Goal: Task Accomplishment & Management: Use online tool/utility

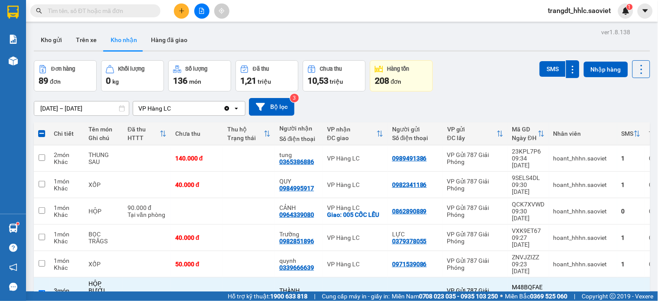
click at [555, 9] on span "trangdt_hhlc.saoviet" at bounding box center [579, 10] width 77 height 11
click at [558, 11] on span "trangdt_hhlc.saoviet" at bounding box center [579, 10] width 77 height 11
click at [561, 16] on span "trangdt_hhlc.saoviet" at bounding box center [579, 10] width 77 height 11
click at [557, 11] on span "trangdt_hhlc.saoviet" at bounding box center [579, 10] width 77 height 11
click at [564, 14] on span "trangdt_hhlc.saoviet" at bounding box center [579, 10] width 77 height 11
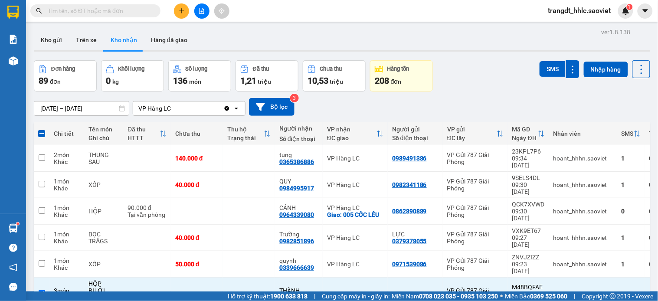
click at [558, 14] on span "trangdt_hhlc.saoviet" at bounding box center [579, 10] width 77 height 11
click at [555, 10] on span "trangdt_hhlc.saoviet" at bounding box center [579, 10] width 77 height 11
click at [587, 10] on span "trangdt_hhlc.saoviet" at bounding box center [579, 10] width 77 height 11
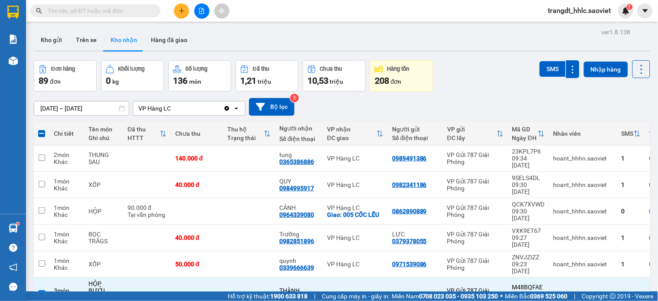
click at [570, 10] on span "trangdt_hhlc.saoviet" at bounding box center [579, 10] width 77 height 11
click at [553, 10] on span "trangdt_hhlc.saoviet" at bounding box center [579, 10] width 77 height 11
click at [561, 24] on span "Đăng xuất" at bounding box center [583, 27] width 59 height 10
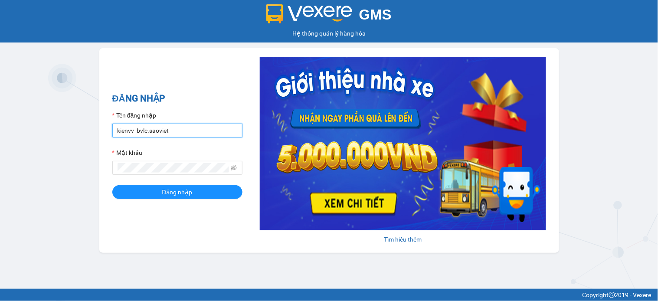
click at [176, 133] on input "kienvv_bvlc.saoviet" at bounding box center [177, 131] width 130 height 14
click at [176, 131] on input "kienvv_bvlc.saoviet" at bounding box center [177, 131] width 130 height 14
click at [176, 130] on input "kienvv_bvlc.saoviet" at bounding box center [177, 131] width 130 height 14
type input "truongvv_hhlc.saoviet"
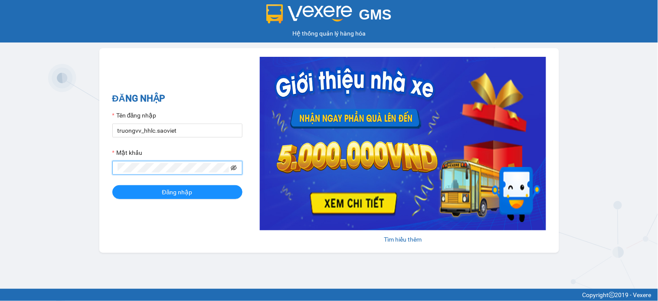
click at [233, 165] on icon "eye-invisible" at bounding box center [234, 168] width 6 height 6
click at [112, 185] on button "Đăng nhập" at bounding box center [177, 192] width 130 height 14
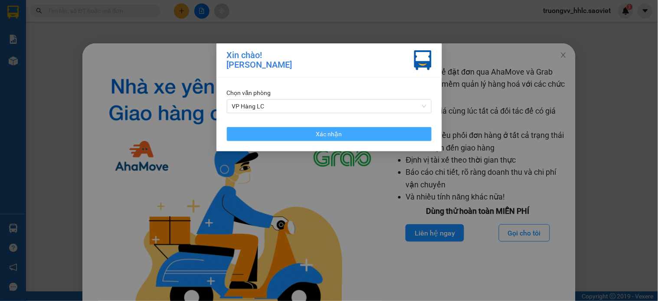
click at [339, 139] on button "Xác nhận" at bounding box center [329, 134] width 205 height 14
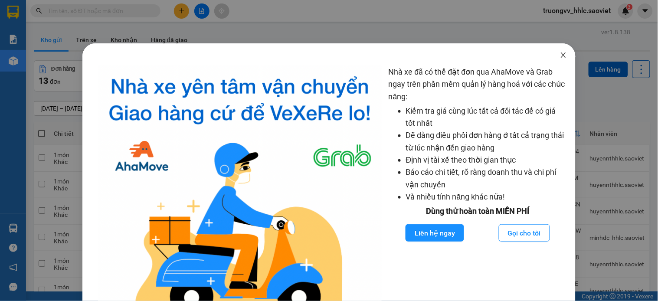
click at [561, 55] on icon "close" at bounding box center [563, 54] width 5 height 5
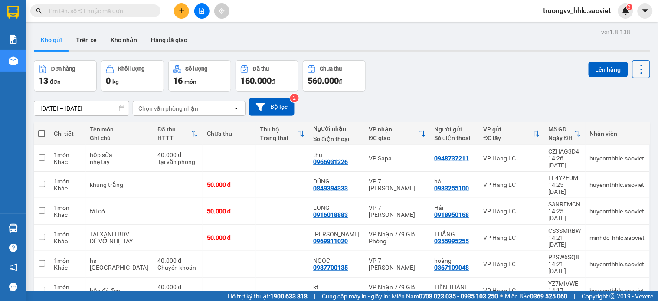
click at [635, 68] on icon at bounding box center [641, 69] width 12 height 12
click at [616, 123] on span "Làm mới" at bounding box center [621, 124] width 24 height 9
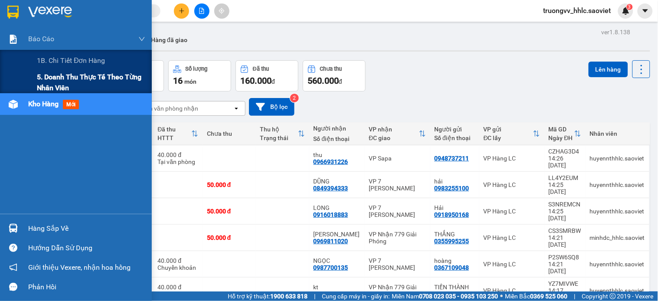
click at [55, 76] on span "5. Doanh thu thực tế theo từng nhân viên" at bounding box center [91, 83] width 108 height 22
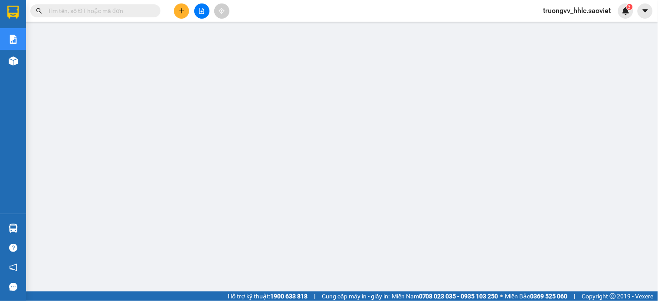
click at [91, 13] on input "text" at bounding box center [99, 11] width 102 height 10
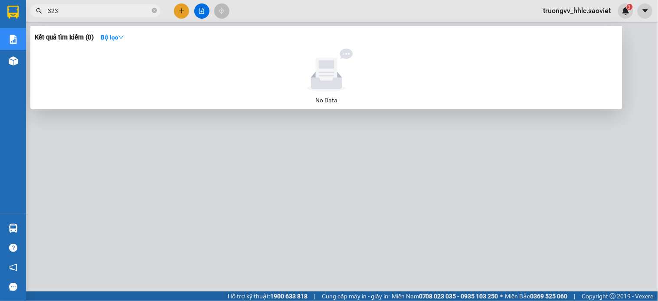
type input "3234"
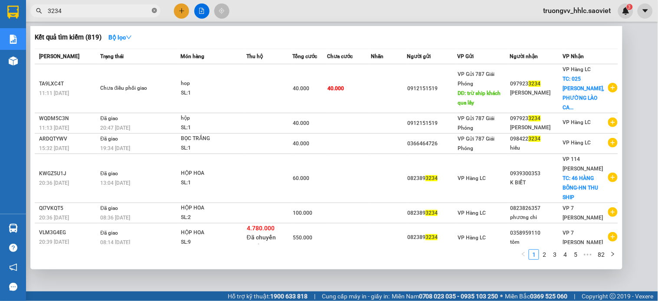
click at [153, 11] on icon "close-circle" at bounding box center [154, 10] width 5 height 5
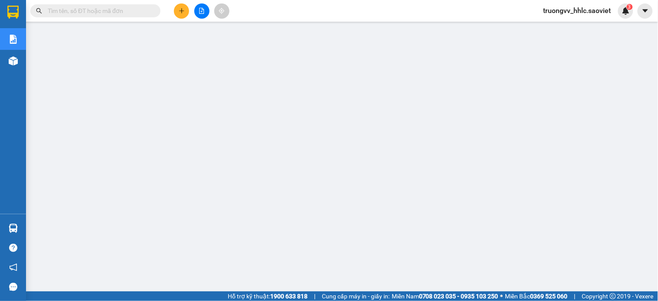
click at [197, 10] on button at bounding box center [201, 10] width 15 height 15
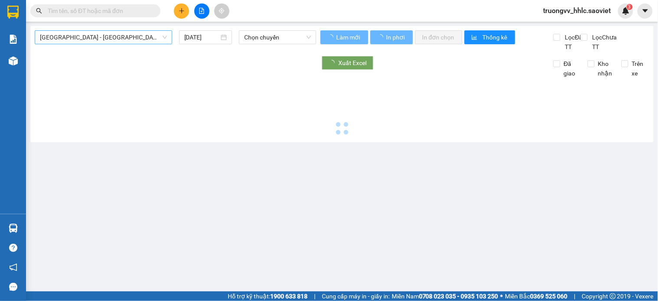
click at [101, 41] on span "[GEOGRAPHIC_DATA] - [GEOGRAPHIC_DATA] (Cabin)" at bounding box center [103, 37] width 127 height 13
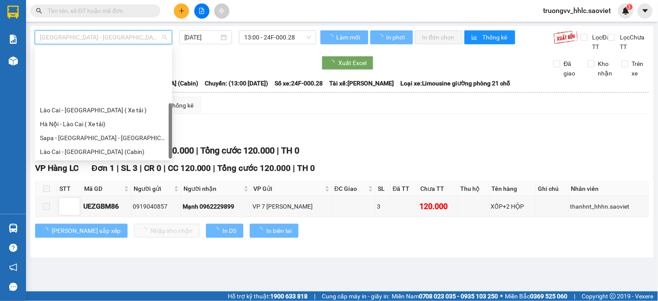
scroll to position [69, 0]
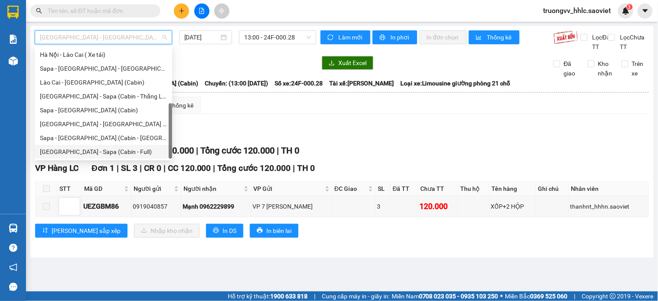
click at [106, 148] on div "[GEOGRAPHIC_DATA] - Sapa (Cabin - Full)" at bounding box center [103, 152] width 127 height 10
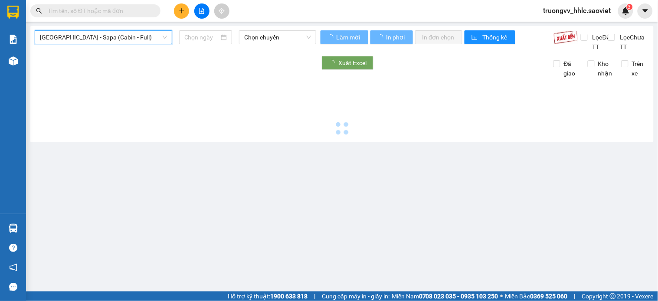
type input "[DATE]"
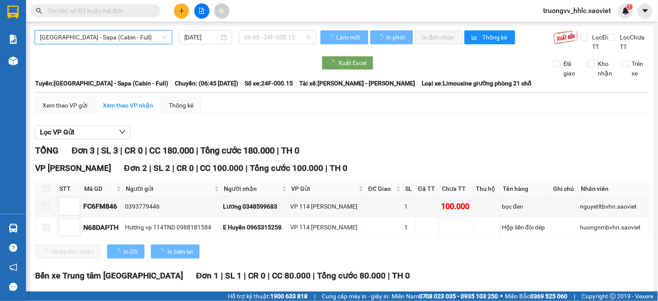
drag, startPoint x: 261, startPoint y: 39, endPoint x: 270, endPoint y: 55, distance: 18.1
click at [261, 39] on span "06:45 - 24F-000.15" at bounding box center [277, 37] width 67 height 13
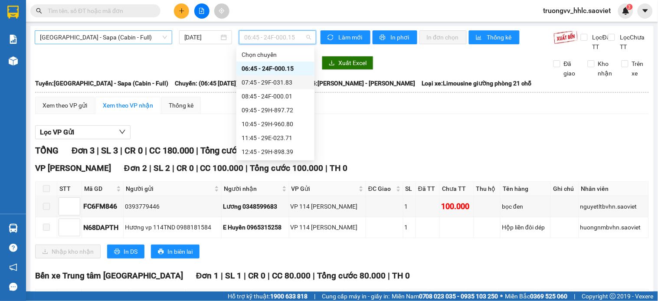
click at [82, 43] on span "[GEOGRAPHIC_DATA] - Sapa (Cabin - Full)" at bounding box center [103, 37] width 127 height 13
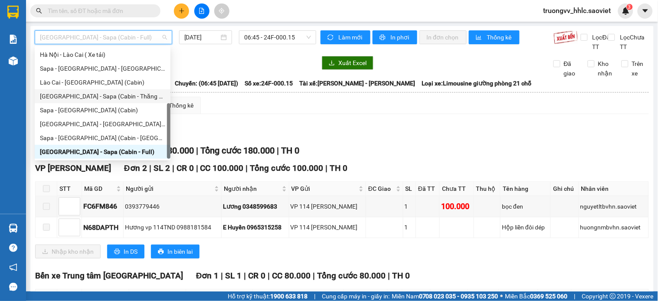
click at [114, 100] on div "[GEOGRAPHIC_DATA] - Sapa (Cabin - [PERSON_NAME])" at bounding box center [102, 96] width 125 height 10
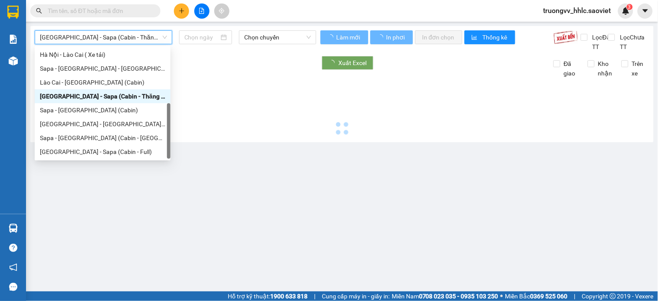
type input "[DATE]"
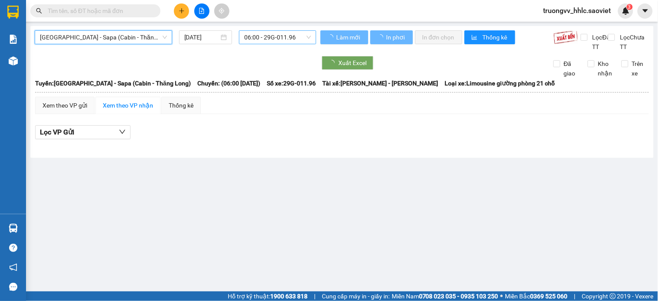
click at [278, 42] on span "06:00 - 29G-011.96" at bounding box center [277, 37] width 67 height 13
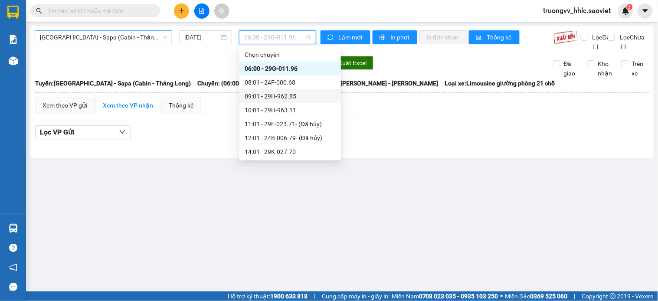
click at [122, 38] on span "[GEOGRAPHIC_DATA] - Sapa (Cabin - [PERSON_NAME])" at bounding box center [103, 37] width 127 height 13
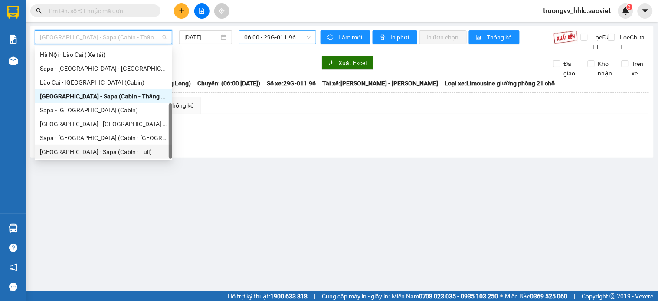
drag, startPoint x: 125, startPoint y: 153, endPoint x: 239, endPoint y: 42, distance: 159.1
click at [125, 153] on div "[GEOGRAPHIC_DATA] - Sapa (Cabin - Full)" at bounding box center [103, 152] width 127 height 10
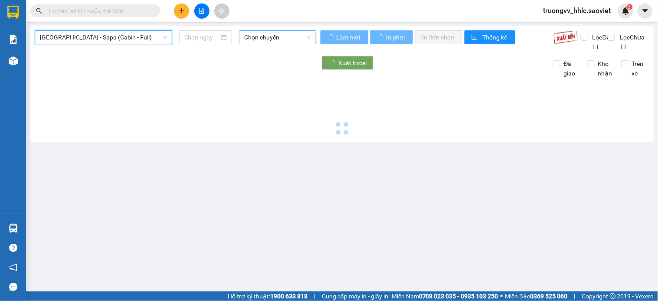
type input "[DATE]"
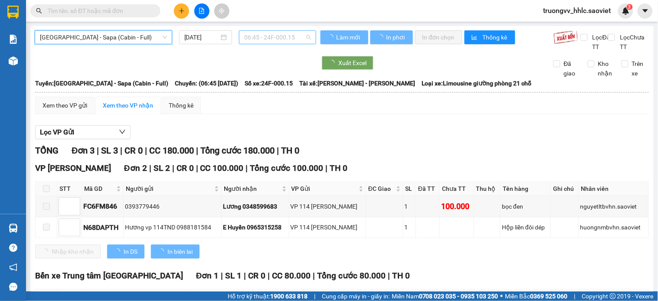
click at [278, 36] on span "06:45 - 24F-000.15" at bounding box center [277, 37] width 67 height 13
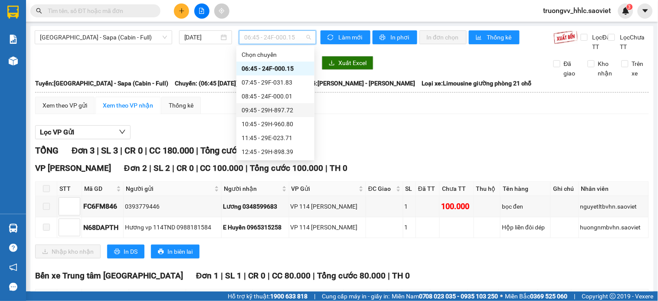
click at [284, 112] on div "09:45 - 29H-897.72" at bounding box center [275, 110] width 68 height 10
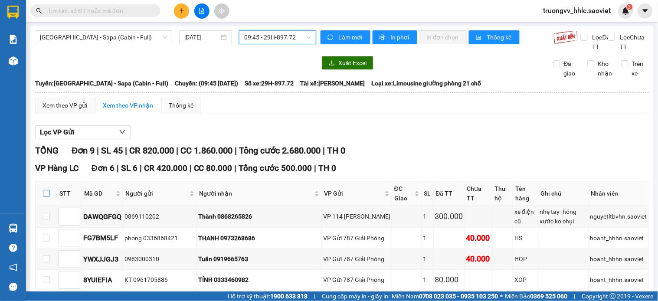
click at [46, 197] on input "checkbox" at bounding box center [46, 193] width 7 height 7
checkbox input "true"
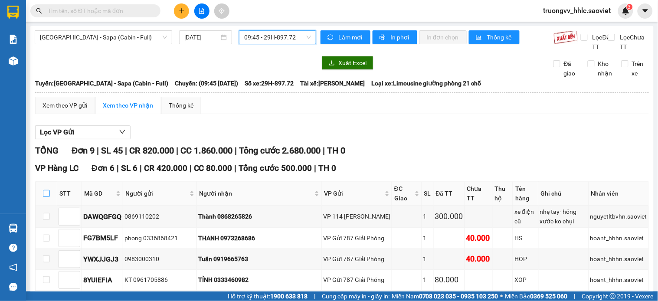
checkbox input "true"
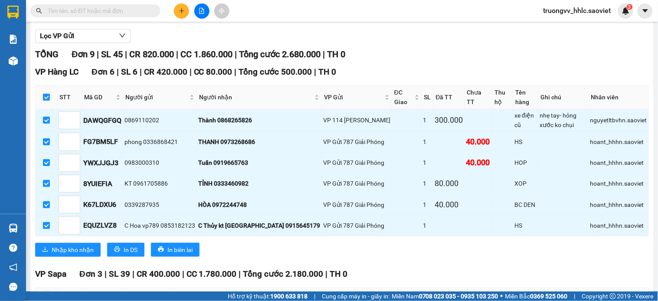
scroll to position [224, 0]
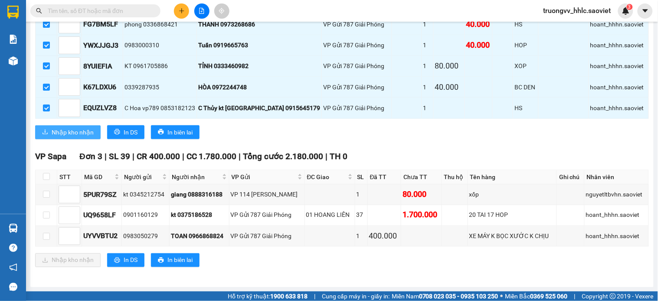
click at [74, 134] on span "Nhập kho nhận" at bounding box center [73, 132] width 42 height 10
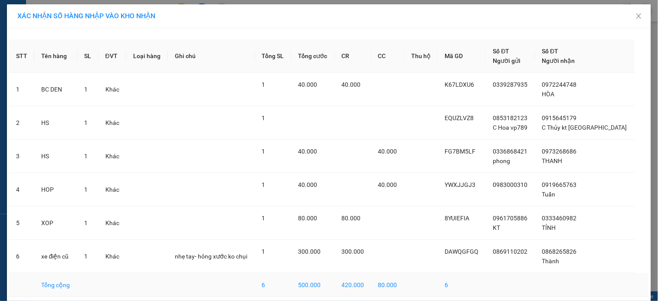
scroll to position [36, 0]
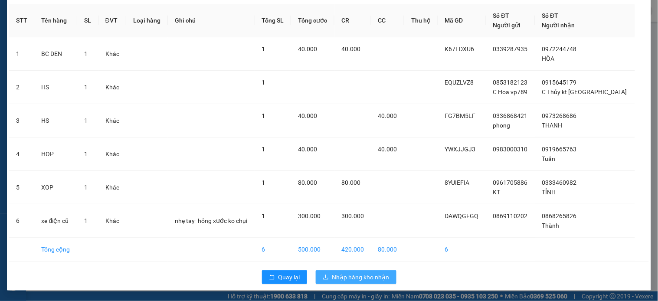
click at [377, 272] on span "Nhập hàng kho nhận" at bounding box center [360, 277] width 57 height 10
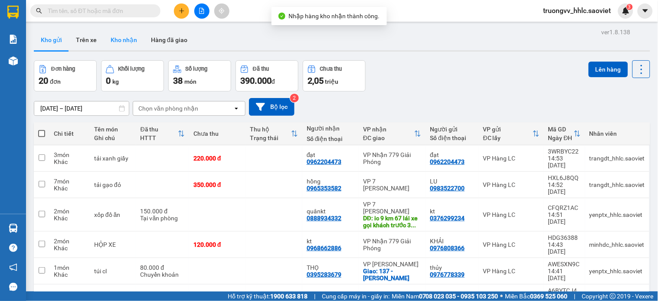
click at [124, 45] on button "Kho nhận" at bounding box center [124, 39] width 40 height 21
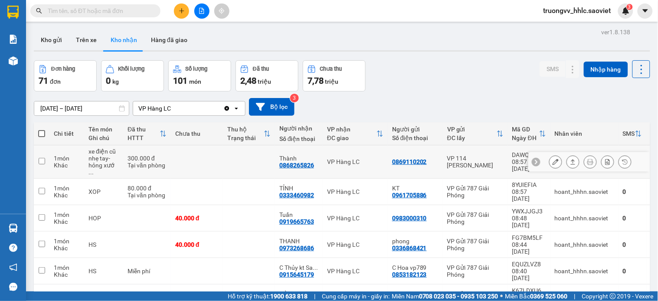
drag, startPoint x: 243, startPoint y: 159, endPoint x: 254, endPoint y: 178, distance: 22.5
click at [242, 159] on td at bounding box center [249, 161] width 52 height 33
checkbox input "true"
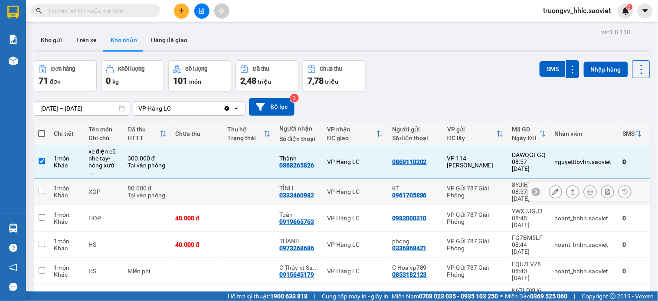
click at [255, 183] on td at bounding box center [249, 192] width 52 height 26
checkbox input "true"
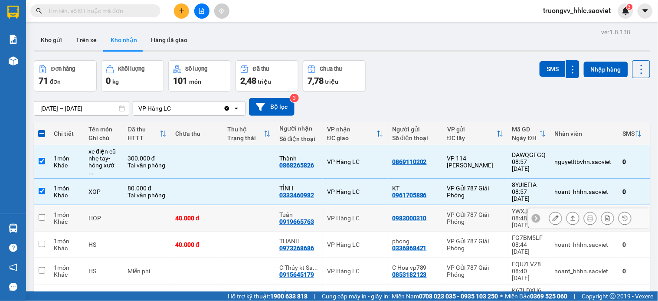
click at [252, 205] on td at bounding box center [249, 218] width 52 height 26
checkbox input "true"
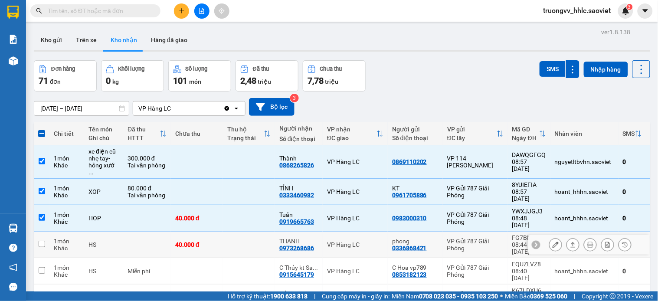
click at [251, 232] on td at bounding box center [249, 245] width 52 height 26
checkbox input "true"
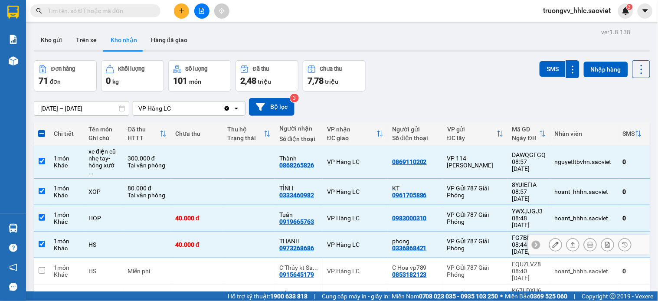
click at [256, 258] on td at bounding box center [249, 271] width 52 height 26
checkbox input "true"
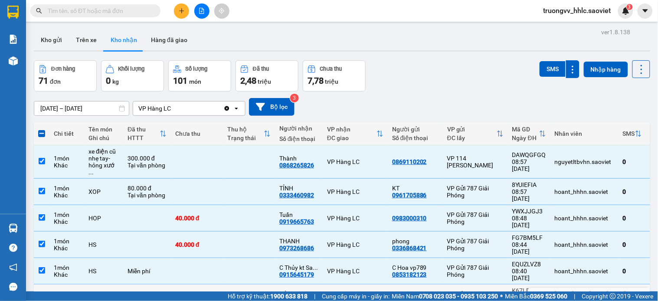
click at [257, 284] on td at bounding box center [249, 297] width 52 height 26
checkbox input "true"
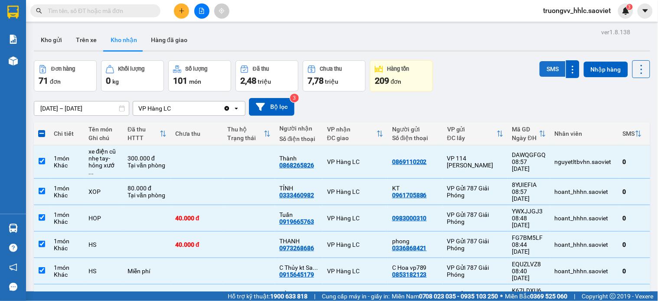
click at [546, 71] on button "SMS" at bounding box center [552, 69] width 26 height 16
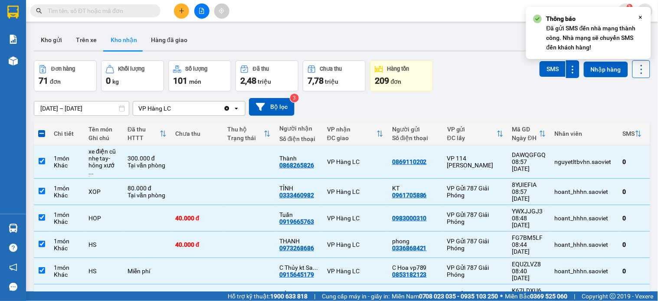
drag, startPoint x: 629, startPoint y: 64, endPoint x: 630, endPoint y: 71, distance: 6.6
click at [635, 64] on icon at bounding box center [641, 69] width 12 height 12
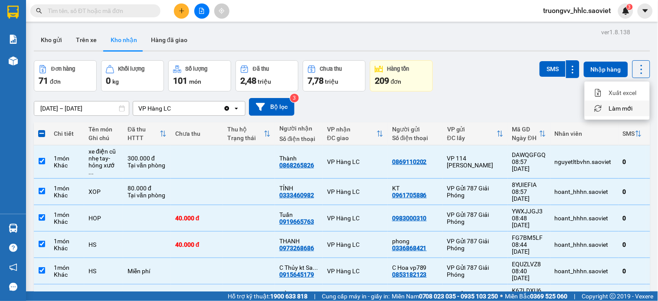
click at [621, 111] on span "Làm mới" at bounding box center [621, 108] width 24 height 9
click at [636, 71] on icon at bounding box center [641, 69] width 12 height 12
click at [621, 108] on span "Làm mới" at bounding box center [621, 108] width 24 height 9
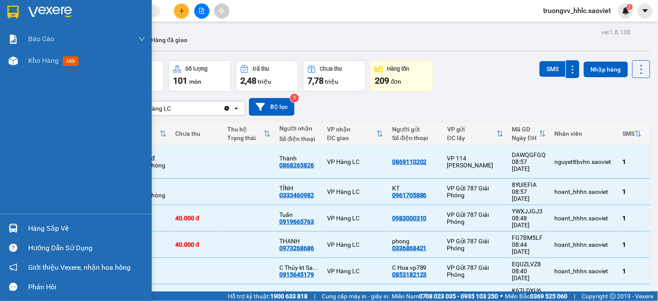
click at [50, 231] on div "Hàng sắp về" at bounding box center [86, 228] width 117 height 13
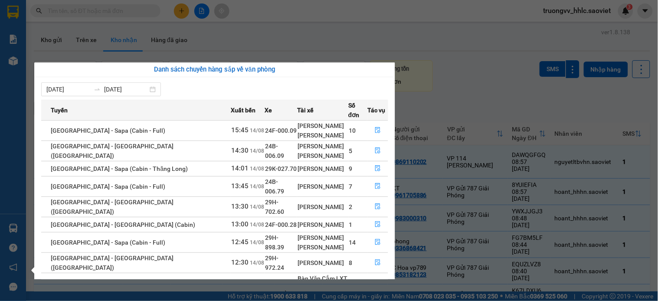
scroll to position [40, 0]
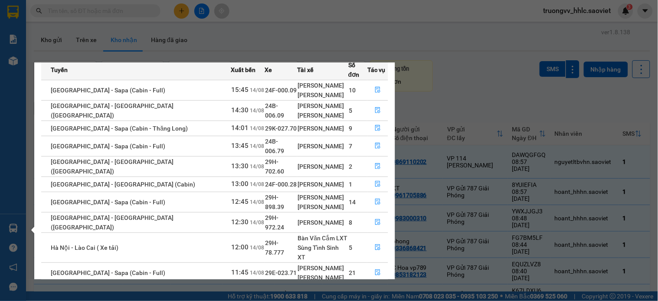
click at [374, 289] on link "2" at bounding box center [373, 294] width 10 height 10
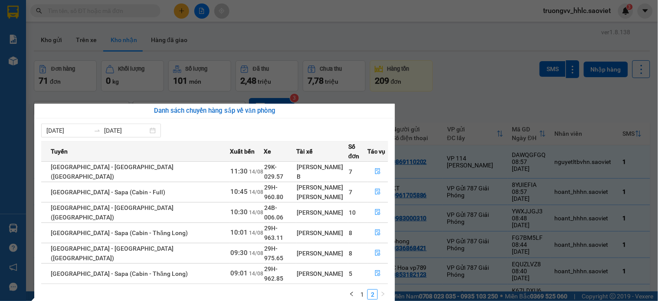
scroll to position [0, 0]
click at [354, 289] on button "button" at bounding box center [351, 294] width 10 height 10
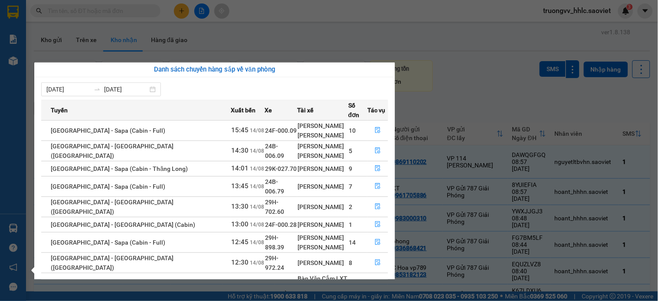
scroll to position [40, 0]
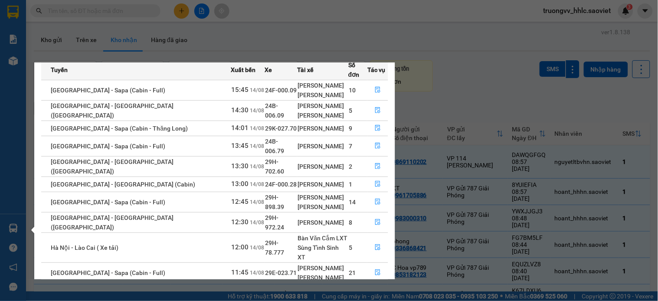
click at [270, 13] on section "Kết quả tìm kiếm ( 819 ) Bộ lọc Mã ĐH Trạng thái Món hàng Thu hộ Tổng cước Chưa…" at bounding box center [329, 150] width 658 height 301
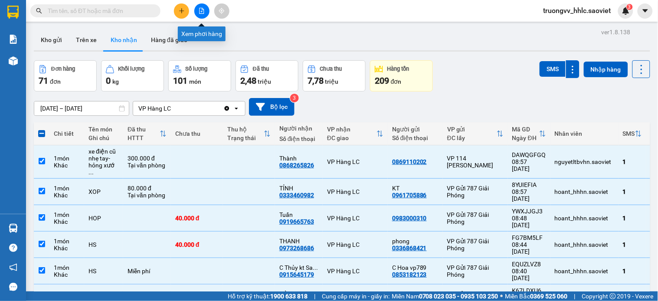
click at [204, 13] on icon "file-add" at bounding box center [202, 11] width 6 height 6
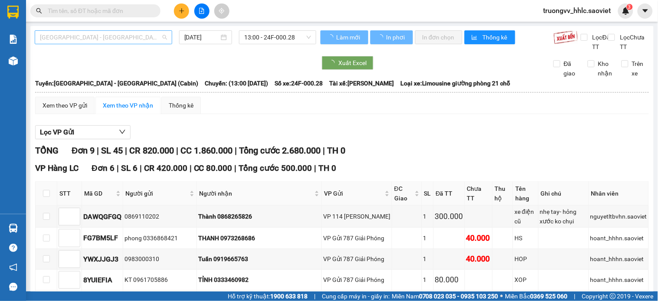
click at [121, 36] on span "[GEOGRAPHIC_DATA] - [GEOGRAPHIC_DATA] (Cabin)" at bounding box center [103, 37] width 127 height 13
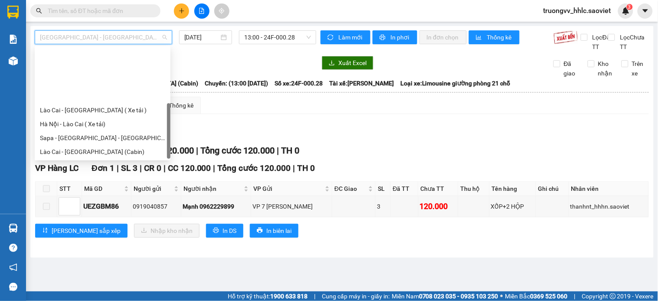
scroll to position [69, 0]
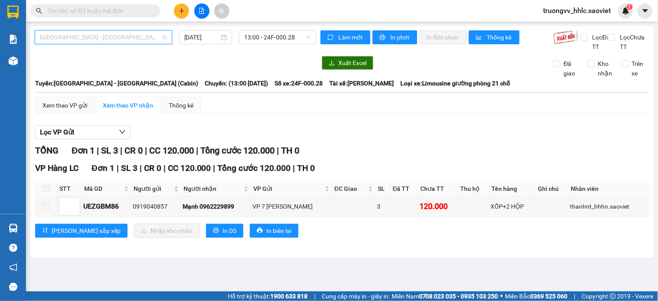
click at [108, 36] on span "[GEOGRAPHIC_DATA] - [GEOGRAPHIC_DATA] (Cabin)" at bounding box center [103, 37] width 127 height 13
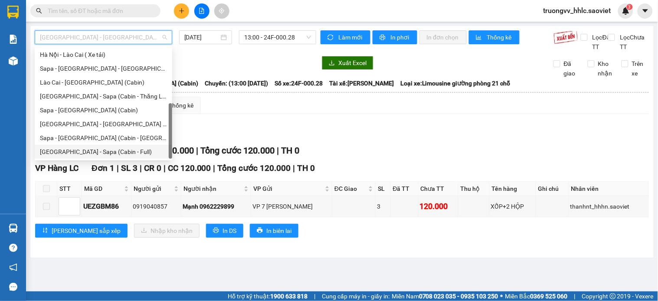
click at [103, 151] on div "[GEOGRAPHIC_DATA] - Sapa (Cabin - Full)" at bounding box center [103, 152] width 127 height 10
type input "[DATE]"
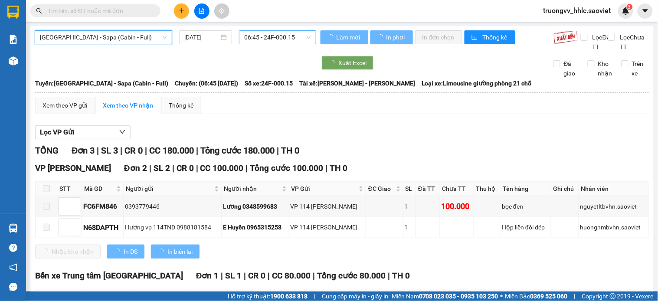
click at [282, 36] on span "06:45 - 24F-000.15" at bounding box center [277, 37] width 67 height 13
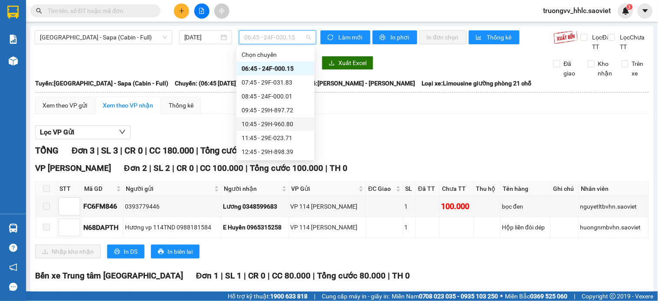
click at [284, 124] on div "10:45 - 29H-960.80" at bounding box center [275, 124] width 68 height 10
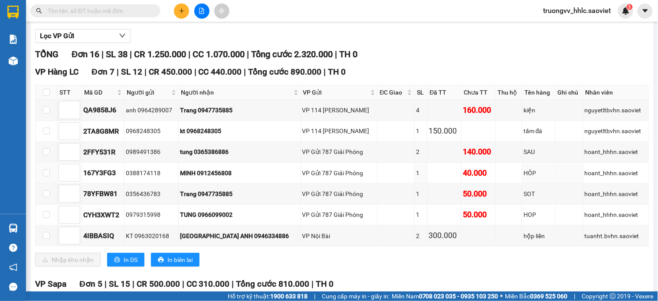
scroll to position [192, 0]
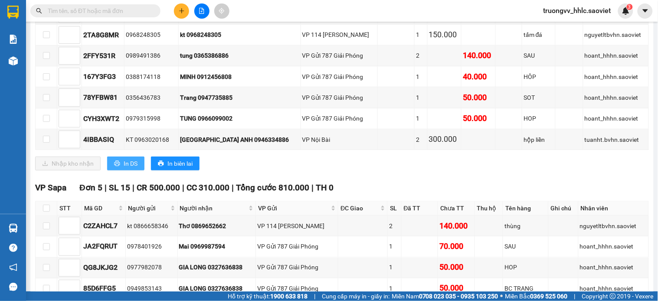
click at [124, 168] on span "In DS" at bounding box center [131, 164] width 14 height 10
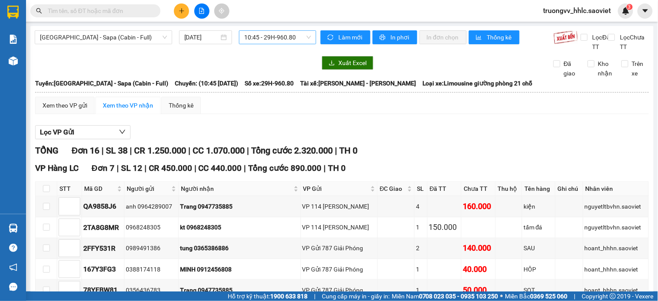
click at [276, 40] on span "10:45 - 29H-960.80" at bounding box center [277, 37] width 67 height 13
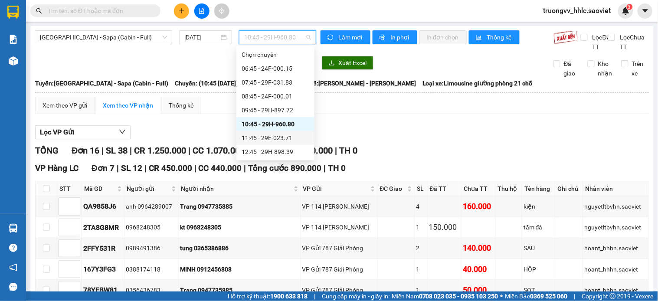
click at [276, 137] on div "11:45 - 29E-023.71" at bounding box center [275, 138] width 68 height 10
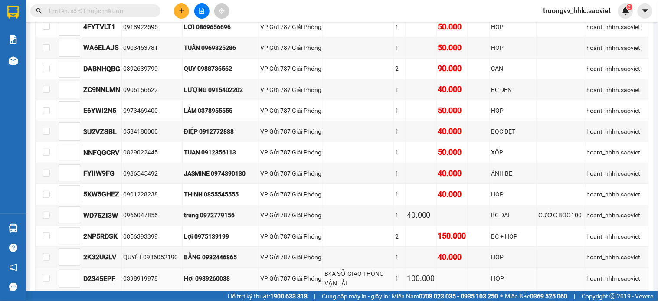
scroll to position [722, 0]
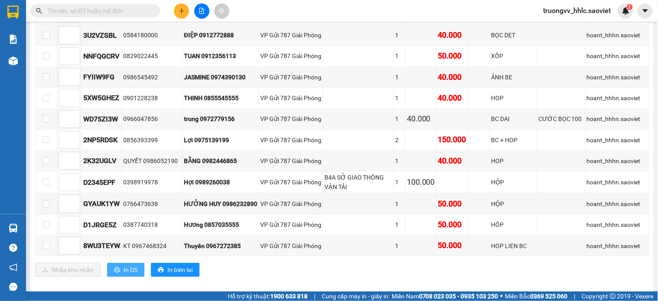
drag, startPoint x: 123, startPoint y: 274, endPoint x: 144, endPoint y: 263, distance: 23.7
click at [124, 274] on span "In DS" at bounding box center [131, 270] width 14 height 10
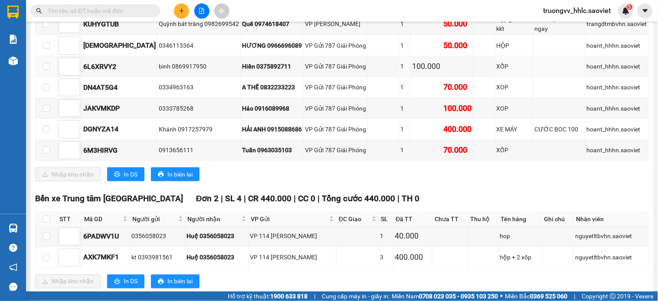
scroll to position [0, 0]
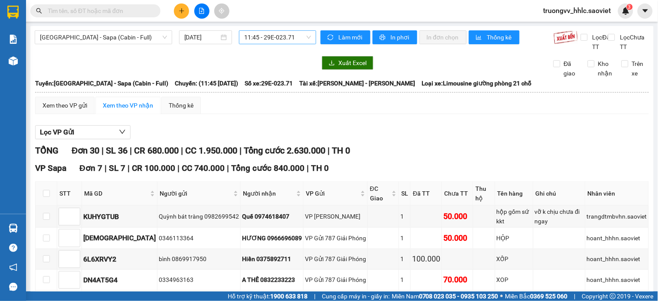
click at [262, 40] on span "11:45 - 29E-023.71" at bounding box center [277, 37] width 67 height 13
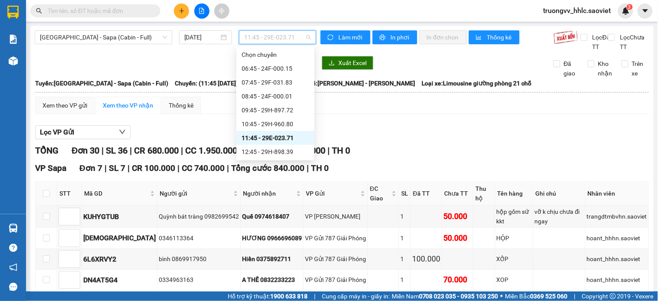
scroll to position [48, 0]
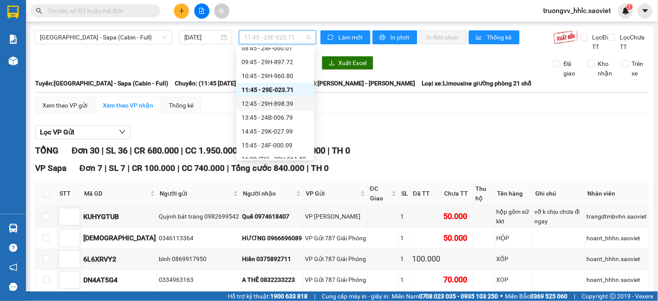
click at [283, 103] on div "12:45 - 29H-898.39" at bounding box center [275, 104] width 68 height 10
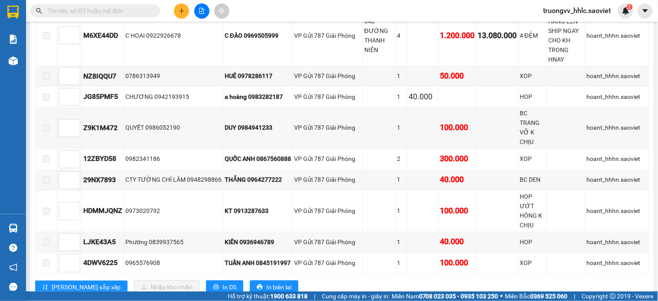
scroll to position [434, 0]
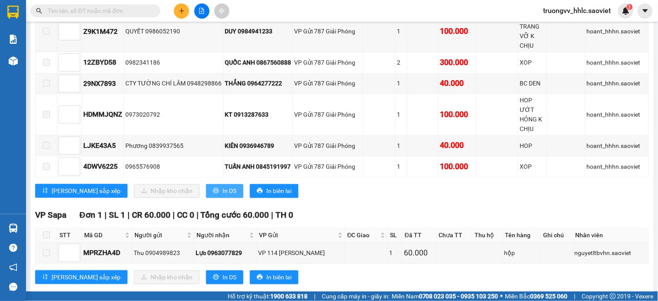
click at [206, 195] on button "In DS" at bounding box center [224, 191] width 37 height 14
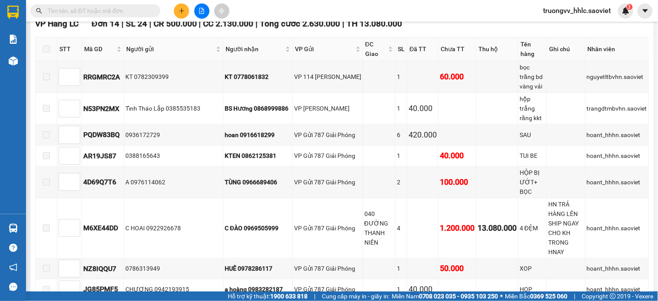
scroll to position [0, 0]
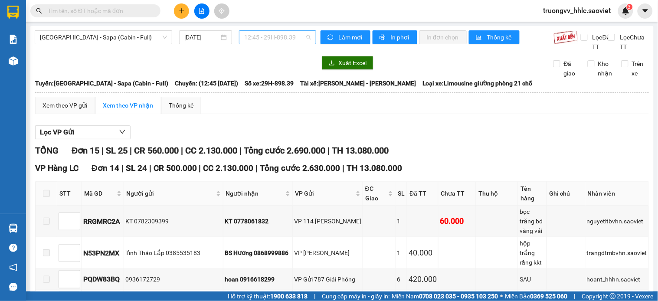
click at [294, 36] on span "12:45 - 29H-898.39" at bounding box center [277, 37] width 67 height 13
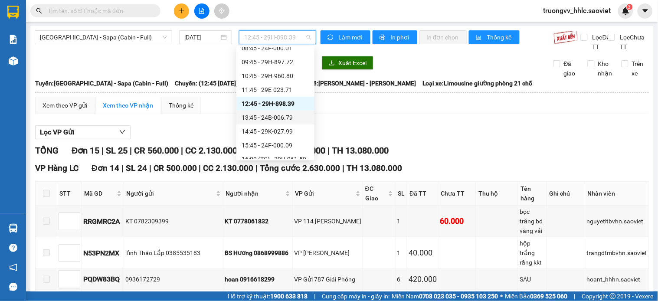
click at [277, 119] on div "13:45 - 24B-006.79" at bounding box center [275, 118] width 68 height 10
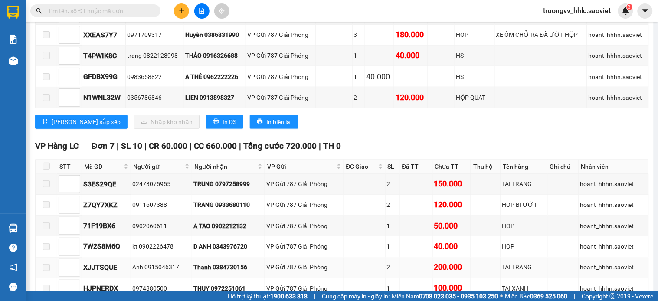
scroll to position [289, 0]
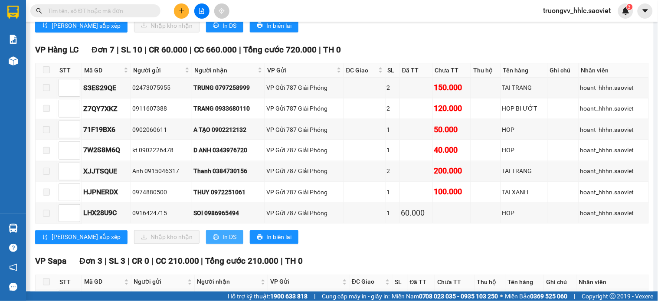
click at [222, 242] on span "In DS" at bounding box center [229, 237] width 14 height 10
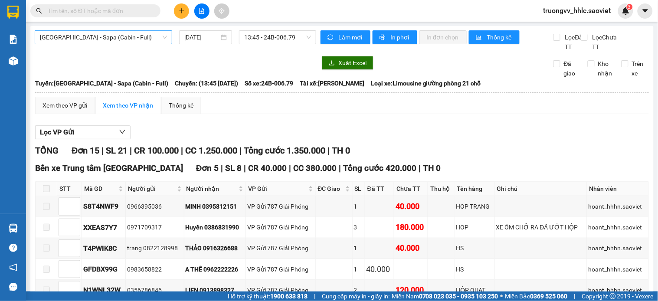
click at [95, 37] on span "[GEOGRAPHIC_DATA] - Sapa (Cabin - Full)" at bounding box center [103, 37] width 127 height 13
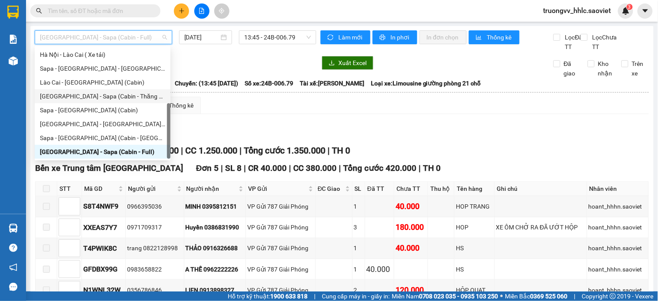
click at [111, 98] on div "[GEOGRAPHIC_DATA] - Sapa (Cabin - Thăng Long)" at bounding box center [102, 96] width 125 height 10
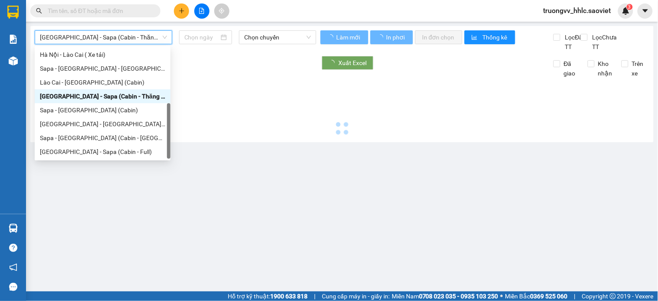
type input "[DATE]"
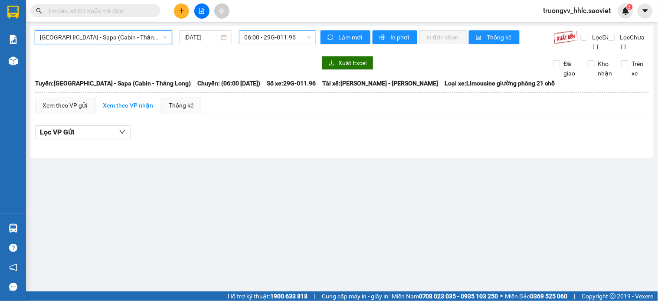
click at [285, 33] on span "06:00 - 29G-011.96" at bounding box center [277, 37] width 67 height 13
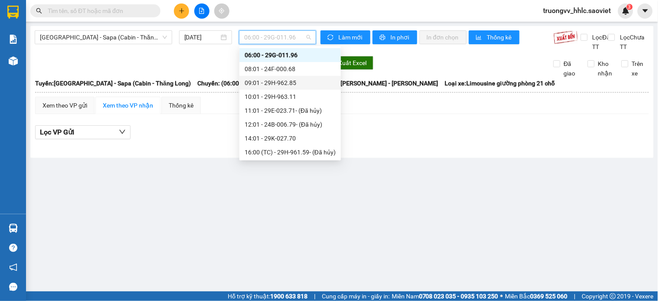
click at [287, 85] on div "09:01 - 29H-962.85" at bounding box center [290, 83] width 91 height 10
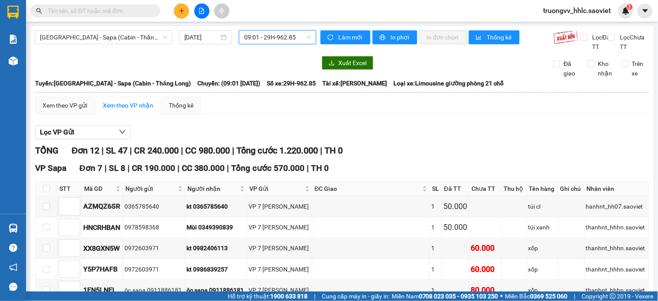
click at [269, 47] on div "Hà Nội - Sapa (Cabin - Thăng Long) 14/08/2025 09:01 09:01 - 29H-962.85" at bounding box center [175, 40] width 281 height 21
click at [271, 41] on span "09:01 - 29H-962.85" at bounding box center [277, 37] width 67 height 13
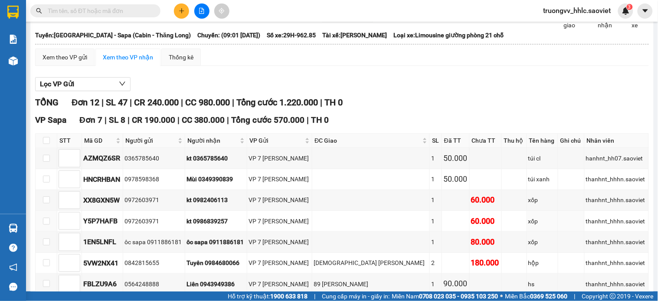
scroll to position [277, 0]
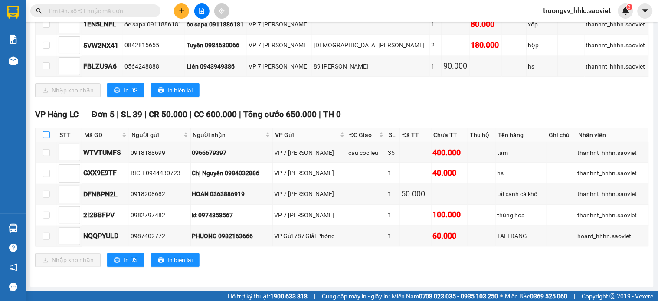
click at [48, 135] on input "checkbox" at bounding box center [46, 134] width 7 height 7
checkbox input "true"
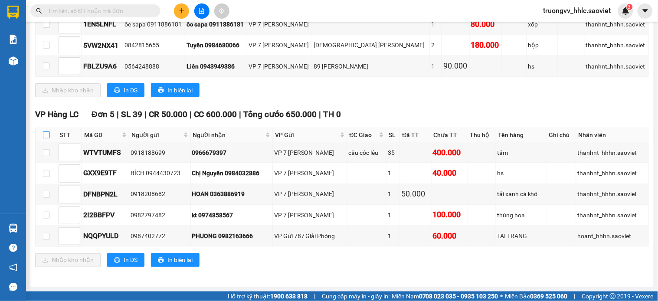
checkbox input "true"
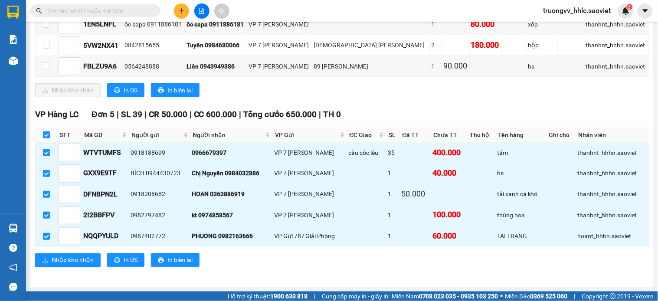
click at [47, 135] on input "checkbox" at bounding box center [46, 134] width 7 height 7
checkbox input "false"
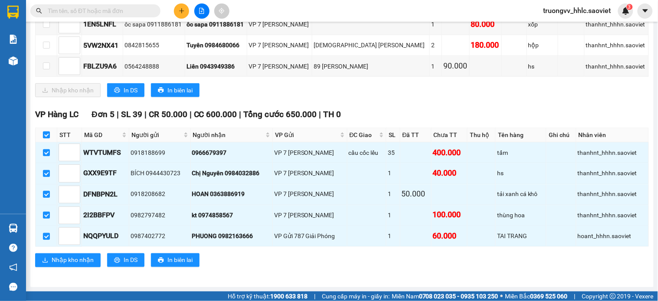
checkbox input "false"
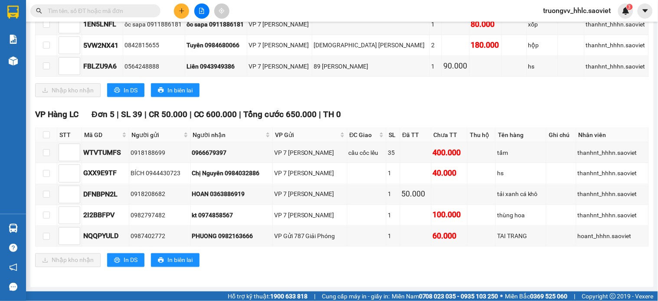
click at [62, 10] on input "text" at bounding box center [99, 11] width 102 height 10
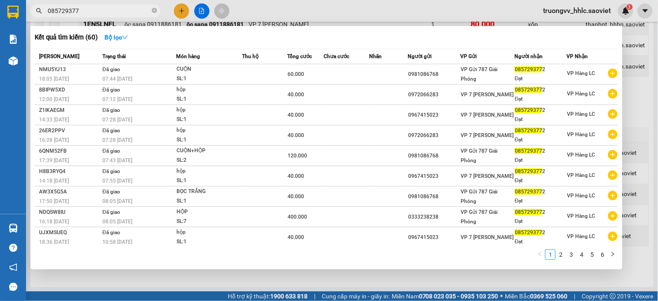
type input "0857293772"
click at [155, 13] on icon "close-circle" at bounding box center [154, 10] width 5 height 5
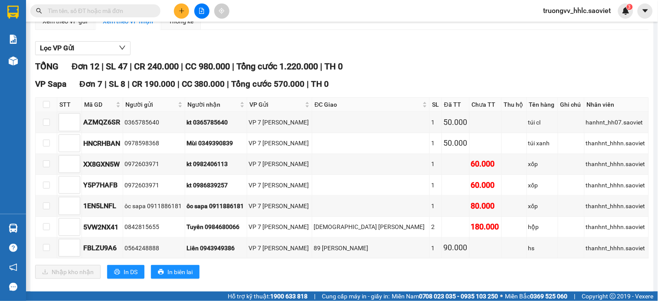
scroll to position [0, 0]
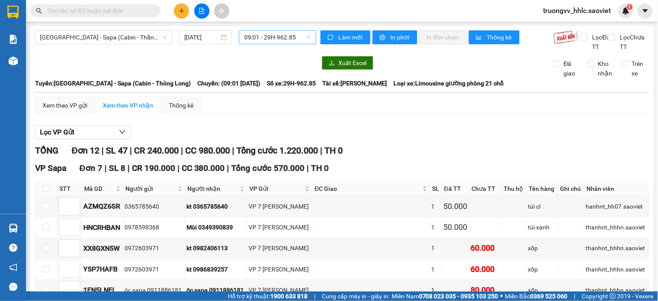
click at [267, 34] on span "09:01 - 29H-962.85" at bounding box center [277, 37] width 67 height 13
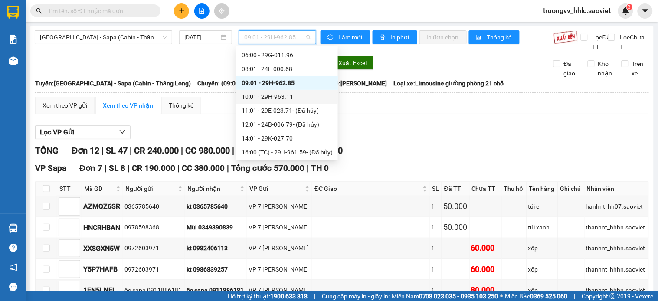
click at [283, 99] on div "10:01 - 29H-963.11" at bounding box center [286, 97] width 91 height 10
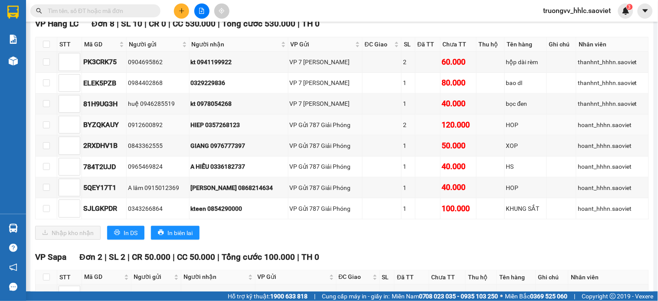
scroll to position [48, 0]
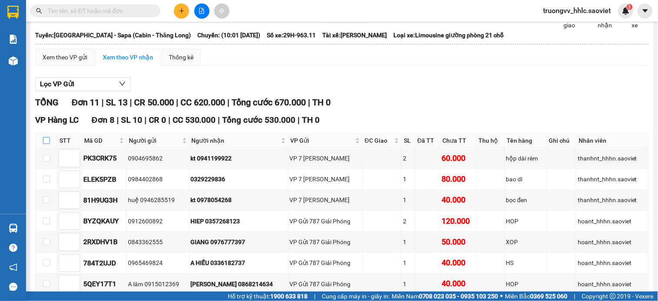
click at [43, 144] on input "checkbox" at bounding box center [46, 140] width 7 height 7
checkbox input "true"
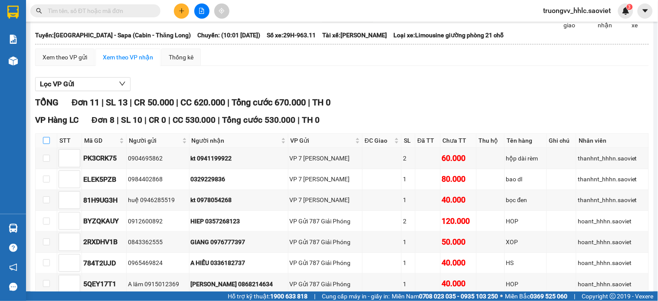
checkbox input "true"
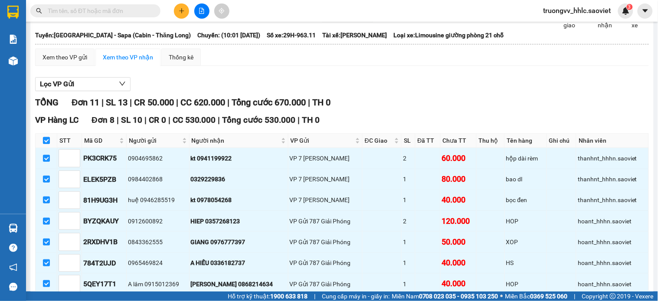
click at [49, 144] on input "checkbox" at bounding box center [46, 140] width 7 height 7
checkbox input "false"
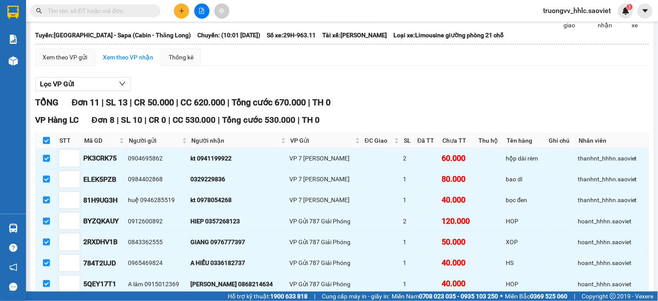
checkbox input "false"
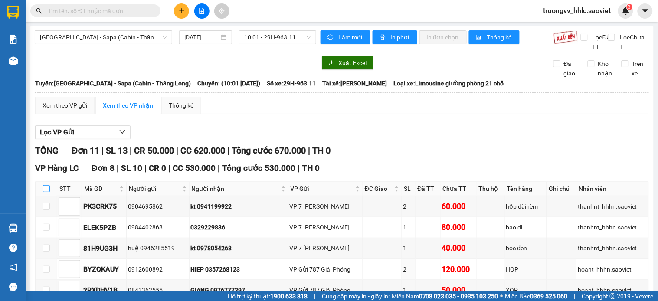
scroll to position [192, 0]
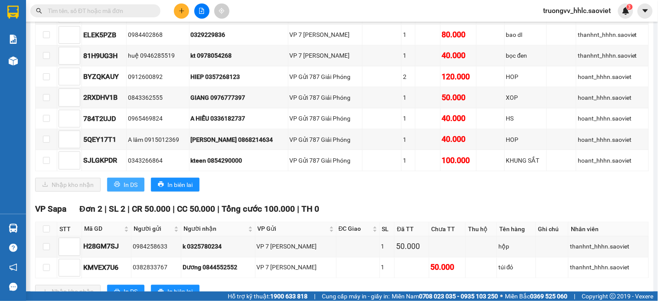
click at [124, 189] on span "In DS" at bounding box center [131, 185] width 14 height 10
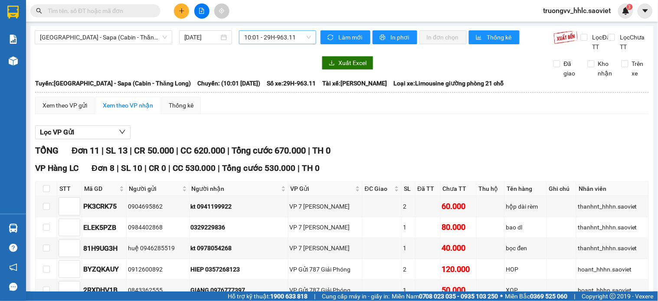
click at [267, 41] on span "10:01 - 29H-963.11" at bounding box center [277, 37] width 67 height 13
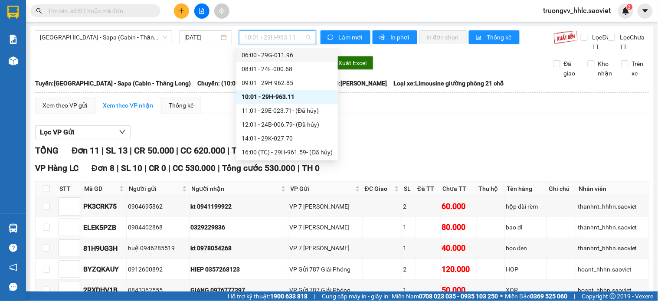
click at [118, 10] on input "text" at bounding box center [99, 11] width 102 height 10
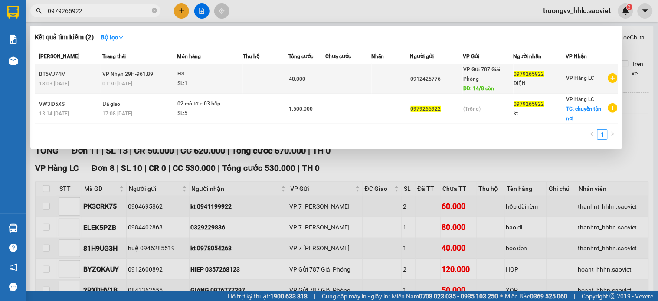
type input "0979265922"
click at [300, 65] on td "40.000" at bounding box center [306, 79] width 37 height 30
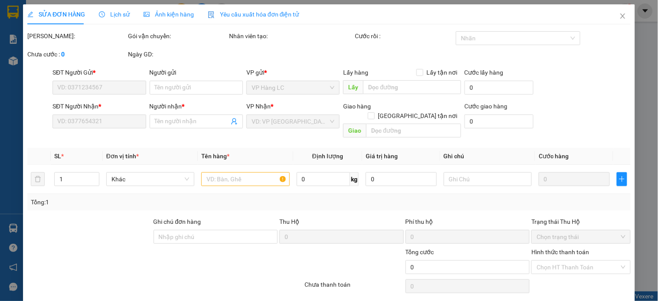
type input "0912425776"
type input "14/8 còn"
type input "0979265922"
type input "DIỆN"
type input "40.000"
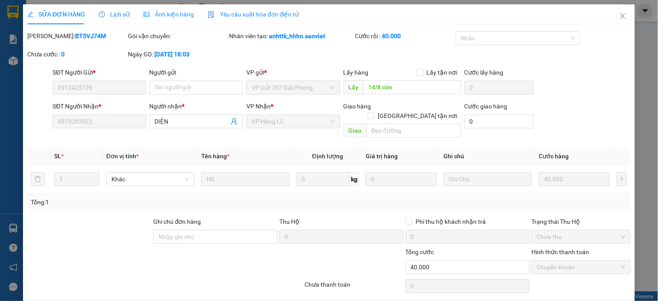
scroll to position [22, 0]
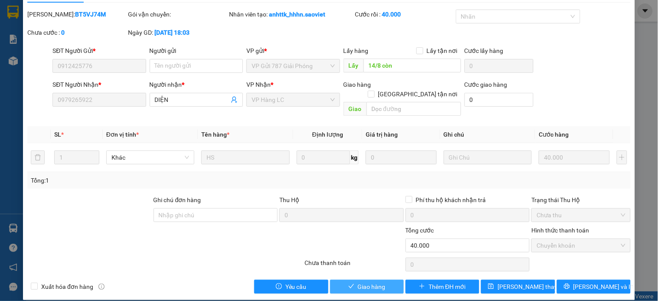
click at [363, 282] on span "Giao hàng" at bounding box center [372, 287] width 28 height 10
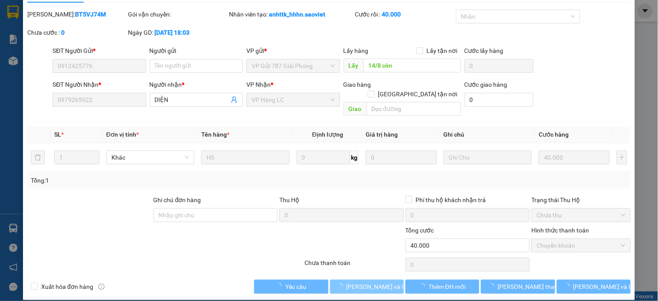
scroll to position [0, 0]
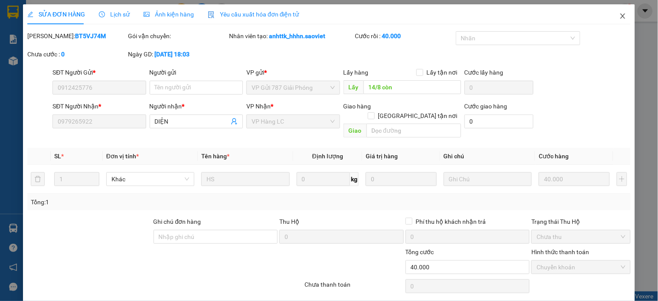
click at [619, 16] on icon "close" at bounding box center [622, 16] width 7 height 7
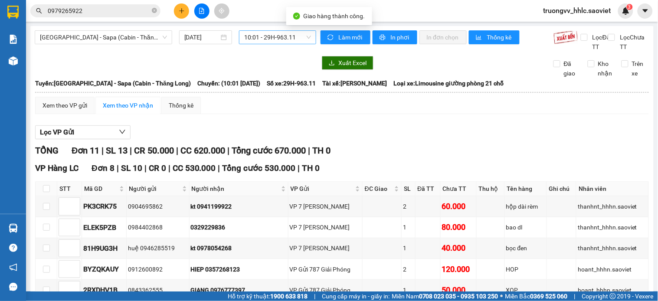
click at [263, 41] on span "10:01 - 29H-963.11" at bounding box center [277, 37] width 67 height 13
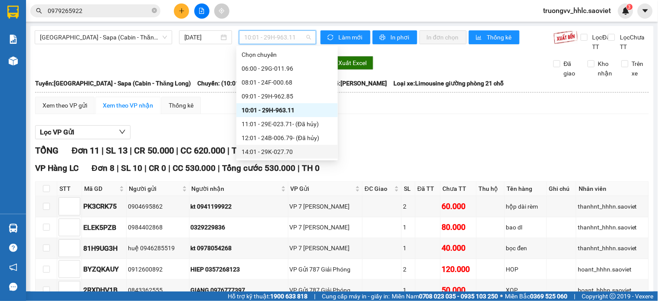
scroll to position [48, 0]
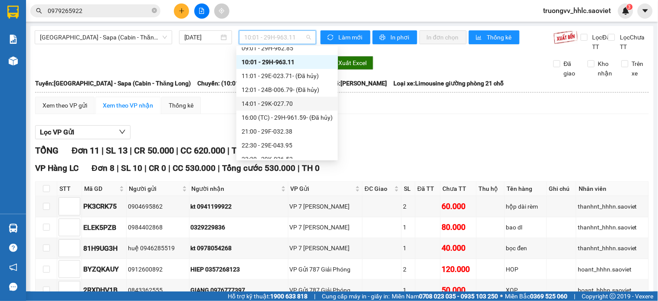
click at [298, 104] on div "14:01 - 29K-027.70" at bounding box center [286, 104] width 91 height 10
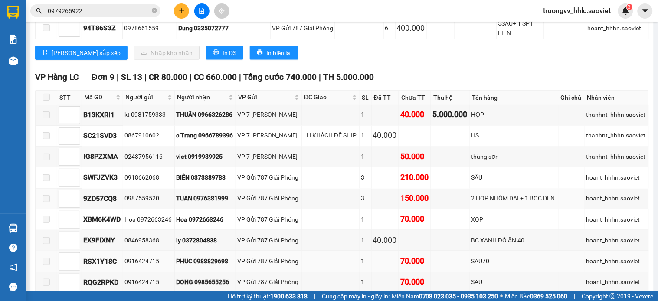
scroll to position [386, 0]
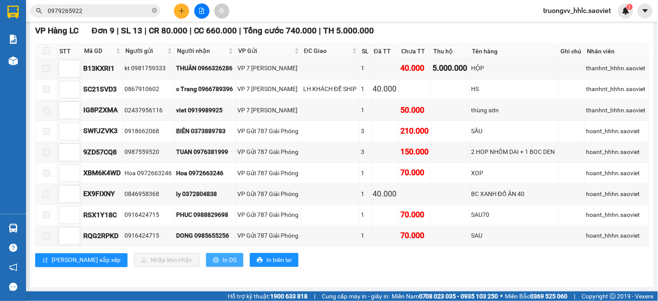
click at [222, 261] on span "In DS" at bounding box center [229, 260] width 14 height 10
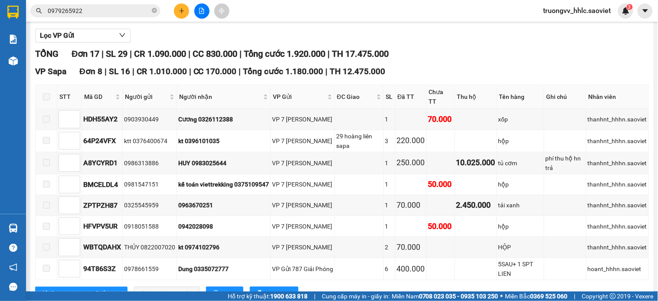
scroll to position [0, 0]
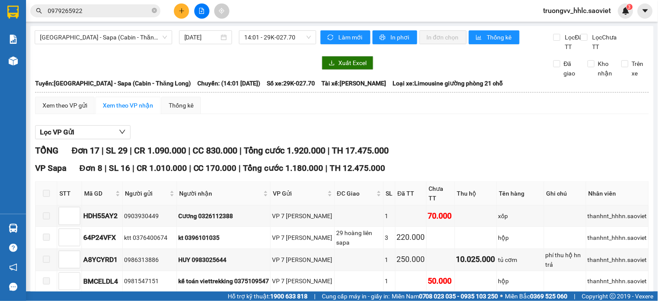
click at [113, 39] on span "[GEOGRAPHIC_DATA] - Sapa (Cabin - Thăng Long)" at bounding box center [103, 37] width 127 height 13
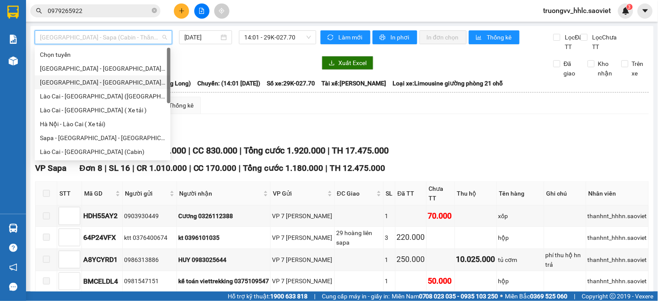
click at [100, 85] on div "[GEOGRAPHIC_DATA] - [GEOGRAPHIC_DATA] ([GEOGRAPHIC_DATA])" at bounding box center [102, 83] width 125 height 10
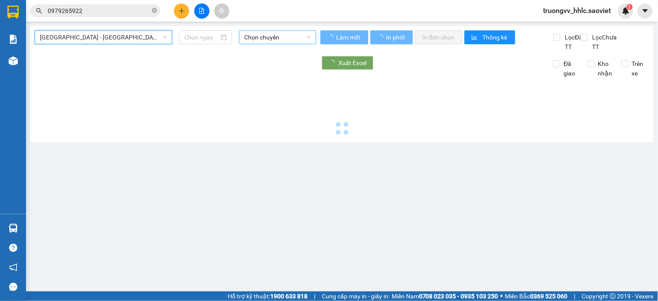
type input "[DATE]"
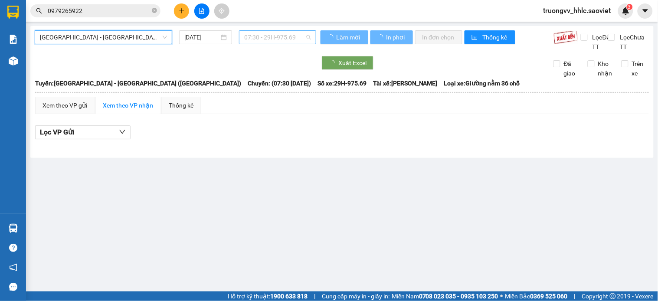
click at [295, 36] on span "07:30 - 29H-975.69" at bounding box center [277, 37] width 67 height 13
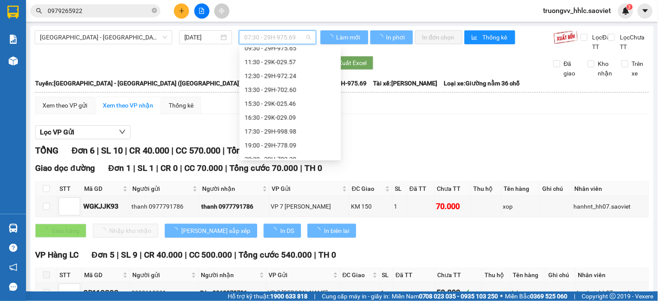
scroll to position [13, 0]
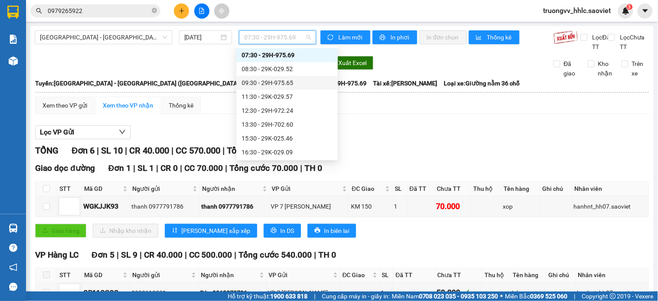
click at [278, 81] on div "09:30 - 29H-975.65" at bounding box center [286, 83] width 91 height 10
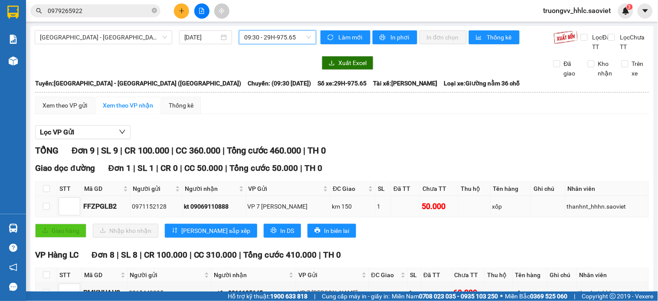
scroll to position [214, 0]
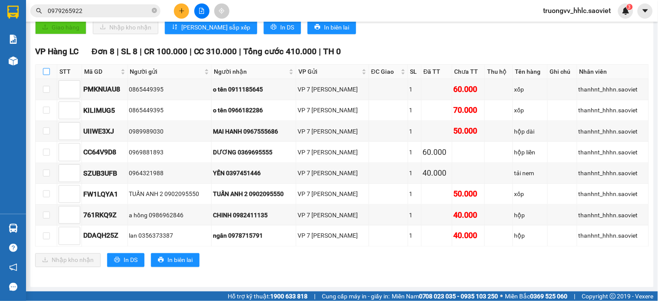
click at [47, 72] on input "checkbox" at bounding box center [46, 71] width 7 height 7
checkbox input "true"
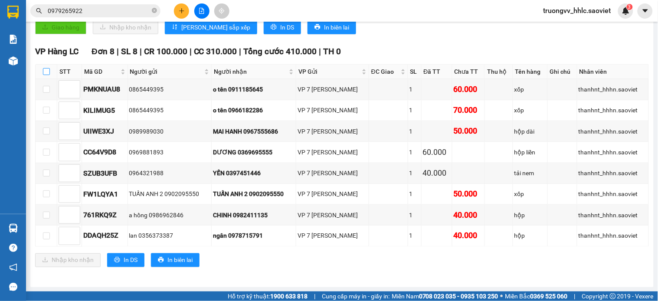
checkbox input "true"
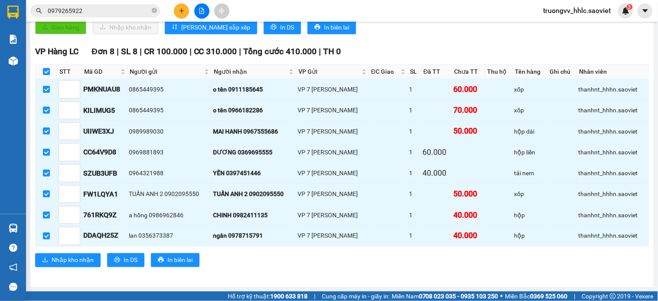
click at [47, 72] on input "checkbox" at bounding box center [46, 71] width 7 height 7
checkbox input "false"
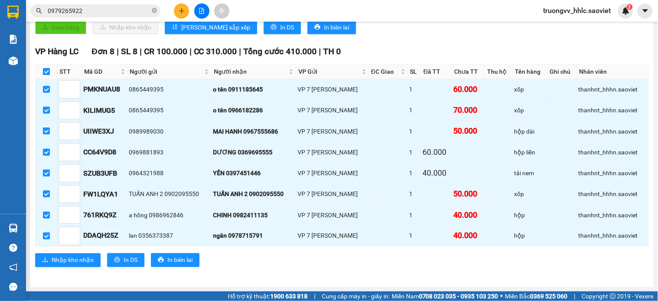
checkbox input "false"
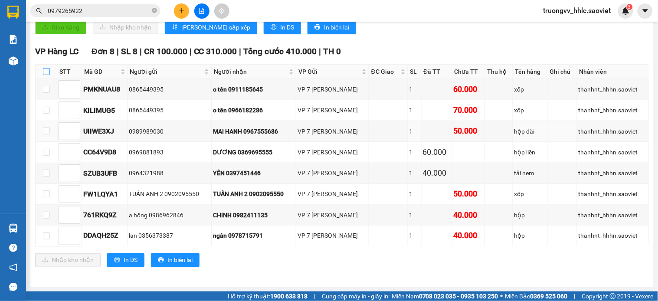
scroll to position [0, 0]
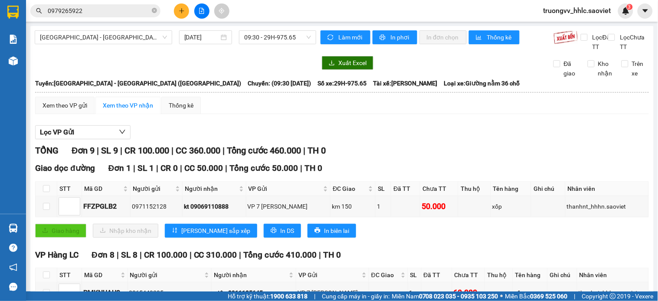
click at [142, 52] on div "Hà Nội - Lào Cai (Giường) 14/08/2025 09:30 - 29H-975.65" at bounding box center [175, 40] width 281 height 21
click at [264, 33] on span "09:30 - 29H-975.65" at bounding box center [277, 37] width 67 height 13
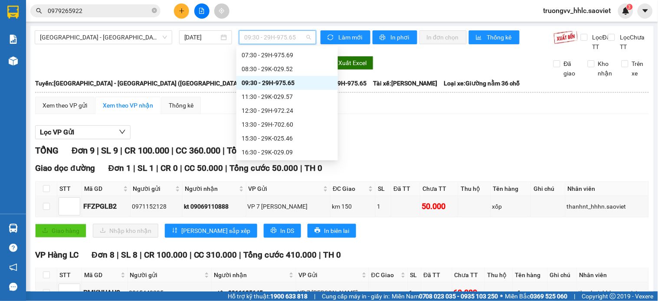
drag, startPoint x: 449, startPoint y: 152, endPoint x: 426, endPoint y: 154, distance: 23.1
click at [450, 153] on div "Lọc VP Gửi TỔNG Đơn 9 | SL 9 | CR 100.000 | CC 360.000 | Tổng cước 460.000 | T…" at bounding box center [341, 301] width 613 height 360
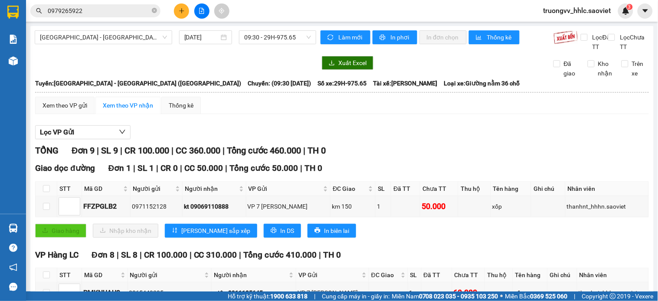
scroll to position [214, 0]
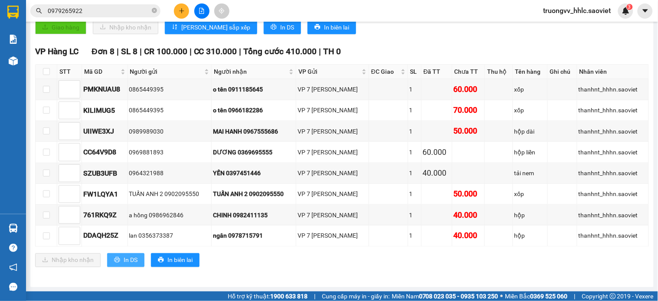
click at [119, 255] on div "VP Hàng LC Đơn 8 | SL 8 | CR 100.000 | CC 310.000 | Tổng cước 410.000 | TH 0 ST…" at bounding box center [341, 159] width 613 height 228
click at [119, 256] on button "In DS" at bounding box center [125, 260] width 37 height 14
click at [92, 10] on input "0979265922" at bounding box center [99, 11] width 102 height 10
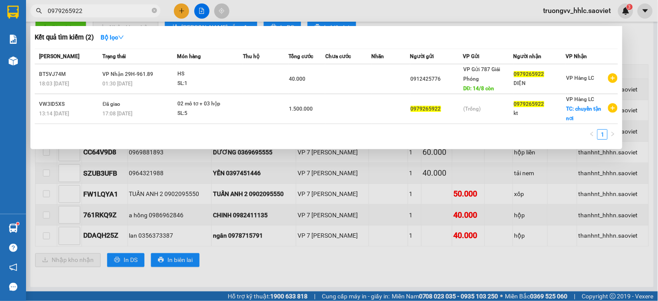
click at [92, 10] on input "0979265922" at bounding box center [99, 11] width 102 height 10
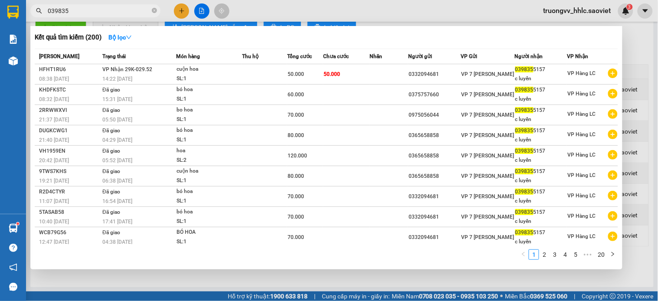
click at [115, 14] on input "039835" at bounding box center [99, 11] width 102 height 10
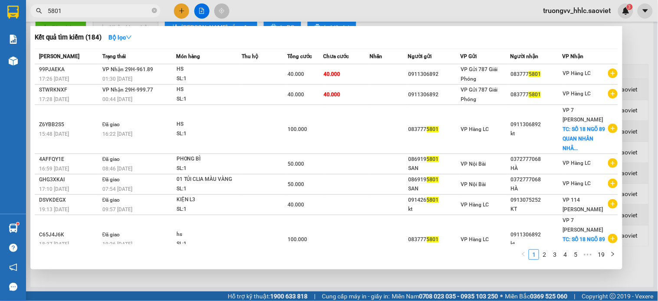
click at [98, 14] on input "5801" at bounding box center [99, 11] width 102 height 10
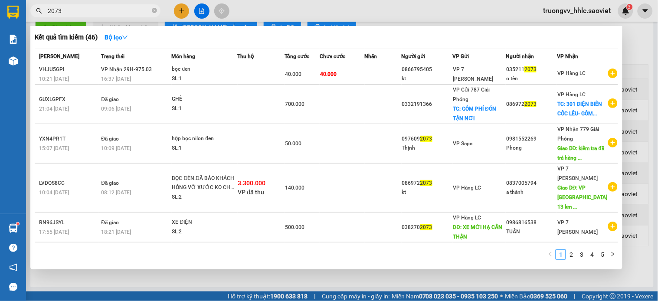
click at [113, 14] on input "2073" at bounding box center [99, 11] width 102 height 10
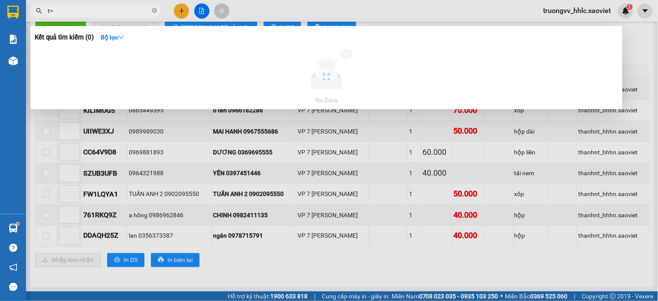
type input "t"
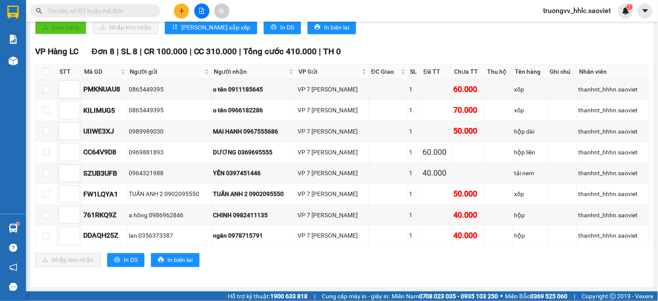
click at [130, 10] on input "text" at bounding box center [99, 11] width 102 height 10
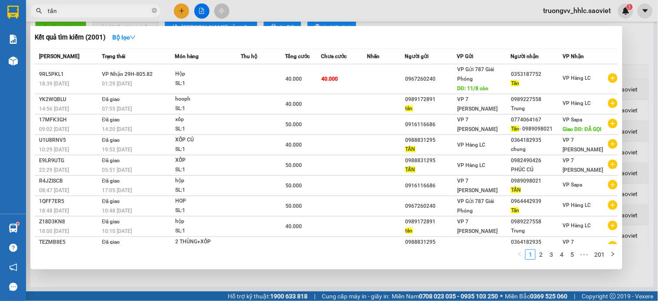
type input "tấn"
click at [565, 15] on div at bounding box center [329, 150] width 658 height 301
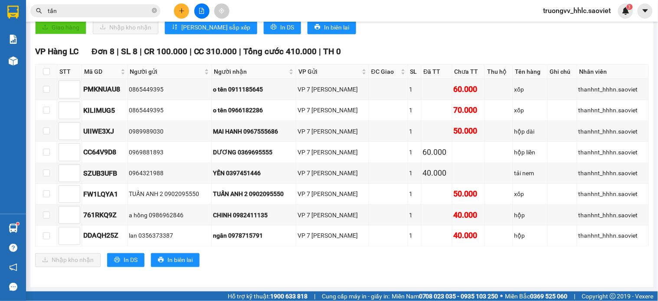
click at [568, 11] on span "truongvv_hhlc.saoviet" at bounding box center [577, 10] width 82 height 11
click at [563, 27] on span "Đăng xuất" at bounding box center [581, 27] width 63 height 10
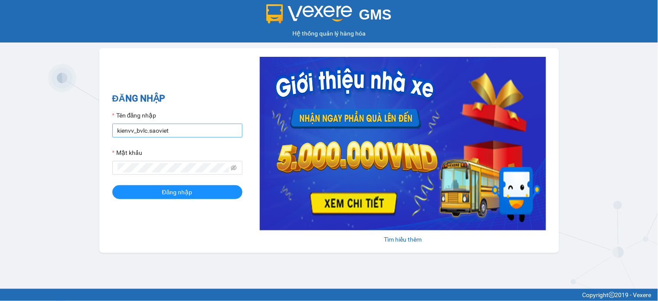
click at [187, 130] on input "kienvv_bvlc.saoviet" at bounding box center [177, 131] width 130 height 14
click at [186, 130] on input "kienvv_bvlc.saoviet" at bounding box center [177, 131] width 130 height 14
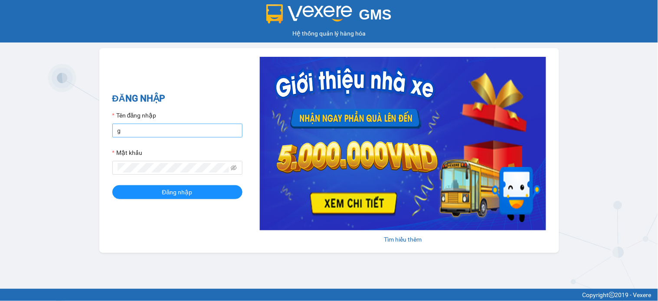
type input "giangmth_hhlc.saoviet"
click at [112, 185] on button "Đăng nhập" at bounding box center [177, 192] width 130 height 14
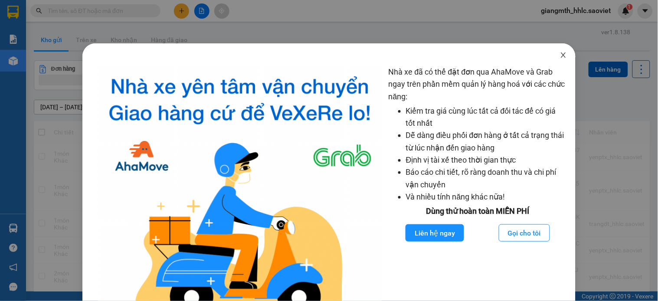
click at [560, 57] on icon "close" at bounding box center [563, 55] width 7 height 7
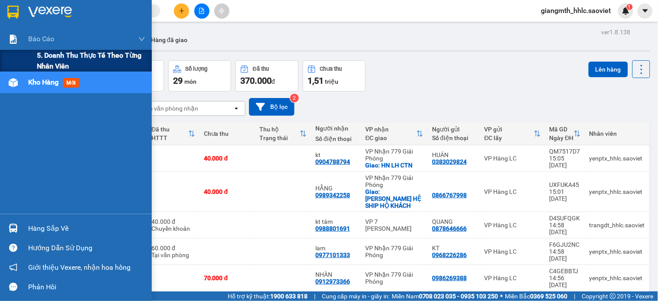
click at [76, 55] on span "5. Doanh thu thực tế theo từng nhân viên" at bounding box center [91, 61] width 108 height 22
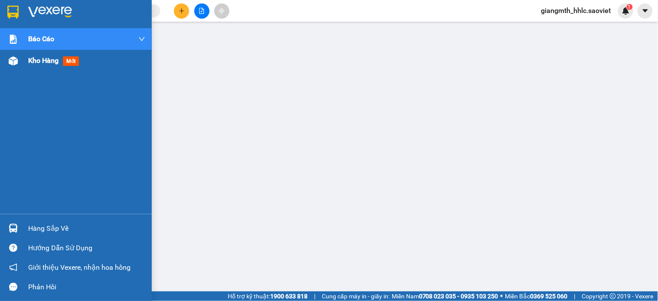
click at [42, 61] on span "Kho hàng" at bounding box center [43, 60] width 30 height 8
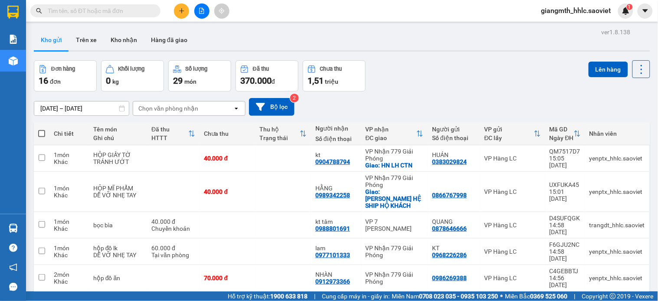
click at [297, 15] on div "Kết quả tìm kiếm ( 0 ) Bộ lọc No Data giangmth_hhlc.saoviet 1" at bounding box center [329, 11] width 658 height 22
click at [53, 8] on input "text" at bounding box center [99, 11] width 102 height 10
click at [128, 7] on input "text" at bounding box center [99, 11] width 102 height 10
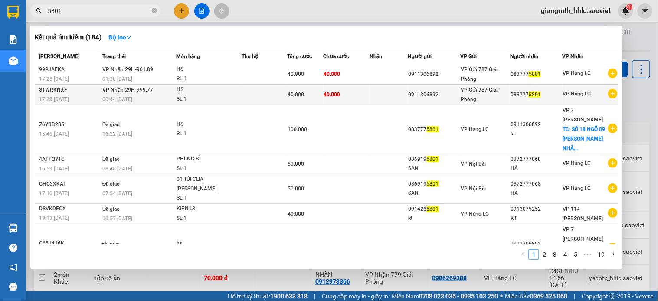
type input "5801"
click at [206, 93] on div "HS" at bounding box center [208, 90] width 65 height 10
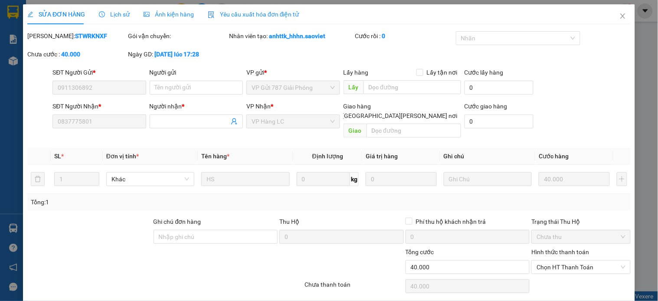
type input "0911306892"
type input "0837775801"
type input "40.000"
click at [111, 16] on span "Lịch sử" at bounding box center [114, 14] width 31 height 7
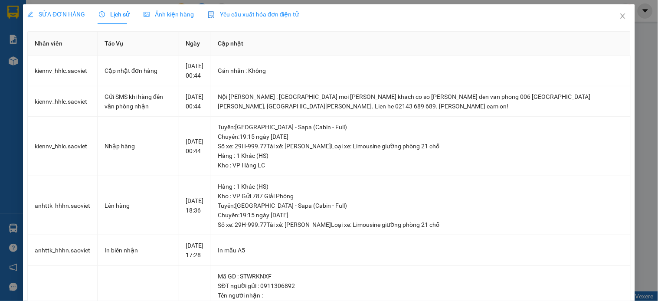
click at [68, 14] on span "SỬA ĐƠN HÀNG" at bounding box center [56, 14] width 58 height 7
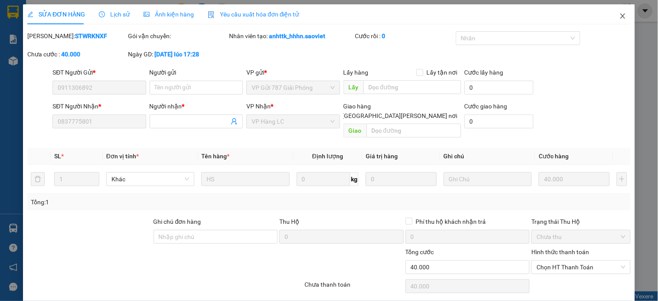
click at [619, 15] on icon "close" at bounding box center [622, 16] width 7 height 7
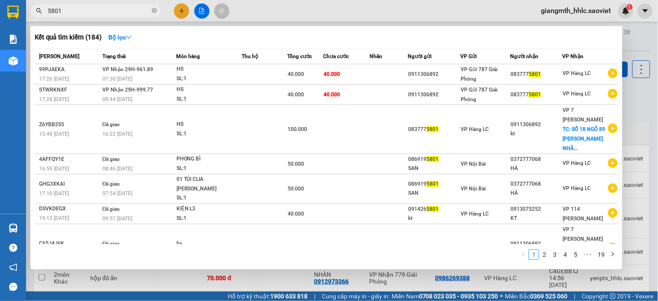
click at [132, 12] on input "5801" at bounding box center [99, 11] width 102 height 10
type input "5"
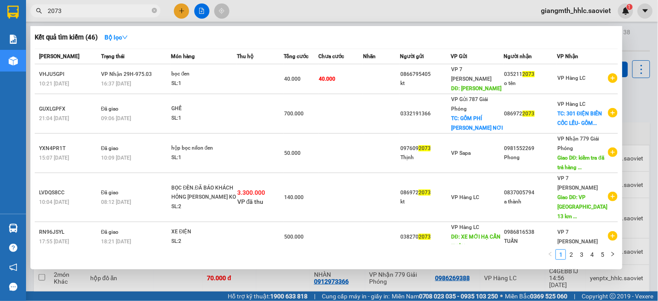
click at [94, 13] on input "2073" at bounding box center [99, 11] width 102 height 10
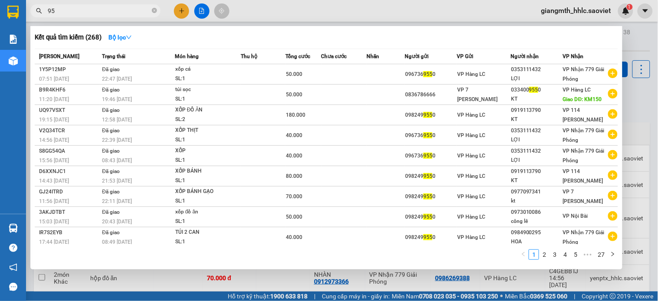
type input "9"
type input "5550"
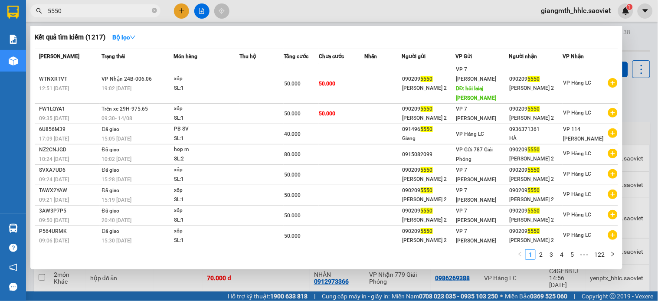
click at [152, 10] on icon "close-circle" at bounding box center [154, 10] width 5 height 5
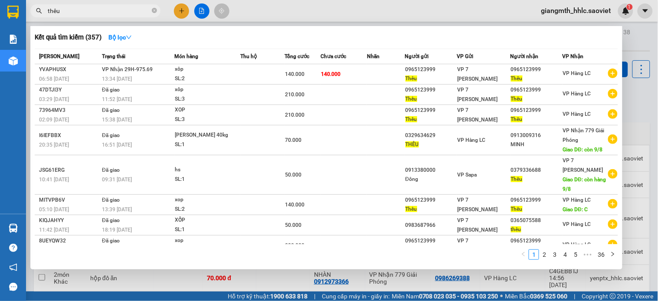
type input "thêu"
click at [199, 14] on div at bounding box center [329, 150] width 658 height 301
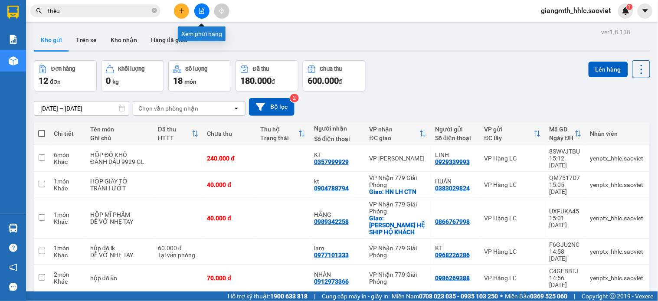
click at [205, 6] on button at bounding box center [201, 10] width 15 height 15
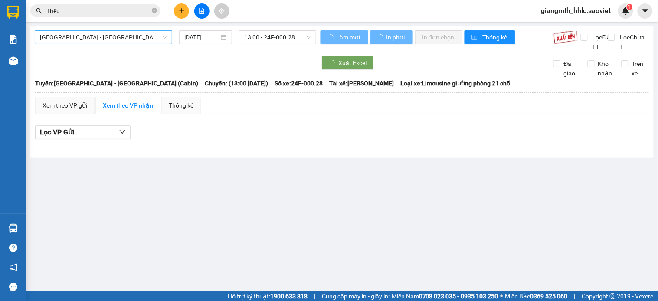
click at [103, 36] on span "[GEOGRAPHIC_DATA] - [GEOGRAPHIC_DATA] (Cabin)" at bounding box center [103, 37] width 127 height 13
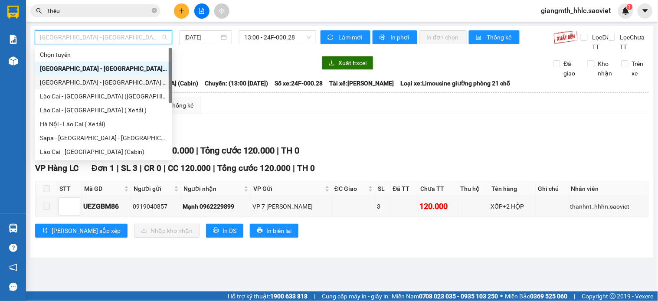
click at [118, 76] on div "[GEOGRAPHIC_DATA] - [GEOGRAPHIC_DATA] ([GEOGRAPHIC_DATA])" at bounding box center [103, 82] width 137 height 14
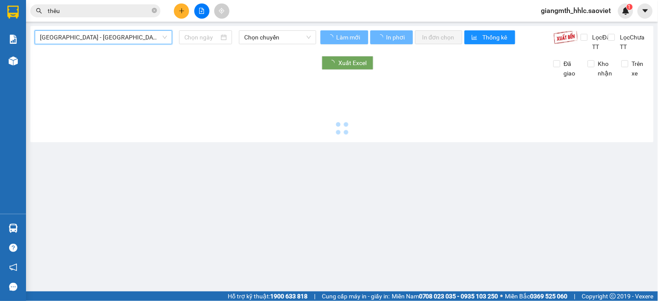
type input "[DATE]"
click at [281, 42] on span "Chọn chuyến" at bounding box center [277, 37] width 67 height 13
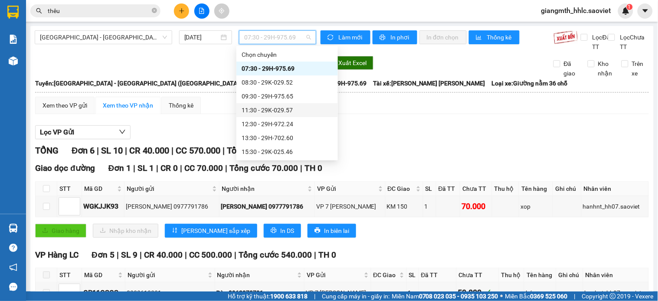
click at [283, 112] on div "11:30 - 29K-029.57" at bounding box center [286, 110] width 91 height 10
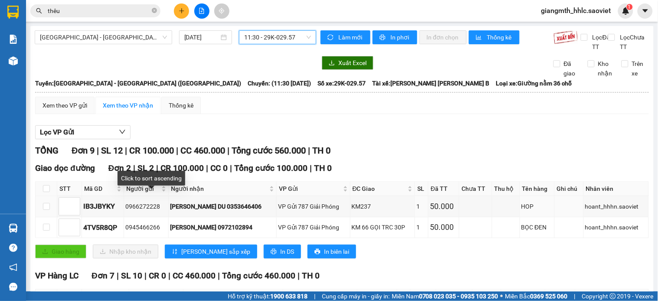
scroll to position [192, 0]
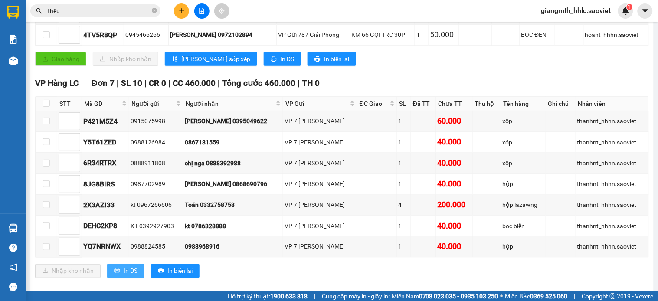
click at [124, 276] on span "In DS" at bounding box center [131, 271] width 14 height 10
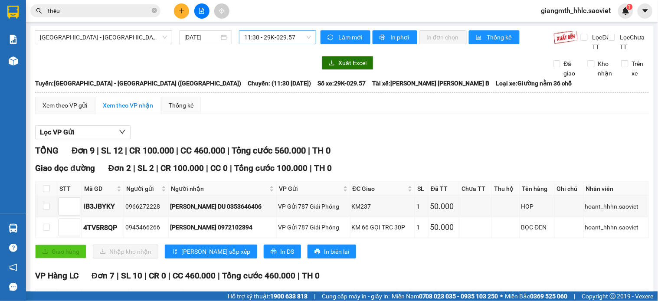
click at [279, 42] on span "11:30 - 29K-029.57" at bounding box center [277, 37] width 67 height 13
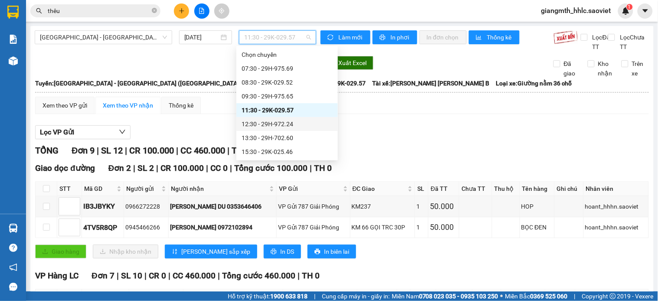
click at [279, 124] on div "12:30 - 29H-972.24" at bounding box center [286, 124] width 91 height 10
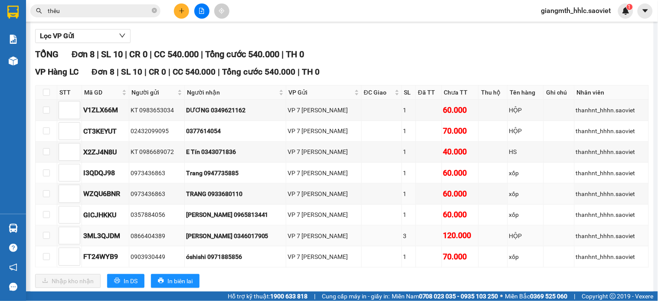
scroll to position [127, 0]
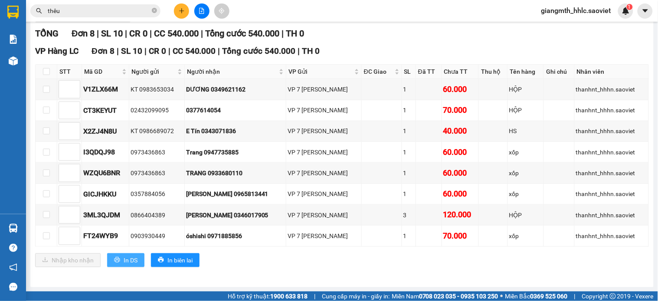
click at [137, 257] on button "In DS" at bounding box center [125, 260] width 37 height 14
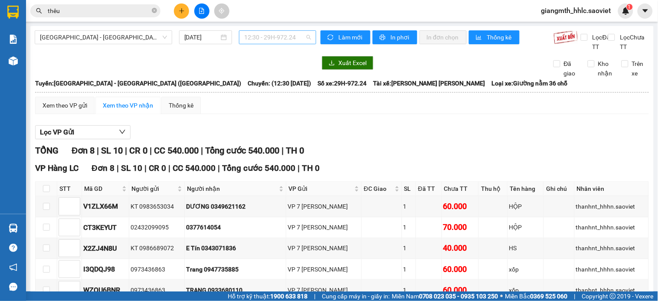
click at [267, 34] on span "12:30 - 29H-972.24" at bounding box center [277, 37] width 67 height 13
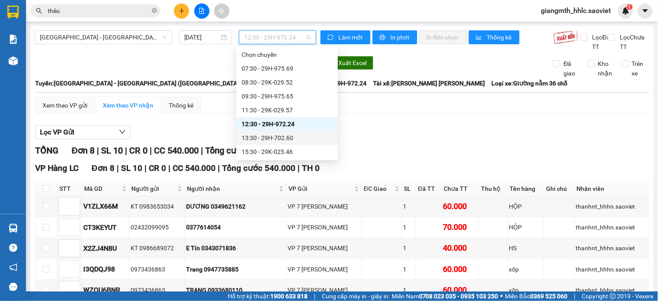
click at [274, 135] on div "13:30 - 29H-702.60" at bounding box center [286, 138] width 91 height 10
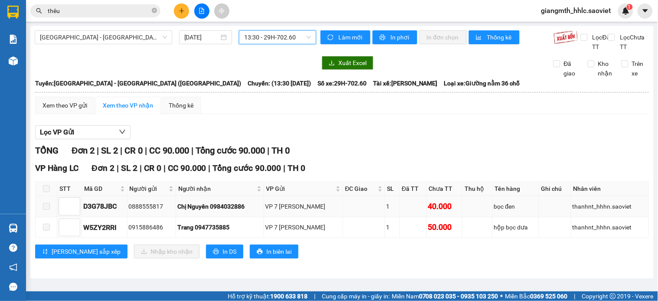
scroll to position [1, 0]
click at [222, 256] on span "In DS" at bounding box center [229, 252] width 14 height 10
click at [283, 42] on span "13:30 - 29H-702.60" at bounding box center [277, 37] width 67 height 13
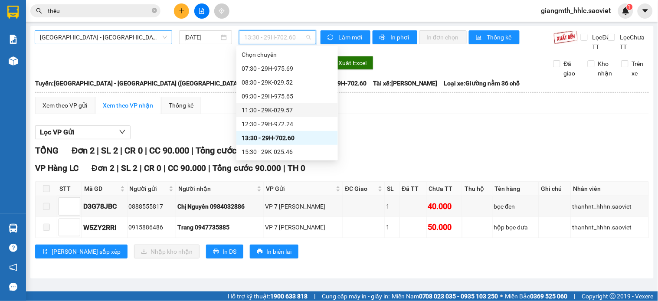
click at [123, 40] on span "[GEOGRAPHIC_DATA] - [GEOGRAPHIC_DATA] ([GEOGRAPHIC_DATA])" at bounding box center [103, 37] width 127 height 13
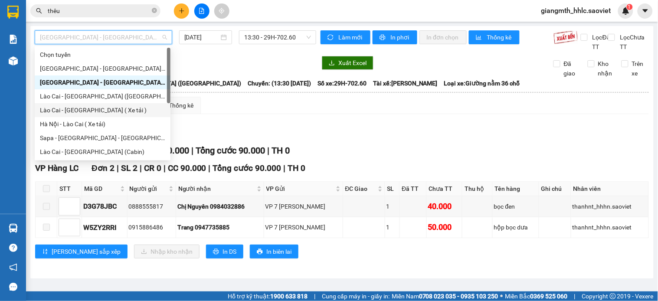
scroll to position [69, 0]
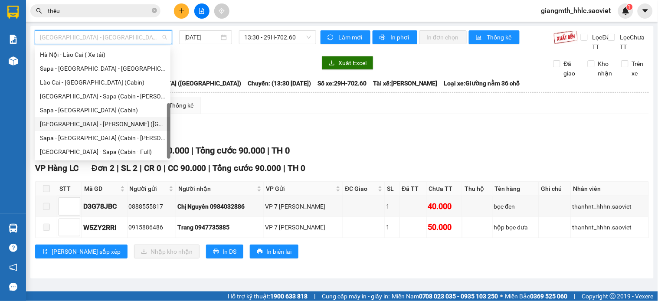
drag, startPoint x: 121, startPoint y: 124, endPoint x: 307, endPoint y: 68, distance: 194.1
click at [121, 124] on div "[GEOGRAPHIC_DATA] - [PERSON_NAME] ([GEOGRAPHIC_DATA])" at bounding box center [102, 124] width 125 height 10
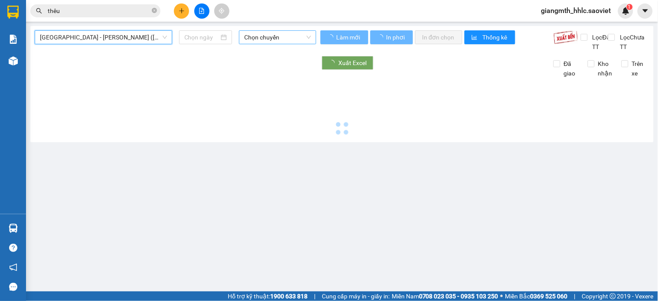
type input "[DATE]"
click at [293, 33] on span "Chọn chuyến" at bounding box center [277, 37] width 67 height 13
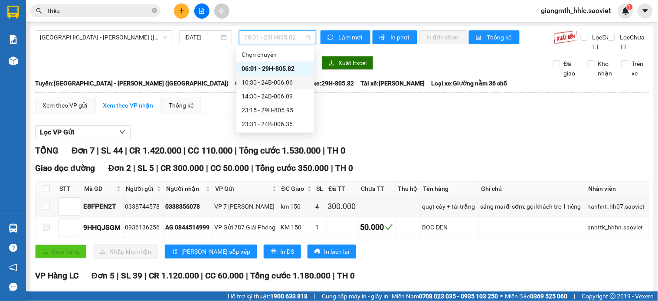
click at [285, 86] on div "10:30 - 24B-006.06" at bounding box center [275, 83] width 68 height 10
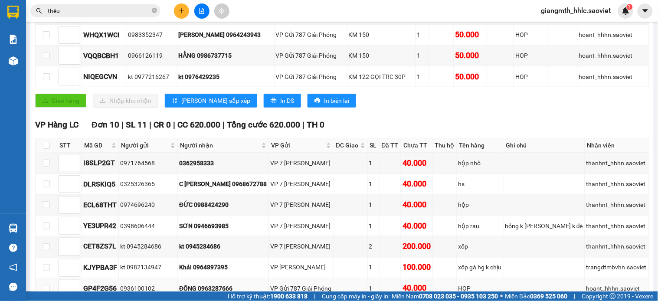
scroll to position [319, 0]
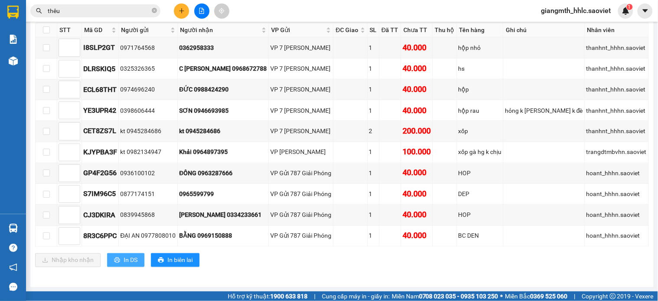
click at [124, 261] on span "In DS" at bounding box center [131, 260] width 14 height 10
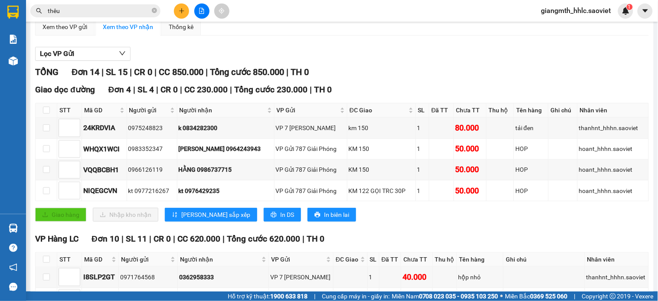
scroll to position [0, 0]
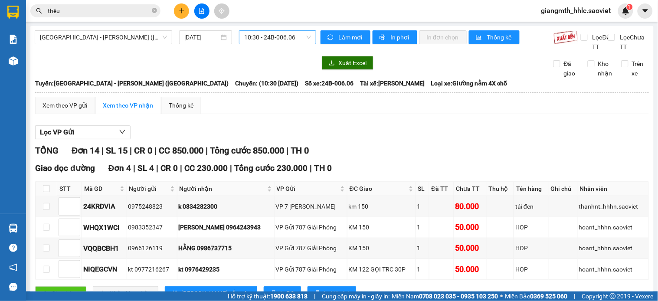
click at [284, 37] on span "10:30 - 24B-006.06" at bounding box center [277, 37] width 67 height 13
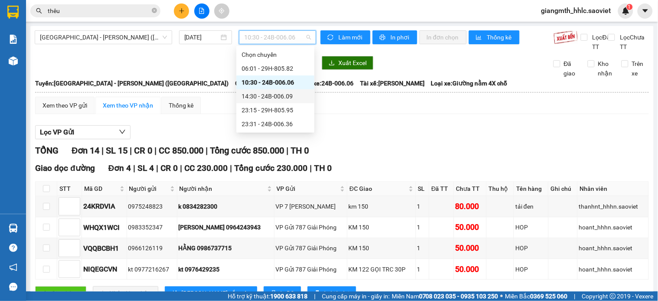
click at [274, 92] on div "14:30 - 24B-006.09" at bounding box center [275, 96] width 68 height 10
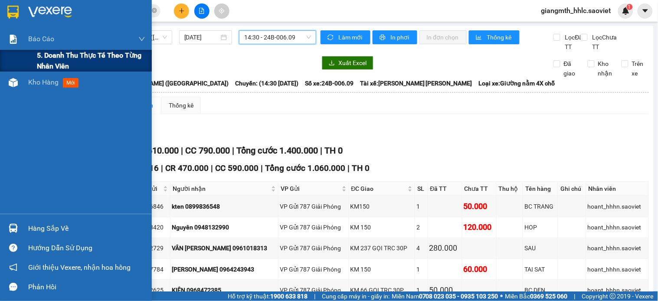
click at [74, 60] on span "5. Doanh thu thực tế theo từng nhân viên" at bounding box center [91, 61] width 108 height 22
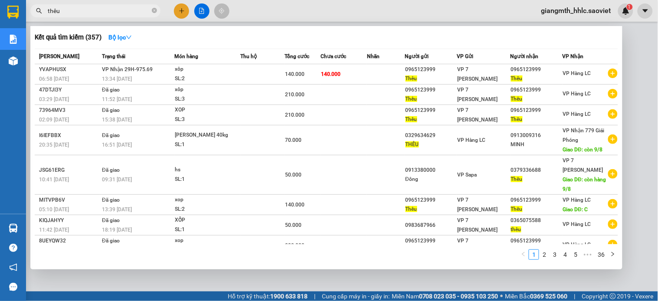
click at [129, 10] on input "thêu" at bounding box center [99, 11] width 102 height 10
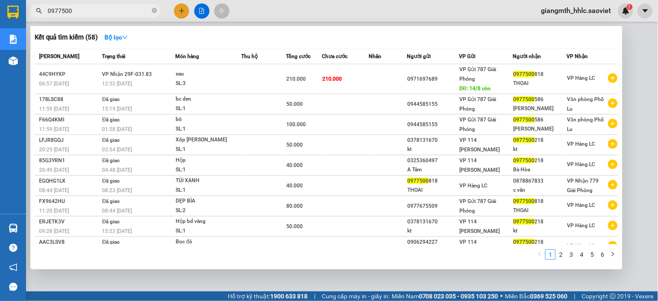
type input "0977500"
click at [264, 63] on th "Thu hộ" at bounding box center [263, 56] width 45 height 15
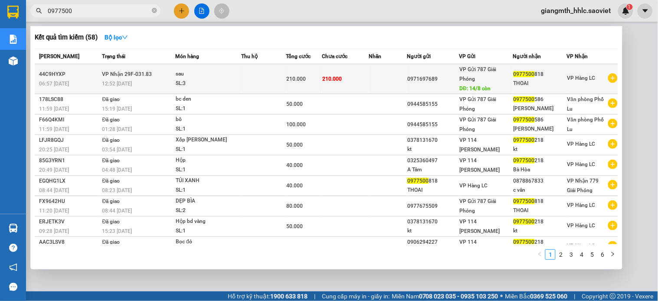
click at [271, 76] on td at bounding box center [263, 79] width 45 height 30
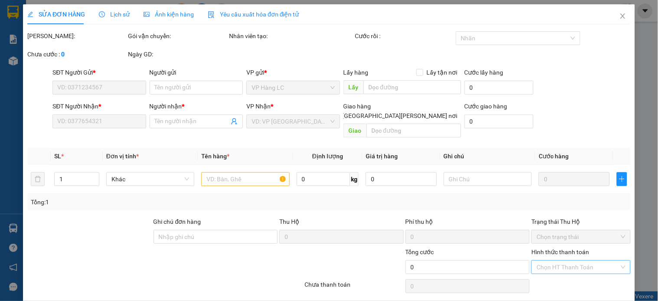
type input "0971697689"
type input "14/8 còn"
type input "0977500818"
type input "THOAI"
type input "210.000"
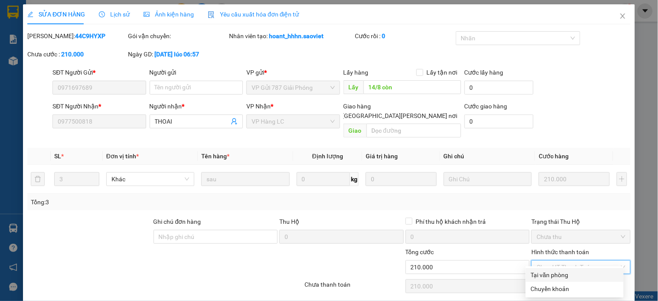
click at [541, 276] on div "Tại văn phòng" at bounding box center [575, 275] width 88 height 10
type input "0"
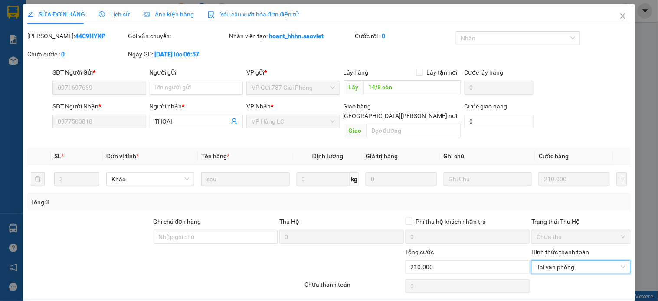
scroll to position [22, 0]
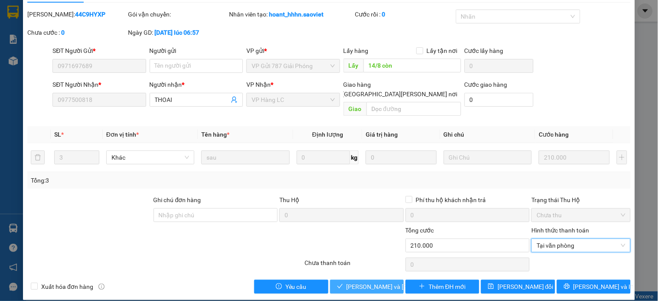
click at [357, 282] on span "[PERSON_NAME] và [PERSON_NAME] hàng" at bounding box center [404, 287] width 117 height 10
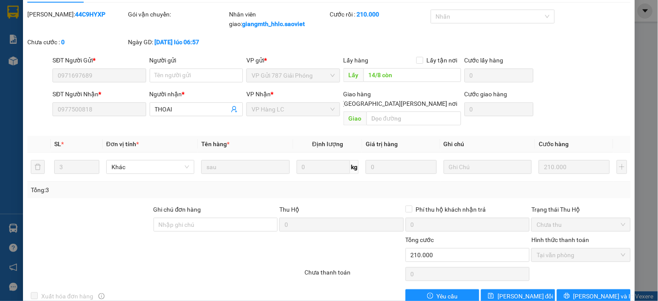
scroll to position [0, 0]
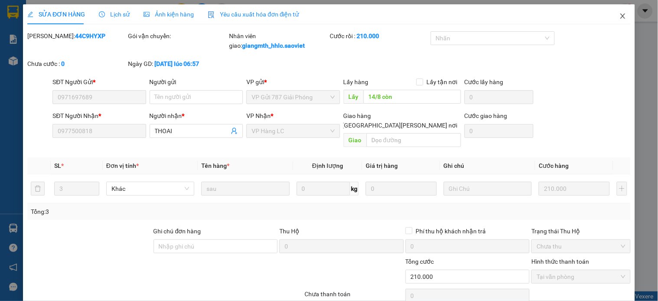
click at [619, 15] on icon "close" at bounding box center [622, 16] width 7 height 7
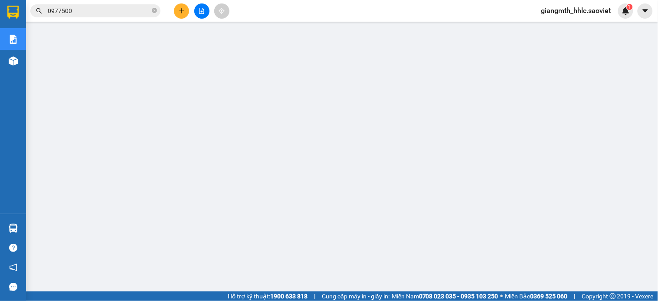
click at [97, 19] on div "Kết quả tìm kiếm ( 58 ) Bộ lọc Mã ĐH Trạng thái Món hàng Thu hộ Tổng cước Chưa …" at bounding box center [329, 11] width 658 height 22
click at [101, 16] on div "Kết quả tìm kiếm ( 58 ) Bộ lọc Mã ĐH Trạng thái Món hàng Thu hộ Tổng cước Chưa …" at bounding box center [84, 10] width 169 height 15
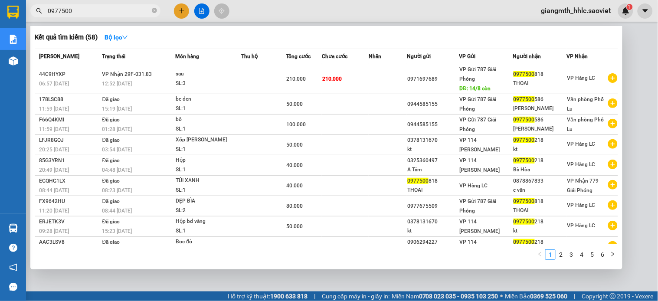
click at [101, 15] on input "0977500" at bounding box center [99, 11] width 102 height 10
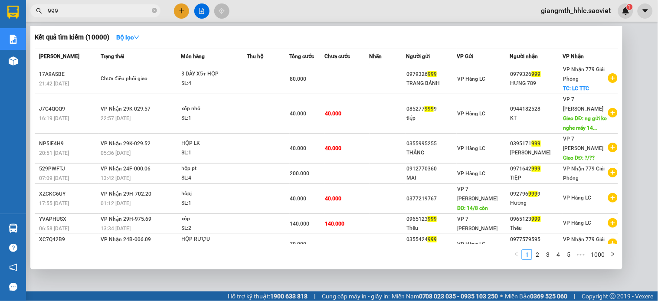
scroll to position [96, 0]
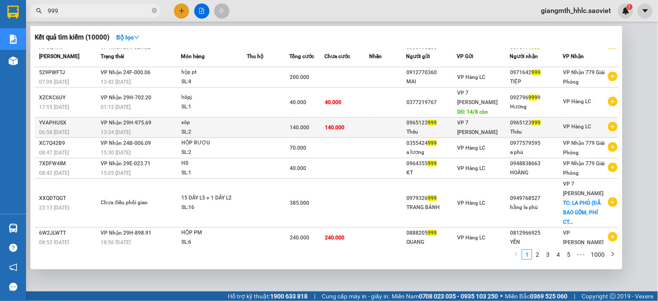
type input "999"
click at [442, 137] on div "Thêu" at bounding box center [431, 131] width 50 height 9
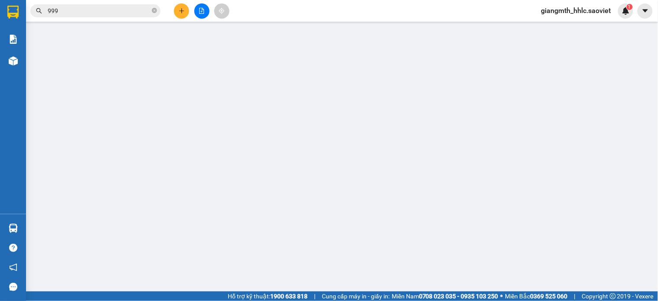
type input "0965123999"
type input "Thêu"
type input "0965123999"
type input "Thêu"
type input "140.000"
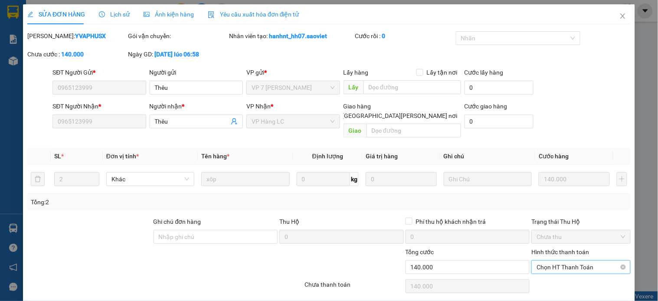
scroll to position [22, 0]
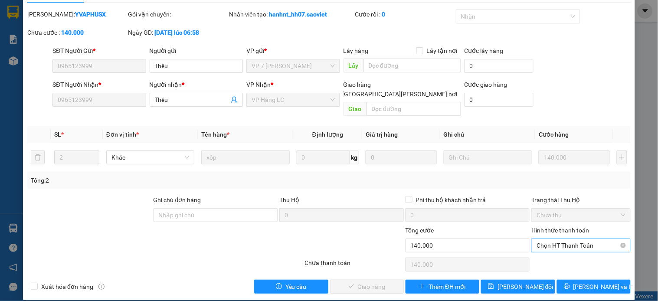
click at [559, 239] on span "Chọn HT Thanh Toán" at bounding box center [580, 245] width 88 height 13
click at [561, 249] on div "Tại văn phòng" at bounding box center [575, 253] width 88 height 10
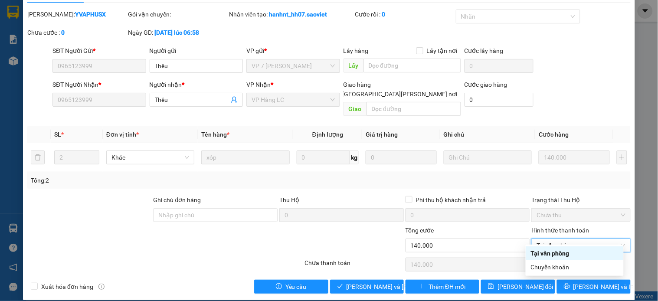
type input "0"
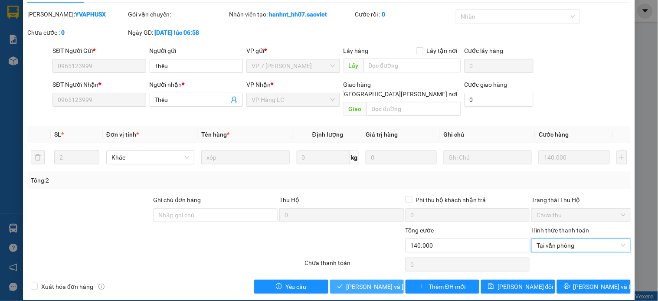
drag, startPoint x: 372, startPoint y: 274, endPoint x: 375, endPoint y: 260, distance: 13.7
click at [372, 282] on span "[PERSON_NAME] và [PERSON_NAME] hàng" at bounding box center [404, 287] width 117 height 10
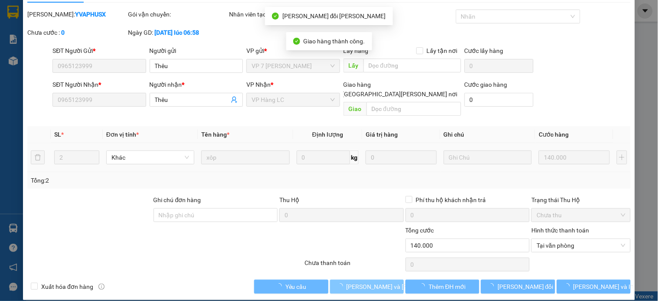
scroll to position [0, 0]
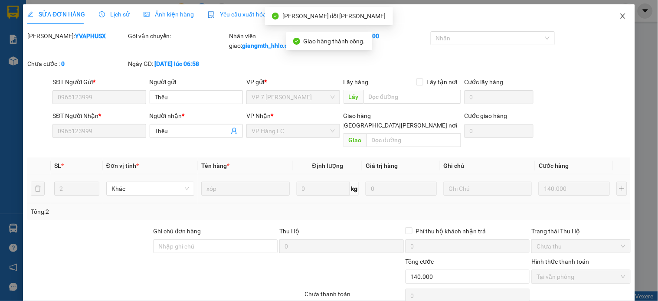
click at [619, 16] on icon "close" at bounding box center [622, 16] width 7 height 7
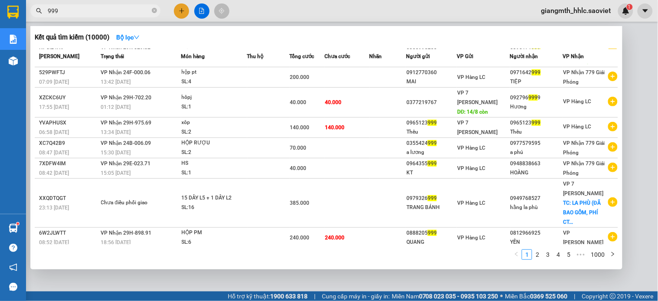
click at [124, 13] on input "999" at bounding box center [99, 11] width 102 height 10
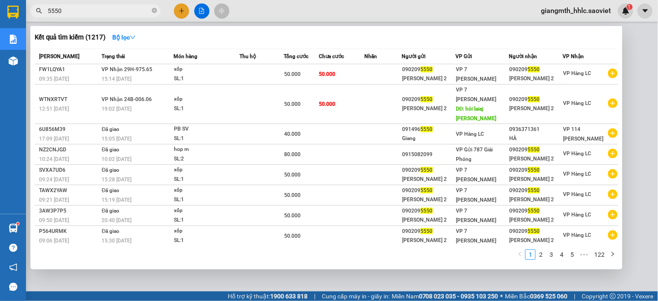
click at [75, 13] on input "5550" at bounding box center [99, 11] width 102 height 10
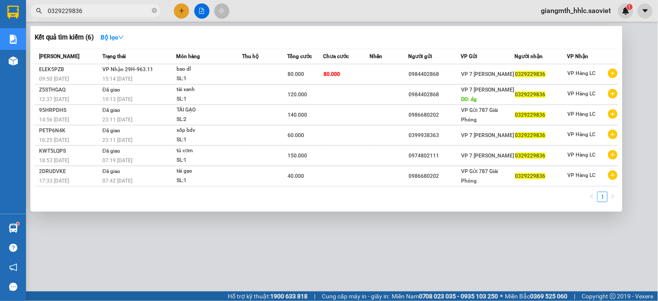
click at [109, 9] on input "0329229836" at bounding box center [99, 11] width 102 height 10
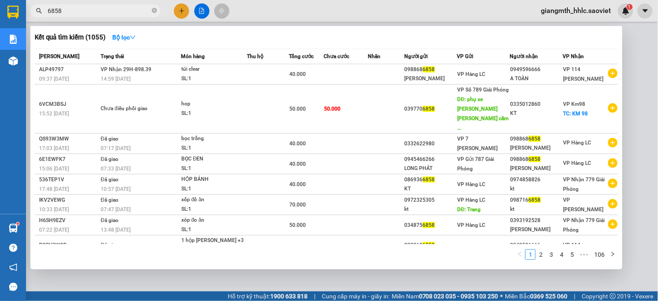
click at [115, 7] on input "6858" at bounding box center [99, 11] width 102 height 10
click at [114, 7] on input "6858" at bounding box center [99, 11] width 102 height 10
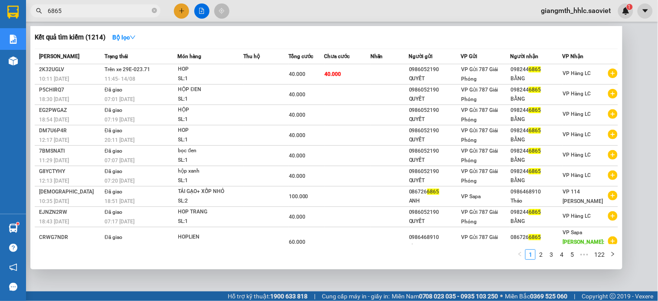
type input "6865"
click at [570, 11] on div at bounding box center [329, 150] width 658 height 301
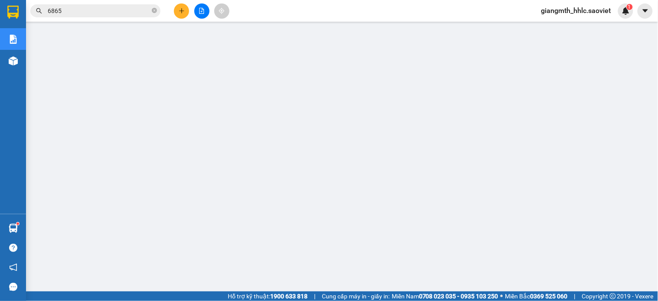
click at [573, 11] on span "giangmth_hhlc.saoviet" at bounding box center [576, 10] width 84 height 11
click at [565, 26] on span "Đăng xuất" at bounding box center [580, 27] width 65 height 10
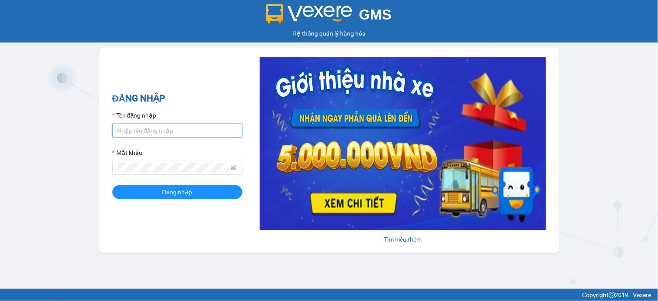
click at [176, 130] on input "Tên đăng nhập" at bounding box center [177, 131] width 130 height 14
click at [191, 133] on input "kienvv_bvlc.saoviet" at bounding box center [177, 131] width 130 height 14
type input "duonglv_hhlc.saoviet"
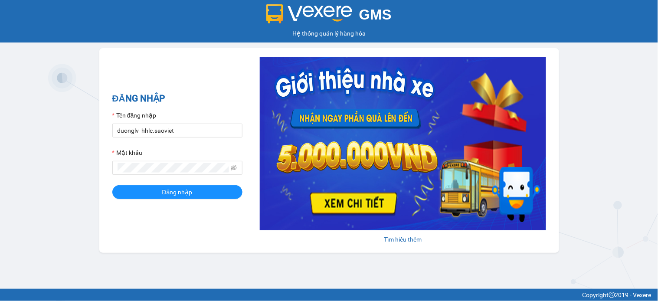
click at [169, 176] on form "Tên đăng nhập duonglv_hhlc.saoviet Mật khẩu Đăng nhập" at bounding box center [177, 155] width 130 height 88
click at [112, 185] on button "Đăng nhập" at bounding box center [177, 192] width 130 height 14
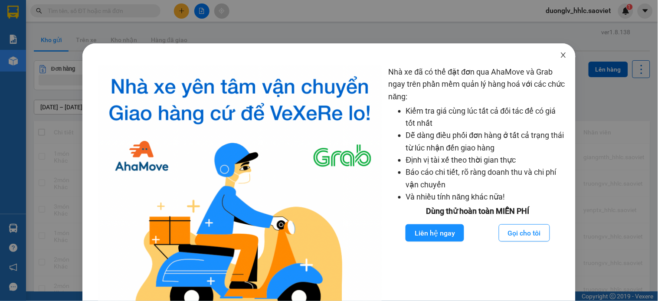
click at [560, 55] on icon "close" at bounding box center [563, 55] width 7 height 7
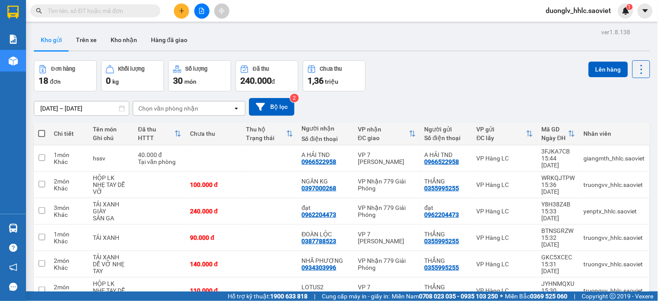
click at [202, 11] on icon "file-add" at bounding box center [202, 11] width 6 height 6
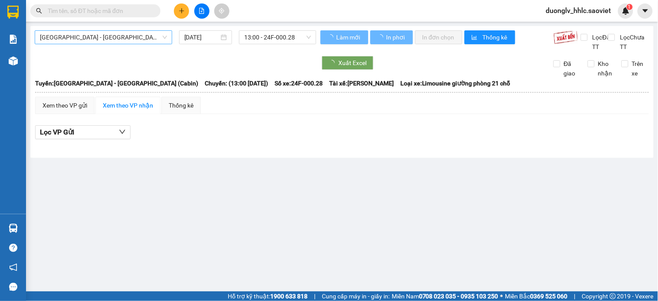
click at [118, 36] on span "[GEOGRAPHIC_DATA] - [GEOGRAPHIC_DATA] (Cabin)" at bounding box center [103, 37] width 127 height 13
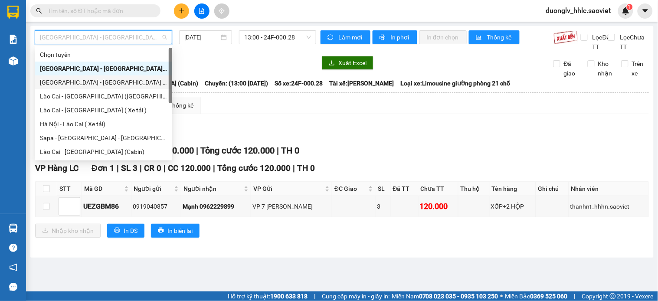
click at [234, 52] on div "Hà Nội - Lào Cai (Cabin) 14/08/2025 13:00 - 24F-000.28" at bounding box center [175, 40] width 281 height 21
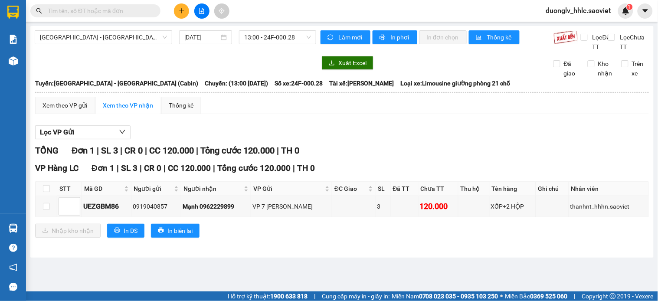
paste input "0329229836"
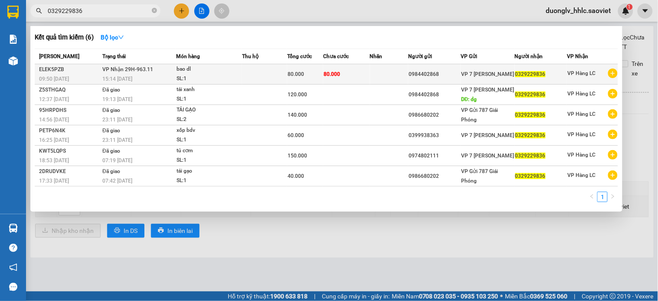
type input "0329229836"
click at [265, 72] on td at bounding box center [264, 74] width 45 height 20
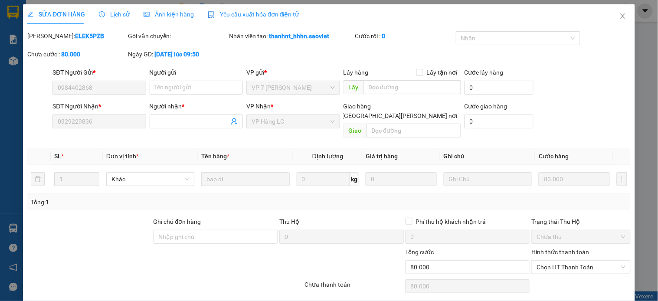
type input "0984402868"
type input "0329229836"
type input "80.000"
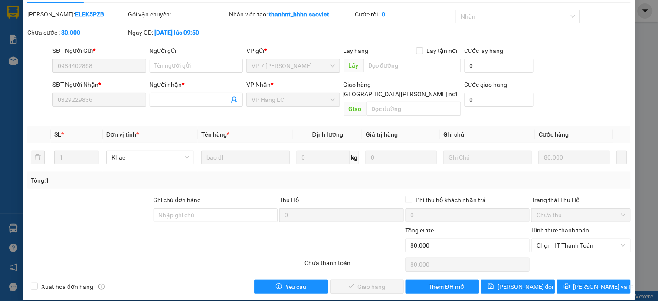
click at [562, 245] on div "Hình thức thanh toán Chọn HT Thanh Toán" at bounding box center [580, 240] width 99 height 30
click at [562, 240] on span "Chọn HT Thanh Toán" at bounding box center [580, 245] width 88 height 13
click at [560, 252] on div "Tại văn phòng" at bounding box center [575, 253] width 88 height 10
type input "0"
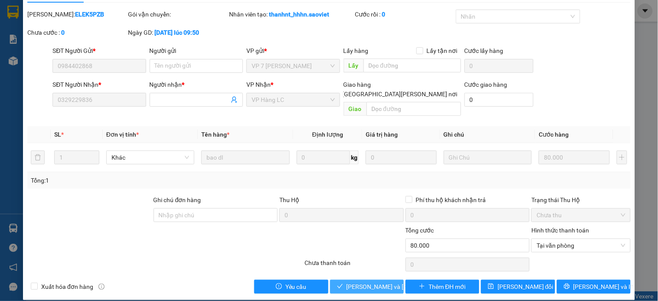
click at [370, 282] on span "[PERSON_NAME] và [PERSON_NAME] hàng" at bounding box center [404, 287] width 117 height 10
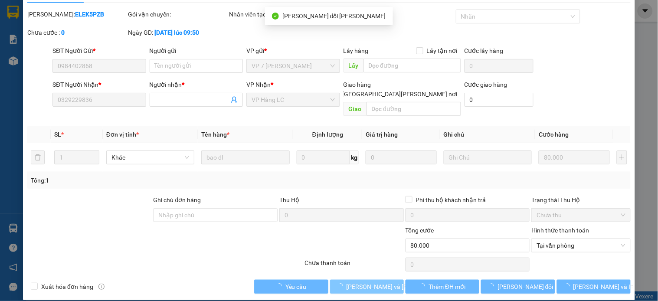
scroll to position [0, 0]
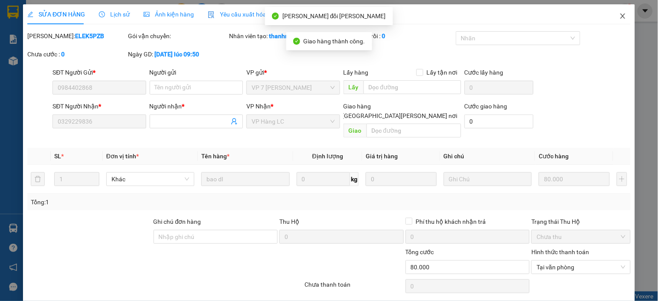
click at [619, 16] on icon "close" at bounding box center [622, 16] width 7 height 7
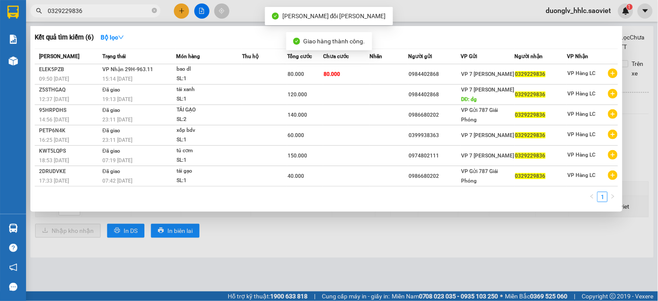
click at [90, 7] on input "0329229836" at bounding box center [99, 11] width 102 height 10
click at [89, 10] on input "0329229836" at bounding box center [99, 11] width 102 height 10
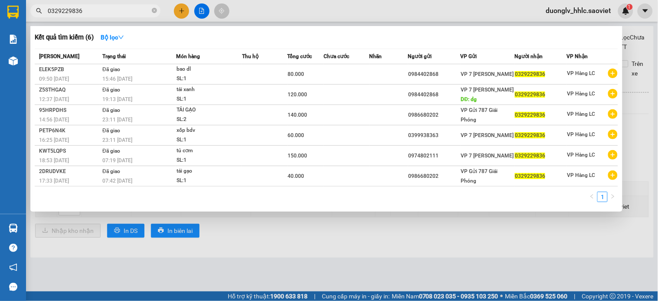
click at [150, 12] on span "0329229836" at bounding box center [95, 10] width 130 height 13
click at [140, 12] on input "0329229836" at bounding box center [99, 11] width 102 height 10
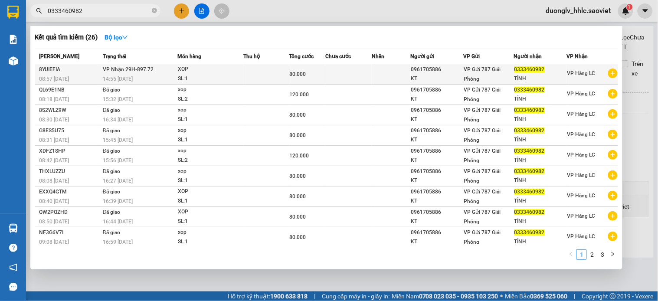
type input "0333460982"
click at [316, 69] on div "80.000" at bounding box center [308, 74] width 36 height 10
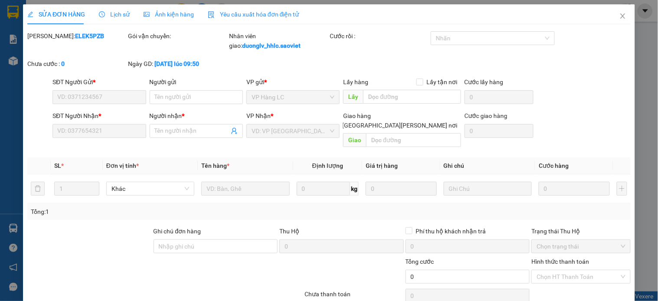
type input "0961705886"
type input "KT"
type input "0333460982"
type input "TỈNH"
type input "80.000"
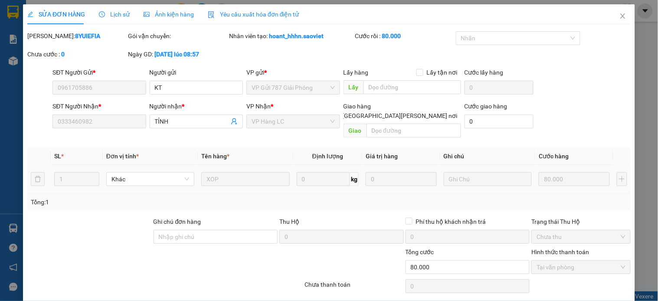
scroll to position [22, 0]
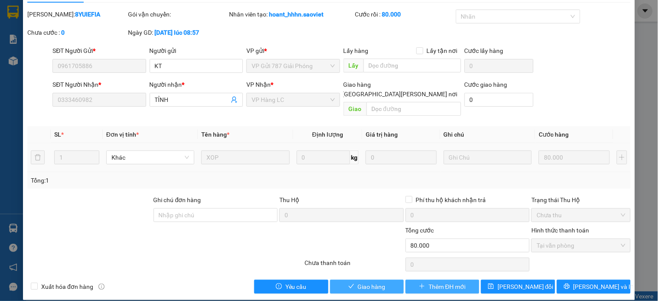
click at [370, 282] on span "Giao hàng" at bounding box center [372, 287] width 28 height 10
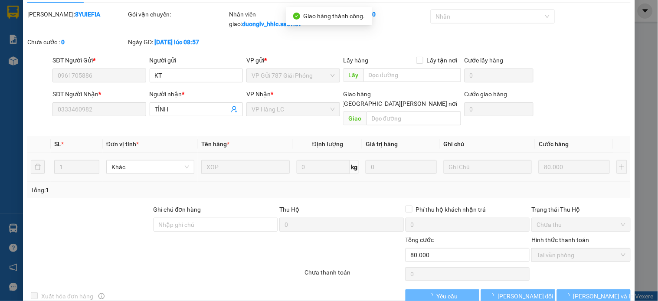
scroll to position [0, 0]
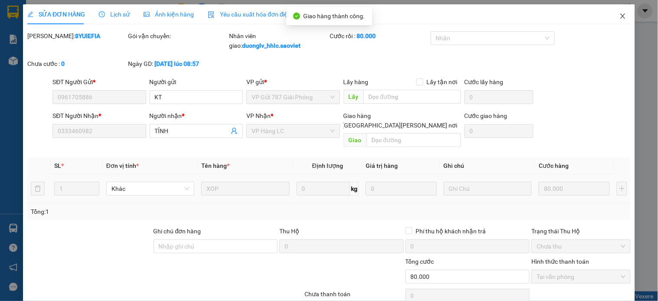
click at [619, 18] on icon "close" at bounding box center [622, 16] width 7 height 7
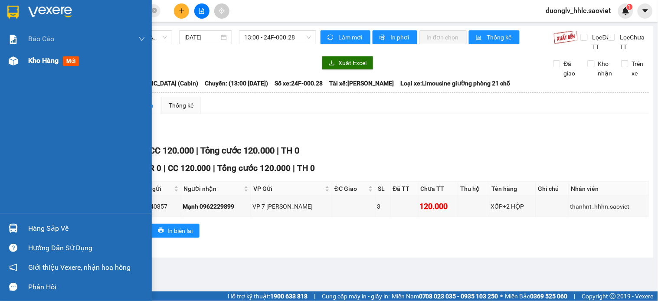
click at [33, 59] on span "Kho hàng" at bounding box center [43, 60] width 30 height 8
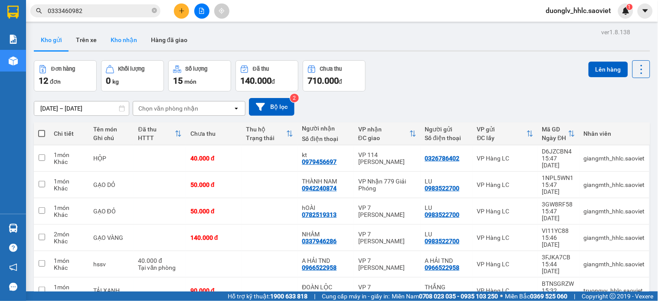
click at [122, 38] on button "Kho nhận" at bounding box center [124, 39] width 40 height 21
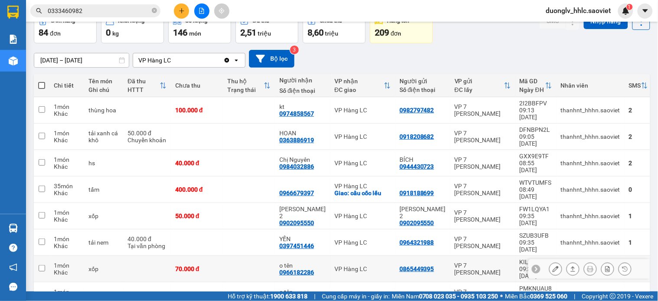
scroll to position [88, 0]
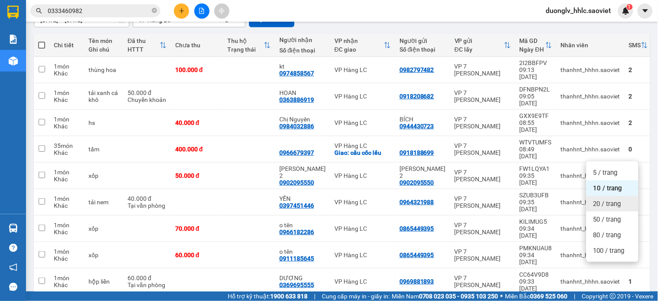
click at [612, 203] on span "20 / trang" at bounding box center [607, 203] width 28 height 9
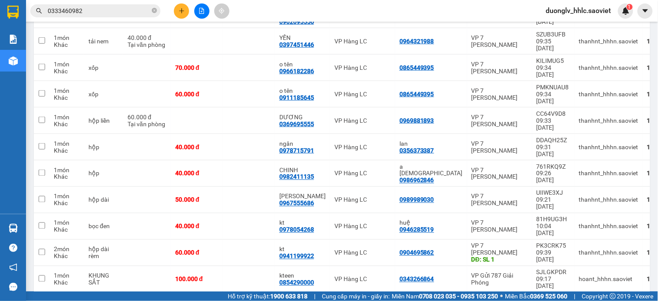
scroll to position [297, 0]
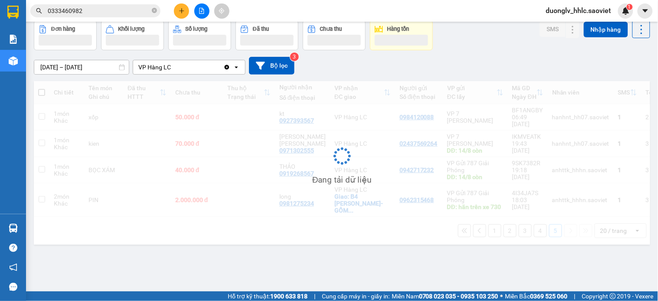
scroll to position [40, 0]
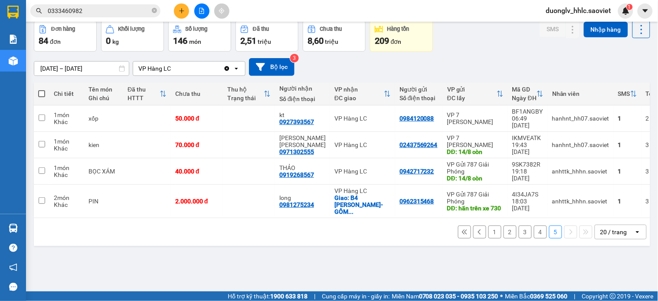
click at [534, 229] on button "4" at bounding box center [540, 231] width 13 height 13
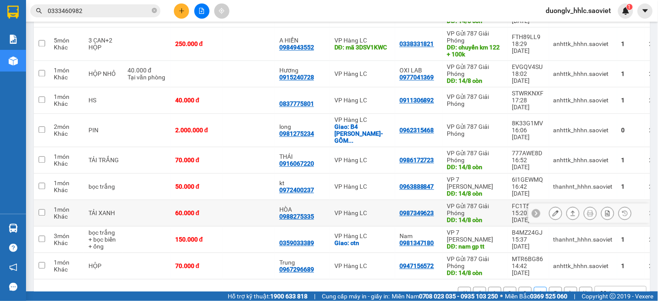
scroll to position [0, 24]
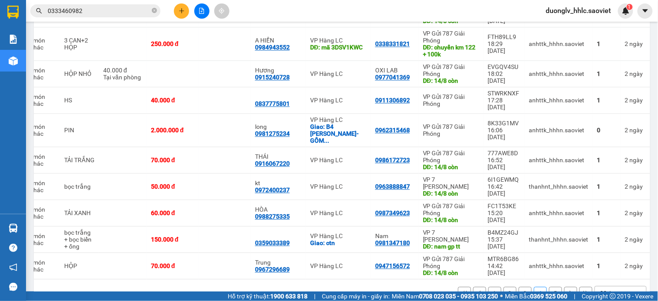
click at [553, 287] on button "5" at bounding box center [555, 293] width 13 height 13
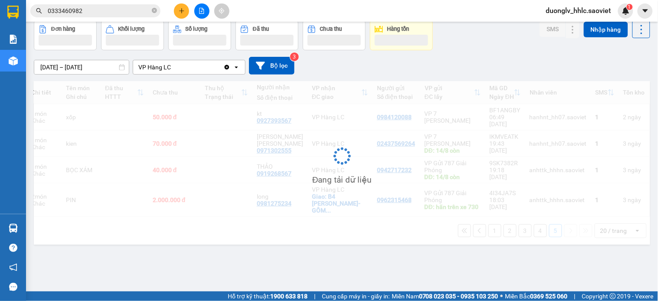
scroll to position [0, 22]
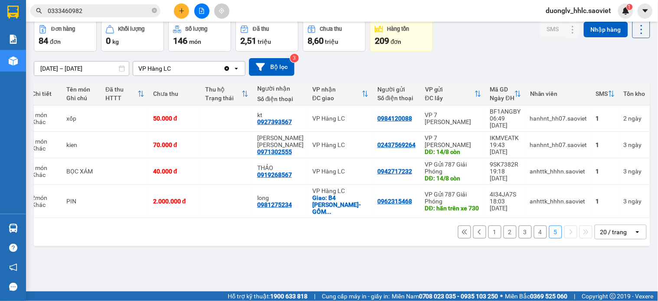
click at [534, 230] on button "4" at bounding box center [540, 231] width 13 height 13
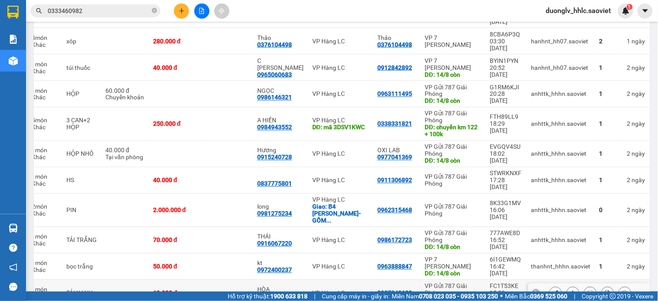
scroll to position [408, 0]
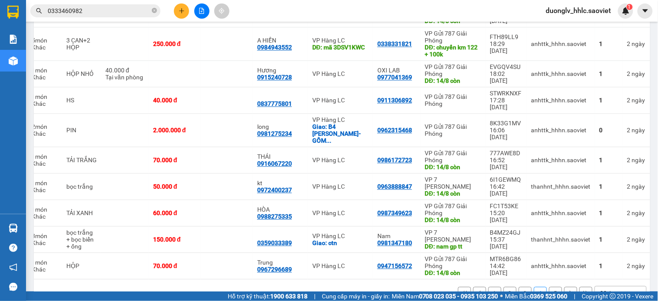
click at [488, 287] on button "1" at bounding box center [494, 293] width 13 height 13
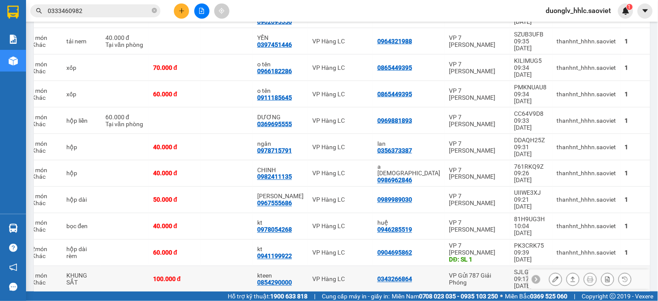
scroll to position [297, 0]
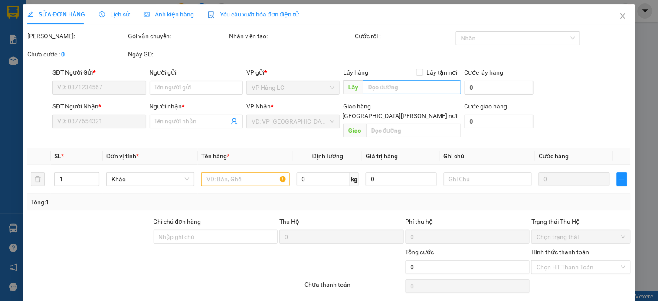
type input "0843362555"
type input "0976777397"
type input "GIANG"
type input "50.000"
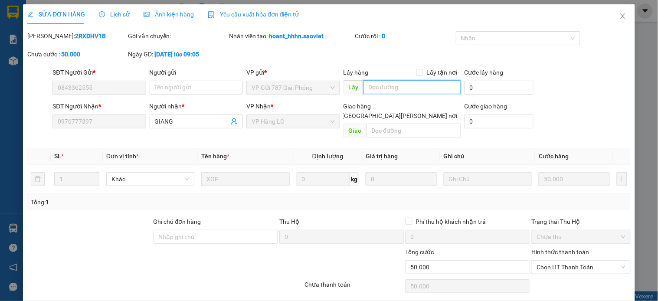
click at [379, 87] on input "text" at bounding box center [412, 87] width 98 height 14
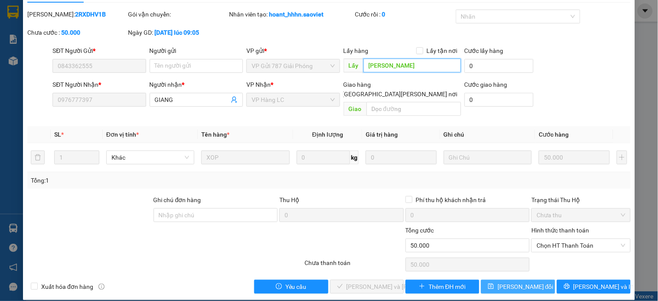
type input "dg ng"
click at [510, 282] on button "[PERSON_NAME] thay đổi" at bounding box center [518, 287] width 74 height 14
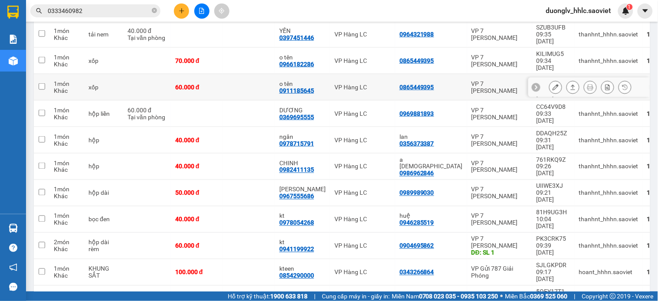
scroll to position [208, 0]
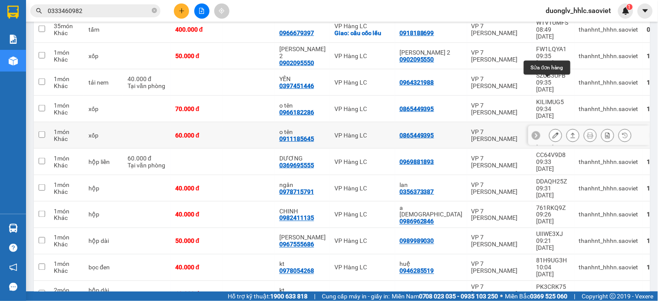
click at [552, 132] on icon at bounding box center [555, 135] width 6 height 6
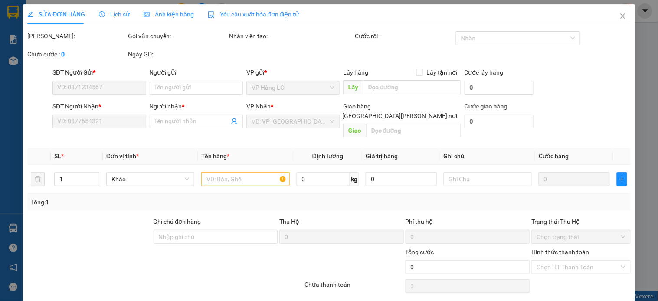
type input "0865449395"
type input "0911185645"
type input "o tên"
type input "60.000"
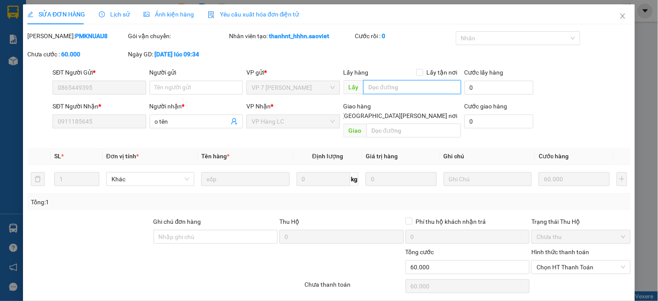
click at [391, 85] on input "text" at bounding box center [412, 87] width 98 height 14
type input "dg"
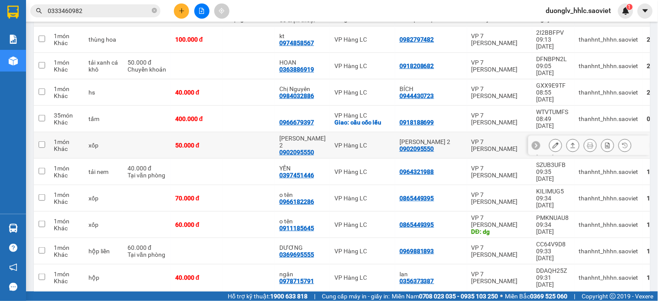
scroll to position [311, 0]
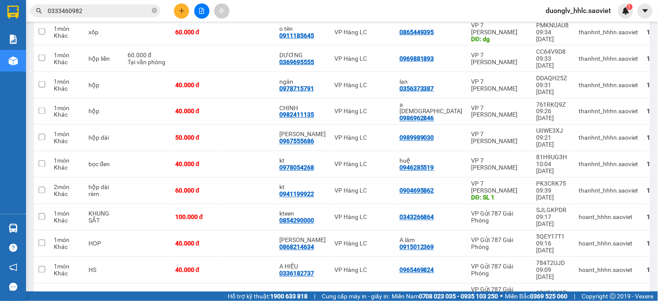
drag, startPoint x: 601, startPoint y: 273, endPoint x: 581, endPoint y: 266, distance: 20.9
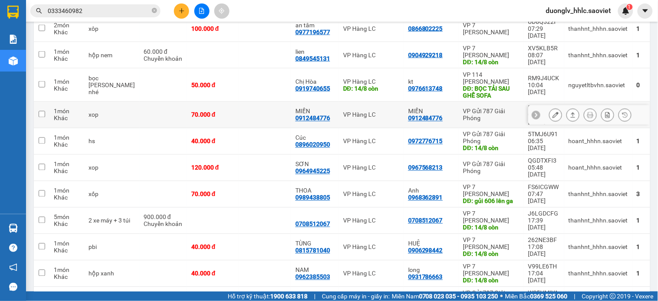
scroll to position [267, 0]
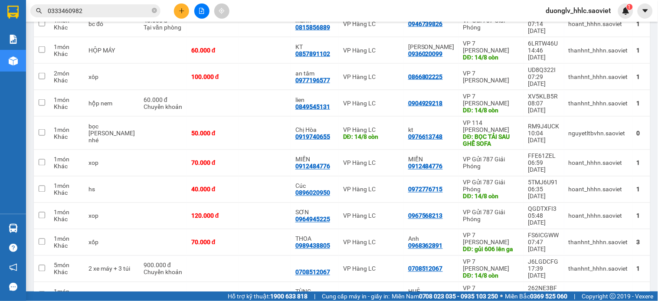
click at [105, 7] on input "0333460982" at bounding box center [99, 11] width 102 height 10
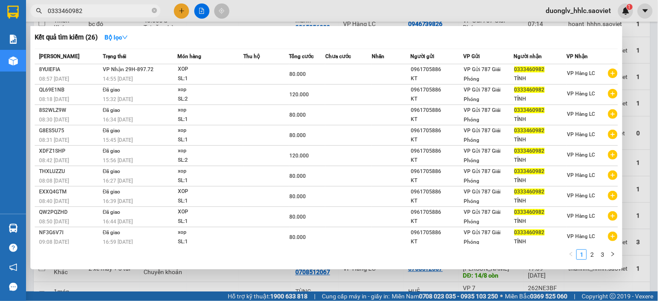
click at [105, 7] on input "0333460982" at bounding box center [99, 11] width 102 height 10
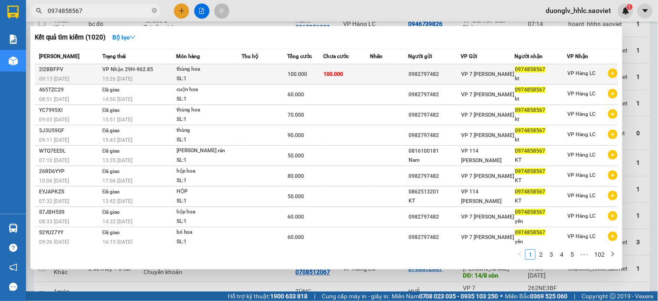
type input "0974858567"
click at [336, 71] on span "100.000" at bounding box center [333, 74] width 20 height 6
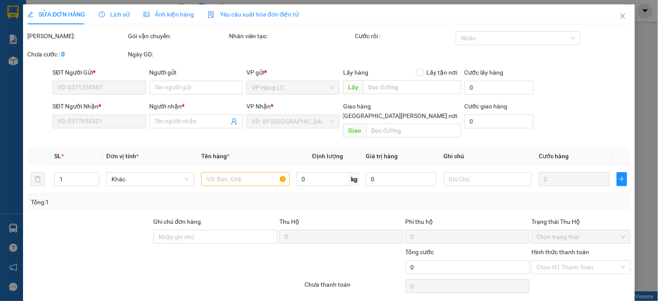
type input "0982797482"
type input "0974858567"
type input "kt"
type input "100.000"
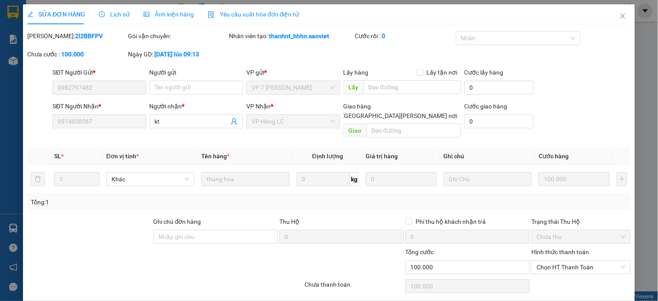
scroll to position [22, 0]
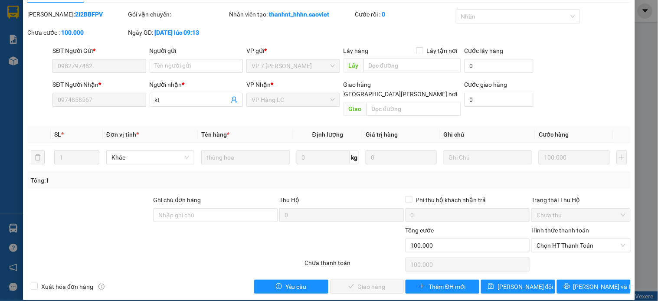
click at [550, 243] on div "Hình thức thanh toán Chọn HT Thanh Toán" at bounding box center [580, 240] width 99 height 30
click at [556, 256] on div "Chọn HT Thanh Toán" at bounding box center [580, 264] width 101 height 17
drag, startPoint x: 548, startPoint y: 235, endPoint x: 554, endPoint y: 251, distance: 16.0
click at [551, 243] on div "Hình thức thanh toán Chọn HT Thanh Toán" at bounding box center [580, 240] width 99 height 30
click at [554, 256] on div "Chọn HT Thanh Toán" at bounding box center [580, 264] width 101 height 17
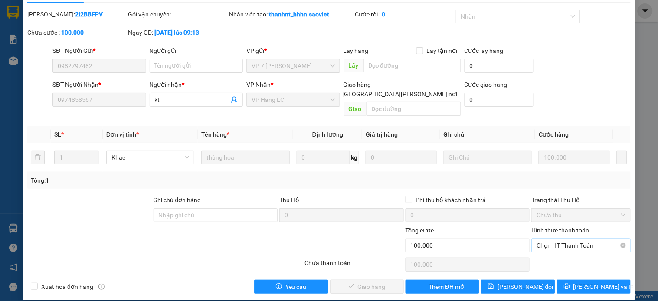
click at [547, 239] on span "Chọn HT Thanh Toán" at bounding box center [580, 245] width 88 height 13
click at [548, 249] on div "Tại văn phòng" at bounding box center [575, 253] width 88 height 10
type input "0"
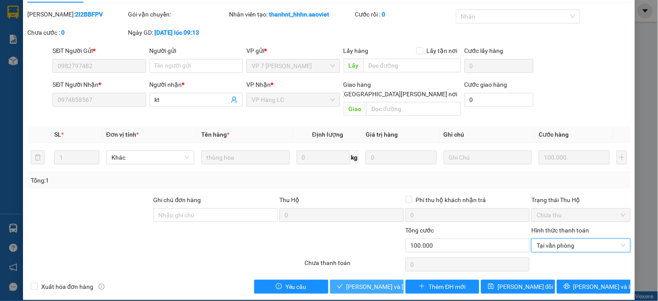
click at [361, 282] on span "Lưu và Giao hàng" at bounding box center [404, 287] width 117 height 10
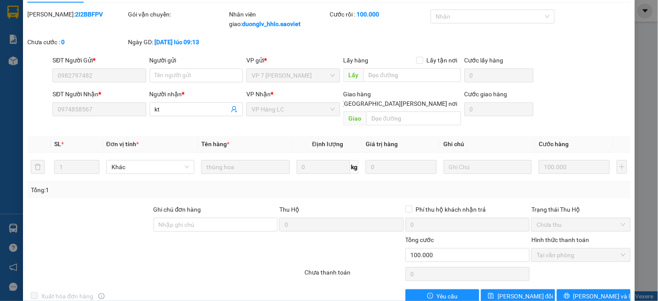
scroll to position [0, 0]
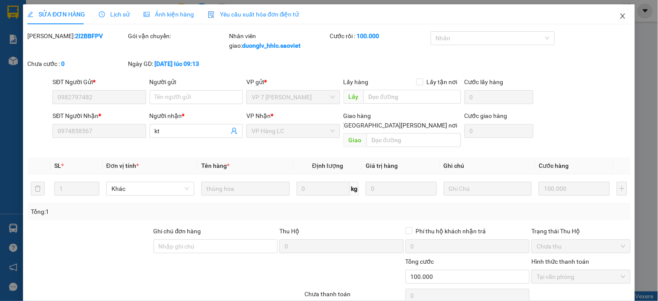
click at [619, 19] on icon "close" at bounding box center [622, 16] width 7 height 7
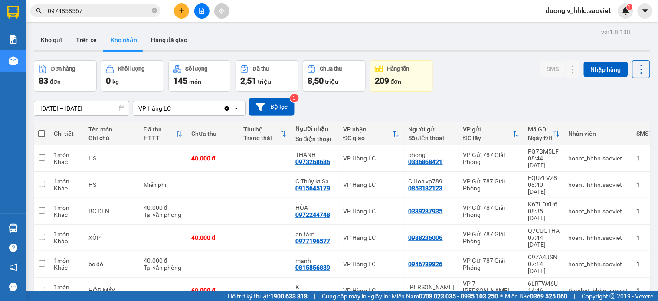
click at [94, 10] on input "0974858567" at bounding box center [99, 11] width 102 height 10
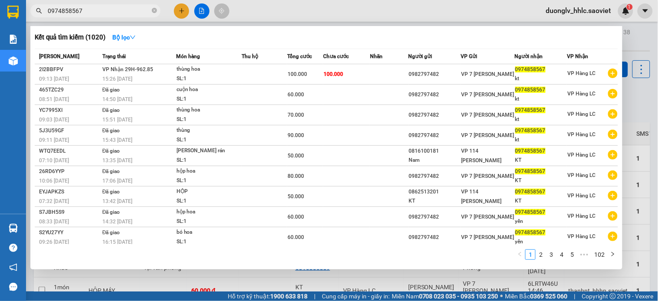
click at [94, 10] on input "0974858567" at bounding box center [99, 11] width 102 height 10
click at [153, 10] on icon "close-circle" at bounding box center [154, 10] width 5 height 5
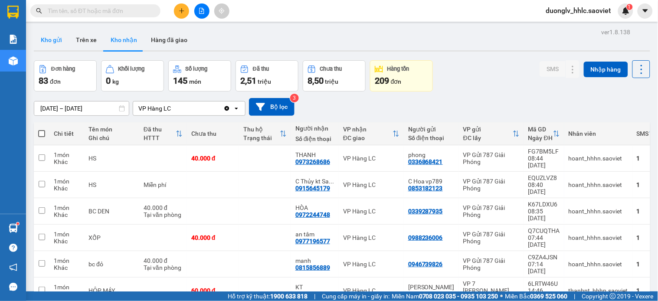
click at [49, 42] on button "Kho gửi" at bounding box center [51, 39] width 35 height 21
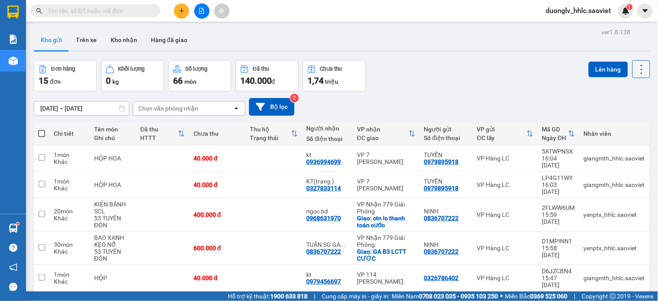
click at [639, 64] on icon at bounding box center [641, 69] width 12 height 12
click at [621, 124] on span "Làm mới" at bounding box center [621, 124] width 24 height 9
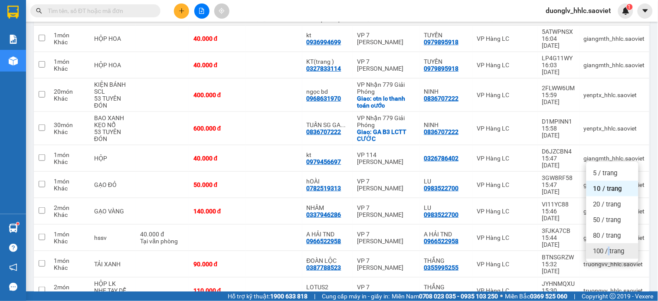
click at [610, 245] on div "100 / trang" at bounding box center [612, 251] width 52 height 16
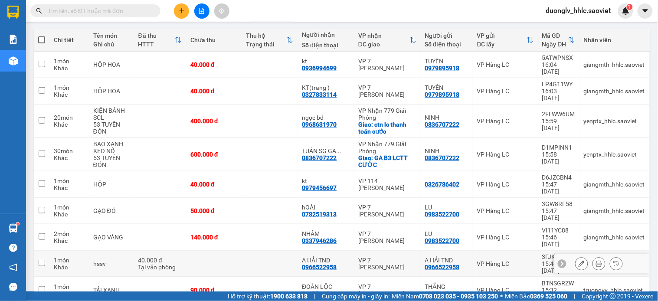
scroll to position [0, 0]
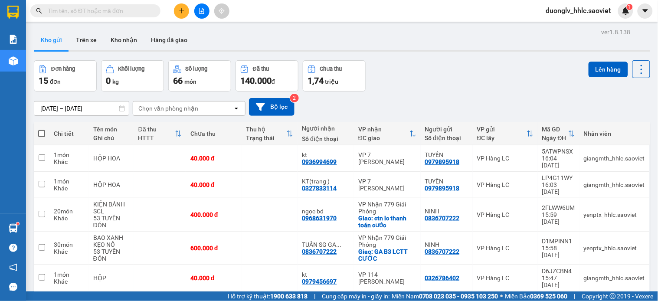
click at [175, 7] on button at bounding box center [181, 10] width 15 height 15
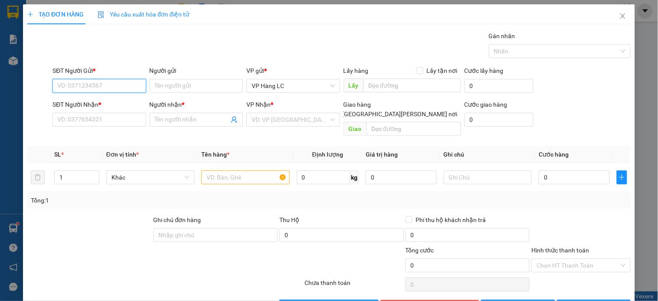
click at [93, 88] on input "SĐT Người Gửi *" at bounding box center [98, 86] width 93 height 14
click at [217, 174] on div at bounding box center [245, 177] width 88 height 17
drag, startPoint x: 218, startPoint y: 170, endPoint x: 205, endPoint y: 150, distance: 23.6
click at [217, 170] on input "text" at bounding box center [245, 177] width 88 height 14
click at [212, 170] on input "text" at bounding box center [245, 177] width 88 height 14
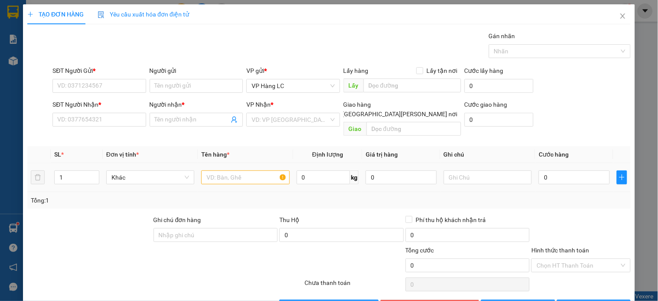
click at [212, 170] on input "text" at bounding box center [245, 177] width 88 height 14
click at [214, 172] on input "text" at bounding box center [245, 177] width 88 height 14
click at [217, 171] on input "text" at bounding box center [245, 177] width 88 height 14
type input "c"
click at [228, 170] on input "CongtySaoviet@2025" at bounding box center [245, 177] width 88 height 14
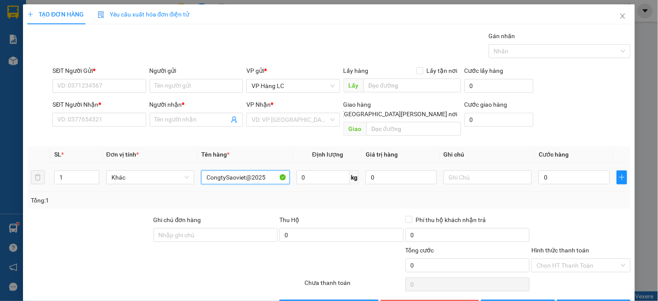
click at [228, 170] on input "CongtySaoviet@2025" at bounding box center [245, 177] width 88 height 14
type input "CongtySaoviet@2025"
click at [619, 15] on icon "close" at bounding box center [622, 16] width 7 height 7
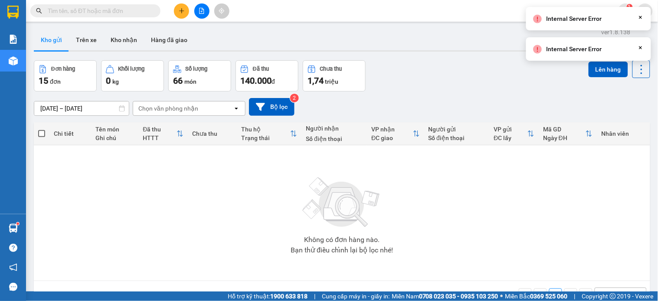
click at [642, 14] on icon "Close" at bounding box center [640, 17] width 7 height 7
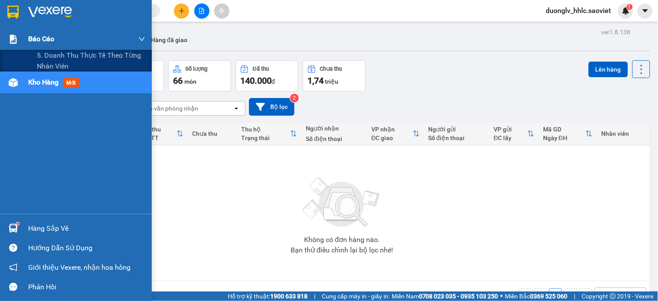
drag, startPoint x: 65, startPoint y: 63, endPoint x: 124, endPoint y: 49, distance: 60.2
click at [67, 59] on span "5. Doanh thu thực tế theo từng nhân viên" at bounding box center [91, 61] width 108 height 22
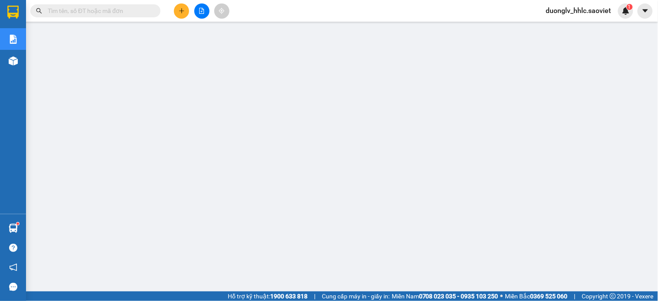
drag, startPoint x: 559, startPoint y: 11, endPoint x: 554, endPoint y: 12, distance: 5.7
click at [560, 11] on span "duonglv_hhlc.saoviet" at bounding box center [578, 10] width 79 height 11
click at [565, 27] on span "Đăng xuất" at bounding box center [582, 27] width 61 height 10
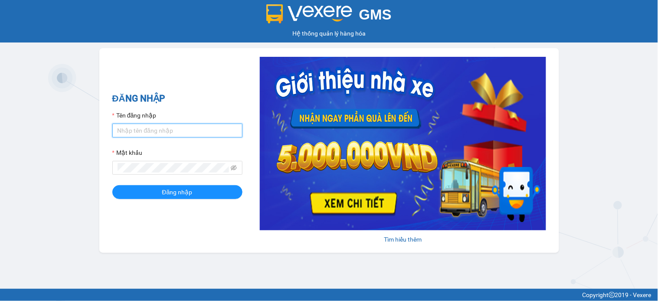
type input "kienvv_bvlc.saoviet"
click at [187, 132] on input "kienvv_bvlc.saoviet" at bounding box center [177, 131] width 130 height 14
click at [187, 131] on input "kienvv_bvlc.saoviet" at bounding box center [177, 131] width 130 height 14
type input "truongvv_hhlc.saoviet"
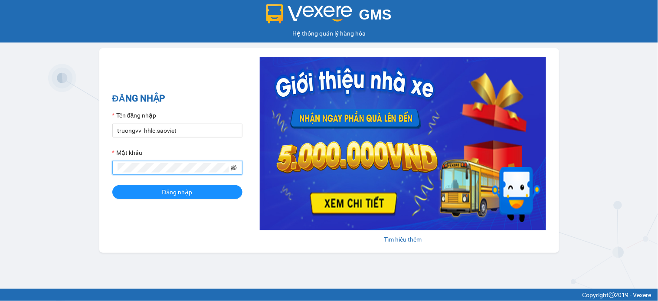
click at [232, 167] on icon "eye-invisible" at bounding box center [234, 168] width 6 height 6
click at [112, 185] on button "Đăng nhập" at bounding box center [177, 192] width 130 height 14
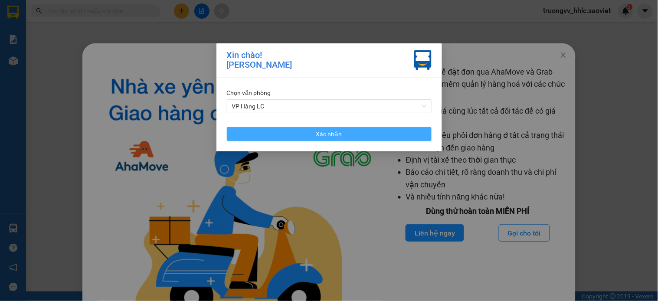
click at [332, 137] on span "Xác nhận" at bounding box center [329, 134] width 26 height 10
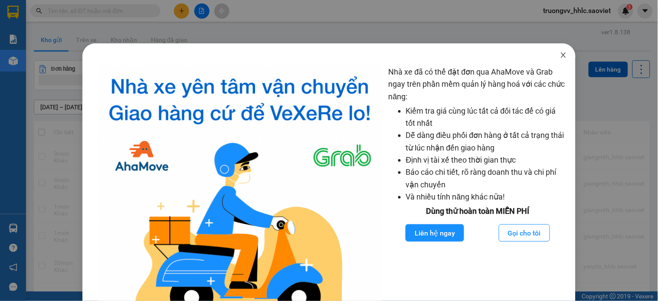
click at [560, 56] on icon "close" at bounding box center [563, 55] width 7 height 7
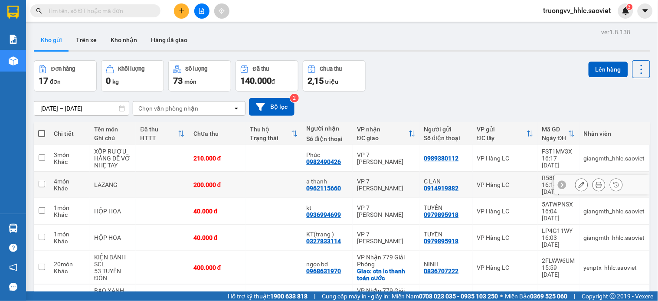
scroll to position [120, 0]
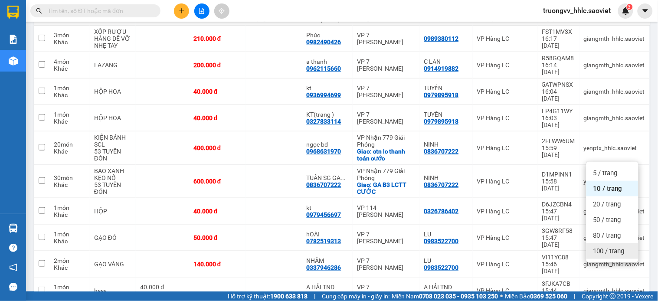
click at [616, 255] on div "100 / trang" at bounding box center [612, 251] width 52 height 16
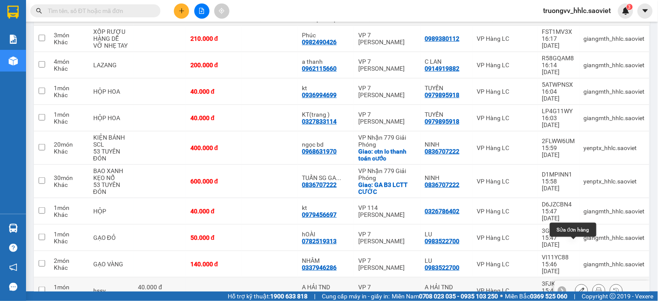
click at [657, 0] on html "Kết quả [PERSON_NAME] ( 0 ) Bộ lọc No Data truongvv_hhlc.saoviet 3 [PERSON_NAME…" at bounding box center [329, 150] width 658 height 301
click at [644, 134] on div "ver 1.8.138 Kho gửi Trên xe [PERSON_NAME] Hàng đã [PERSON_NAME] hàng 17 đơn [PE…" at bounding box center [341, 216] width 623 height 621
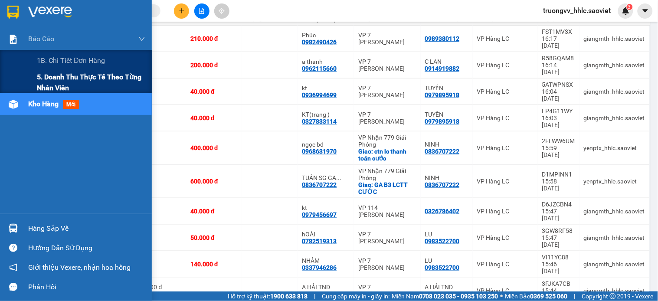
drag, startPoint x: 55, startPoint y: 75, endPoint x: 139, endPoint y: 79, distance: 83.8
click at [58, 75] on span "5. Doanh thu thực tế theo từng nhân viên" at bounding box center [91, 83] width 108 height 22
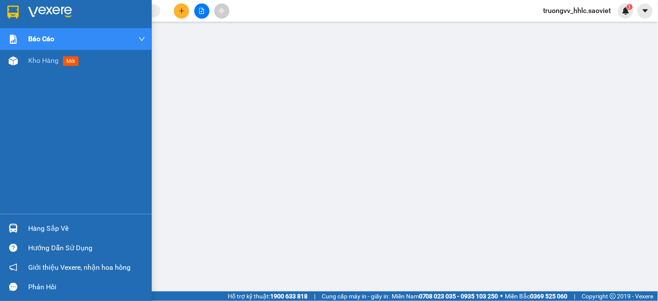
drag, startPoint x: 33, startPoint y: 59, endPoint x: 334, endPoint y: 2, distance: 306.2
click at [36, 59] on span "Kho hàng" at bounding box center [43, 60] width 30 height 8
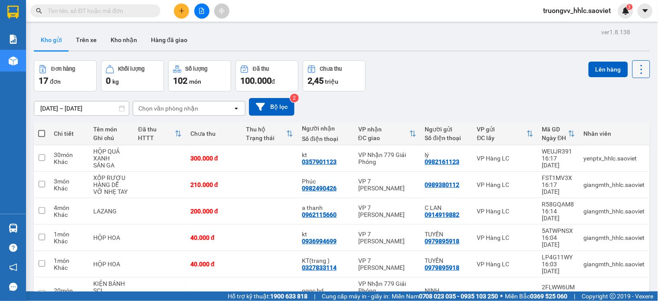
click at [638, 70] on icon at bounding box center [641, 69] width 12 height 12
drag, startPoint x: 630, startPoint y: 124, endPoint x: 594, endPoint y: 122, distance: 36.1
click at [629, 124] on span "Làm mới" at bounding box center [621, 124] width 24 height 9
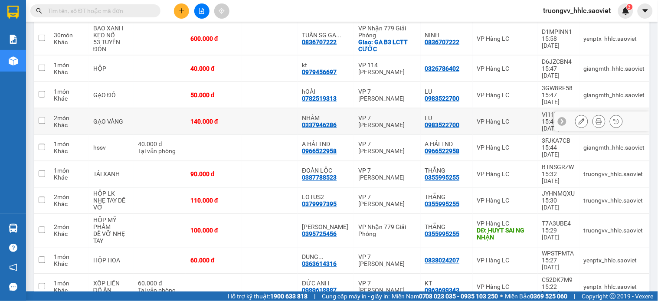
scroll to position [291, 0]
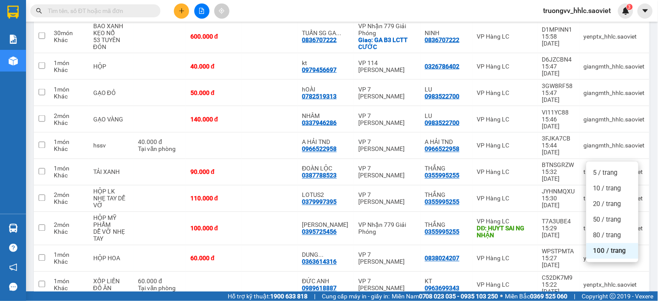
click at [621, 254] on span "100 / trang" at bounding box center [609, 251] width 33 height 9
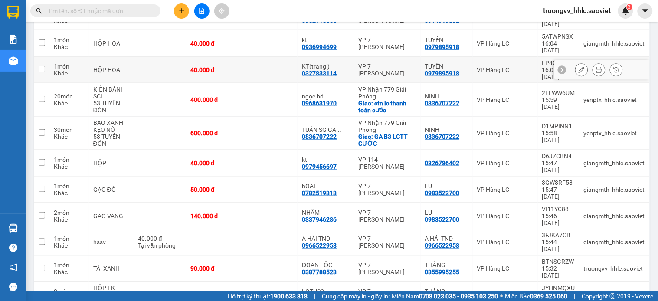
scroll to position [2, 0]
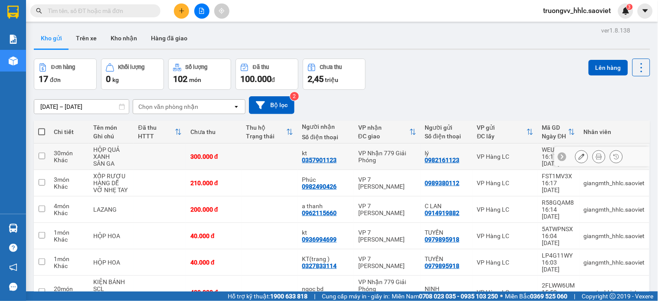
click at [261, 159] on td at bounding box center [270, 156] width 56 height 26
checkbox input "true"
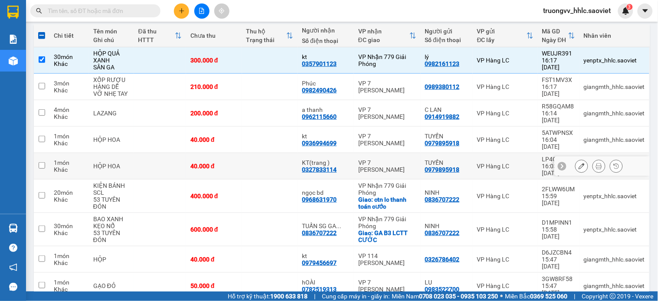
scroll to position [146, 0]
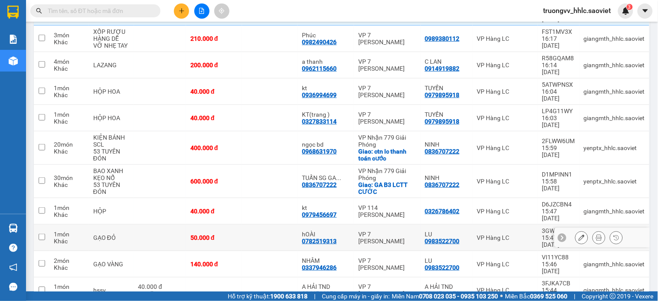
click at [236, 225] on td "50.000 đ" at bounding box center [214, 238] width 56 height 26
checkbox input "true"
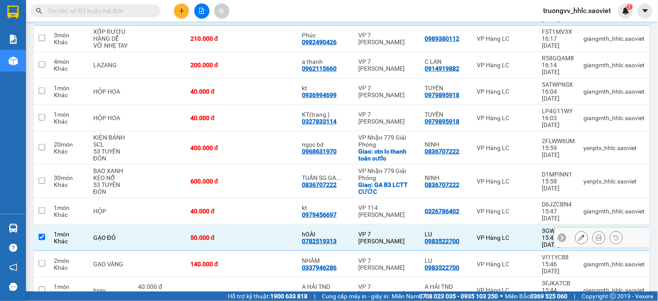
click at [236, 217] on tbody "30 món Khác HỘP QUẢ XANH SÂN GA 300.000 đ kt 0357901123 [PERSON_NAME] 779 Giải …" at bounding box center [342, 234] width 616 height 470
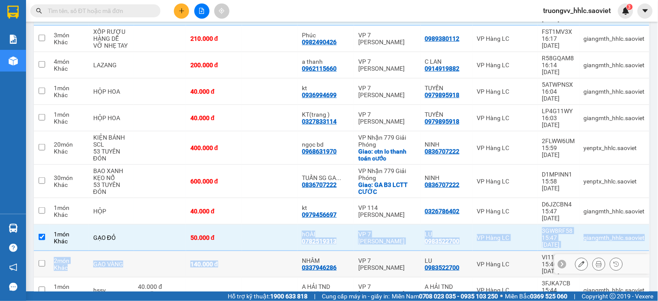
click at [235, 261] on div "140.000 đ" at bounding box center [213, 264] width 47 height 7
checkbox input "true"
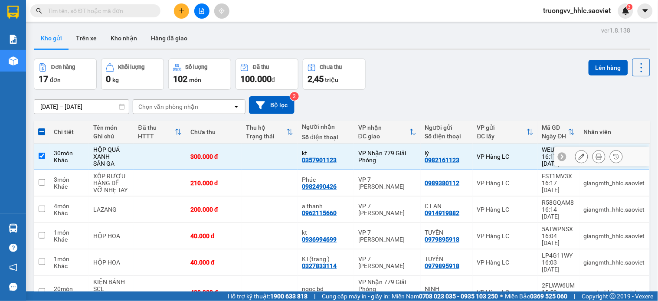
scroll to position [0, 0]
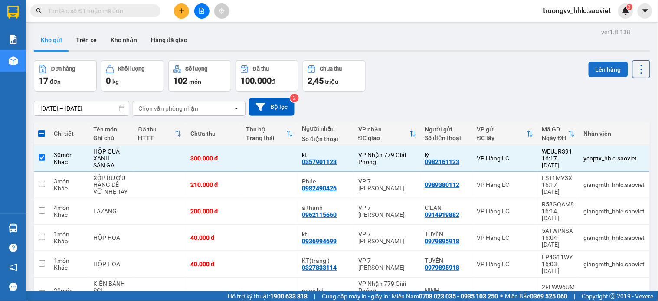
click at [591, 68] on button "Lên hàng" at bounding box center [607, 70] width 39 height 16
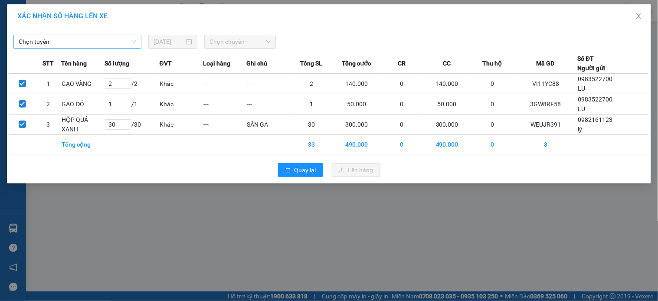
click at [50, 39] on span "Chọn tuyến" at bounding box center [77, 41] width 117 height 13
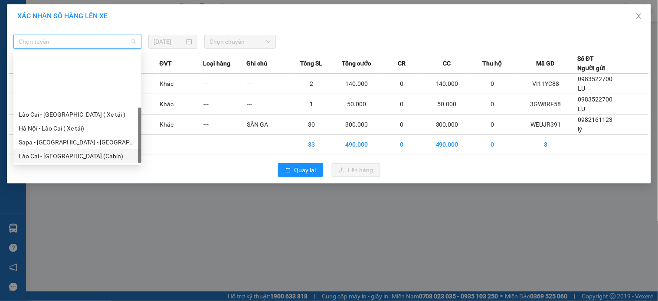
scroll to position [69, 0]
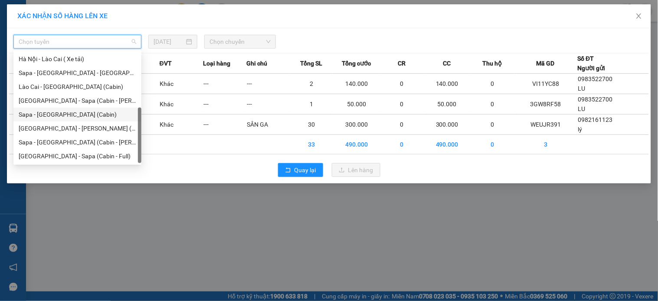
click at [48, 111] on div "Sapa - [GEOGRAPHIC_DATA] (Cabin)" at bounding box center [77, 115] width 117 height 10
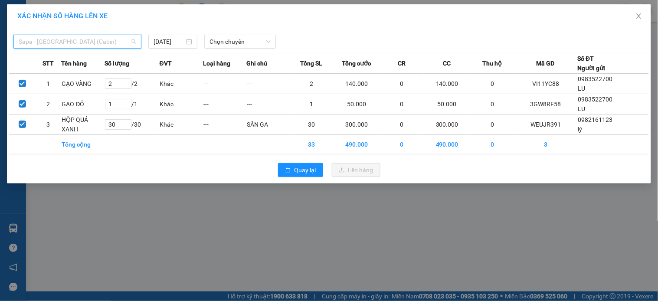
click at [79, 42] on span "Sapa - [GEOGRAPHIC_DATA] (Cabin)" at bounding box center [77, 41] width 117 height 13
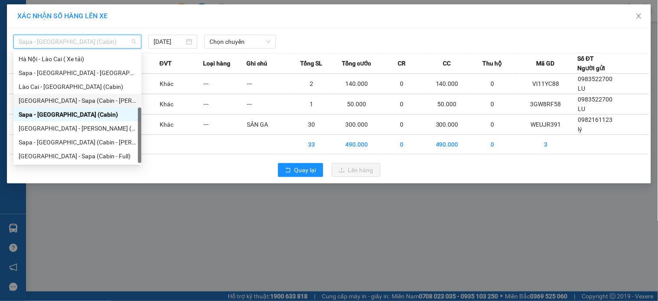
scroll to position [0, 0]
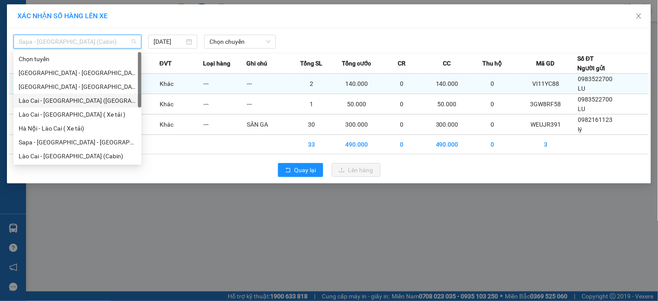
drag, startPoint x: 76, startPoint y: 97, endPoint x: 101, endPoint y: 83, distance: 28.3
click at [77, 96] on div "Lào Cai - [GEOGRAPHIC_DATA] ([GEOGRAPHIC_DATA])" at bounding box center [77, 101] width 117 height 10
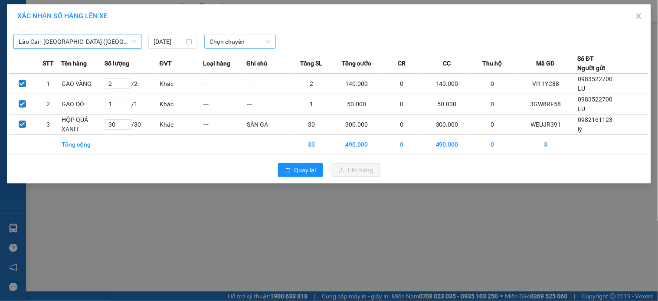
click at [225, 45] on span "Chọn chuyến" at bounding box center [239, 41] width 61 height 13
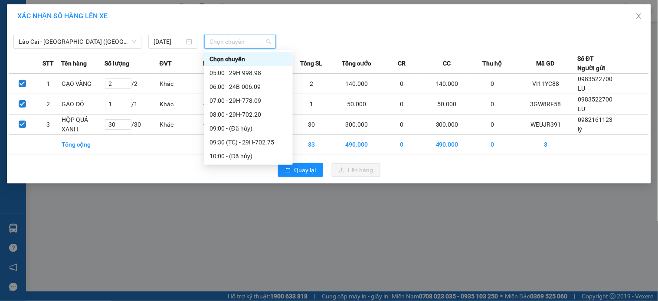
scroll to position [111, 0]
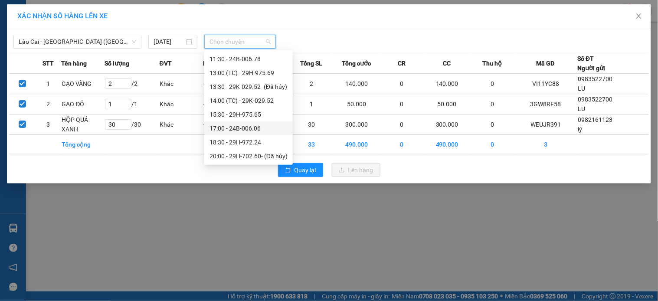
click at [254, 128] on div "17:00 - 24B-006.06" at bounding box center [248, 129] width 78 height 10
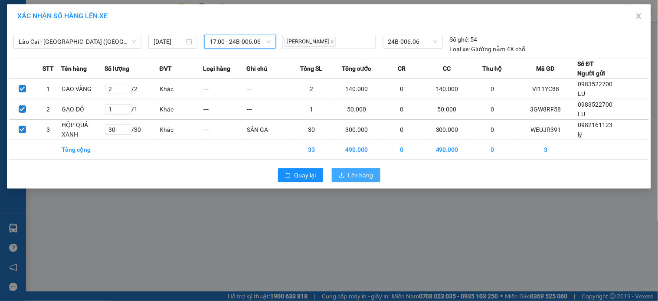
click at [358, 176] on span "Lên hàng" at bounding box center [360, 175] width 25 height 10
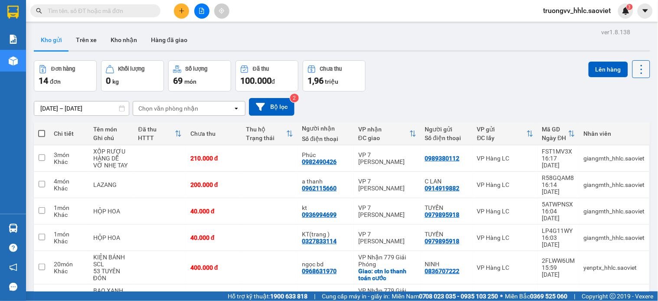
click at [635, 64] on icon at bounding box center [641, 69] width 12 height 12
click at [621, 122] on span "Làm mới" at bounding box center [621, 124] width 24 height 9
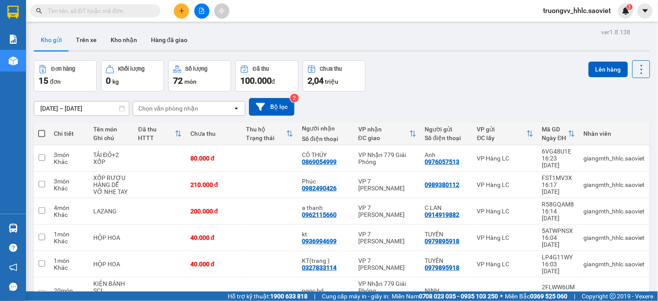
click at [74, 10] on input "text" at bounding box center [99, 11] width 102 height 10
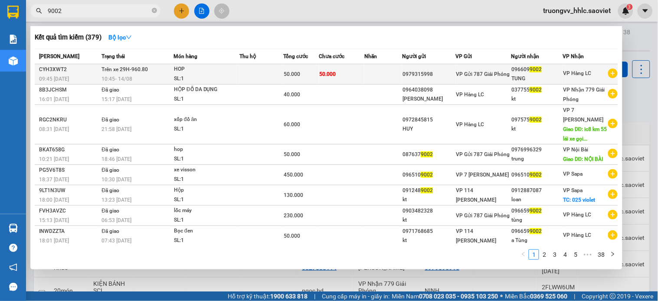
type input "9002"
click at [291, 75] on span "50.000" at bounding box center [292, 74] width 16 height 6
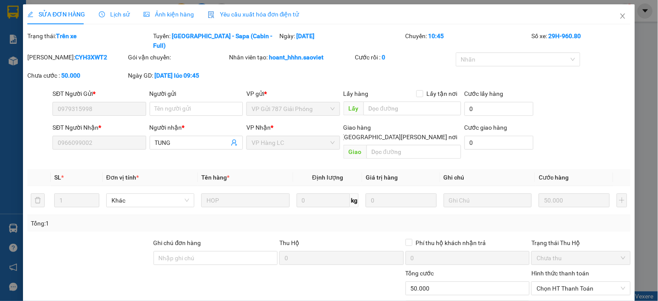
type input "0979315998"
type input "0966099002"
type input "TUNG"
type input "50.000"
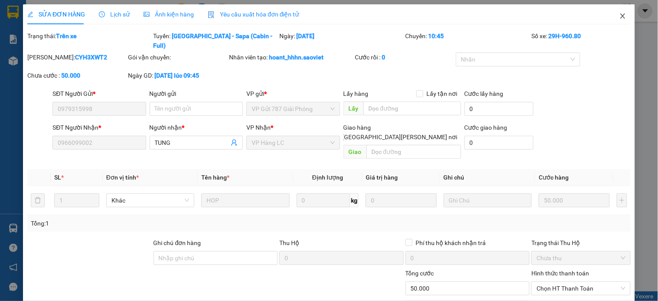
drag, startPoint x: 610, startPoint y: 16, endPoint x: 166, endPoint y: 18, distance: 444.8
click at [611, 16] on span "Close" at bounding box center [622, 16] width 24 height 24
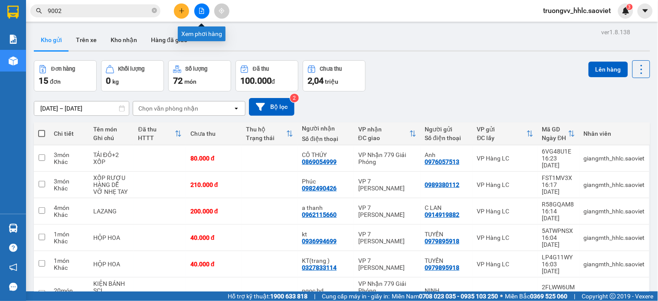
click at [201, 8] on icon "file-add" at bounding box center [202, 11] width 6 height 6
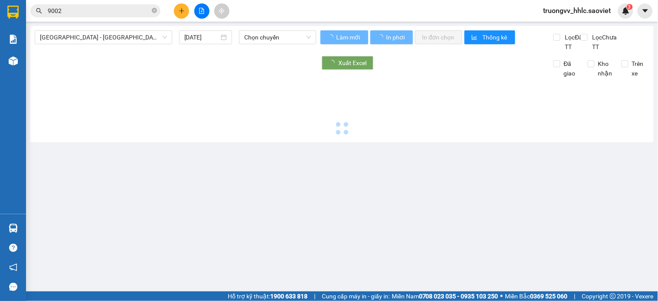
click at [77, 28] on div "[GEOGRAPHIC_DATA] - Lào Cai (Cabin) [DATE] Chọn [PERSON_NAME] mới In phơi In [P…" at bounding box center [341, 84] width 623 height 116
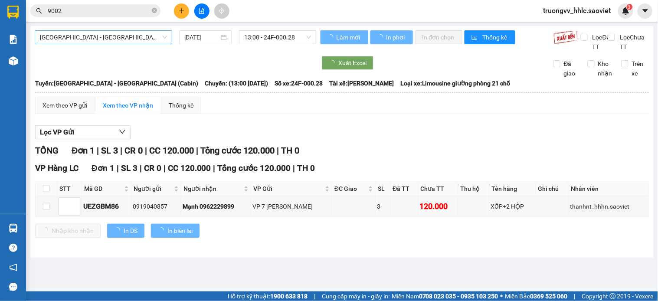
click at [89, 37] on span "[GEOGRAPHIC_DATA] - [GEOGRAPHIC_DATA] (Cabin)" at bounding box center [103, 37] width 127 height 13
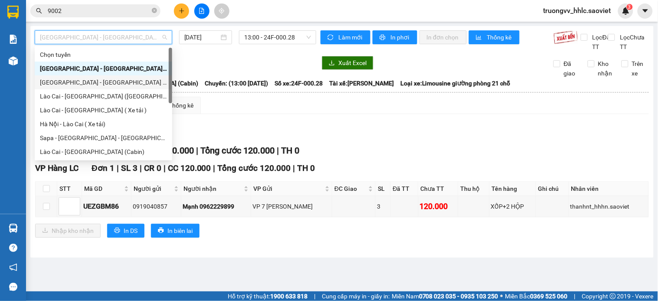
scroll to position [69, 0]
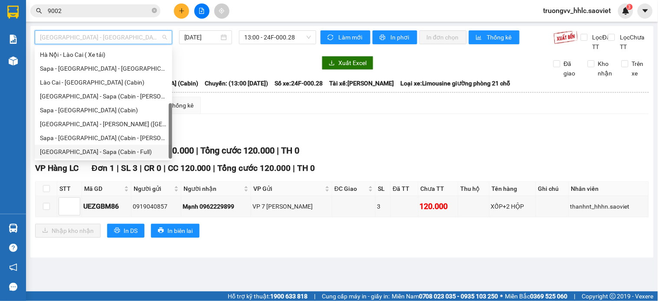
click at [110, 149] on div "[GEOGRAPHIC_DATA] - Sapa (Cabin - Full)" at bounding box center [103, 152] width 127 height 10
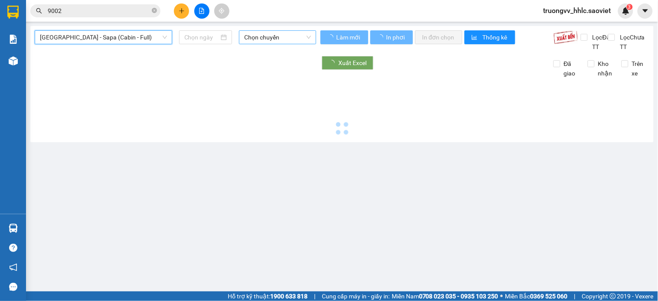
type input "[DATE]"
click at [280, 32] on span "Chọn chuyến" at bounding box center [277, 37] width 67 height 13
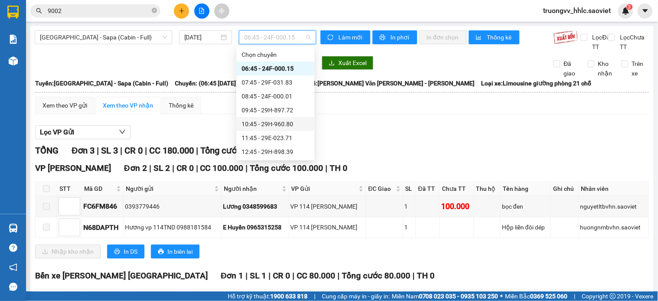
click at [295, 121] on div "10:45 - 29H-960.80" at bounding box center [275, 124] width 68 height 10
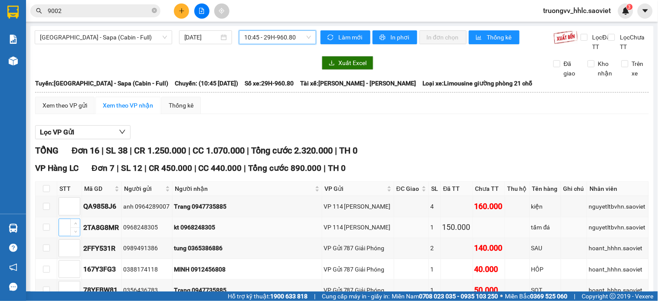
scroll to position [96, 0]
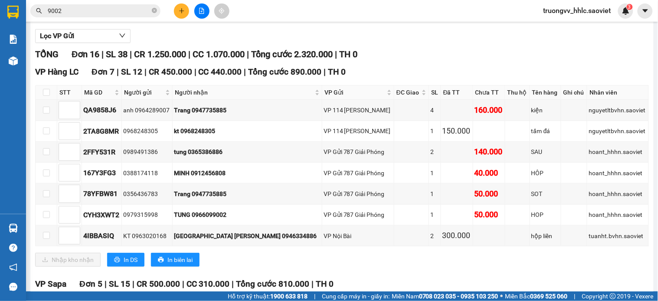
click at [97, 8] on input "9002" at bounding box center [99, 11] width 102 height 10
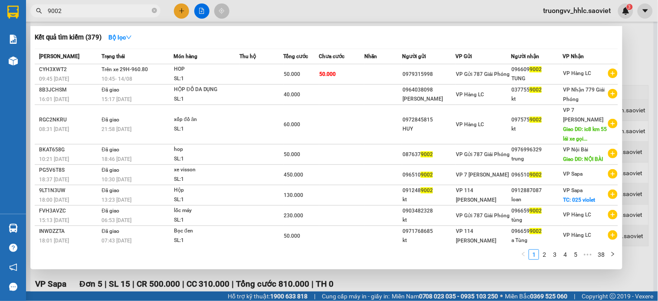
click at [97, 8] on input "9002" at bounding box center [99, 11] width 102 height 10
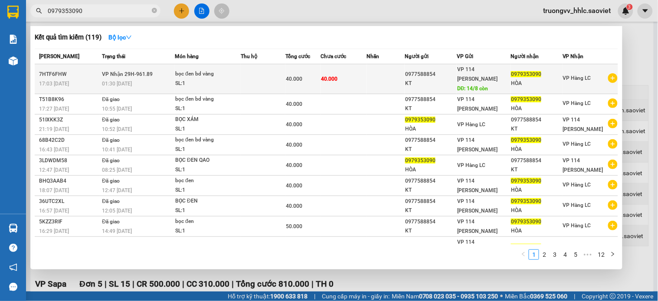
type input "0979353090"
click at [314, 85] on td "40.000" at bounding box center [302, 79] width 35 height 30
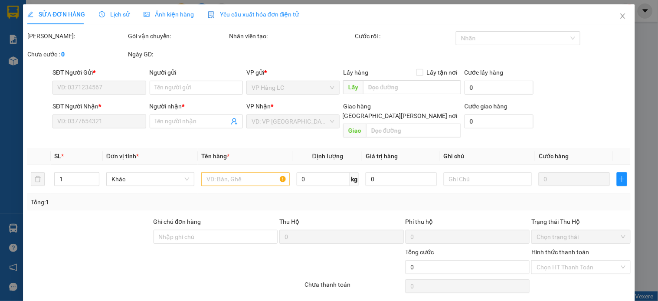
type input "0977588854"
type input "KT"
type input "14/8 còn"
type input "0979353090"
type input "HÒA"
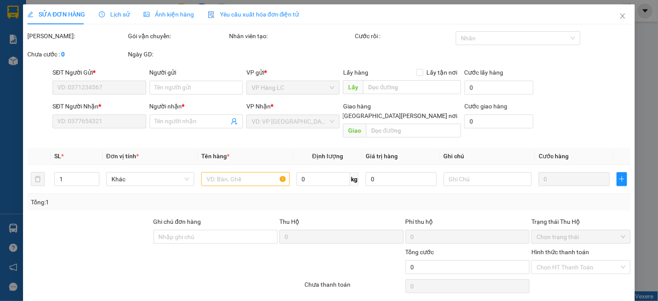
type input "40.000"
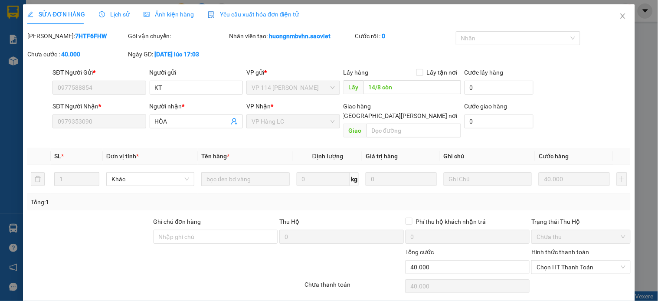
scroll to position [22, 0]
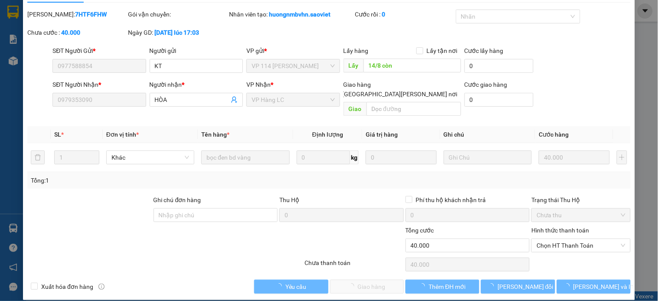
click at [552, 243] on div "Hình thức thanh toán Chọn HT Thanh Toán" at bounding box center [580, 240] width 99 height 30
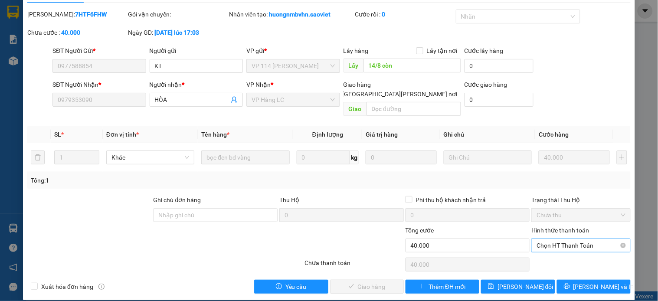
click at [551, 239] on span "Chọn HT Thanh Toán" at bounding box center [580, 245] width 88 height 13
click at [551, 254] on div "Tại văn phòng" at bounding box center [575, 253] width 88 height 10
type input "0"
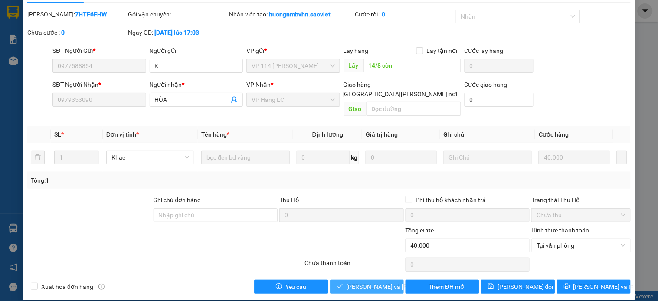
click at [373, 282] on span "[PERSON_NAME] và [PERSON_NAME] hàng" at bounding box center [404, 287] width 117 height 10
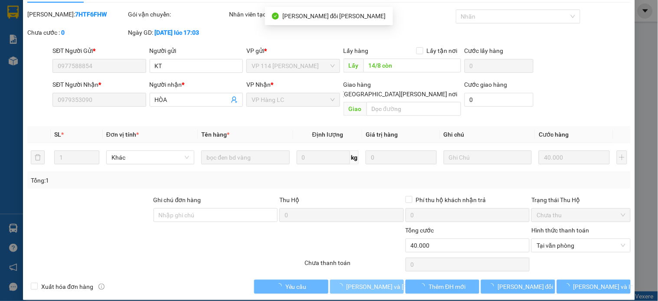
scroll to position [0, 0]
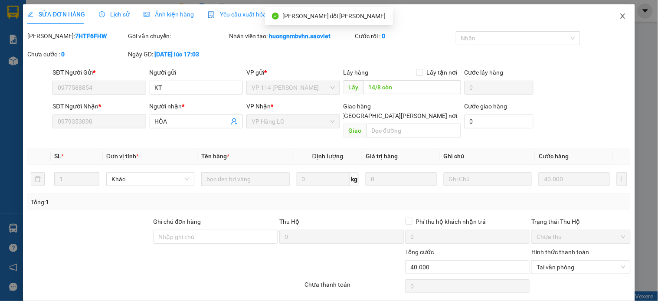
click at [613, 20] on span "Close" at bounding box center [622, 16] width 24 height 24
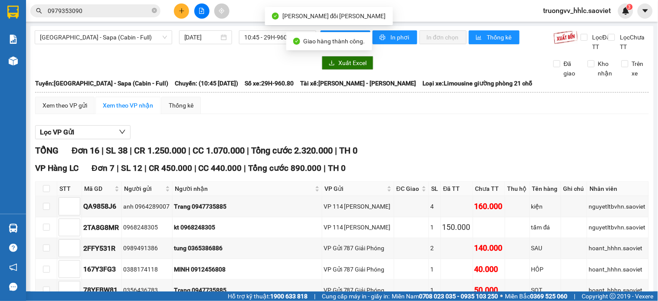
click at [100, 5] on span "0979353090" at bounding box center [95, 10] width 130 height 13
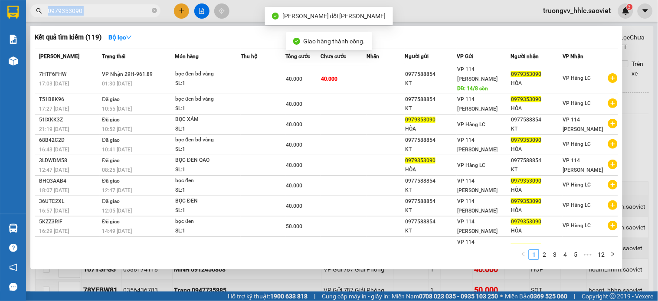
click at [100, 5] on span "0979353090" at bounding box center [95, 10] width 130 height 13
click at [101, 7] on input "0979353090" at bounding box center [99, 11] width 102 height 10
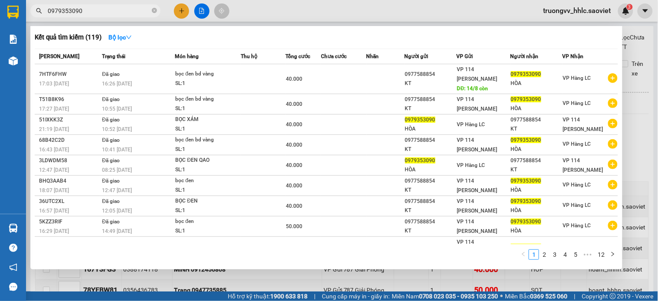
click at [276, 13] on div at bounding box center [329, 150] width 658 height 301
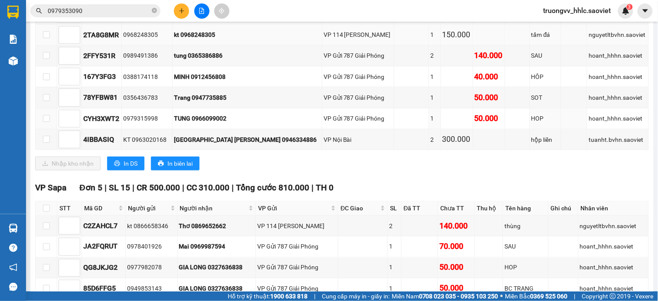
scroll to position [96, 0]
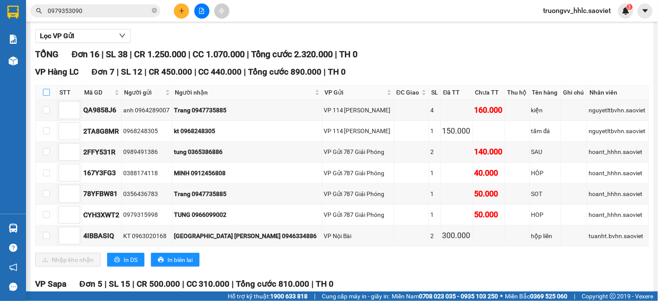
click at [44, 96] on input "checkbox" at bounding box center [46, 92] width 7 height 7
checkbox input "true"
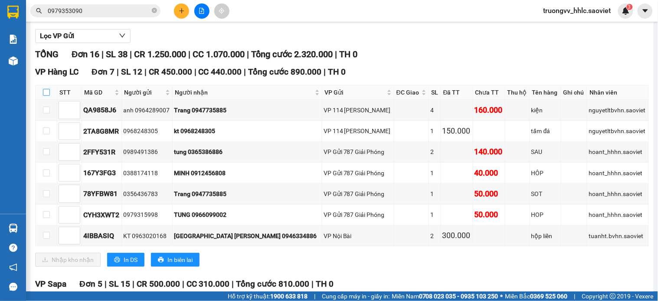
checkbox input "true"
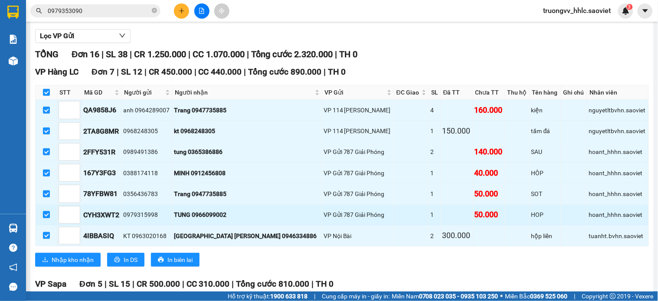
click at [48, 218] on input "checkbox" at bounding box center [46, 214] width 7 height 7
checkbox input "false"
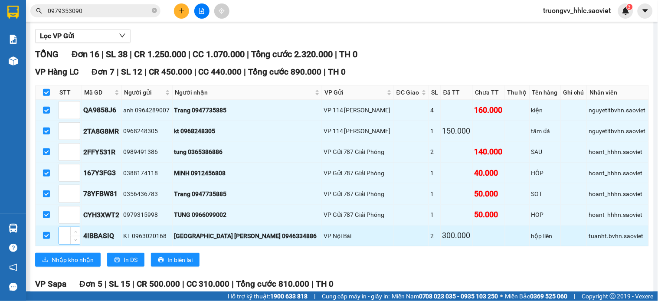
checkbox input "false"
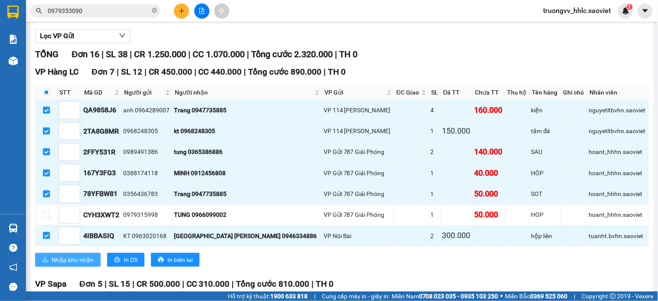
click at [88, 264] on span "Nhập kho nhận" at bounding box center [73, 260] width 42 height 10
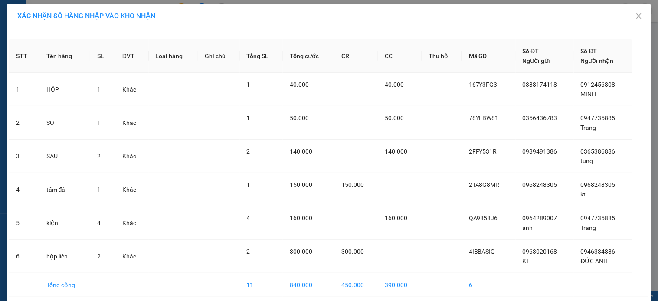
scroll to position [36, 0]
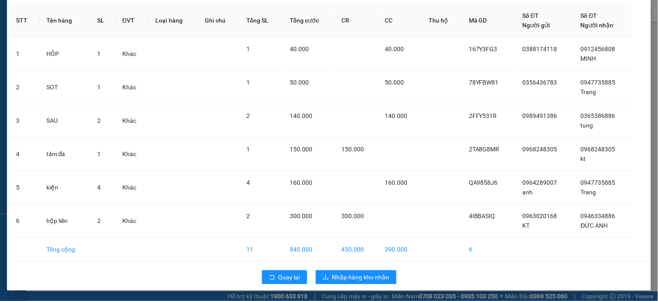
click at [370, 284] on div "Quay lại Nhập hàng kho nhận" at bounding box center [328, 277] width 639 height 23
click at [367, 278] on span "Nhập hàng kho nhận" at bounding box center [360, 277] width 57 height 10
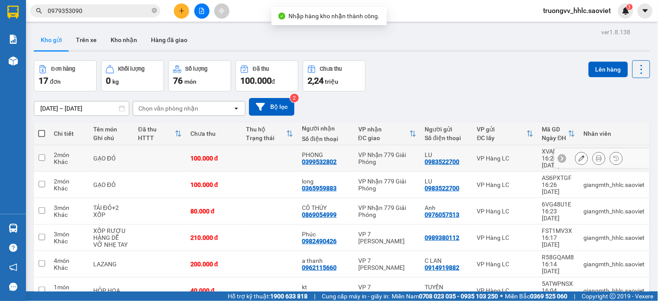
drag, startPoint x: 236, startPoint y: 153, endPoint x: 255, endPoint y: 176, distance: 29.9
click at [237, 155] on div "100.000 đ" at bounding box center [213, 158] width 47 height 7
checkbox input "true"
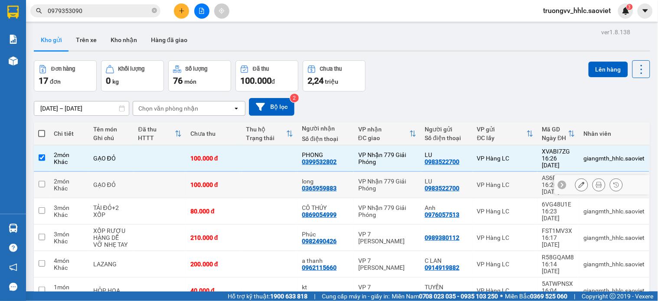
drag, startPoint x: 255, startPoint y: 176, endPoint x: 257, endPoint y: 186, distance: 10.1
click at [256, 176] on td at bounding box center [270, 185] width 56 height 26
checkbox input "true"
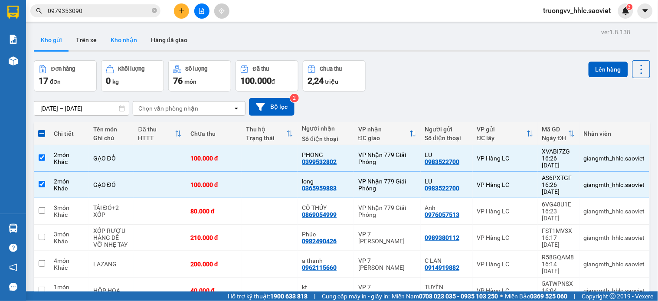
click at [119, 41] on button "Kho nhận" at bounding box center [124, 39] width 40 height 21
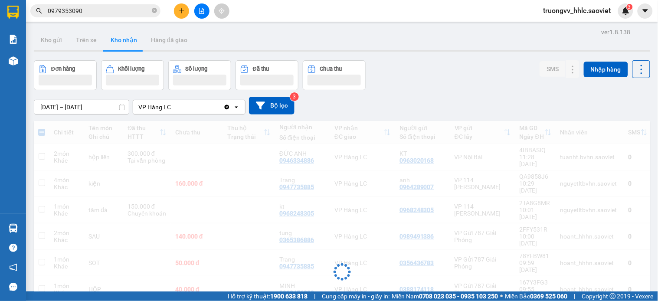
scroll to position [87, 0]
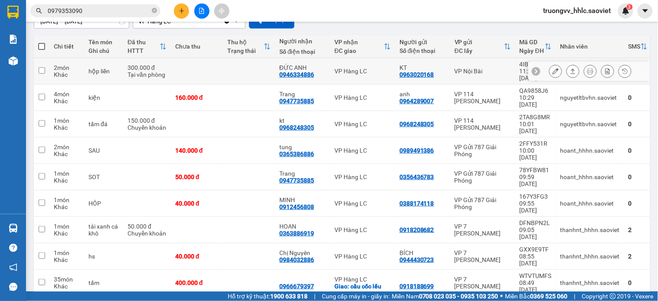
click at [243, 64] on td at bounding box center [249, 71] width 52 height 26
checkbox input "true"
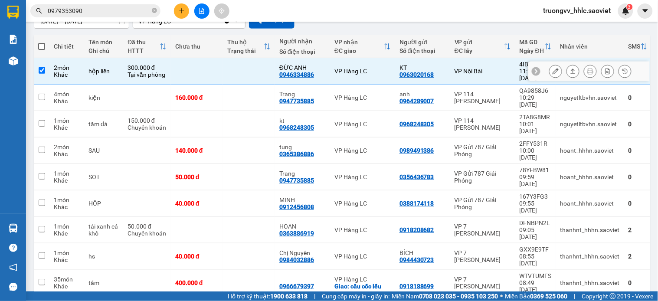
click at [246, 90] on td at bounding box center [249, 98] width 52 height 26
checkbox input "true"
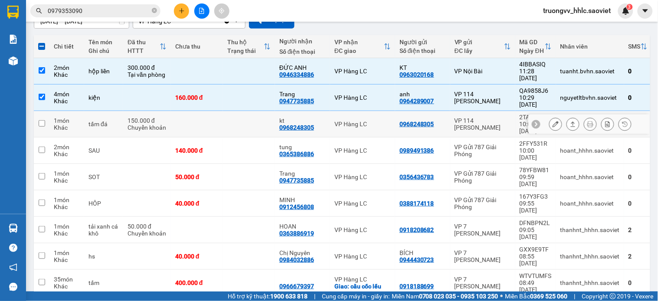
click at [243, 111] on td at bounding box center [249, 124] width 52 height 26
checkbox input "true"
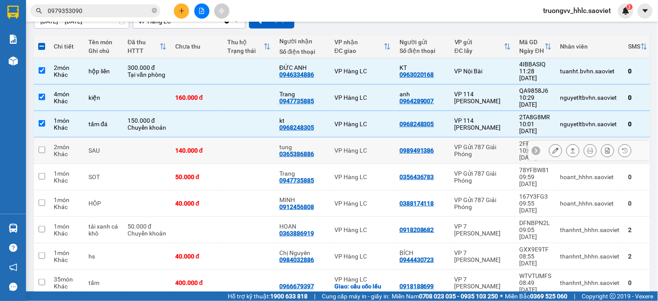
click at [244, 137] on td at bounding box center [249, 150] width 52 height 26
checkbox input "true"
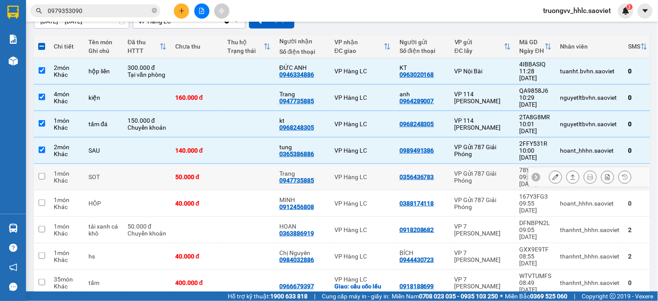
click at [244, 164] on td at bounding box center [249, 177] width 52 height 26
checkbox input "true"
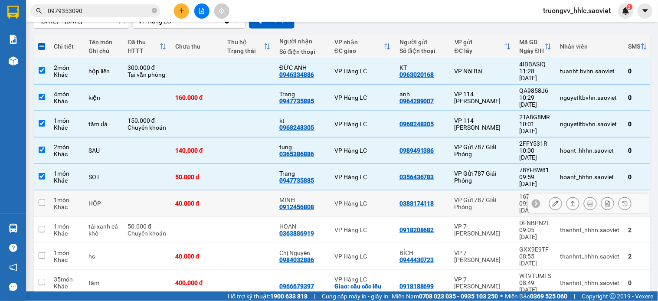
click at [239, 190] on td at bounding box center [249, 203] width 52 height 26
checkbox input "true"
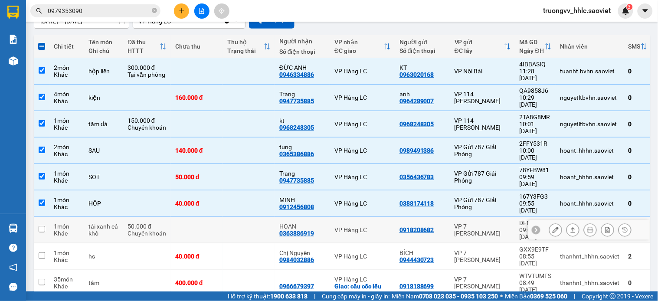
click at [238, 217] on td at bounding box center [249, 230] width 52 height 26
checkbox input "true"
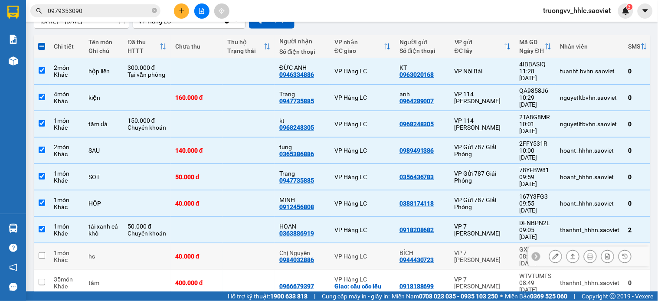
click at [238, 243] on td at bounding box center [249, 256] width 52 height 26
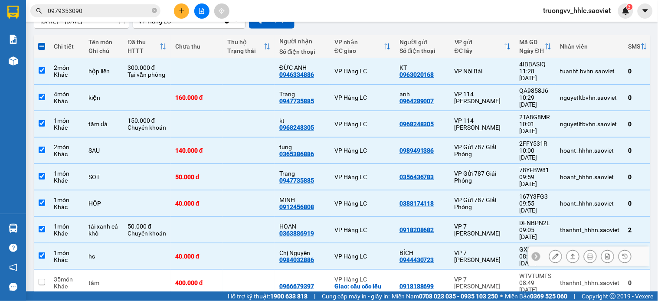
drag, startPoint x: 248, startPoint y: 202, endPoint x: 252, endPoint y: 175, distance: 27.6
click at [249, 243] on td at bounding box center [249, 256] width 52 height 26
checkbox input "false"
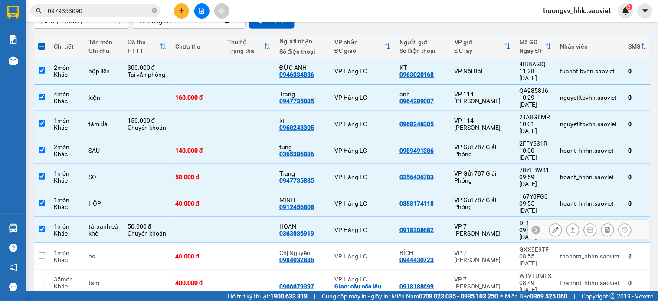
click at [252, 217] on td at bounding box center [249, 230] width 52 height 26
checkbox input "false"
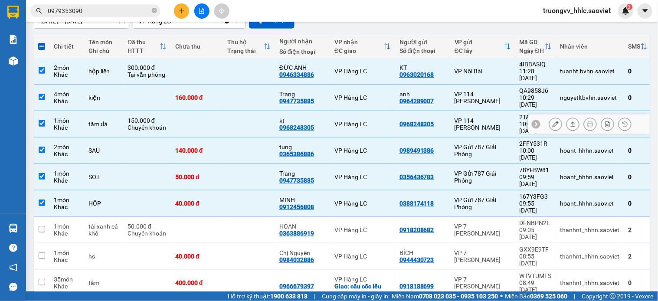
click at [256, 111] on td at bounding box center [249, 124] width 52 height 26
checkbox input "false"
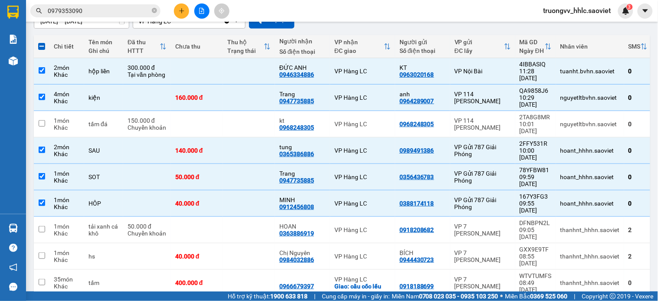
scroll to position [39, 0]
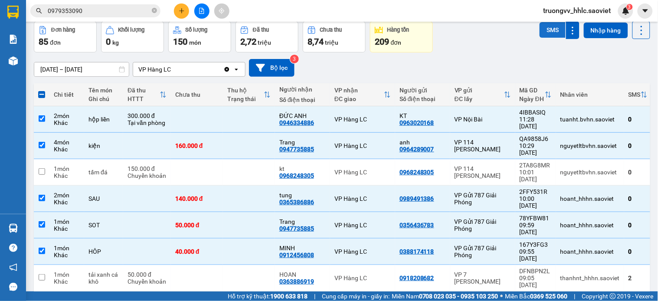
click at [548, 30] on button "SMS" at bounding box center [552, 30] width 26 height 16
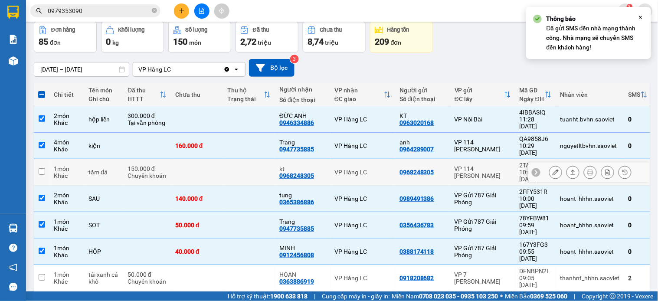
click at [549, 165] on button at bounding box center [555, 172] width 12 height 15
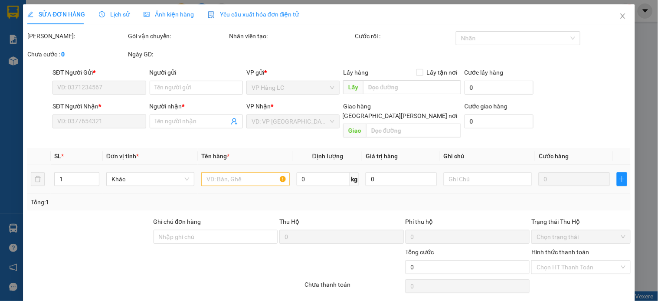
type input "0968248305"
type input "kt"
type input "150.000"
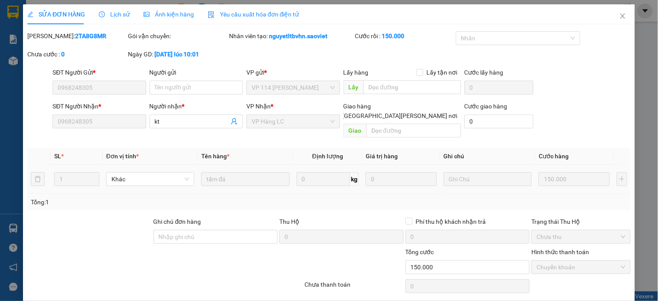
scroll to position [22, 0]
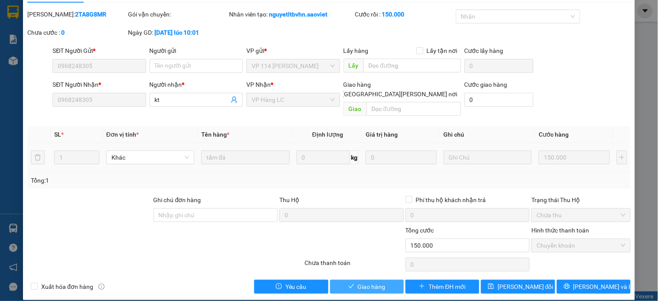
click at [350, 280] on button "Giao hàng" at bounding box center [367, 287] width 74 height 14
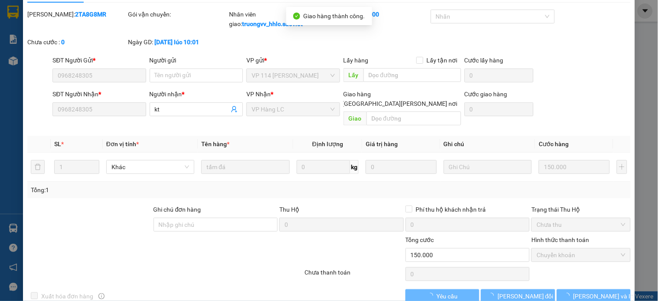
scroll to position [0, 0]
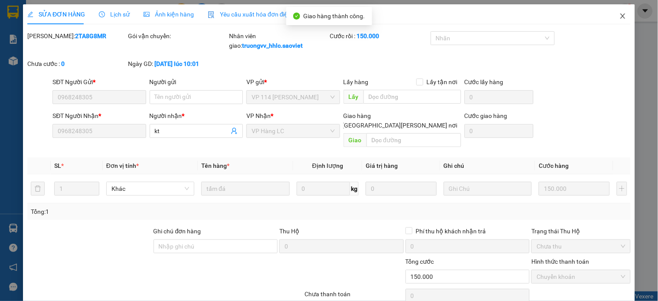
click at [619, 18] on span "Close" at bounding box center [622, 16] width 24 height 24
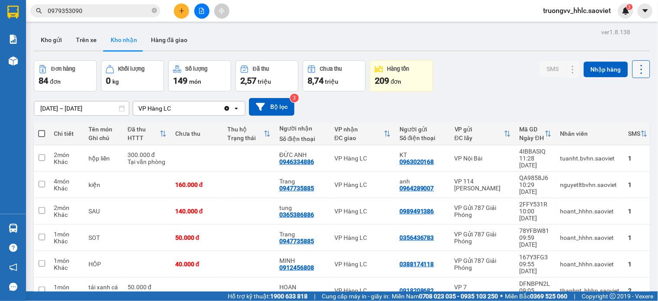
click at [636, 68] on icon at bounding box center [641, 69] width 12 height 12
click at [620, 109] on span "Làm mới" at bounding box center [621, 108] width 24 height 9
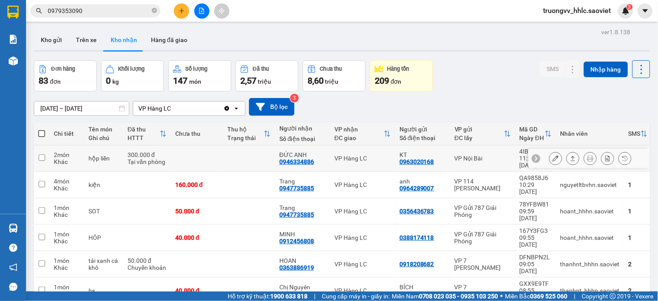
drag, startPoint x: 200, startPoint y: 152, endPoint x: 201, endPoint y: 157, distance: 4.8
click at [200, 153] on td at bounding box center [197, 158] width 52 height 26
checkbox input "true"
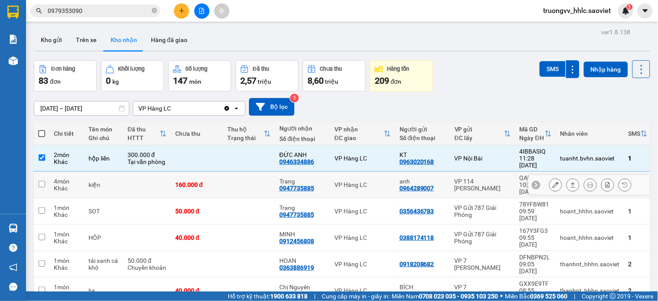
click at [202, 181] on div "160.000 đ" at bounding box center [196, 184] width 43 height 7
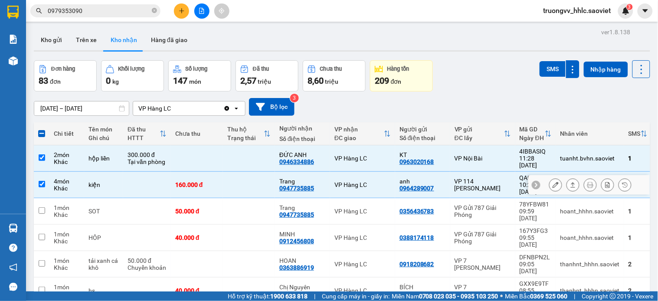
checkbox input "true"
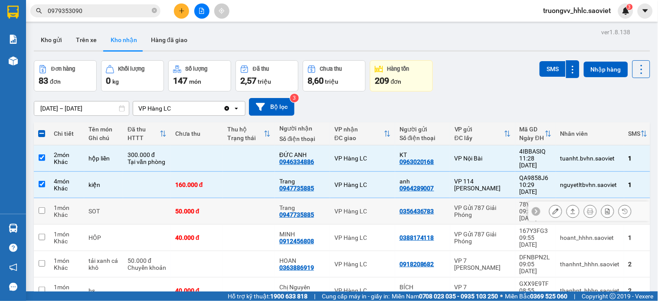
click at [210, 208] on div "50.000 đ" at bounding box center [196, 211] width 43 height 7
checkbox input "true"
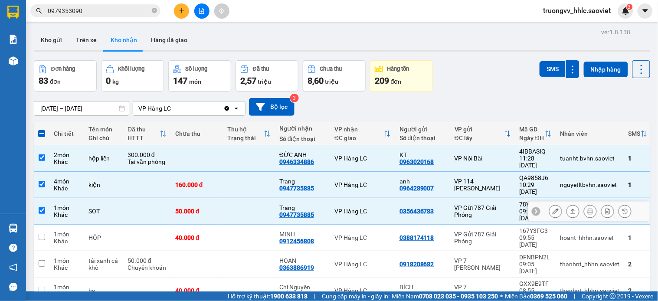
scroll to position [48, 0]
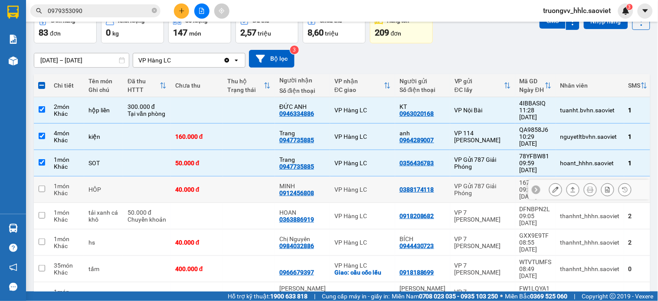
click at [210, 186] on div "40.000 đ" at bounding box center [196, 189] width 43 height 7
checkbox input "true"
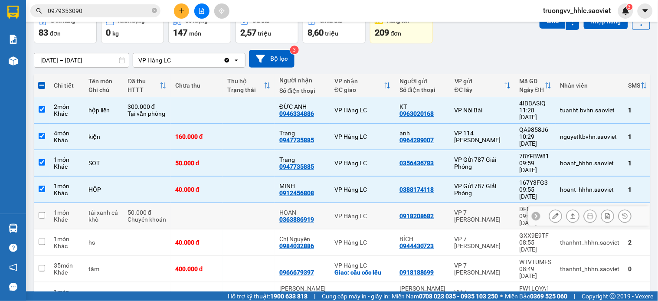
click at [217, 203] on td at bounding box center [197, 216] width 52 height 26
checkbox input "true"
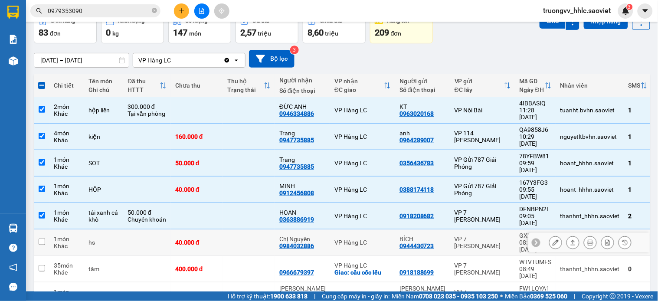
click at [219, 229] on td "40.000 đ" at bounding box center [197, 242] width 52 height 26
checkbox input "true"
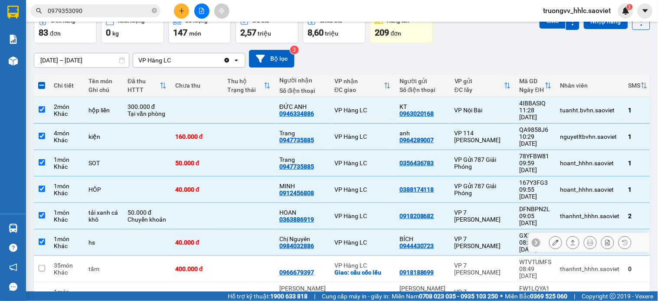
scroll to position [88, 0]
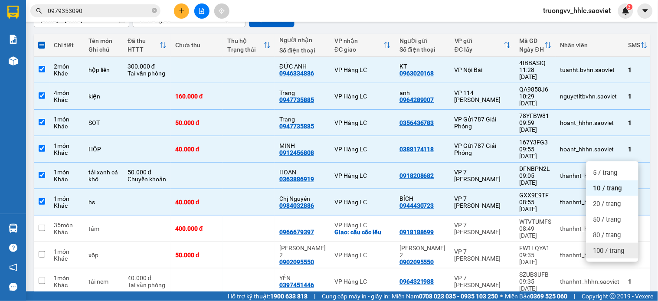
click at [609, 252] on span "100 / trang" at bounding box center [608, 250] width 31 height 9
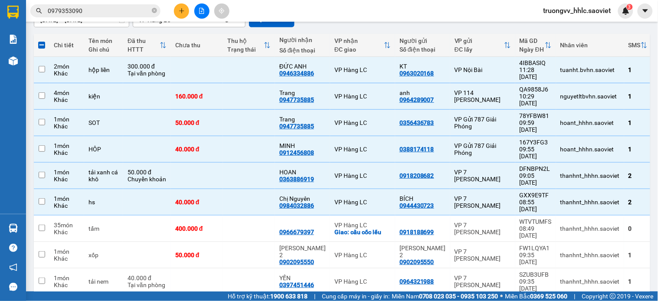
checkbox input "false"
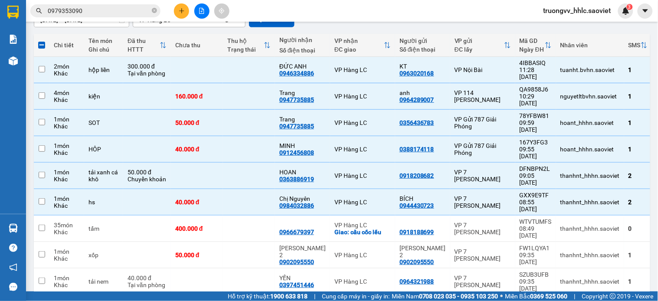
checkbox input "false"
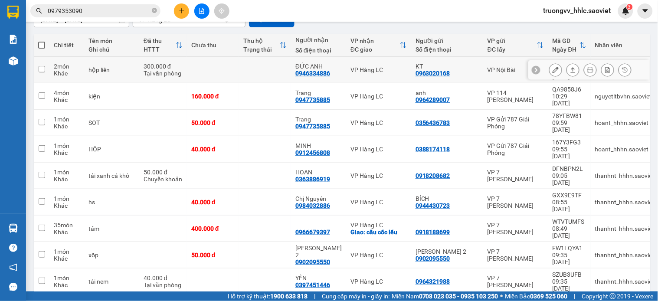
scroll to position [0, 0]
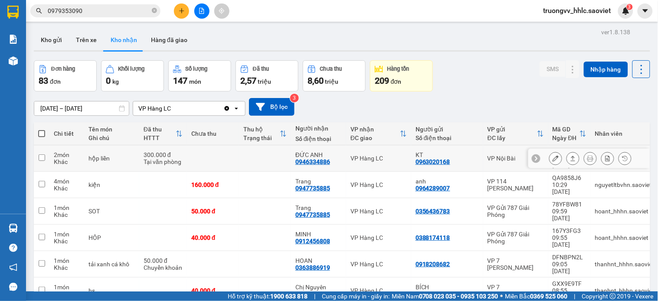
click at [249, 155] on td at bounding box center [265, 158] width 52 height 26
checkbox input "true"
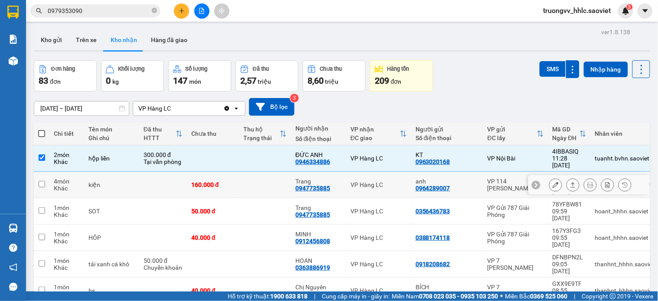
click at [242, 176] on td at bounding box center [265, 185] width 52 height 26
checkbox input "true"
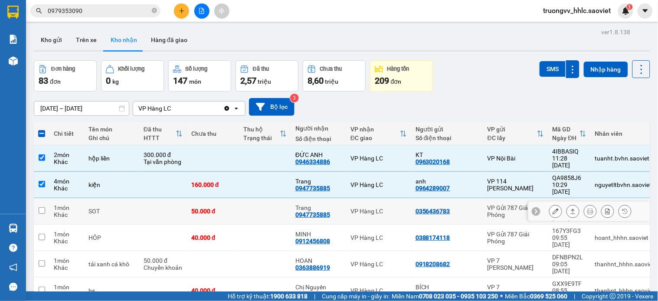
click at [244, 198] on td at bounding box center [265, 211] width 52 height 26
checkbox input "true"
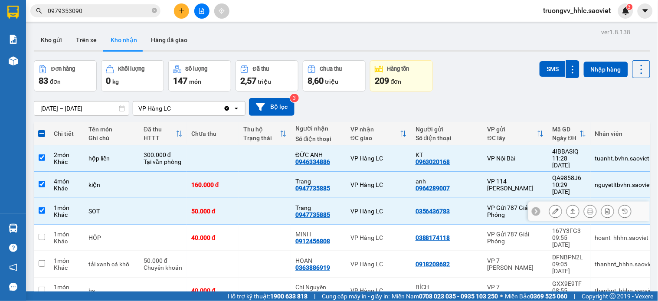
scroll to position [48, 0]
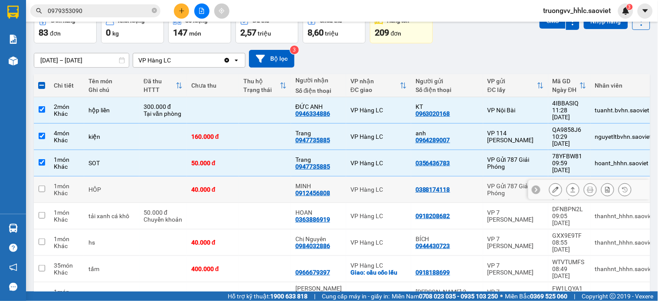
click at [239, 176] on td at bounding box center [265, 189] width 52 height 26
checkbox input "true"
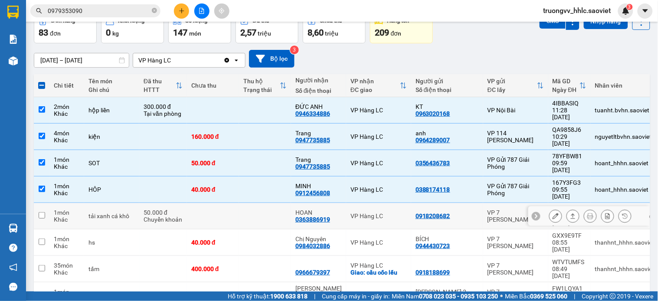
click at [239, 203] on td at bounding box center [265, 216] width 52 height 26
checkbox input "true"
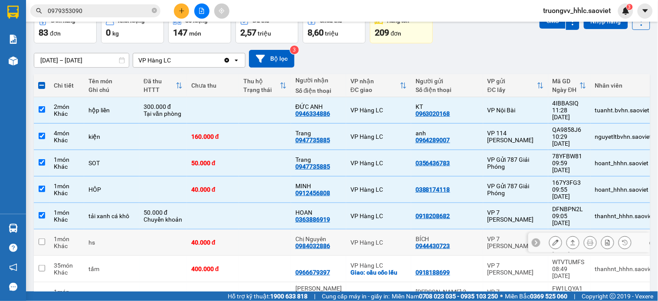
click at [239, 229] on td at bounding box center [265, 242] width 52 height 26
checkbox input "true"
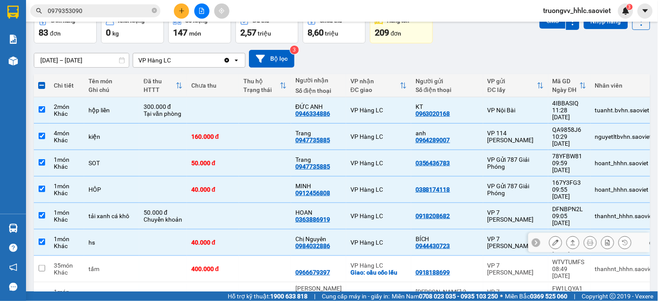
scroll to position [96, 0]
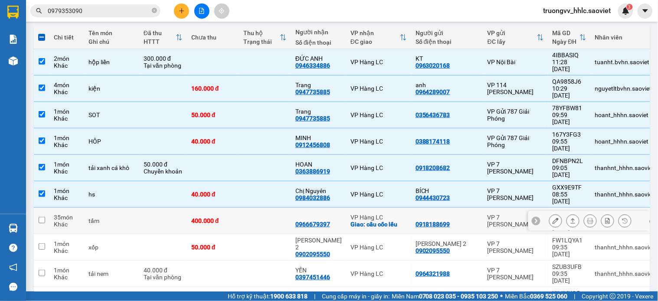
click at [239, 208] on td at bounding box center [265, 221] width 52 height 26
checkbox input "true"
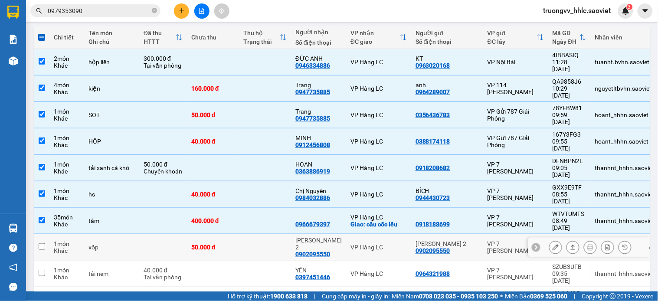
click at [239, 234] on td at bounding box center [265, 247] width 52 height 26
checkbox input "true"
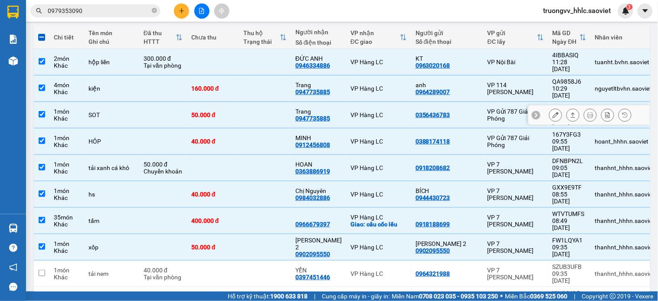
scroll to position [0, 0]
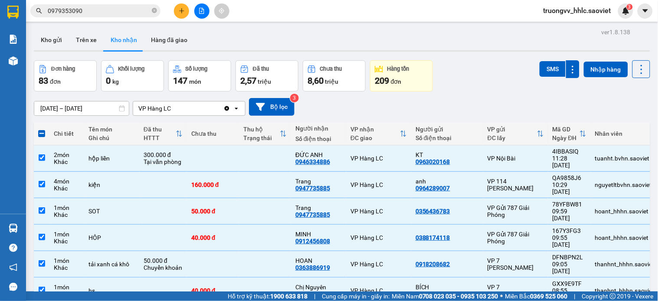
click at [59, 29] on button "Kho gửi" at bounding box center [51, 39] width 35 height 21
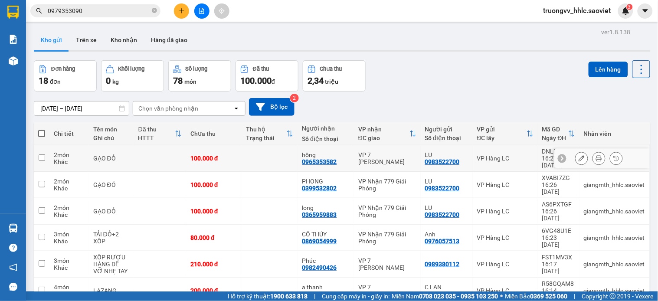
click at [250, 155] on td at bounding box center [270, 158] width 56 height 26
checkbox input "true"
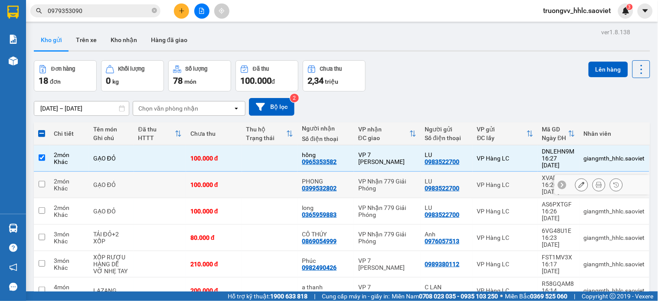
click at [241, 176] on td "100.000 đ" at bounding box center [214, 185] width 56 height 26
checkbox input "true"
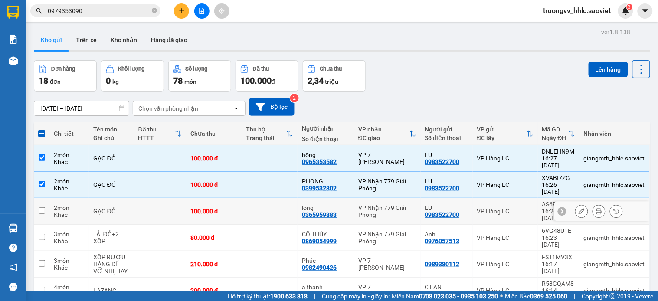
click at [246, 198] on td at bounding box center [270, 211] width 56 height 26
checkbox input "true"
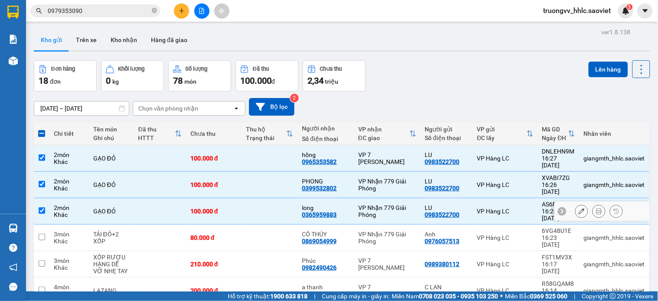
scroll to position [96, 0]
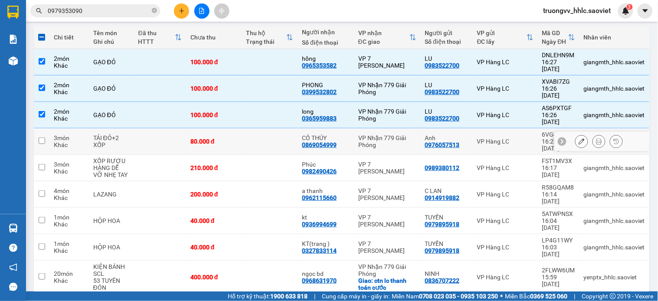
click at [233, 138] on div "80.000 đ" at bounding box center [213, 141] width 47 height 7
checkbox input "true"
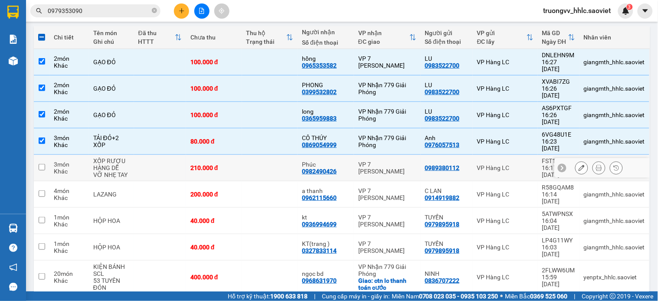
click at [231, 155] on td "210.000 đ" at bounding box center [214, 168] width 56 height 26
checkbox input "true"
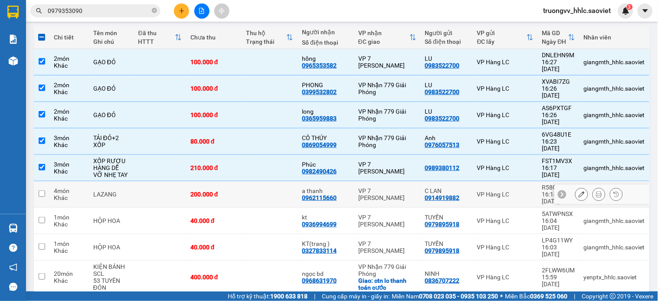
click at [235, 191] on div "200.000 đ" at bounding box center [213, 194] width 47 height 7
checkbox input "true"
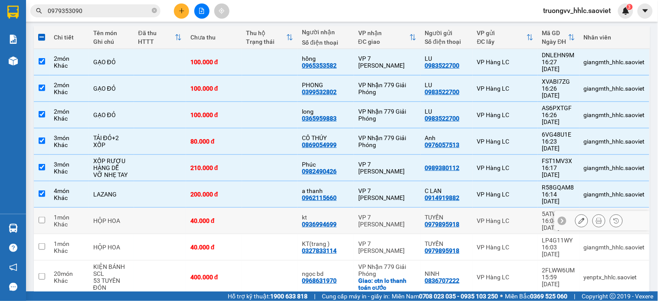
drag, startPoint x: 233, startPoint y: 179, endPoint x: 233, endPoint y: 185, distance: 5.6
click at [233, 217] on div "40.000 đ" at bounding box center [213, 220] width 47 height 7
checkbox input "true"
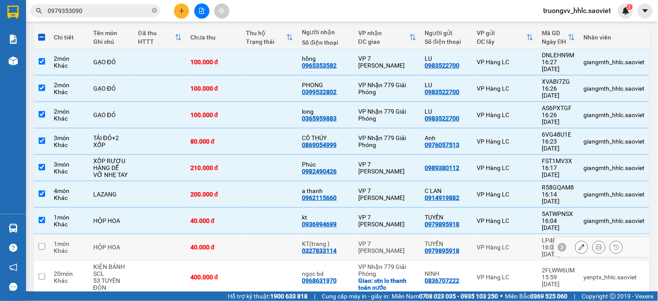
click at [232, 244] on div "40.000 đ" at bounding box center [213, 247] width 47 height 7
checkbox input "true"
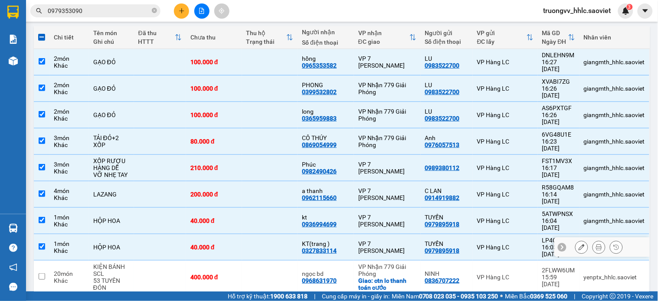
scroll to position [192, 0]
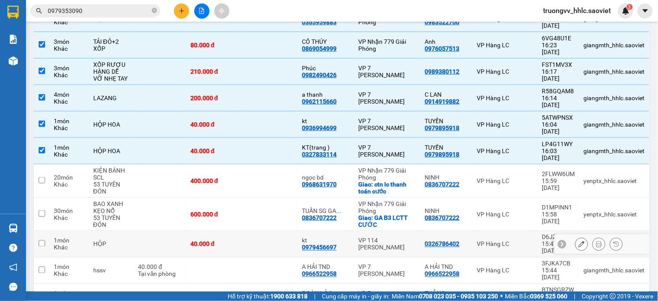
click at [230, 241] on div "40.000 đ" at bounding box center [213, 244] width 47 height 7
checkbox input "true"
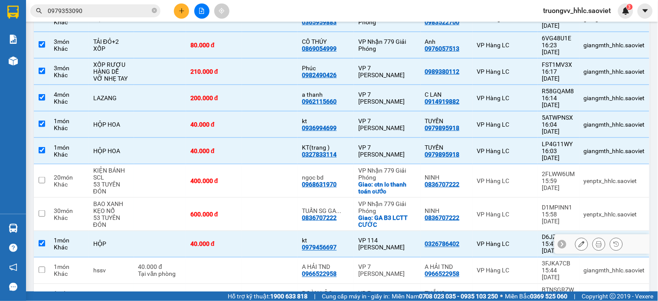
scroll to position [241, 0]
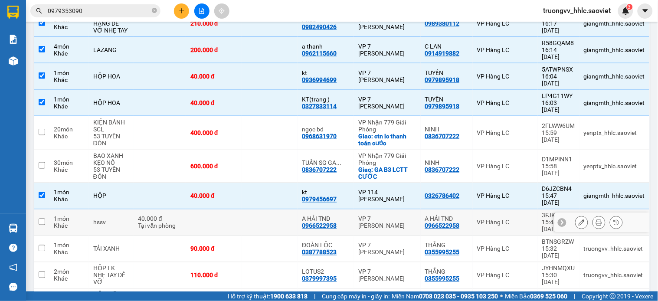
click at [230, 209] on td at bounding box center [214, 222] width 56 height 26
checkbox input "true"
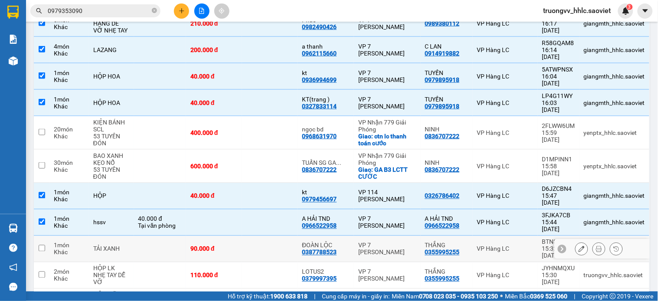
click at [231, 245] on div "90.000 đ" at bounding box center [213, 248] width 47 height 7
checkbox input "true"
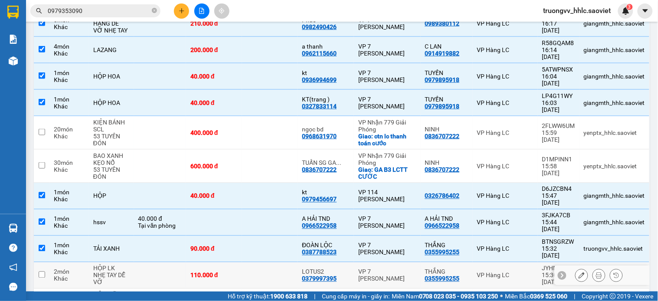
click at [232, 262] on td "110.000 đ" at bounding box center [214, 275] width 56 height 26
checkbox input "true"
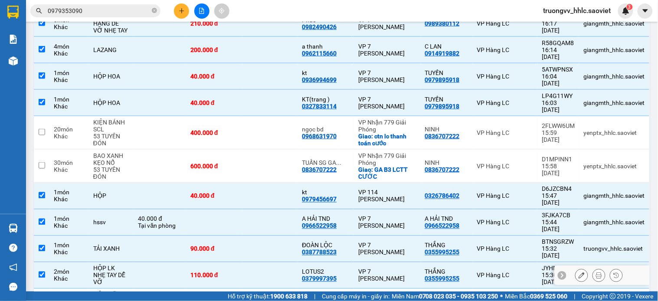
scroll to position [304, 0]
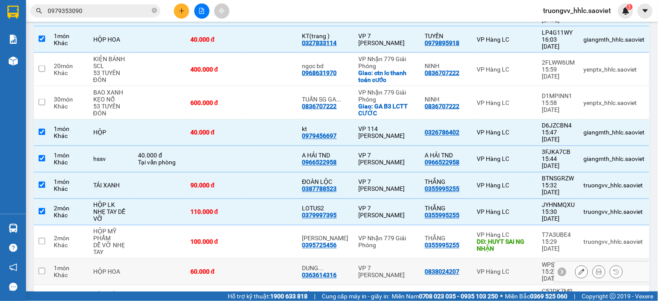
click at [226, 268] on div "60.000 đ" at bounding box center [213, 271] width 47 height 7
checkbox input "true"
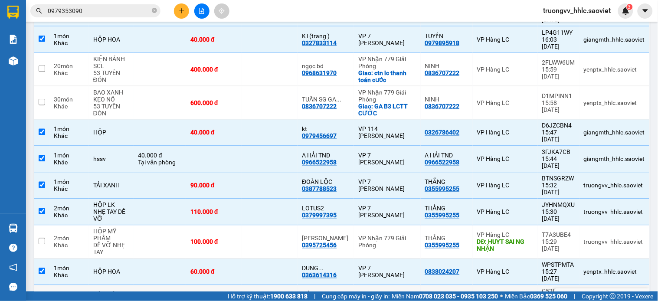
click at [220, 285] on td at bounding box center [214, 298] width 56 height 26
checkbox input "true"
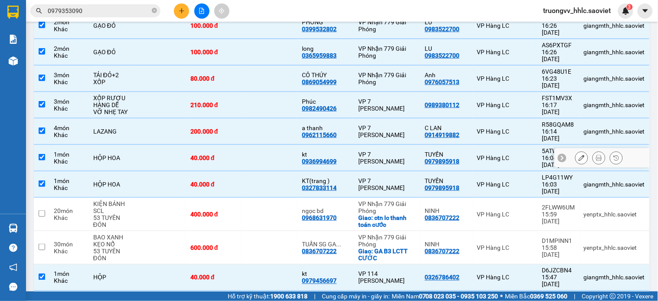
scroll to position [0, 0]
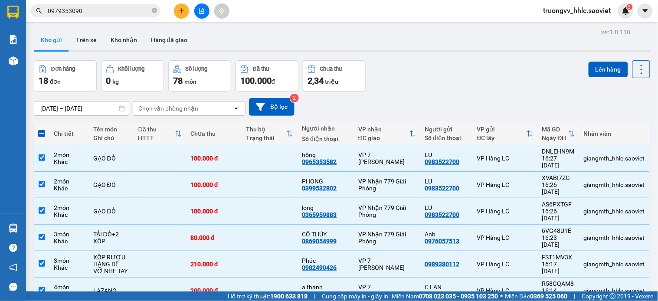
drag, startPoint x: 604, startPoint y: 66, endPoint x: 506, endPoint y: 68, distance: 98.4
click at [605, 67] on button "Lên hàng" at bounding box center [607, 70] width 39 height 16
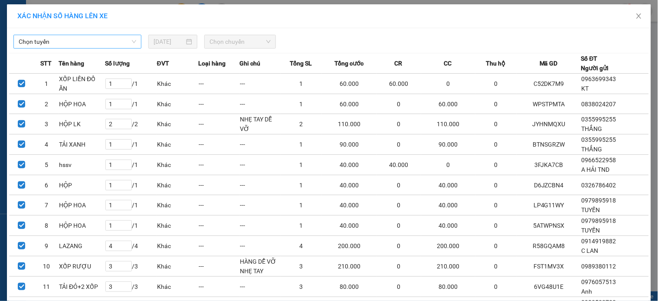
click at [88, 40] on span "Chọn tuyến" at bounding box center [77, 41] width 117 height 13
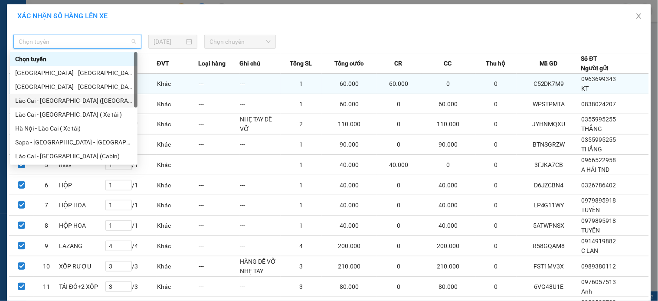
drag, startPoint x: 50, startPoint y: 100, endPoint x: 95, endPoint y: 79, distance: 49.7
click at [53, 101] on div "Lào Cai - [GEOGRAPHIC_DATA] ([GEOGRAPHIC_DATA])" at bounding box center [73, 101] width 117 height 10
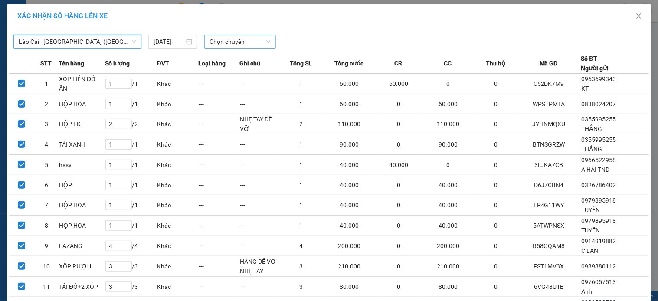
click at [204, 40] on div "Chọn chuyến" at bounding box center [240, 42] width 72 height 14
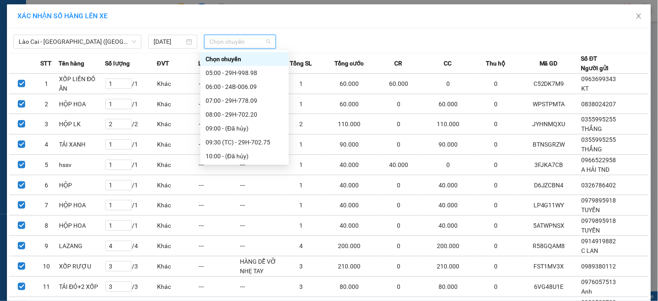
scroll to position [111, 0]
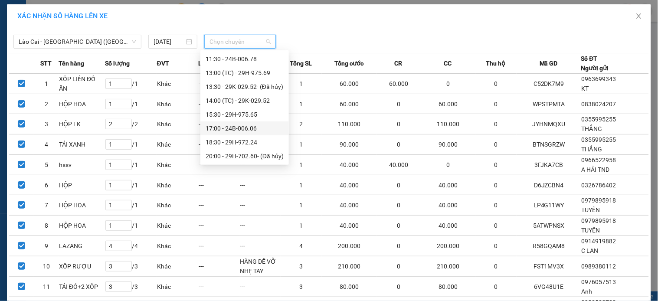
click at [245, 127] on div "17:00 - 24B-006.06" at bounding box center [244, 129] width 78 height 10
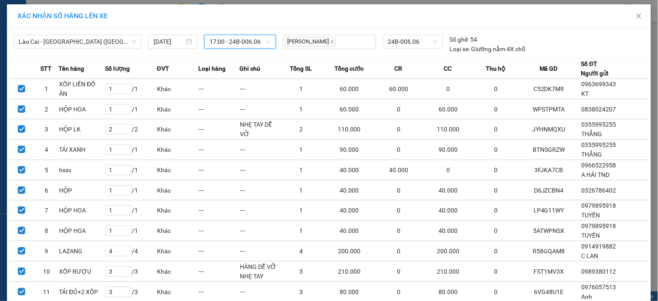
scroll to position [122, 0]
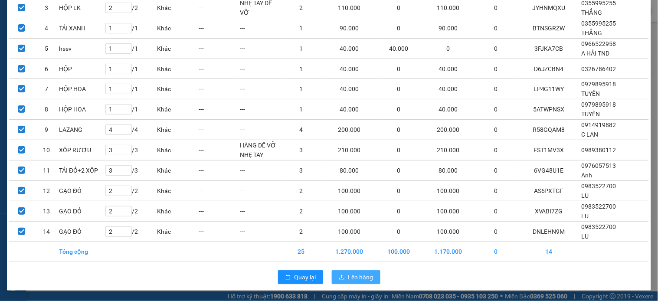
click at [349, 275] on span "Lên hàng" at bounding box center [360, 277] width 25 height 10
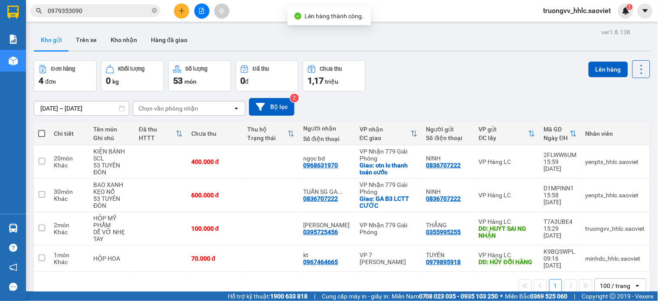
click at [131, 12] on input "0979353090" at bounding box center [99, 11] width 102 height 10
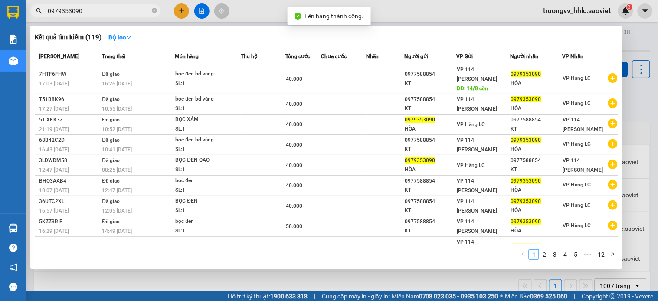
click at [131, 15] on input "0979353090" at bounding box center [99, 11] width 102 height 10
click at [122, 8] on input "0979353090" at bounding box center [99, 11] width 102 height 10
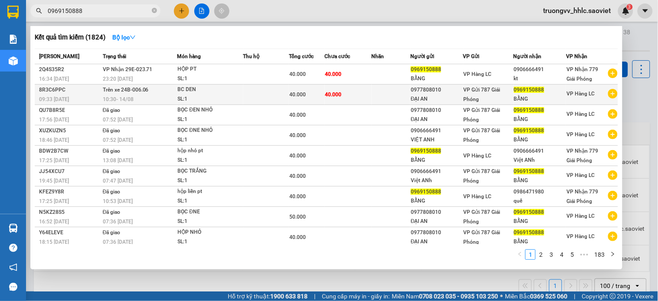
type input "0969150888"
click at [268, 93] on td at bounding box center [266, 95] width 46 height 20
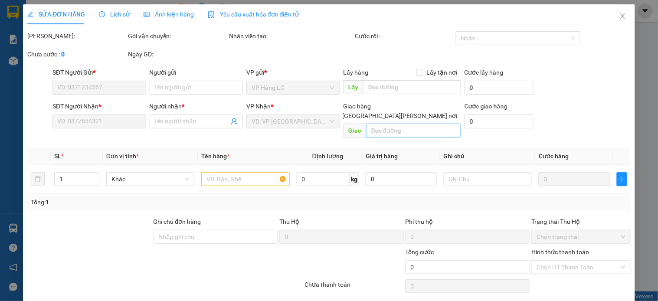
type input "0977808010"
type input "ĐẠI AN"
type input "0969150888"
type input "BẰNG"
type input "40.000"
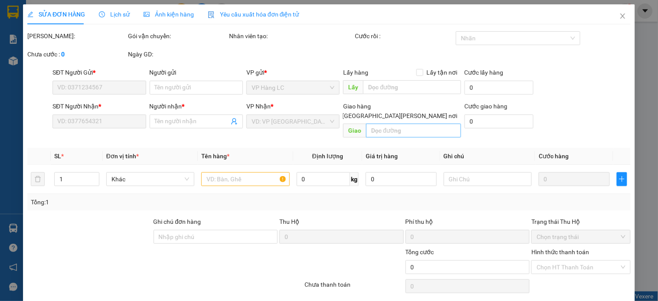
type input "40.000"
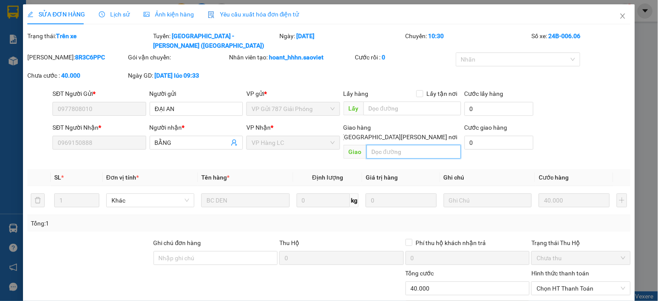
click at [376, 145] on input "text" at bounding box center [413, 152] width 95 height 14
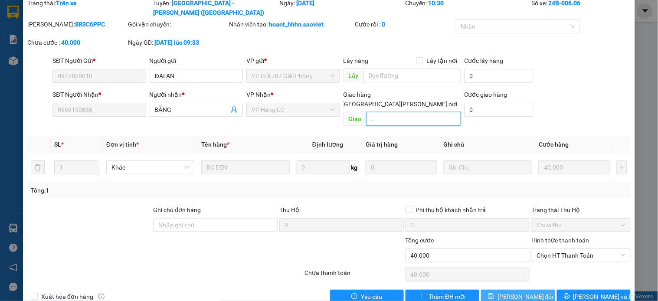
type input "."
drag, startPoint x: 499, startPoint y: 280, endPoint x: 415, endPoint y: 232, distance: 96.5
click at [499, 290] on button "[PERSON_NAME] thay đổi" at bounding box center [518, 297] width 74 height 14
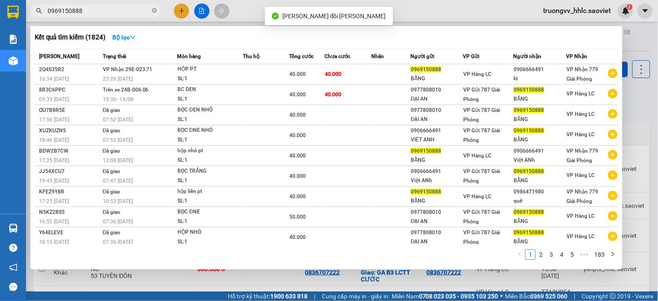
click at [99, 12] on input "0969150888" at bounding box center [99, 11] width 102 height 10
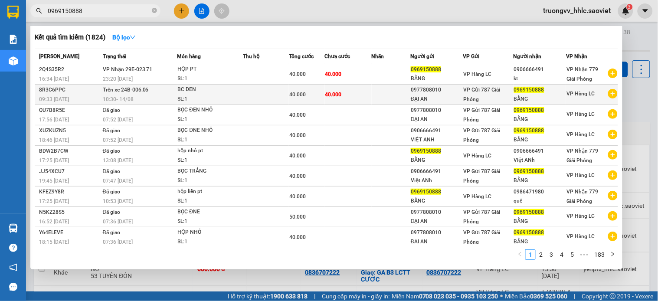
click at [363, 91] on td "40.000" at bounding box center [348, 95] width 47 height 20
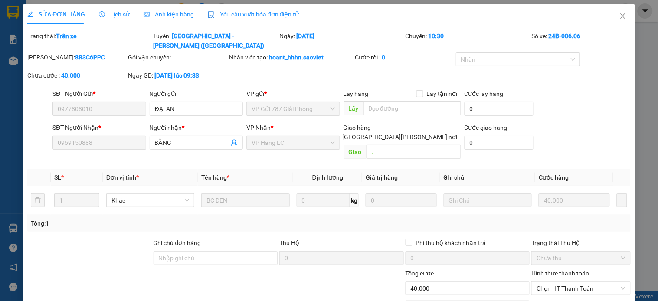
type input "0977808010"
type input "ĐẠI AN"
type input "0969150888"
type input "BẰNG"
type input "."
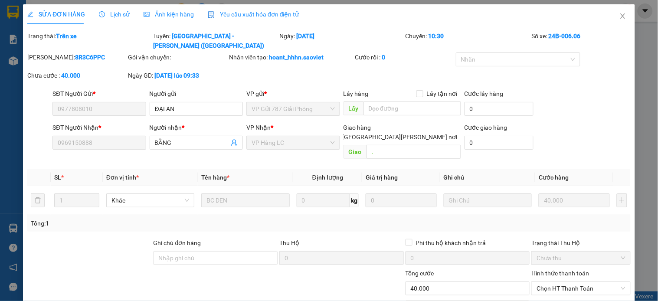
type input "40.000"
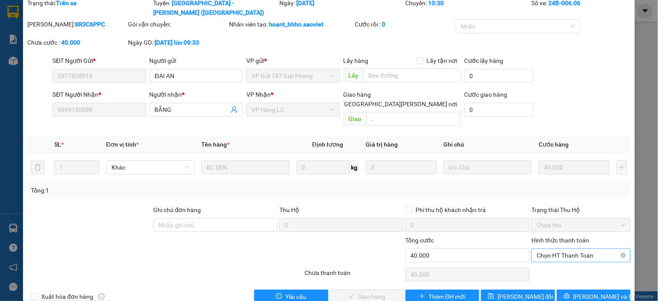
click at [558, 249] on span "Chọn HT Thanh Toán" at bounding box center [580, 255] width 88 height 13
click at [545, 251] on div "Tại văn phòng" at bounding box center [575, 254] width 88 height 10
type input "0"
click at [370, 292] on span "[PERSON_NAME] và Giao hàng" at bounding box center [404, 297] width 117 height 10
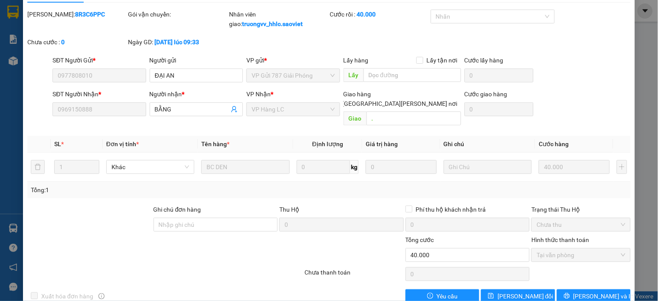
scroll to position [0, 0]
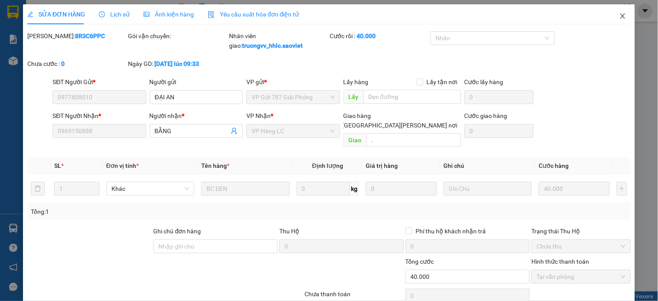
click at [620, 15] on icon "close" at bounding box center [622, 15] width 5 height 5
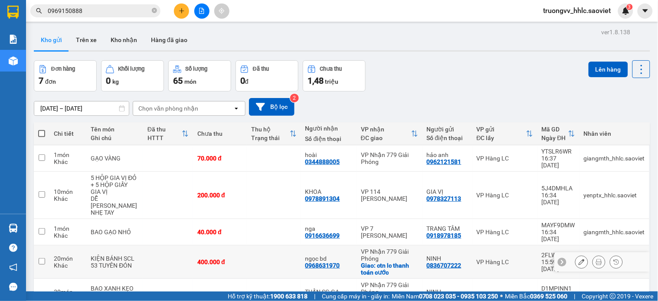
click at [37, 245] on td at bounding box center [42, 261] width 16 height 33
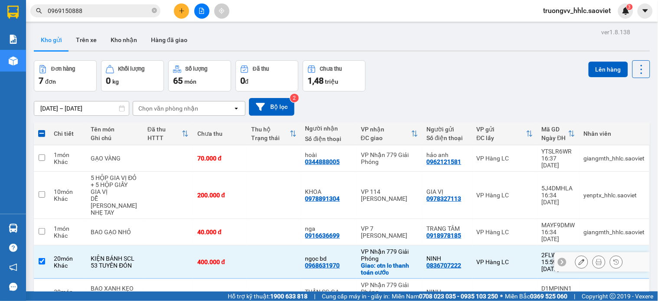
click at [143, 245] on td at bounding box center [168, 261] width 50 height 33
checkbox input "false"
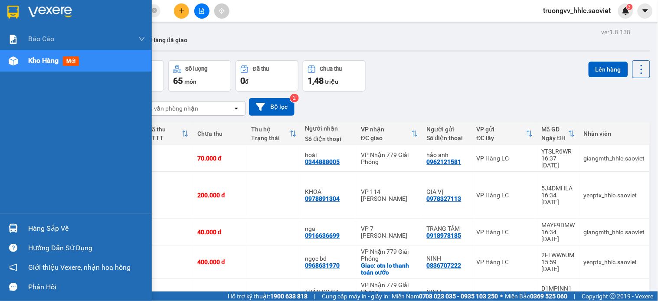
click at [44, 228] on div "Hàng sắp về" at bounding box center [86, 228] width 117 height 13
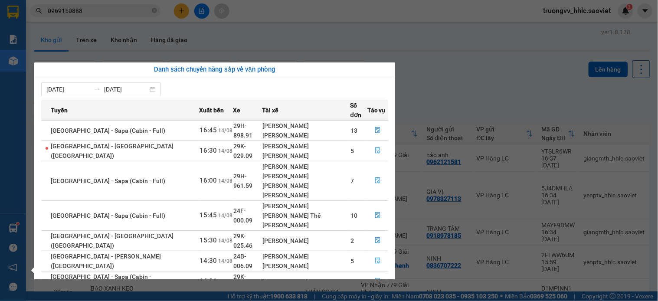
scroll to position [29, 0]
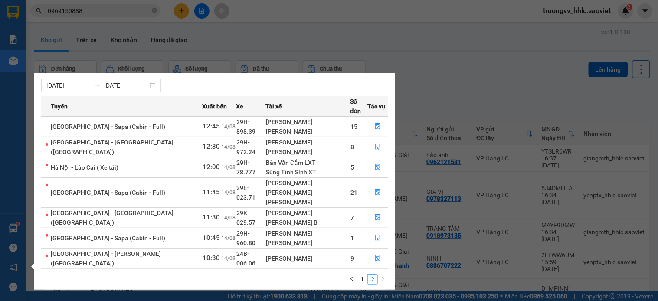
scroll to position [0, 0]
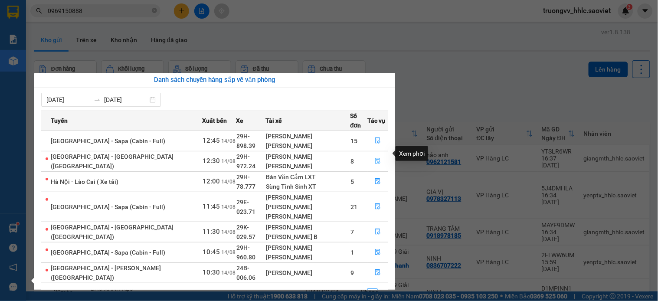
click at [375, 158] on icon "file-done" at bounding box center [378, 161] width 6 height 6
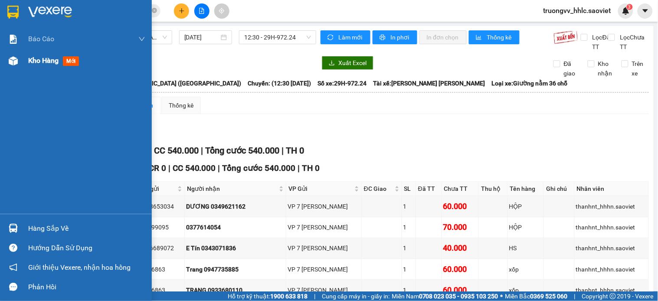
click at [47, 60] on span "Kho hàng" at bounding box center [43, 60] width 30 height 8
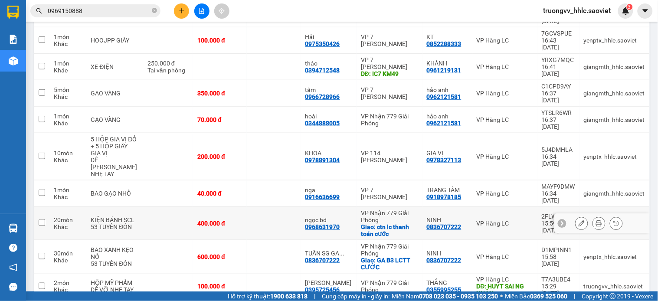
scroll to position [174, 0]
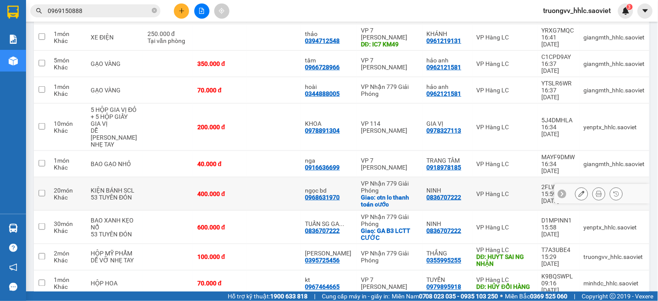
click at [224, 190] on div "400.000 đ" at bounding box center [219, 193] width 45 height 7
checkbox input "true"
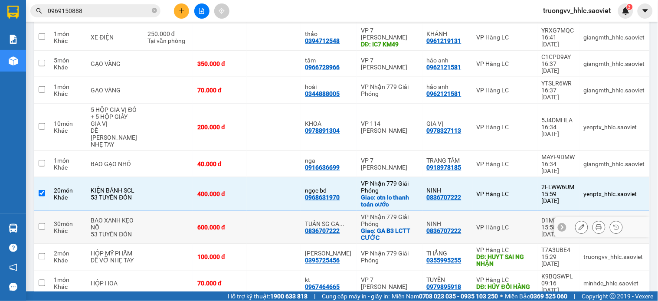
click at [247, 211] on td at bounding box center [274, 227] width 54 height 33
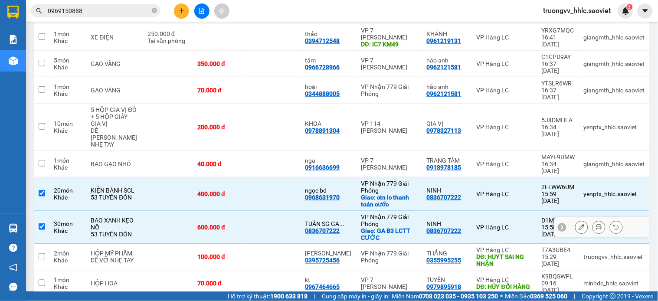
click at [247, 211] on td at bounding box center [274, 227] width 54 height 33
checkbox input "false"
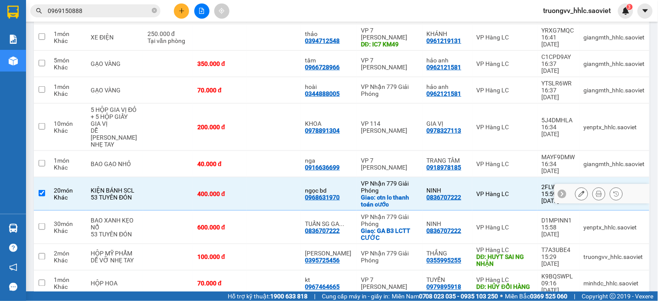
click at [247, 177] on td at bounding box center [274, 193] width 54 height 33
checkbox input "false"
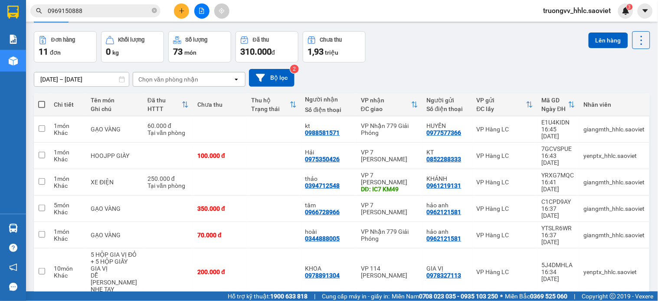
scroll to position [0, 0]
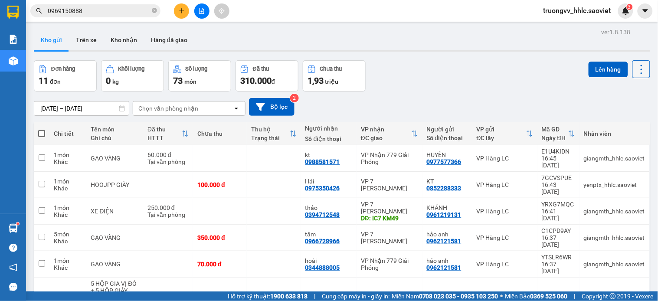
click at [635, 65] on icon at bounding box center [641, 69] width 12 height 12
click at [622, 124] on span "Làm mới" at bounding box center [621, 124] width 24 height 9
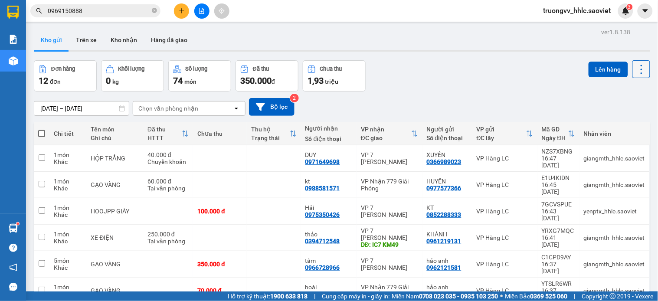
click at [635, 68] on icon at bounding box center [641, 69] width 12 height 12
click at [622, 121] on span "Làm mới" at bounding box center [621, 124] width 24 height 9
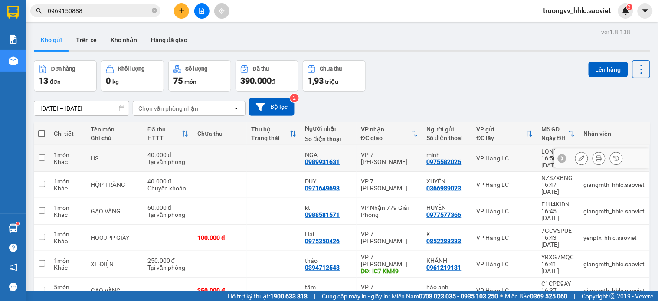
click at [222, 154] on td at bounding box center [220, 158] width 54 height 26
checkbox input "true"
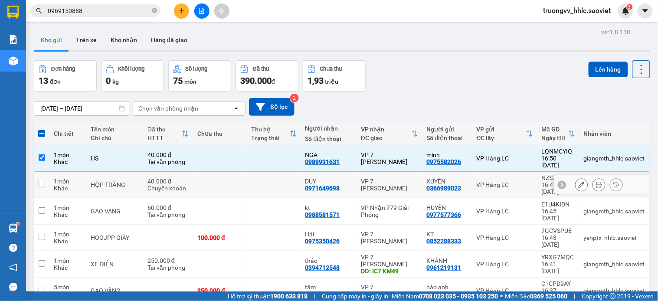
click at [202, 172] on td at bounding box center [220, 185] width 54 height 26
checkbox input "true"
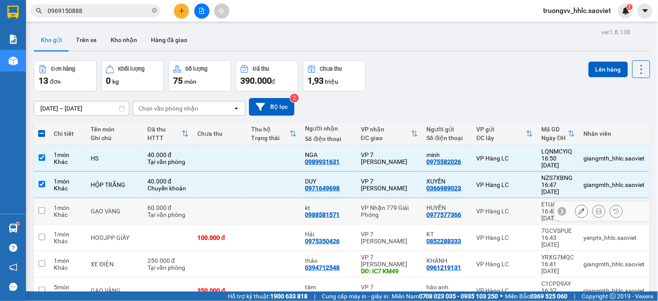
click at [211, 198] on td at bounding box center [220, 211] width 54 height 26
checkbox input "true"
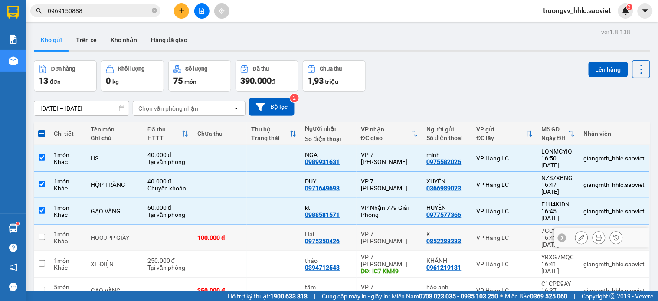
click at [225, 234] on div "100.000 đ" at bounding box center [219, 237] width 45 height 7
checkbox input "true"
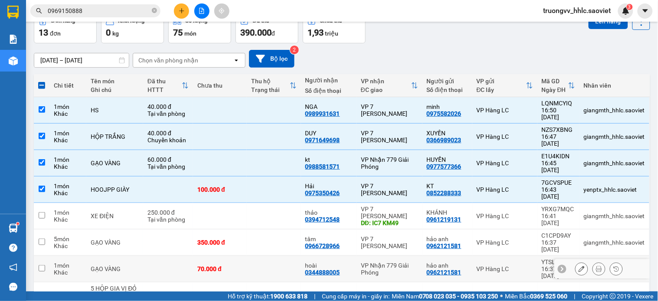
scroll to position [96, 0]
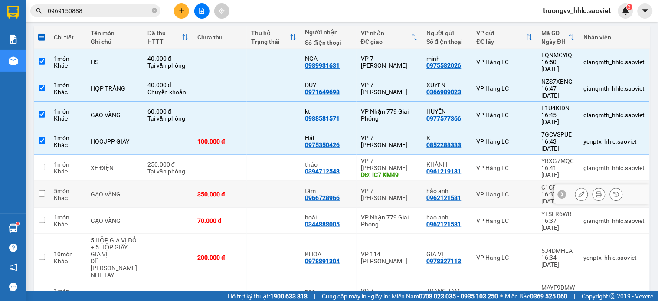
click at [268, 181] on td at bounding box center [274, 194] width 54 height 26
checkbox input "true"
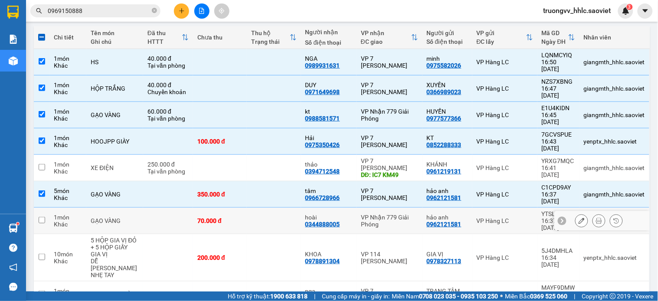
click at [258, 208] on td at bounding box center [274, 221] width 54 height 26
checkbox input "true"
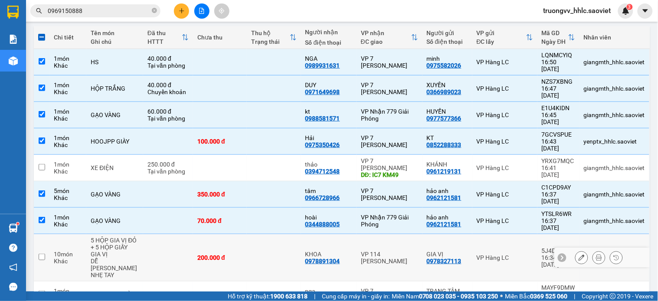
click at [257, 234] on td at bounding box center [274, 257] width 54 height 47
checkbox input "true"
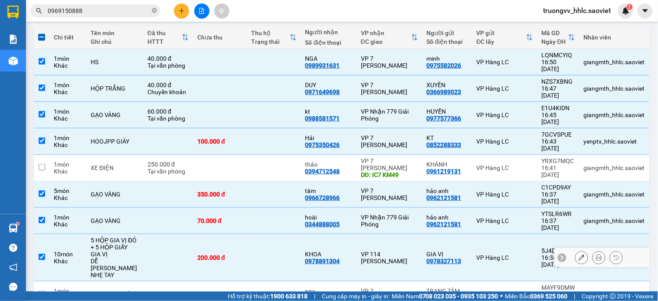
scroll to position [144, 0]
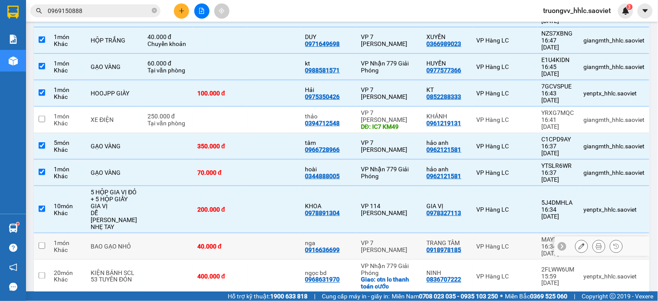
click at [252, 233] on td at bounding box center [274, 246] width 54 height 26
checkbox input "true"
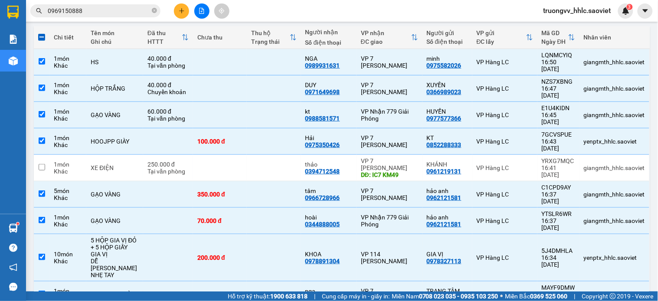
scroll to position [0, 0]
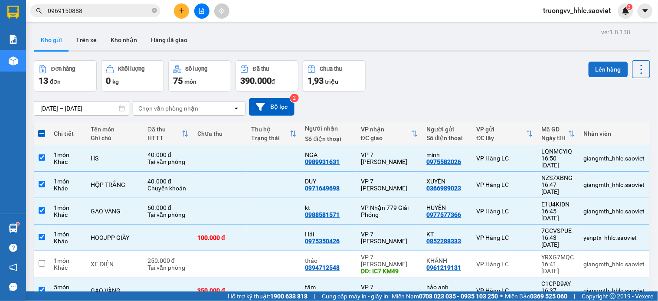
click at [604, 72] on button "Lên hàng" at bounding box center [607, 70] width 39 height 16
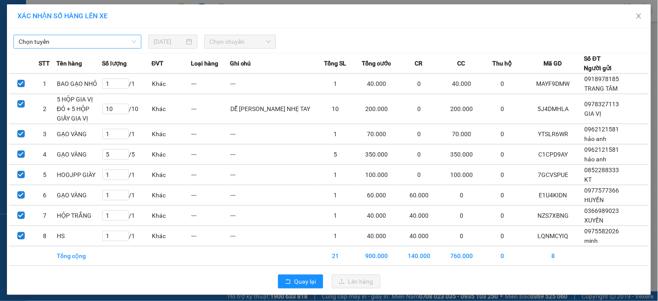
click at [80, 45] on span "Chọn tuyến" at bounding box center [77, 41] width 117 height 13
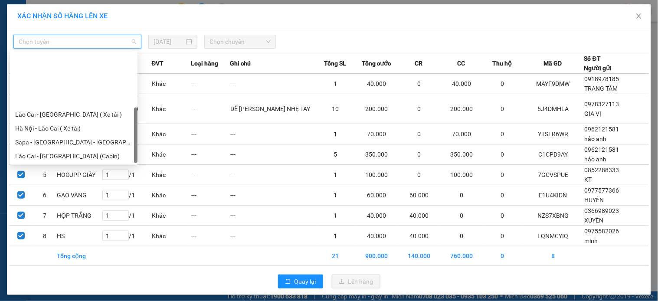
scroll to position [69, 0]
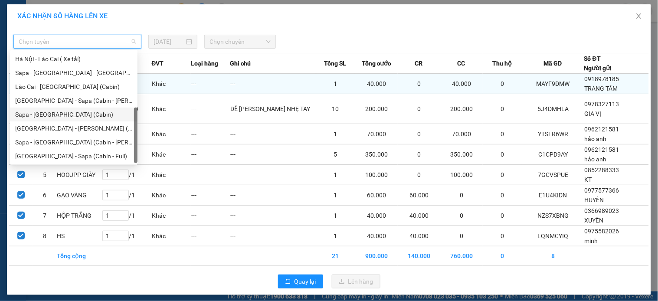
drag, startPoint x: 32, startPoint y: 113, endPoint x: 102, endPoint y: 85, distance: 75.8
click at [33, 114] on div "Sapa - [GEOGRAPHIC_DATA] (Cabin)" at bounding box center [73, 115] width 117 height 10
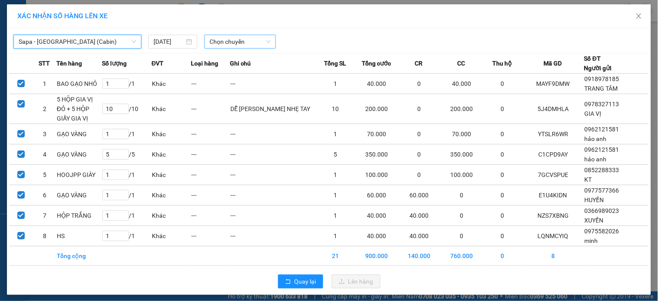
click at [223, 40] on span "Chọn chuyến" at bounding box center [239, 41] width 61 height 13
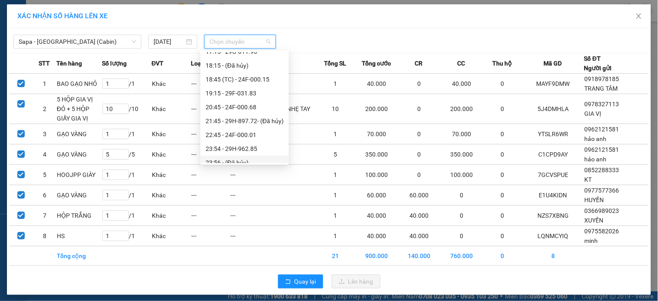
scroll to position [209, 0]
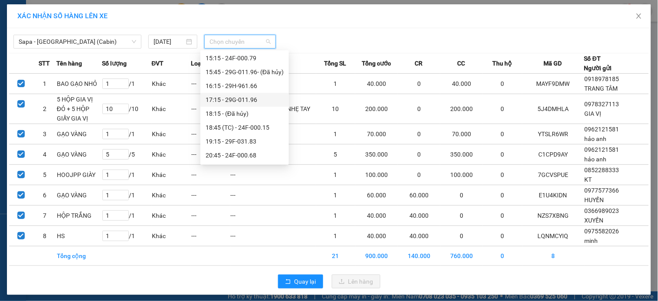
click at [249, 101] on div "17:15 - 29G-011.96" at bounding box center [244, 100] width 78 height 10
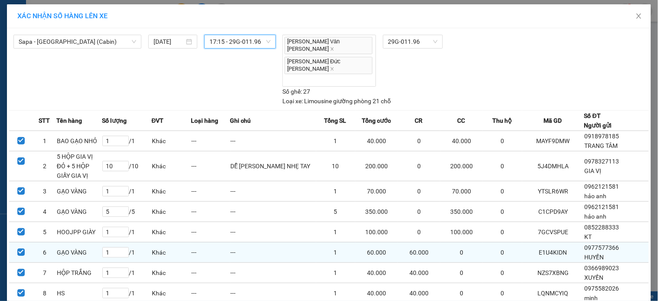
scroll to position [36, 0]
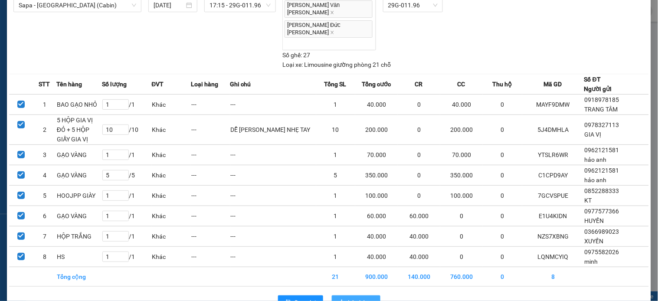
drag, startPoint x: 363, startPoint y: 278, endPoint x: 359, endPoint y: 276, distance: 4.8
click at [362, 297] on span "Lên hàng" at bounding box center [360, 302] width 25 height 10
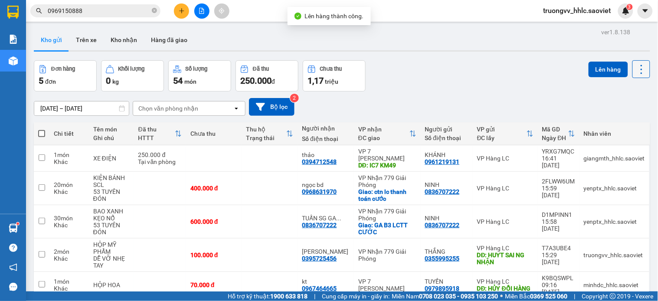
click at [635, 72] on icon at bounding box center [641, 69] width 12 height 12
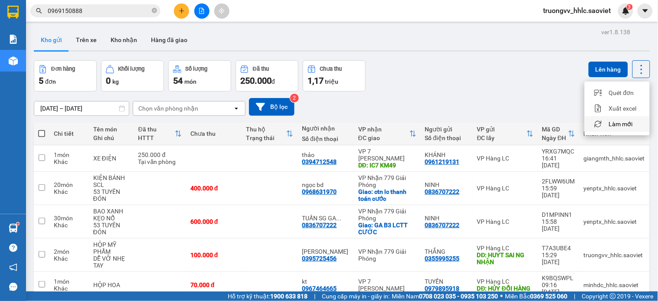
click at [622, 123] on span "Làm mới" at bounding box center [621, 124] width 24 height 9
click at [635, 68] on icon at bounding box center [641, 69] width 12 height 12
click at [630, 120] on span "Làm mới" at bounding box center [621, 124] width 24 height 9
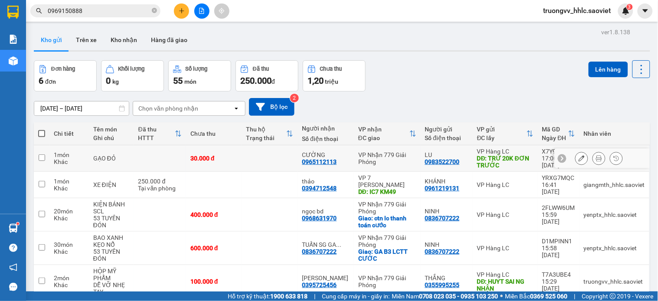
click at [240, 161] on td "30.000 đ" at bounding box center [214, 158] width 56 height 26
checkbox input "true"
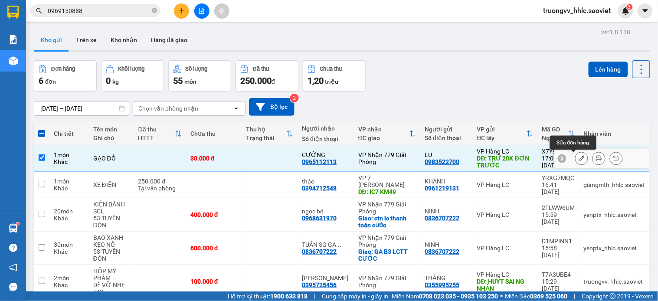
click at [578, 158] on icon at bounding box center [581, 158] width 6 height 6
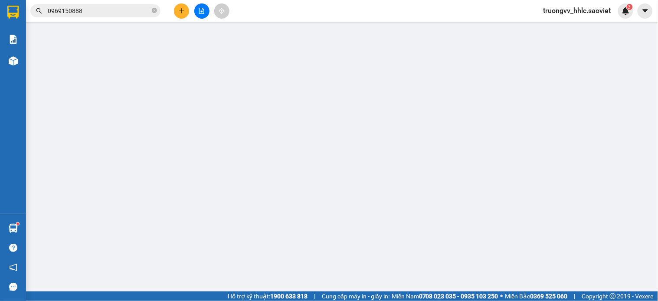
type input "0983522700"
type input "LU"
type input "TRỪ 20K ĐƠN TRƯỚC"
type input "0965112113"
type input "CƯỜNG"
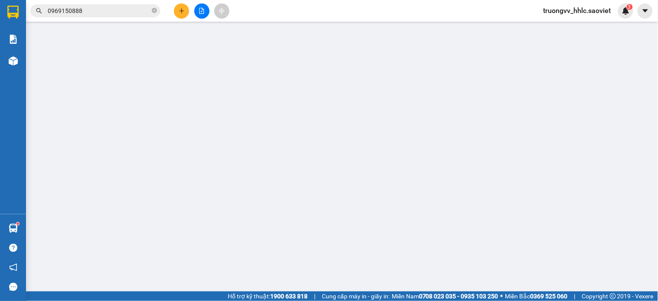
type input "30.000"
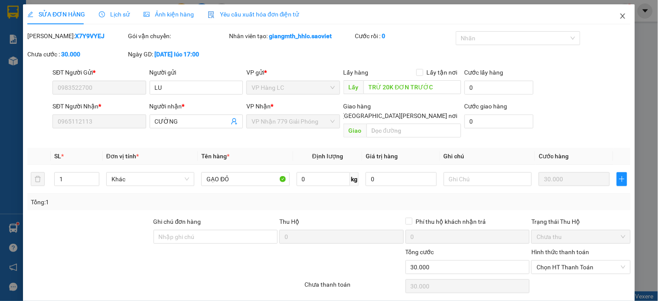
click at [619, 15] on icon "close" at bounding box center [622, 16] width 7 height 7
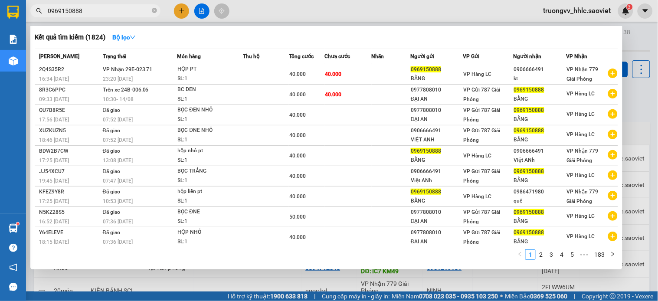
click at [105, 11] on input "0969150888" at bounding box center [99, 11] width 102 height 10
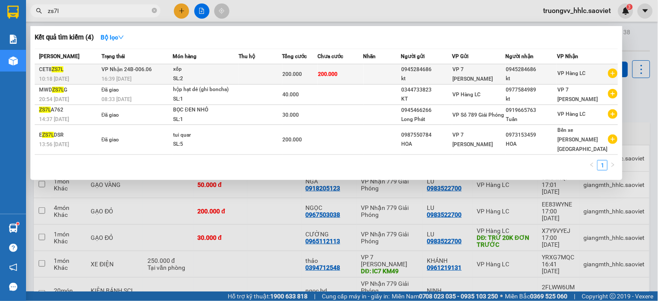
type input "zs7l"
click at [206, 77] on div "SL: 2" at bounding box center [205, 79] width 65 height 10
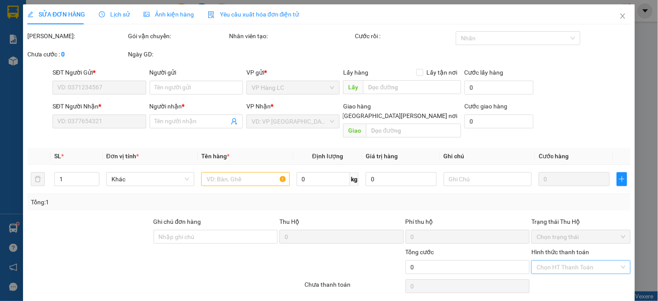
type input "0945284686"
type input "kt"
type input "0945284686"
type input "kt"
type input "200.000"
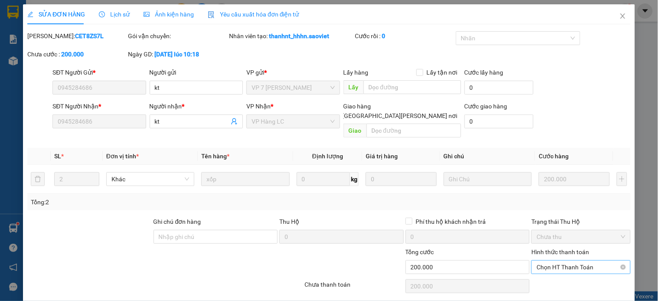
scroll to position [22, 0]
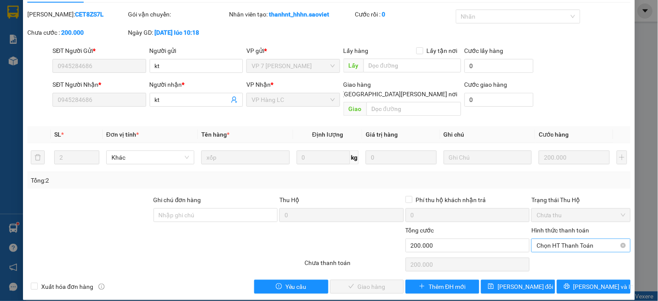
click at [543, 239] on span "Chọn HT Thanh Toán" at bounding box center [580, 245] width 88 height 13
click at [564, 253] on div "Tại văn phòng" at bounding box center [575, 253] width 88 height 10
type input "0"
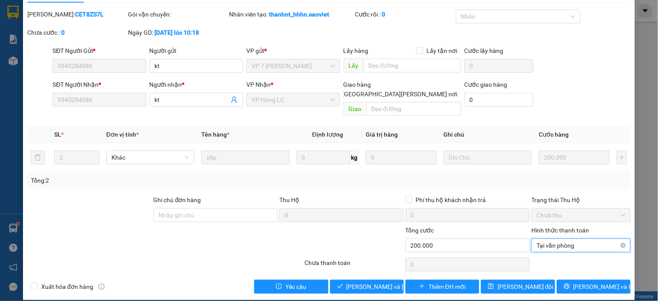
click at [548, 239] on span "Tại văn phòng" at bounding box center [580, 245] width 88 height 13
click at [550, 252] on div "Tại văn phòng" at bounding box center [575, 253] width 88 height 10
click at [356, 282] on span "[PERSON_NAME] và Giao hàng" at bounding box center [404, 287] width 117 height 10
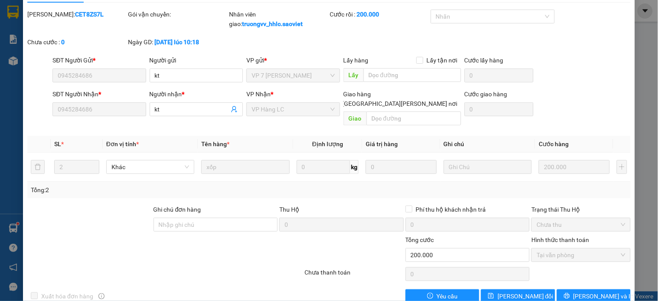
click at [95, 73] on input "0945284686" at bounding box center [98, 75] width 93 height 14
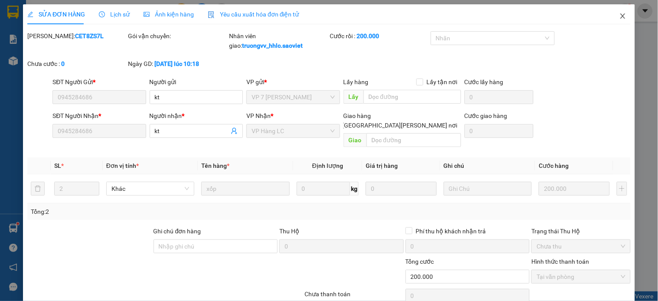
click at [610, 16] on span "Close" at bounding box center [622, 16] width 24 height 24
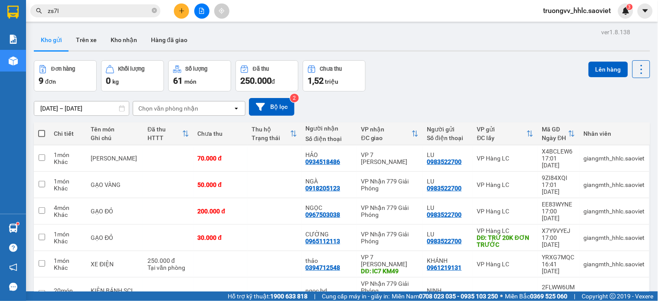
click at [90, 7] on input "zs7l" at bounding box center [99, 11] width 102 height 10
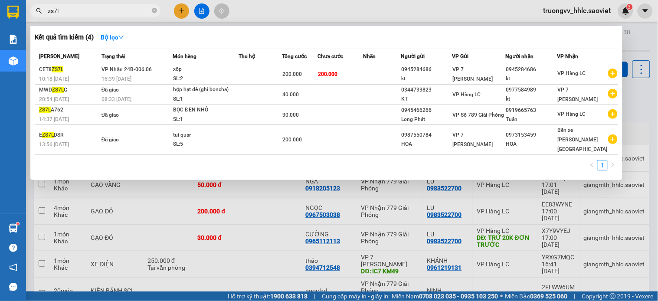
click at [88, 7] on input "zs7l" at bounding box center [99, 11] width 102 height 10
click at [98, 7] on input "zs7l" at bounding box center [99, 11] width 102 height 10
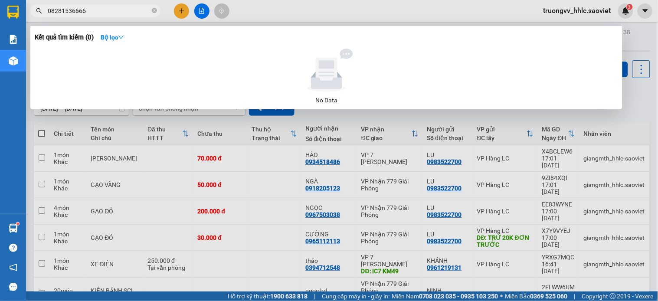
click at [67, 9] on input "08281536666" at bounding box center [99, 11] width 102 height 10
click at [95, 7] on input "08281836666" at bounding box center [99, 11] width 102 height 10
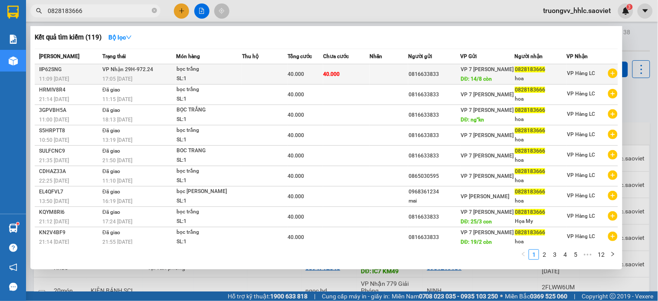
type input "0828183666"
click at [224, 83] on div "SL: 1" at bounding box center [208, 79] width 65 height 10
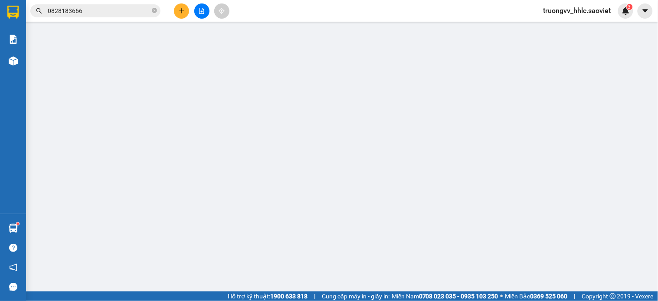
type input "0816633833"
type input "14/8 còn"
type input "0828183666"
type input "hoa"
type input "40.000"
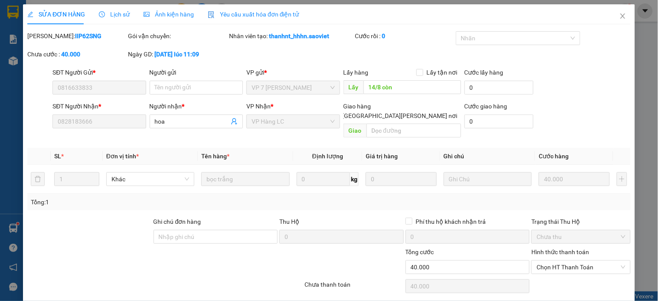
scroll to position [17, 0]
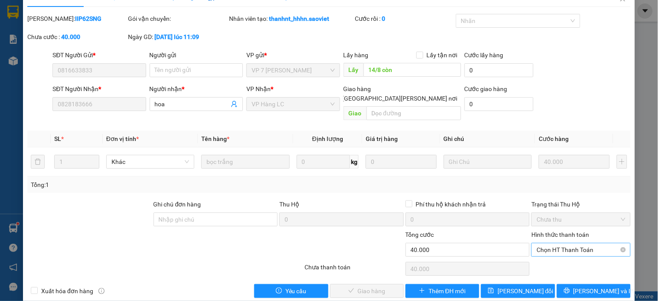
drag, startPoint x: 544, startPoint y: 241, endPoint x: 548, endPoint y: 245, distance: 5.6
click at [544, 243] on span "Chọn HT Thanh Toán" at bounding box center [580, 249] width 88 height 13
click at [549, 257] on div "Tại văn phòng" at bounding box center [575, 258] width 88 height 10
type input "0"
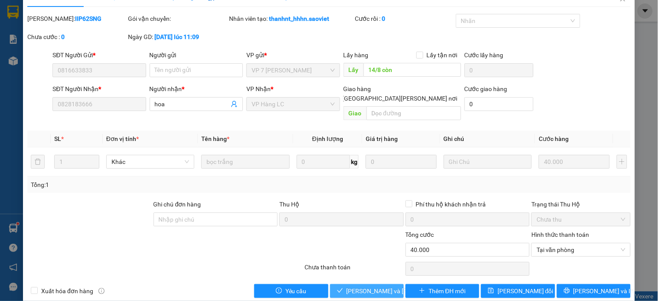
click at [366, 286] on span "[PERSON_NAME] và Giao hàng" at bounding box center [404, 291] width 117 height 10
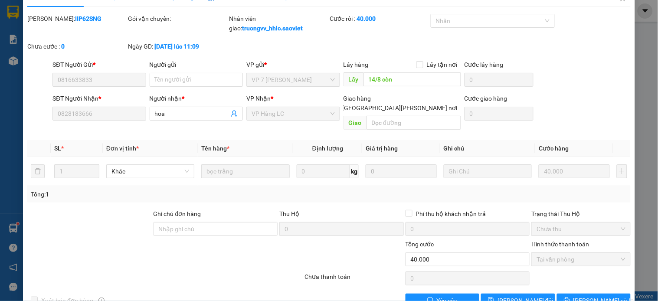
scroll to position [0, 0]
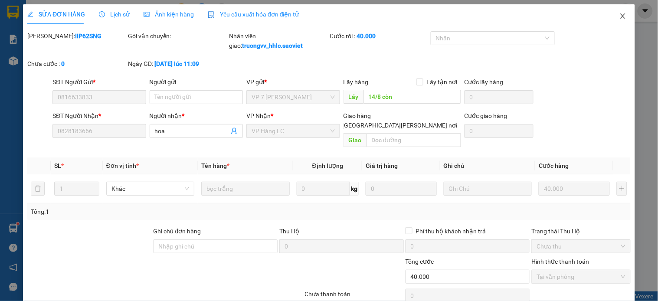
click at [619, 16] on icon "close" at bounding box center [622, 16] width 7 height 7
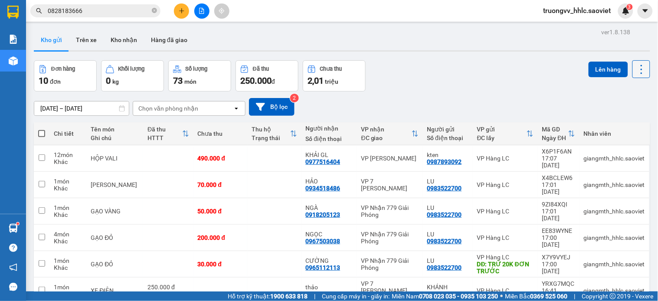
click at [635, 66] on icon at bounding box center [641, 69] width 12 height 12
click at [624, 120] on span "Làm mới" at bounding box center [621, 124] width 24 height 9
click at [229, 181] on div "70.000 đ" at bounding box center [220, 184] width 45 height 7
checkbox input "true"
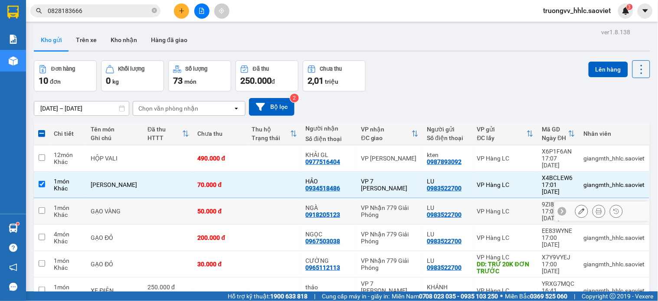
click at [233, 208] on div "50.000 đ" at bounding box center [220, 211] width 45 height 7
checkbox input "true"
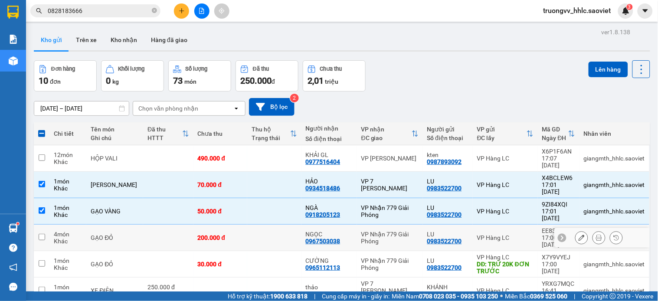
click at [237, 225] on td "200.000 đ" at bounding box center [220, 238] width 54 height 26
checkbox input "true"
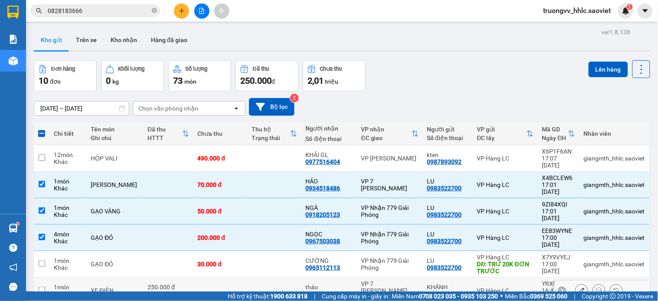
click at [247, 277] on td at bounding box center [274, 290] width 54 height 26
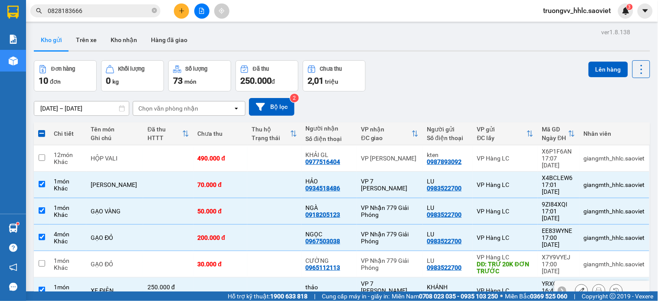
click at [247, 277] on td at bounding box center [274, 290] width 54 height 26
checkbox input "false"
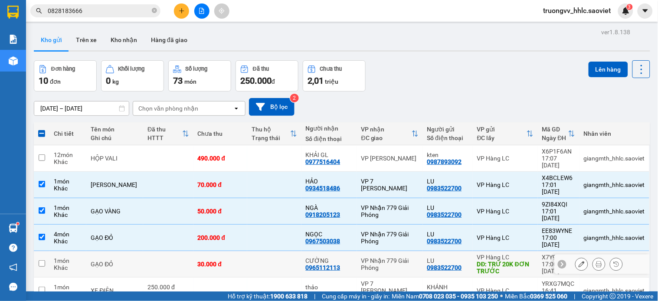
click at [247, 251] on td at bounding box center [274, 264] width 54 height 26
checkbox input "true"
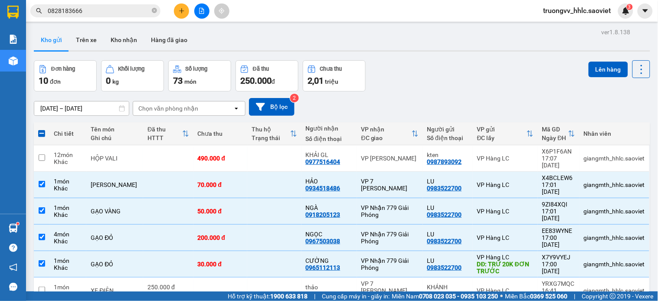
drag, startPoint x: 595, startPoint y: 66, endPoint x: 567, endPoint y: 74, distance: 29.1
click at [595, 66] on button "Lên hàng" at bounding box center [607, 70] width 39 height 16
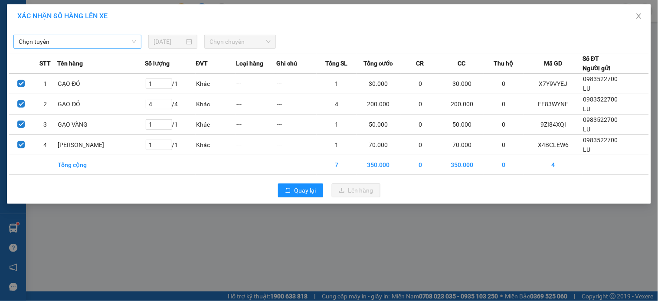
click at [72, 41] on span "Chọn tuyến" at bounding box center [77, 41] width 117 height 13
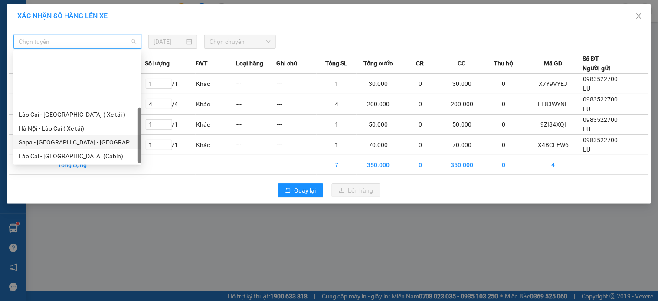
scroll to position [69, 0]
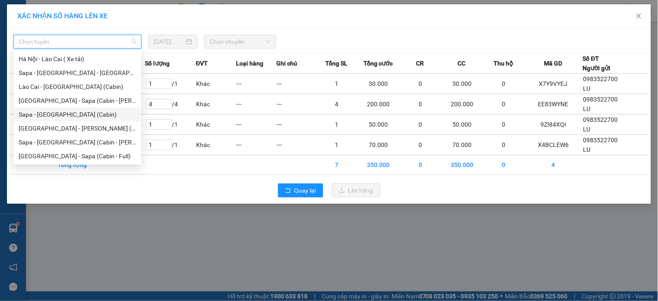
drag, startPoint x: 50, startPoint y: 113, endPoint x: 69, endPoint y: 108, distance: 19.9
click at [52, 113] on div "Sapa - [GEOGRAPHIC_DATA] (Cabin)" at bounding box center [77, 115] width 117 height 10
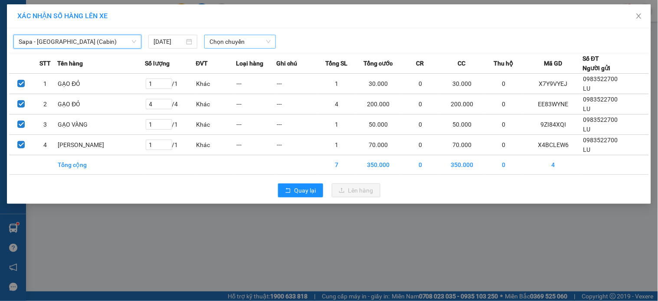
click at [226, 44] on span "Chọn chuyến" at bounding box center [239, 41] width 61 height 13
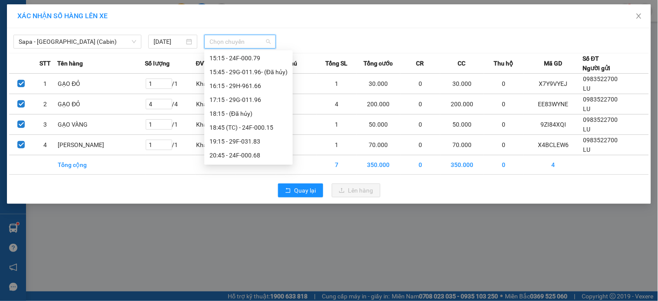
scroll to position [161, 0]
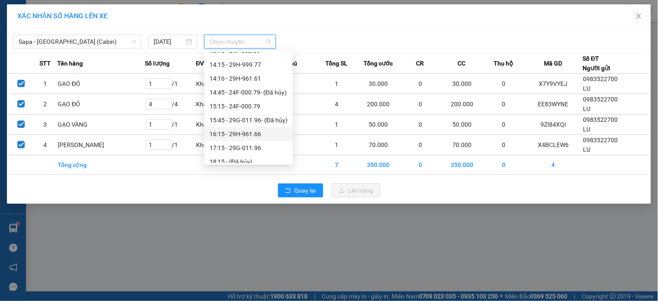
click at [259, 134] on div "16:15 - 29H-961.66" at bounding box center [248, 134] width 78 height 10
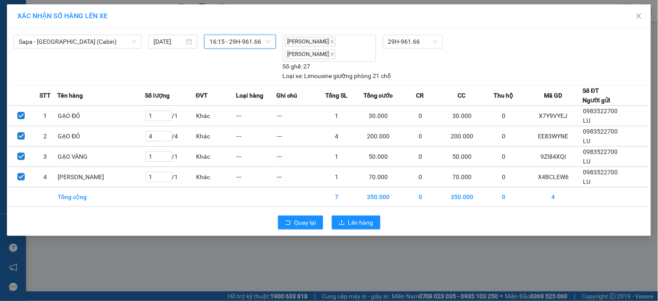
click at [252, 44] on span "16:15 - 29H-961.66" at bounding box center [239, 41] width 61 height 13
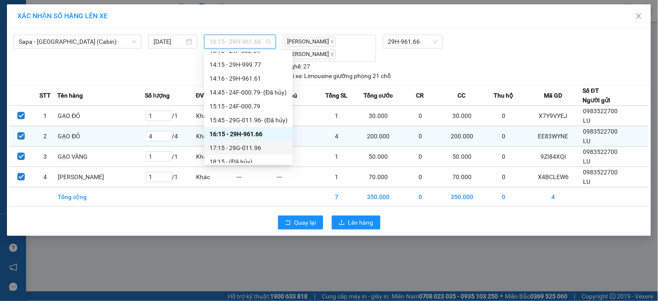
drag, startPoint x: 260, startPoint y: 149, endPoint x: 266, endPoint y: 137, distance: 13.6
click at [261, 149] on div "17:15 - 29G-011.96" at bounding box center [248, 148] width 78 height 10
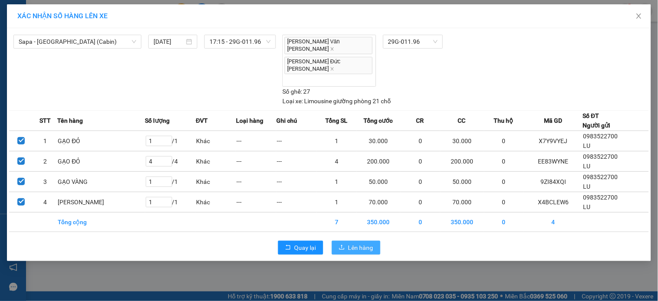
click at [368, 243] on span "Lên hàng" at bounding box center [360, 248] width 25 height 10
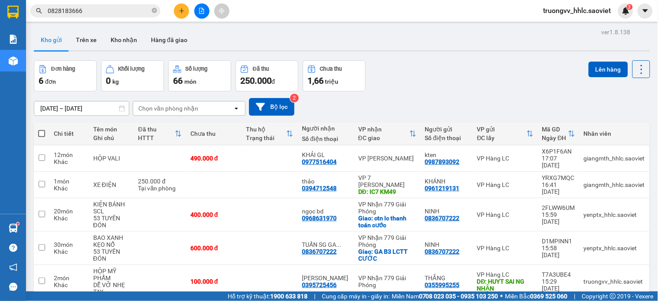
click at [108, 5] on span "0828183666" at bounding box center [95, 10] width 130 height 13
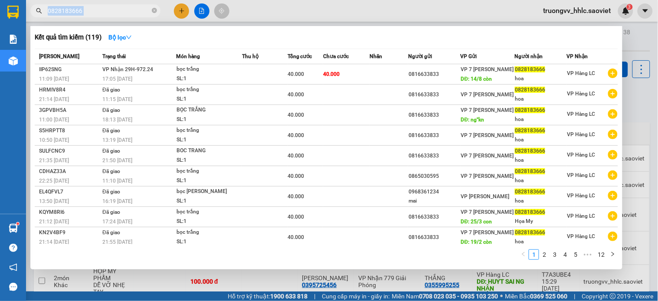
drag, startPoint x: 108, startPoint y: 5, endPoint x: 108, endPoint y: 11, distance: 5.6
click at [108, 6] on span "0828183666" at bounding box center [95, 10] width 130 height 13
click at [108, 11] on input "0828183666" at bounding box center [99, 11] width 102 height 10
click at [107, 11] on input "0828183666" at bounding box center [99, 11] width 102 height 10
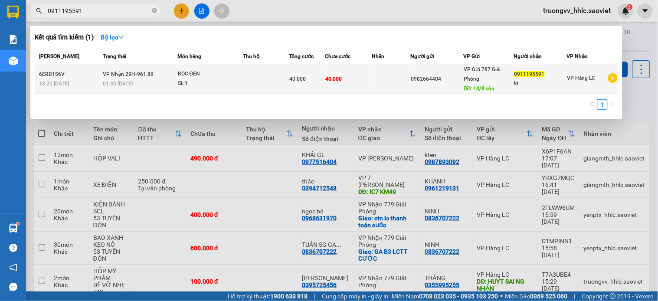
type input "0911195591"
click at [275, 80] on td at bounding box center [266, 79] width 46 height 30
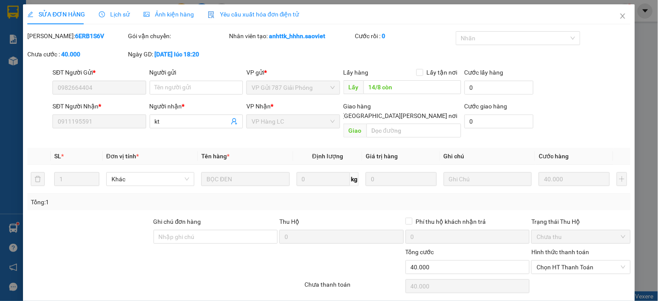
type input "0982664404"
type input "14/8 còn"
type input "0911195591"
type input "kt"
type input "40.000"
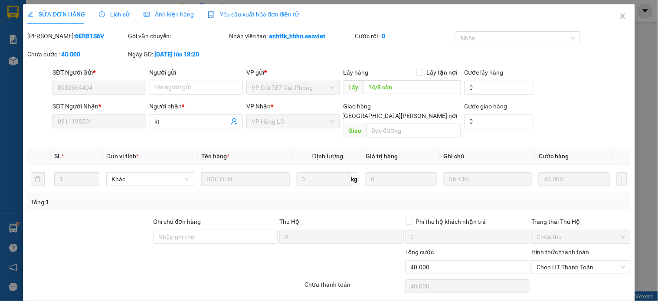
scroll to position [22, 0]
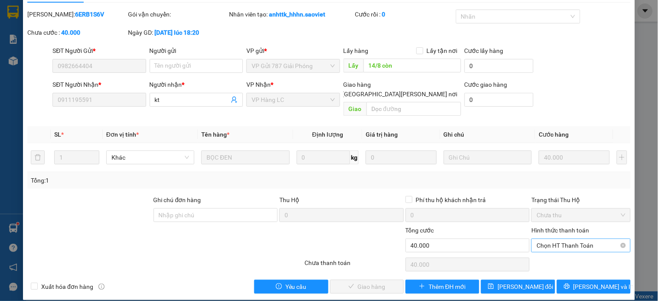
click at [545, 239] on span "Chọn HT Thanh Toán" at bounding box center [580, 245] width 88 height 13
click at [543, 252] on div "Tại văn phòng" at bounding box center [575, 253] width 88 height 10
type input "0"
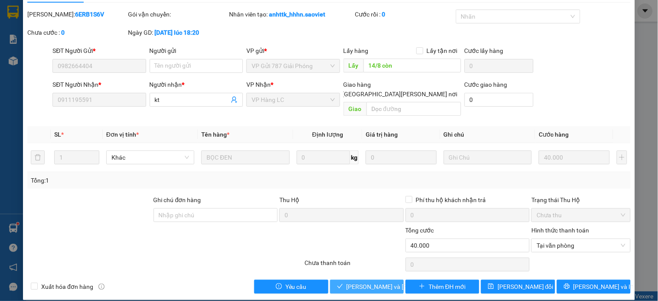
click at [349, 282] on span "[PERSON_NAME] và Giao hàng" at bounding box center [404, 287] width 117 height 10
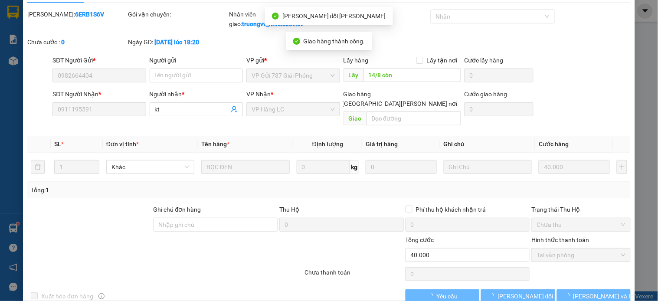
scroll to position [0, 0]
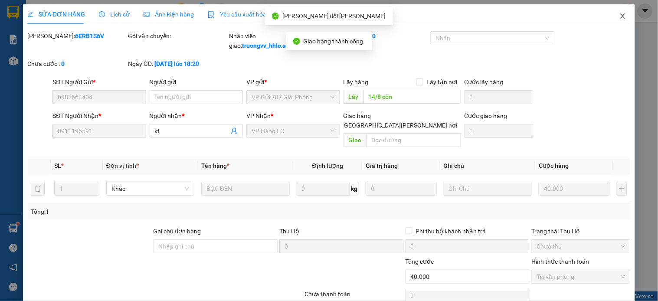
click at [613, 20] on span "Close" at bounding box center [622, 16] width 24 height 24
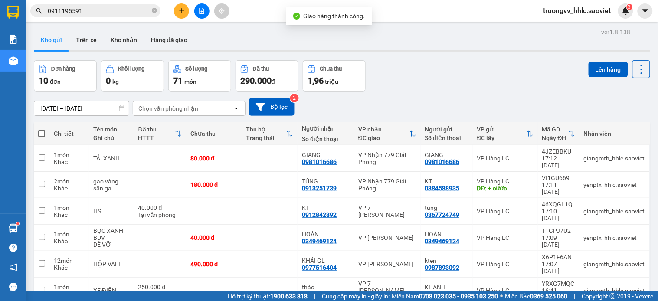
click at [109, 11] on input "0911195591" at bounding box center [99, 11] width 102 height 10
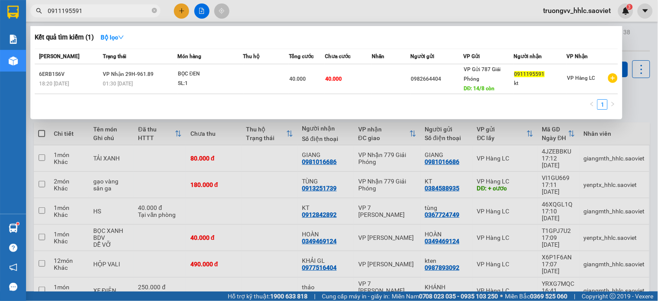
click at [109, 11] on input "0911195591" at bounding box center [99, 11] width 102 height 10
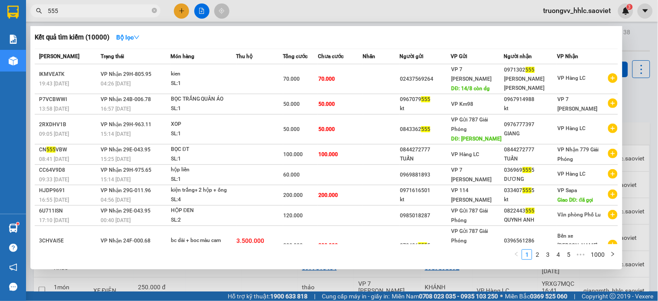
click at [111, 15] on input "555" at bounding box center [99, 11] width 102 height 10
click at [110, 16] on span "555" at bounding box center [95, 10] width 130 height 13
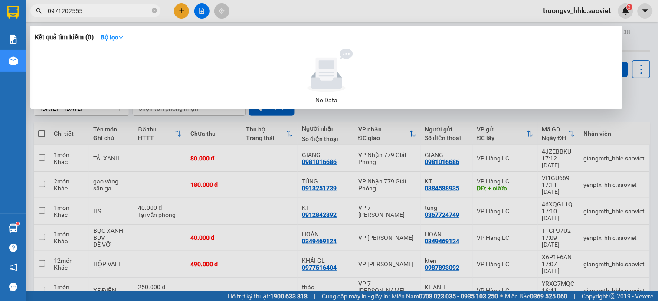
click at [131, 8] on input "0971202555" at bounding box center [99, 11] width 102 height 10
click at [635, 97] on div at bounding box center [329, 150] width 658 height 301
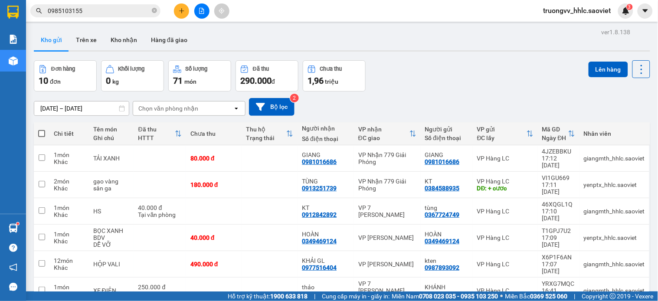
click at [98, 8] on input "0985103155" at bounding box center [99, 11] width 102 height 10
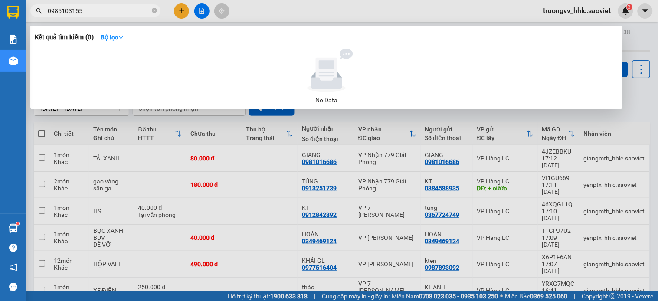
click at [98, 8] on input "0985103155" at bounding box center [99, 11] width 102 height 10
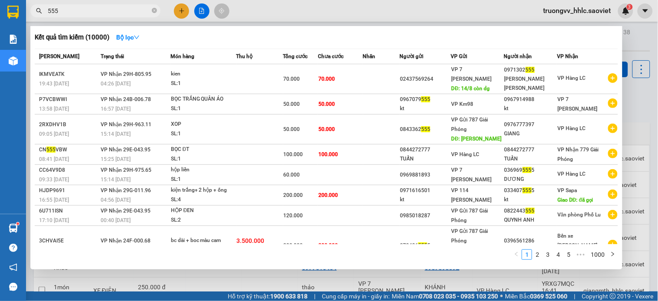
click at [94, 7] on input "555" at bounding box center [99, 11] width 102 height 10
click at [94, 8] on input "555" at bounding box center [99, 11] width 102 height 10
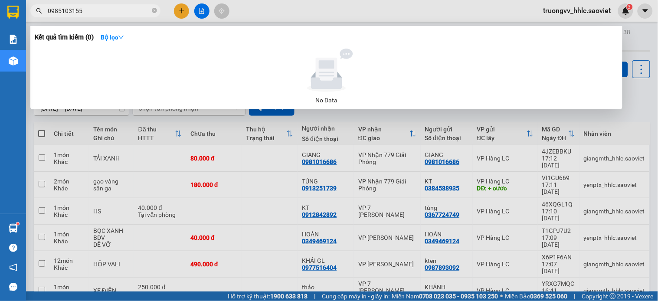
click at [111, 7] on input "0985103155" at bounding box center [99, 11] width 102 height 10
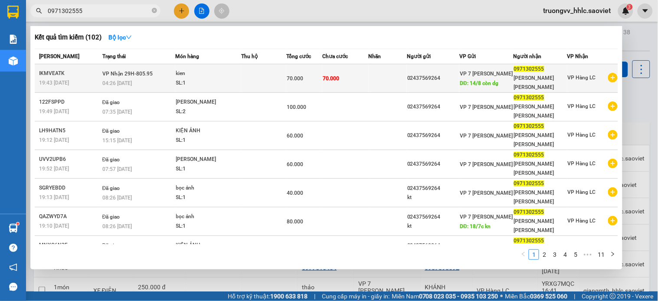
type input "0971302555"
click at [252, 72] on td at bounding box center [263, 78] width 45 height 29
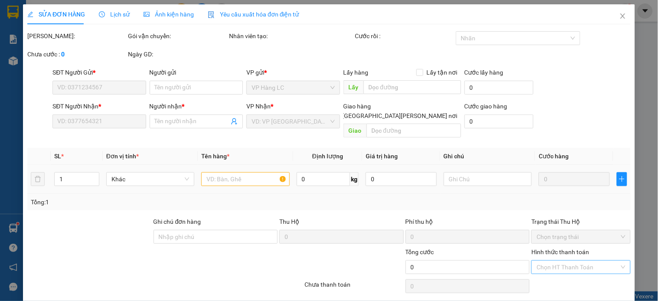
scroll to position [22, 0]
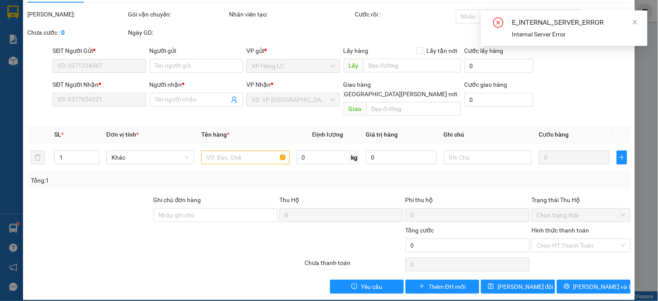
click at [569, 176] on div "Tổng: 1" at bounding box center [329, 181] width 596 height 10
click at [560, 239] on input "Hình thức thanh toán" at bounding box center [577, 245] width 82 height 13
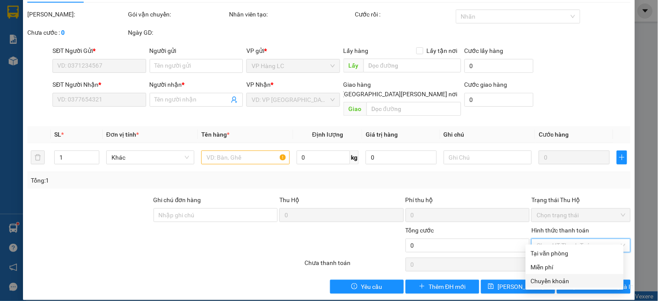
click at [551, 282] on div "Chuyển khoản" at bounding box center [575, 281] width 88 height 10
type input "0"
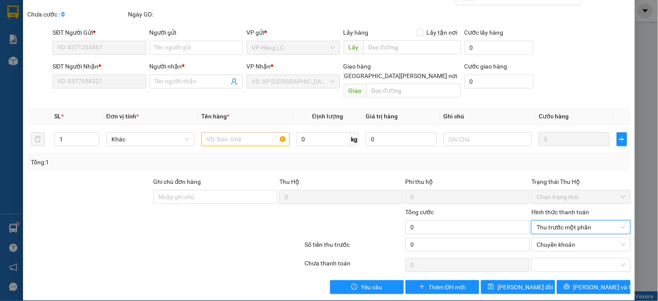
scroll to position [0, 0]
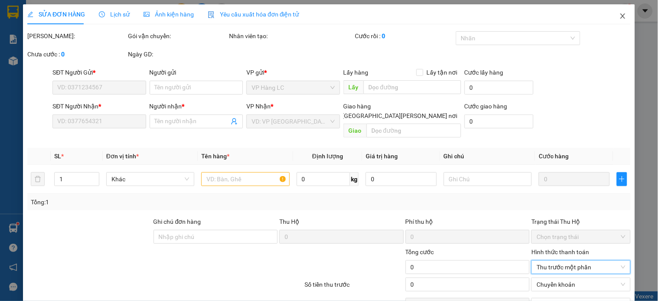
click at [619, 14] on icon "close" at bounding box center [622, 16] width 7 height 7
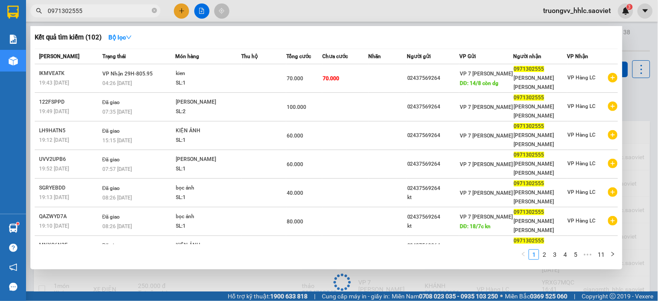
click at [111, 10] on input "0971302555" at bounding box center [99, 11] width 102 height 10
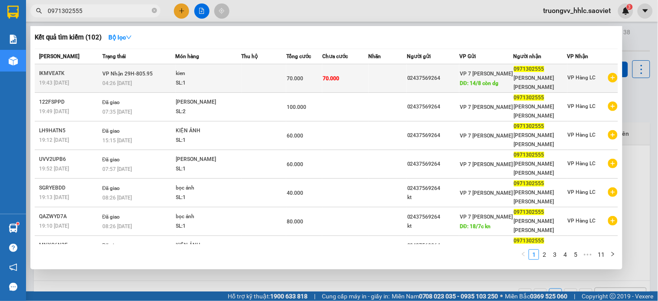
click at [238, 76] on div "kien" at bounding box center [208, 74] width 65 height 10
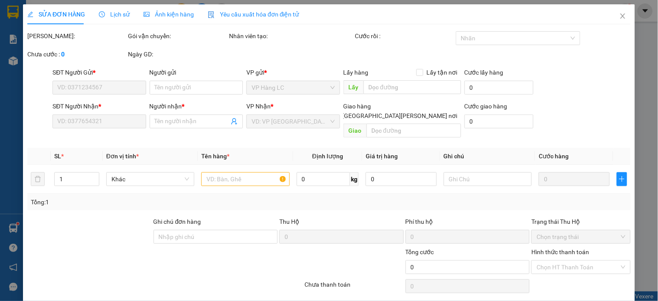
scroll to position [22, 0]
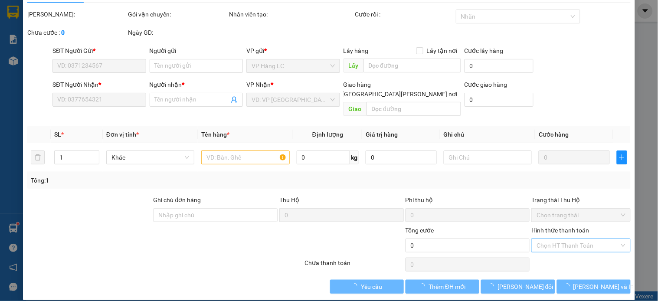
click at [546, 239] on input "Hình thức thanh toán" at bounding box center [577, 245] width 82 height 13
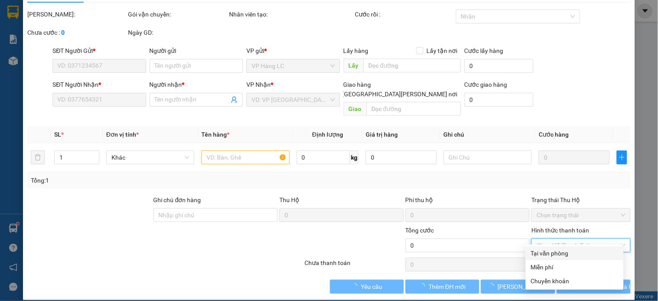
click at [548, 252] on div "Tại văn phòng" at bounding box center [575, 253] width 88 height 10
type input "0"
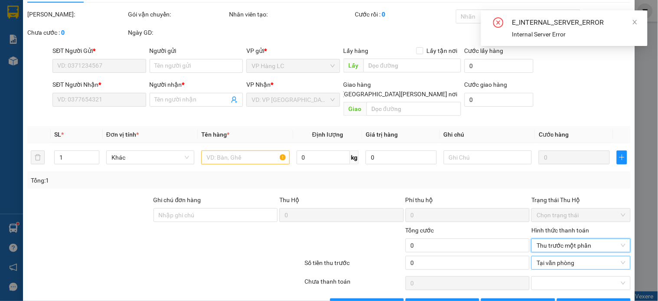
click at [552, 256] on span "Tại văn phòng" at bounding box center [580, 262] width 88 height 13
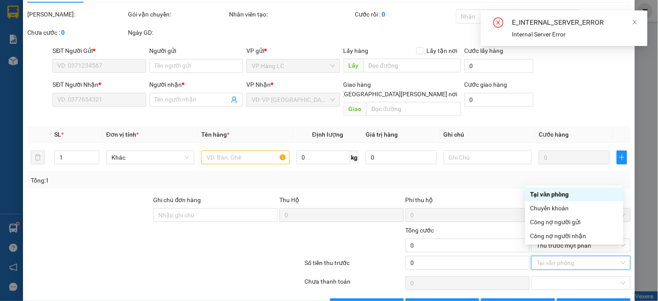
click at [558, 192] on div "Tại văn phòng" at bounding box center [574, 194] width 88 height 10
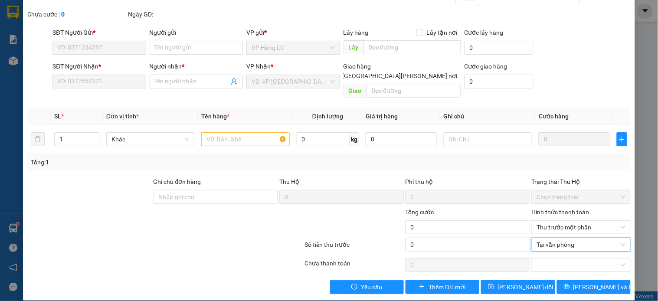
scroll to position [0, 0]
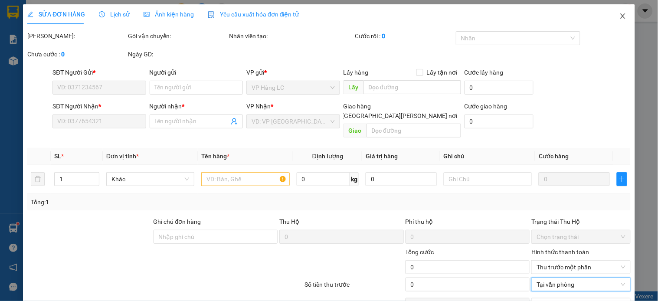
click at [620, 15] on icon "close" at bounding box center [622, 15] width 5 height 5
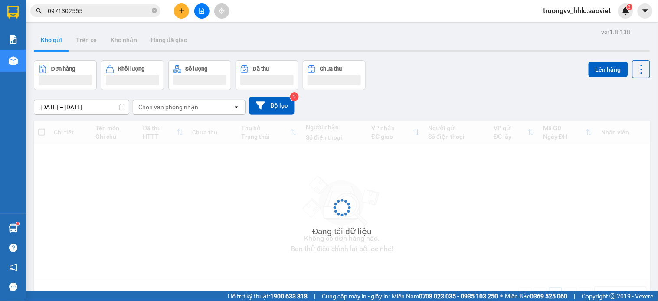
click at [100, 11] on input "0971302555" at bounding box center [99, 11] width 102 height 10
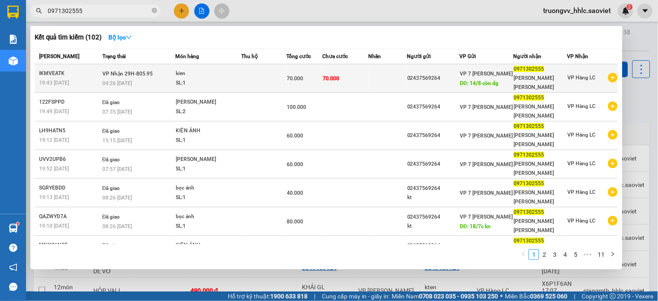
click at [367, 81] on td "70.000" at bounding box center [345, 78] width 46 height 29
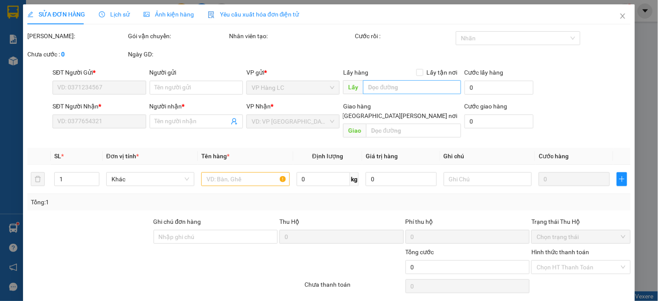
type input "02437569264"
type input "14/8 còn dg"
type input "0971302555"
type input "xinh xinh"
type input "70.000"
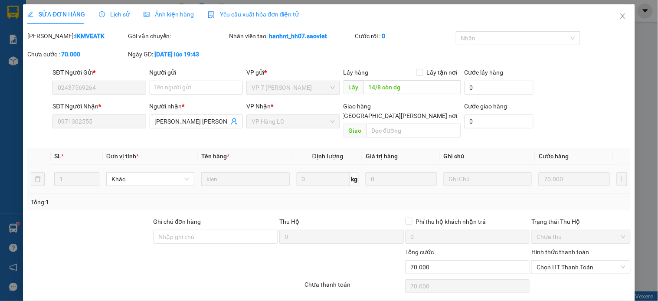
scroll to position [22, 0]
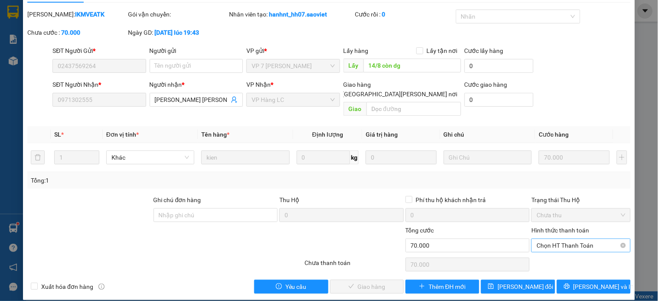
drag, startPoint x: 570, startPoint y: 234, endPoint x: 567, endPoint y: 240, distance: 6.6
click at [570, 239] on span "Chọn HT Thanh Toán" at bounding box center [580, 245] width 88 height 13
drag, startPoint x: 562, startPoint y: 250, endPoint x: 551, endPoint y: 253, distance: 10.8
click at [561, 251] on div "Tại văn phòng" at bounding box center [575, 253] width 88 height 10
type input "0"
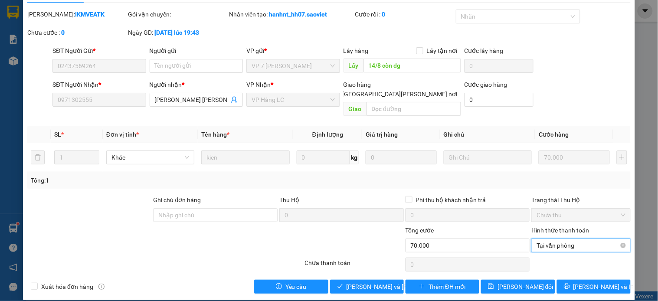
click at [546, 239] on span "Tại văn phòng" at bounding box center [580, 245] width 88 height 13
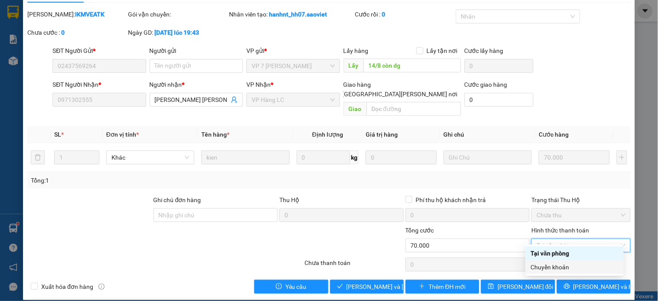
drag, startPoint x: 564, startPoint y: 264, endPoint x: 555, endPoint y: 264, distance: 8.7
click at [564, 264] on div "Chuyển khoản" at bounding box center [575, 267] width 88 height 10
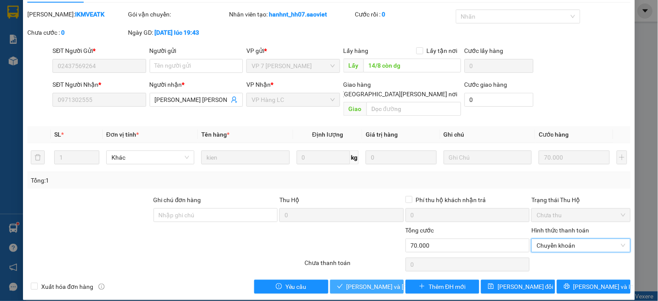
click at [357, 282] on span "[PERSON_NAME] và Giao hàng" at bounding box center [404, 287] width 117 height 10
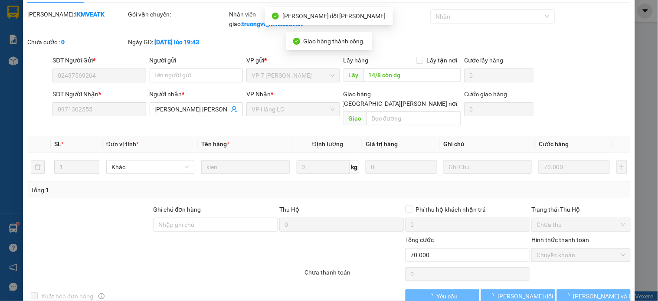
scroll to position [0, 0]
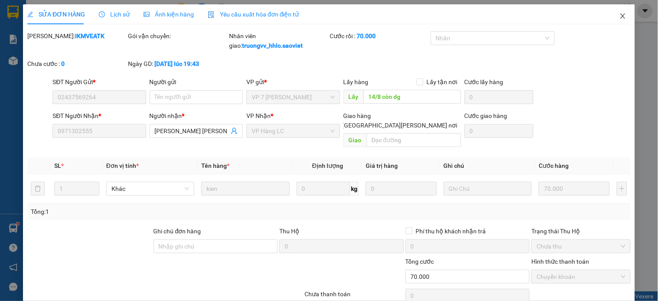
drag, startPoint x: 616, startPoint y: 14, endPoint x: 475, endPoint y: 14, distance: 141.3
click at [619, 14] on icon "close" at bounding box center [622, 16] width 7 height 7
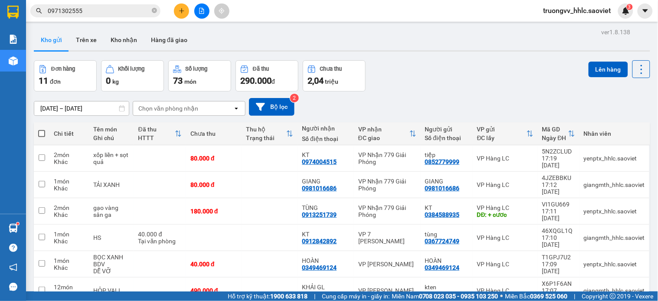
click at [115, 12] on input "0971302555" at bounding box center [99, 11] width 102 height 10
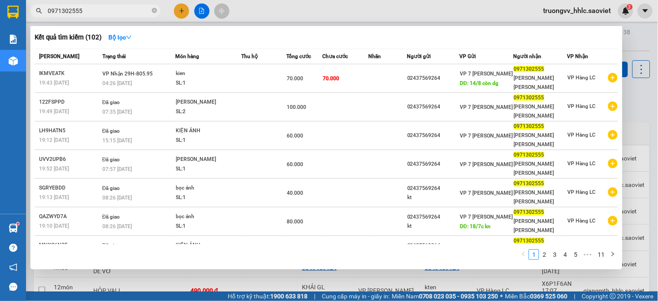
click at [115, 12] on input "0971302555" at bounding box center [99, 11] width 102 height 10
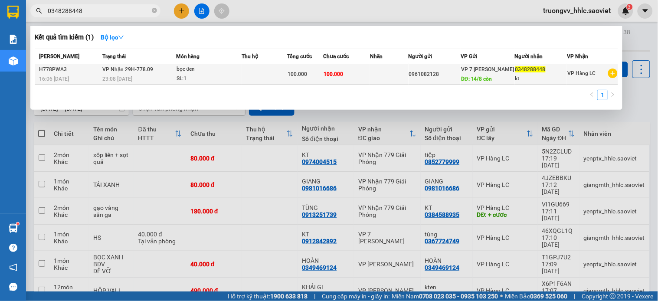
type input "0348288448"
click at [260, 75] on td at bounding box center [264, 74] width 45 height 20
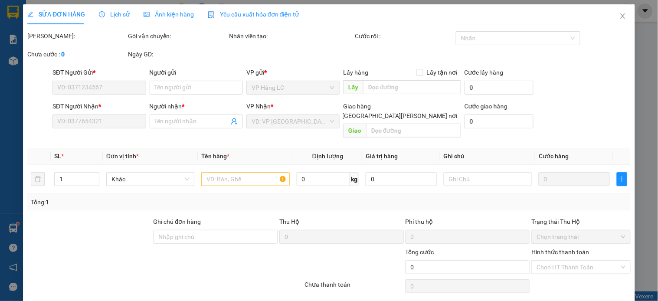
type input "0961082128"
type input "14/8 còn"
type input "0348288448"
type input "kt"
type input "100.000"
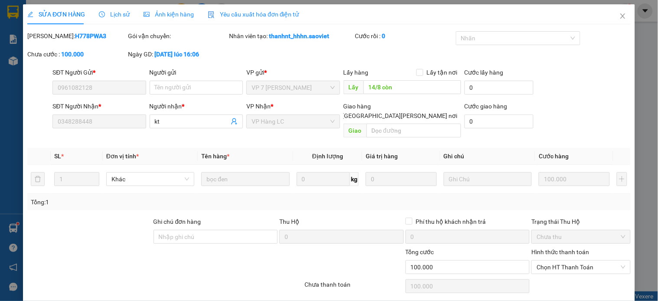
scroll to position [22, 0]
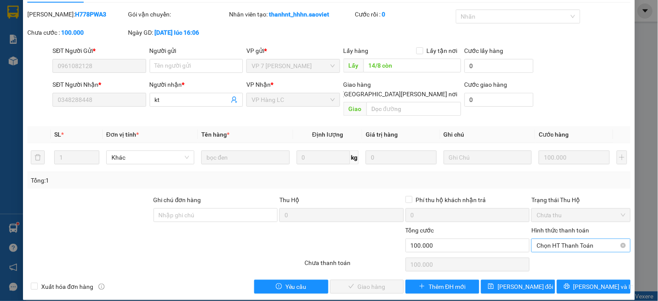
click at [554, 239] on span "Chọn HT Thanh Toán" at bounding box center [580, 245] width 88 height 13
click at [556, 267] on div "Chuyển khoản" at bounding box center [575, 267] width 88 height 10
type input "0"
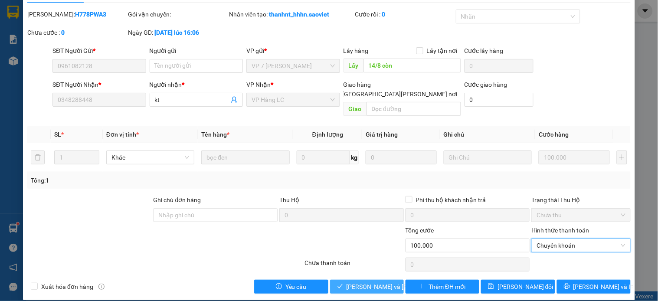
click at [380, 282] on span "[PERSON_NAME] và Giao hàng" at bounding box center [404, 287] width 117 height 10
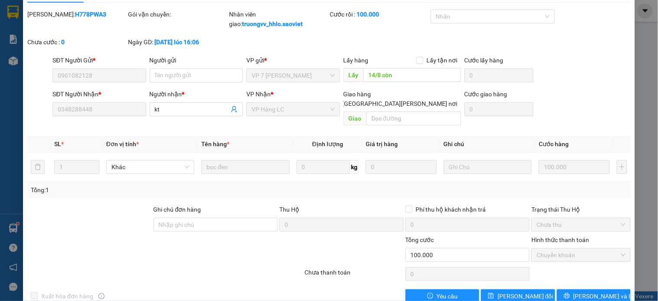
scroll to position [0, 0]
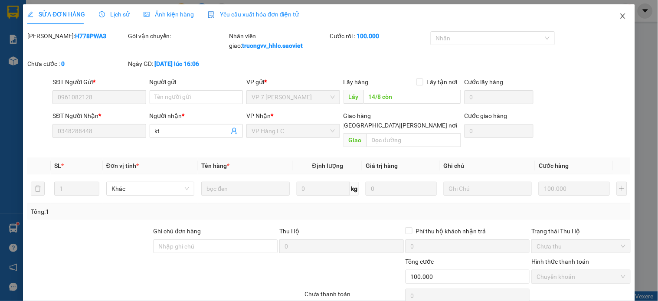
click at [619, 14] on icon "close" at bounding box center [622, 16] width 7 height 7
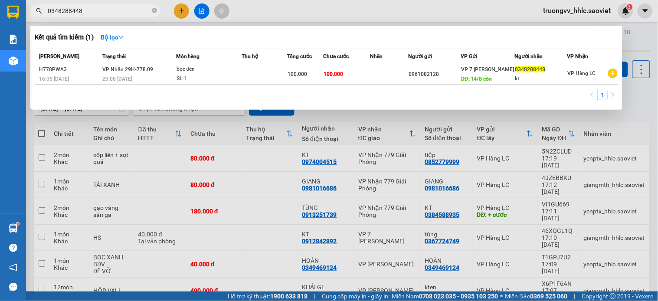
click at [128, 5] on span "0348288448" at bounding box center [95, 10] width 130 height 13
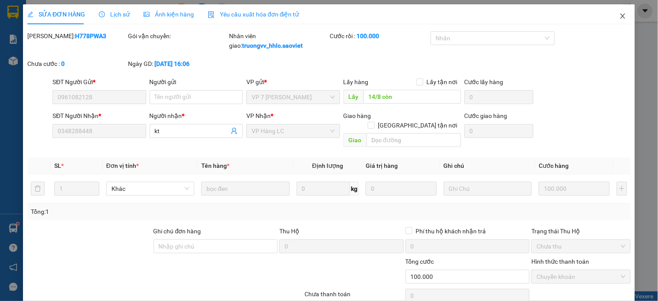
click at [619, 16] on icon "close" at bounding box center [622, 16] width 7 height 7
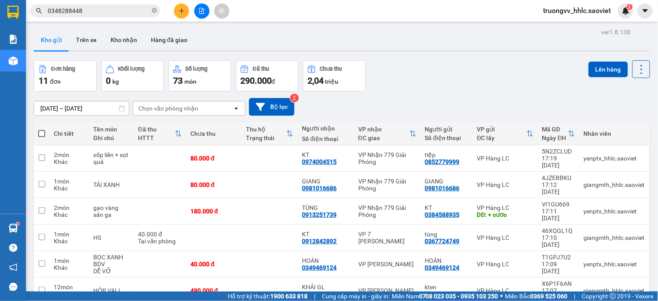
click at [101, 9] on input "0348288448" at bounding box center [99, 11] width 102 height 10
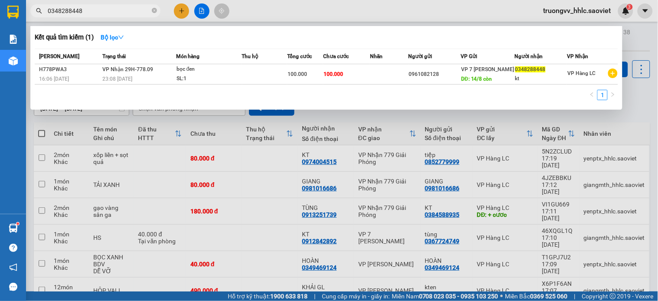
click at [101, 9] on input "0348288448" at bounding box center [99, 11] width 102 height 10
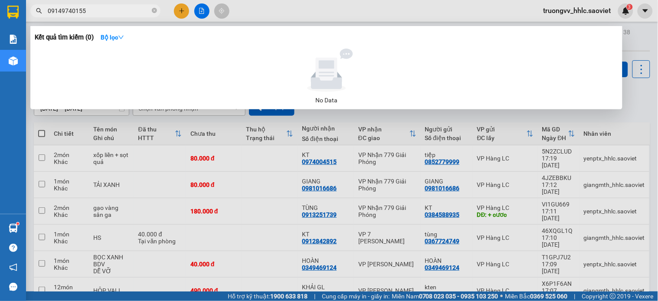
click at [61, 9] on input "09149740155" at bounding box center [99, 11] width 102 height 10
click at [72, 10] on input "0919740155" at bounding box center [99, 11] width 102 height 10
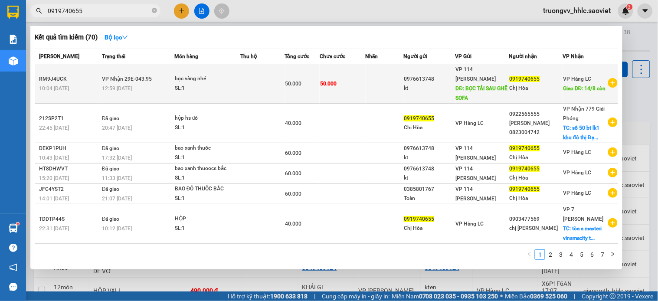
type input "0919740655"
click at [236, 68] on table "Mã ĐH Trạng thái Món hàng Thu hộ Tổng cước Chưa cước Nhãn Người gửi VP Gửi Ngườ…" at bounding box center [326, 206] width 583 height 315
click at [241, 75] on td at bounding box center [262, 83] width 44 height 39
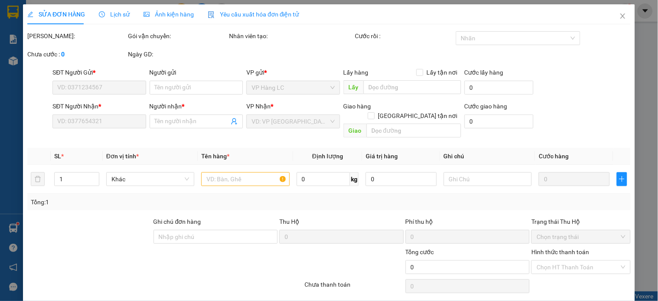
type input "0976613748"
type input "kt"
type input "BỌC TẢI SAU GHẾ SOFA"
type input "0919740655"
type input "Chị Hòa"
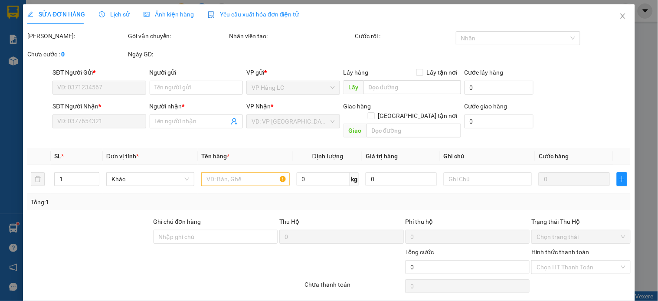
type input "14/8 còn"
type input "50.000"
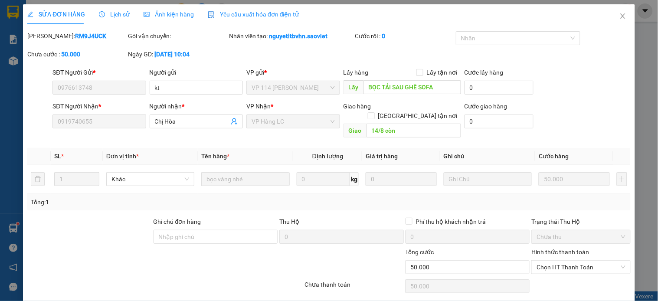
scroll to position [22, 0]
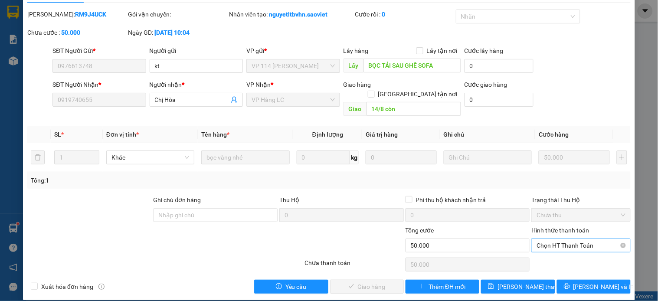
click at [560, 239] on span "Chọn HT Thanh Toán" at bounding box center [580, 245] width 88 height 13
click at [548, 255] on div "Tại văn phòng" at bounding box center [575, 253] width 88 height 10
type input "0"
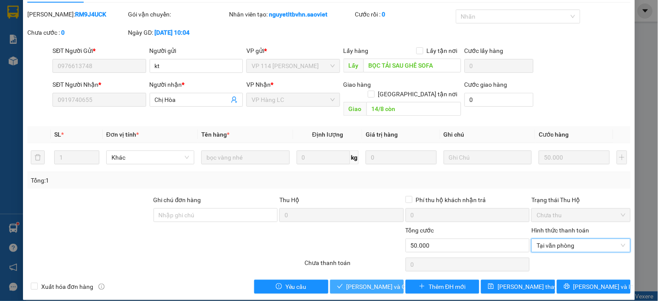
click at [349, 282] on span "[PERSON_NAME] và Giao hàng" at bounding box center [387, 287] width 83 height 10
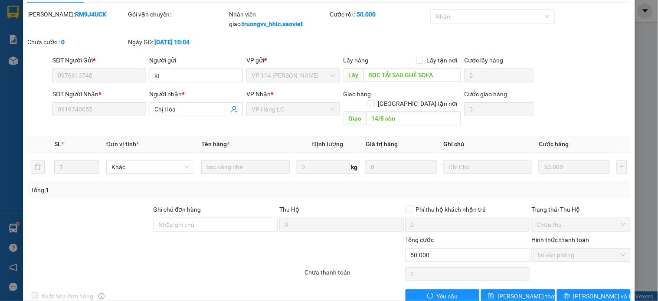
scroll to position [0, 0]
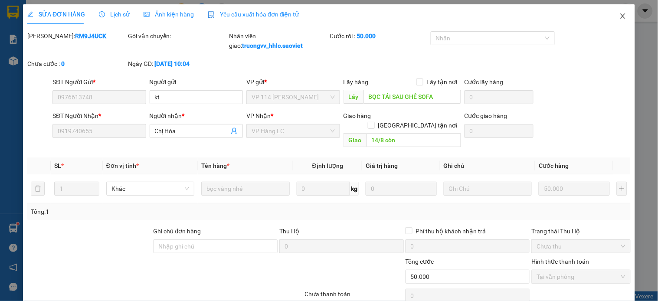
click at [619, 15] on icon "close" at bounding box center [622, 16] width 7 height 7
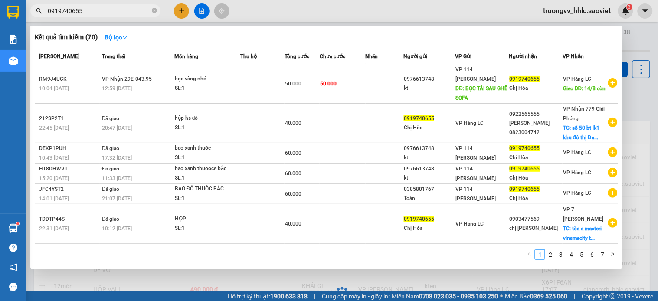
click at [151, 8] on span "0919740655" at bounding box center [95, 10] width 130 height 13
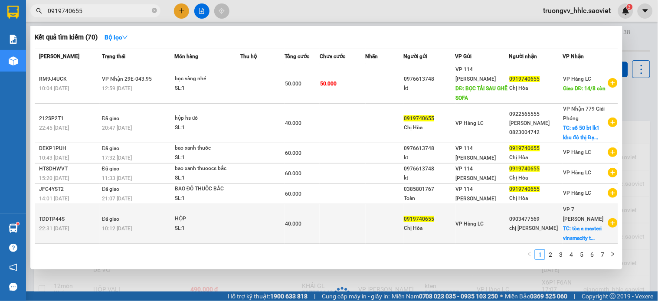
click at [187, 85] on tbody "RM9J4UCK 10:04 [DATE] VP Nhận 29E-043.95 12:59 [DATE] bọc vàng nhé SL: 1 50.000…" at bounding box center [326, 213] width 583 height 299
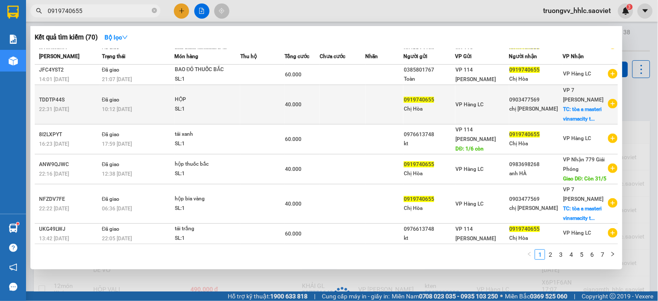
click at [337, 85] on td at bounding box center [343, 104] width 46 height 39
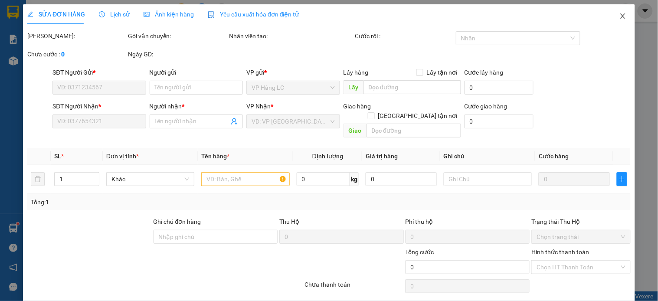
click at [613, 12] on span "Close" at bounding box center [622, 16] width 24 height 24
click at [619, 16] on icon "close" at bounding box center [622, 16] width 7 height 7
click at [619, 14] on icon "close" at bounding box center [622, 16] width 7 height 7
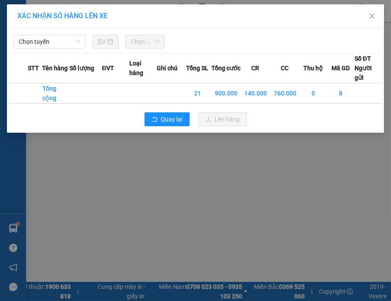
drag, startPoint x: 275, startPoint y: 187, endPoint x: 363, endPoint y: 14, distance: 193.9
click at [279, 187] on div "XÁC NHẬN SỐ HÀNG LÊN XE Chọn tuyến [DATE] Chọn chuyến STT Tên hàng Số lượng ĐVT…" at bounding box center [195, 150] width 391 height 301
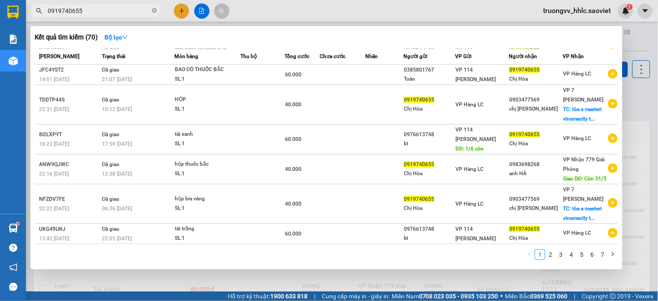
click at [114, 11] on input "0919740655" at bounding box center [99, 11] width 102 height 10
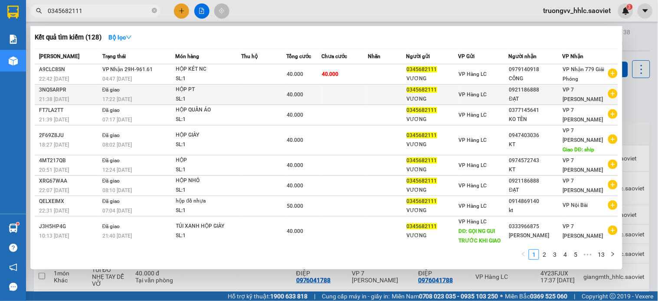
type input "0345682111"
click at [316, 92] on div "40.000" at bounding box center [304, 95] width 35 height 10
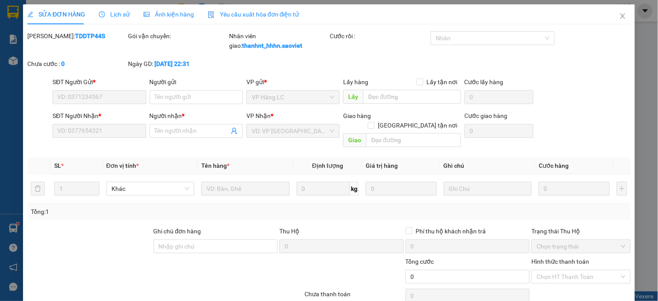
type input "0345682111"
type input "VƯƠNG"
type input "0921186888"
type input "ĐẠT"
type input "40.000"
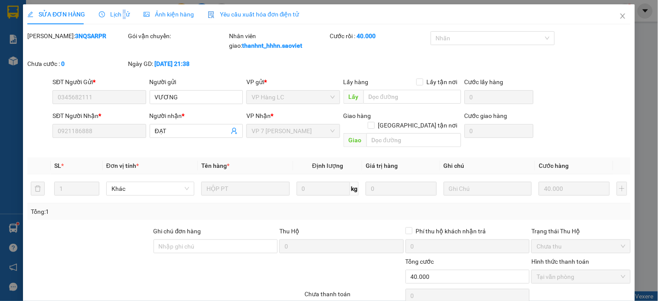
click at [122, 16] on span "Lịch sử" at bounding box center [114, 14] width 31 height 7
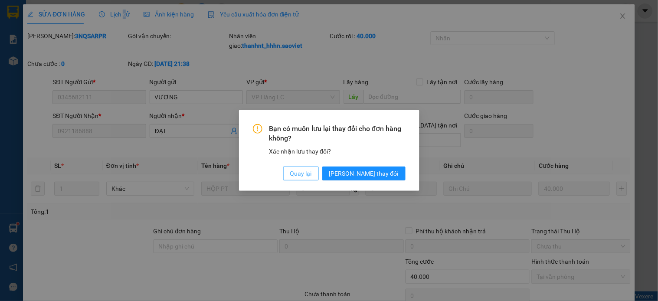
drag, startPoint x: 337, startPoint y: 175, endPoint x: 319, endPoint y: 164, distance: 21.2
click at [312, 175] on span "Quay lại" at bounding box center [301, 174] width 22 height 10
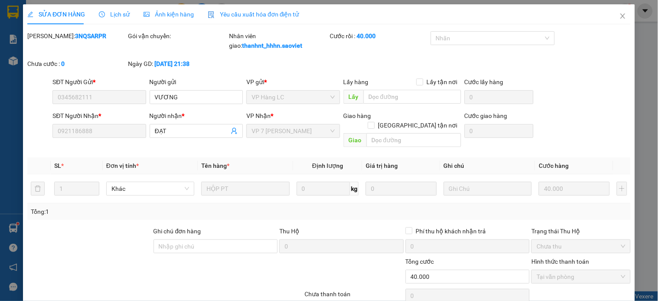
click at [114, 14] on span "Lịch sử" at bounding box center [114, 14] width 31 height 7
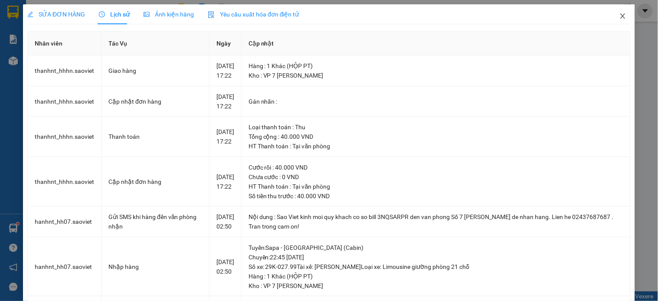
click at [619, 15] on icon "close" at bounding box center [622, 16] width 7 height 7
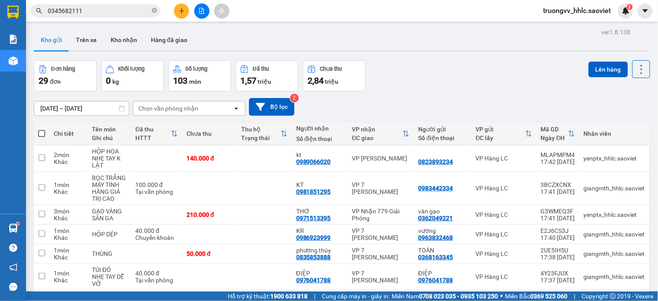
click at [519, 75] on div "Đơn hàng 29 đơn Khối lượng 0 kg Số lượng 103 món Đã thu 1,57 triệu Chưa thu 2,8…" at bounding box center [342, 75] width 616 height 31
click at [102, 7] on input "0345682111" at bounding box center [99, 11] width 102 height 10
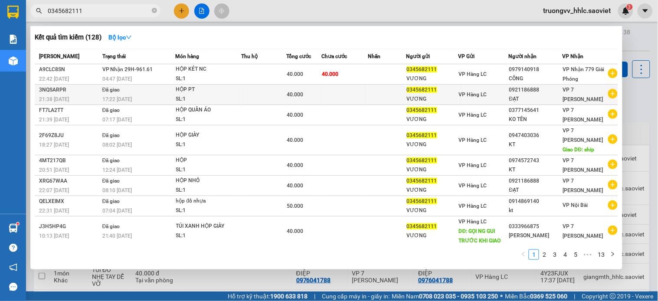
click at [136, 90] on td "Đã giao 17:22 [DATE]" at bounding box center [137, 95] width 75 height 20
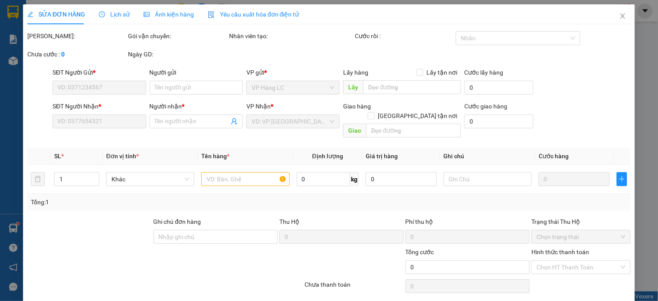
type input "0345682111"
type input "VƯƠNG"
type input "0921186888"
type input "ĐẠT"
type input "CHƯA GIAO CHO KHÁCH CHƯA TT CƯỚC"
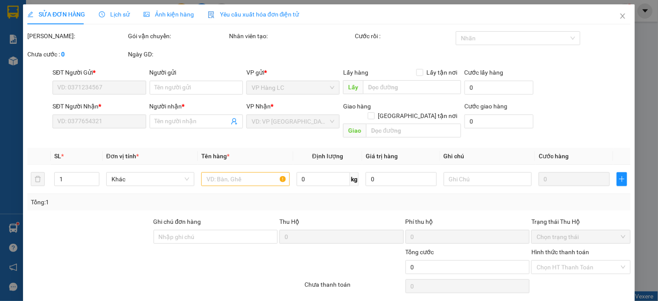
type input "40.000"
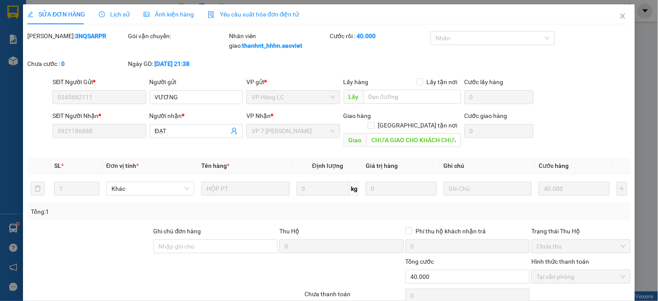
click at [113, 13] on span "Lịch sử" at bounding box center [114, 14] width 31 height 7
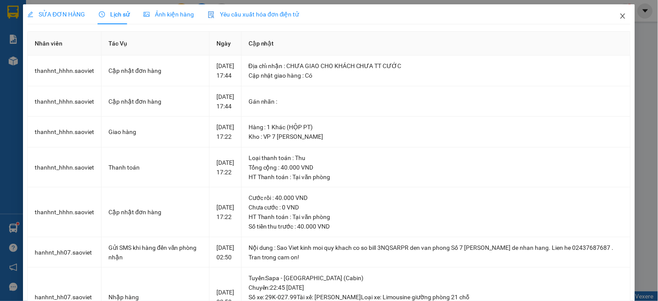
click at [620, 15] on icon "close" at bounding box center [622, 15] width 5 height 5
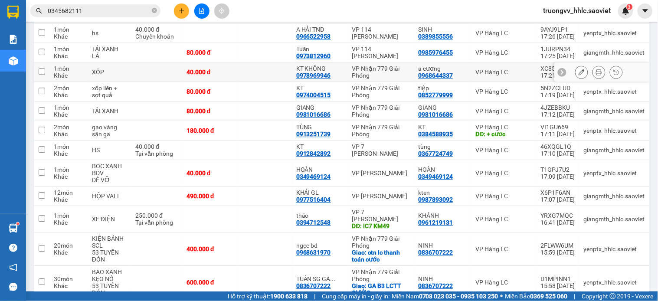
scroll to position [385, 0]
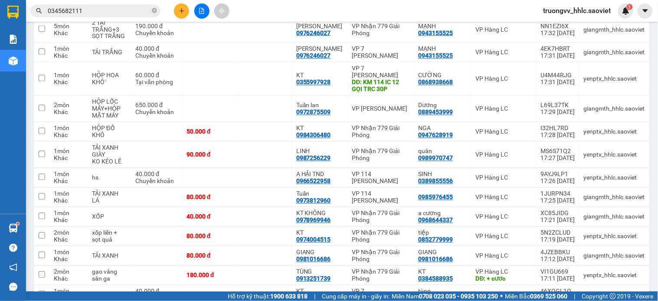
click at [88, 6] on input "0345682111" at bounding box center [99, 11] width 102 height 10
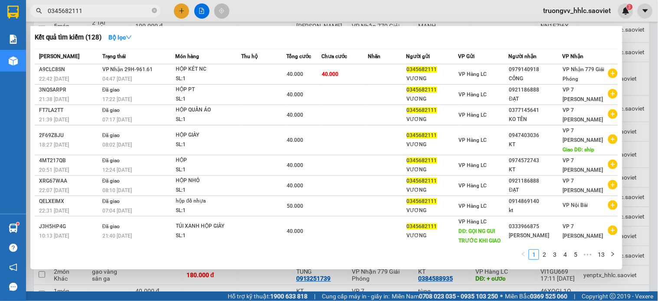
click at [88, 6] on input "0345682111" at bounding box center [99, 11] width 102 height 10
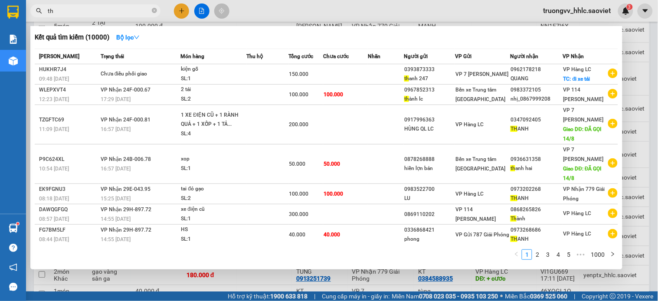
type input "t"
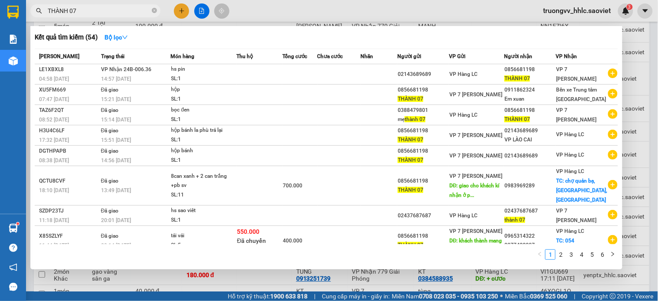
type input "THÀNH 07"
drag, startPoint x: 153, startPoint y: 10, endPoint x: 158, endPoint y: 10, distance: 4.8
click at [153, 10] on icon "close-circle" at bounding box center [154, 10] width 5 height 5
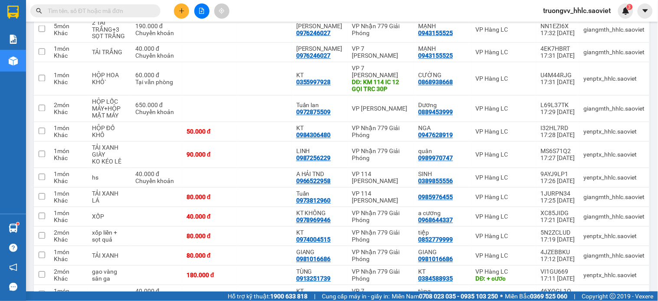
click at [129, 11] on input "text" at bounding box center [99, 11] width 102 height 10
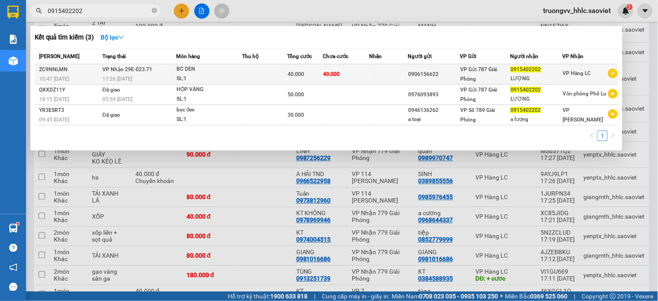
type input "0915402202"
click at [283, 74] on td at bounding box center [264, 74] width 45 height 20
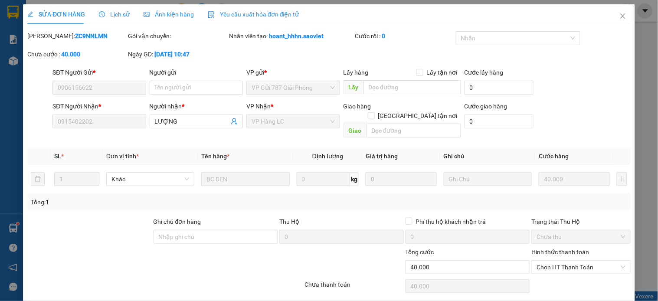
type input "0906156622"
type input "0915402202"
type input "LƯỢNG"
type input "40.000"
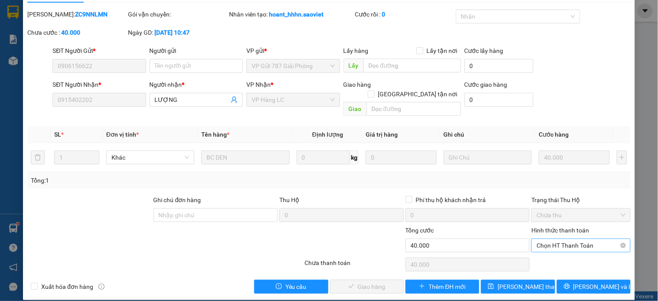
click at [547, 239] on span "Chọn HT Thanh Toán" at bounding box center [580, 245] width 88 height 13
click at [551, 252] on div "Tại văn phòng" at bounding box center [575, 253] width 88 height 10
type input "0"
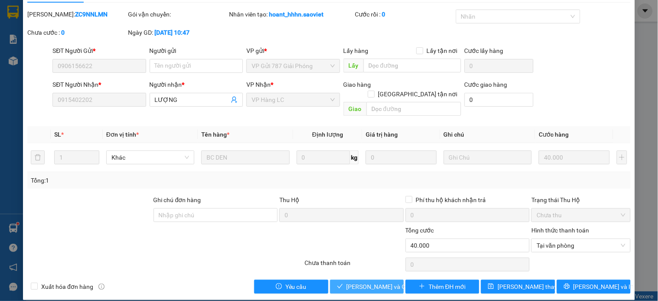
click at [363, 282] on span "[PERSON_NAME] và Giao hàng" at bounding box center [387, 287] width 83 height 10
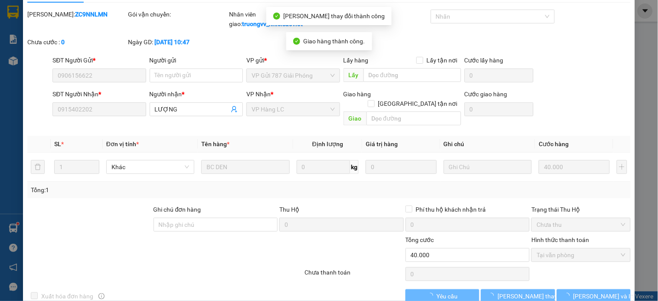
scroll to position [0, 0]
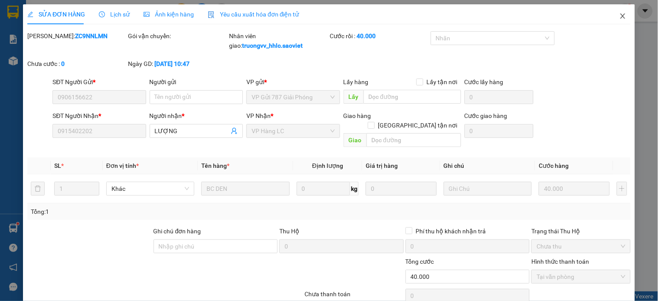
click at [620, 14] on icon "close" at bounding box center [622, 15] width 5 height 5
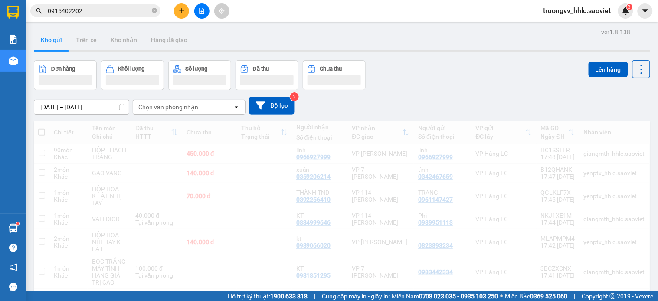
click at [96, 12] on input "0915402202" at bounding box center [99, 11] width 102 height 10
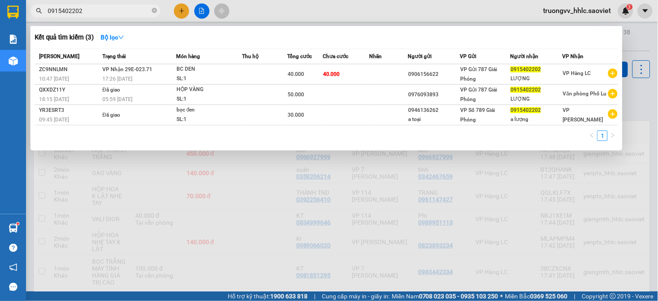
click at [96, 12] on input "0915402202" at bounding box center [99, 11] width 102 height 10
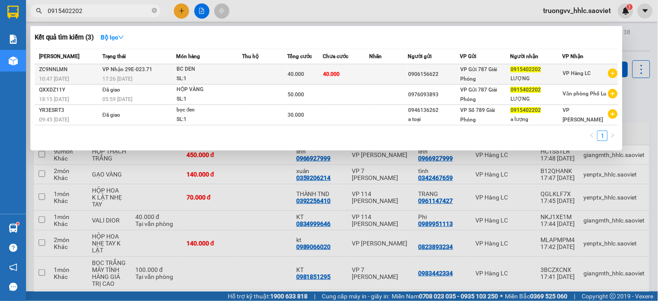
click at [220, 79] on div "SL: 1" at bounding box center [208, 79] width 65 height 10
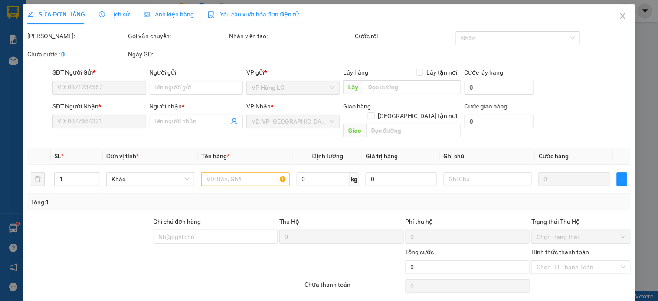
type input "0906156622"
type input "0915402202"
type input "LƯỢNG"
type input "40.000"
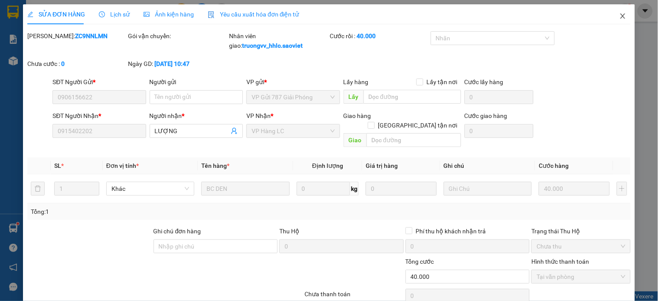
click at [620, 18] on icon "close" at bounding box center [622, 15] width 5 height 5
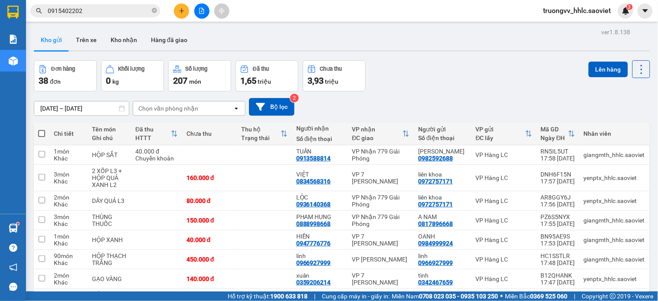
click at [153, 11] on icon "close-circle" at bounding box center [154, 10] width 5 height 5
click at [184, 10] on icon "plus" at bounding box center [182, 11] width 6 height 6
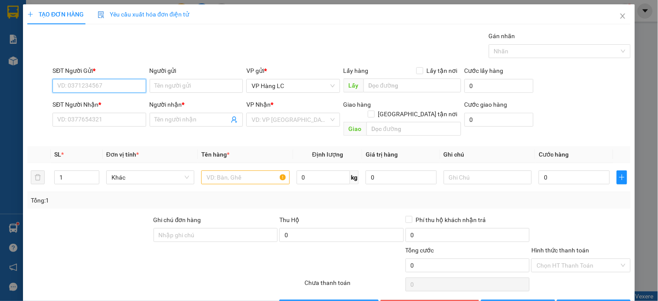
click at [96, 83] on input "SĐT Người Gửi *" at bounding box center [98, 86] width 93 height 14
click at [118, 105] on div "0355995255 - THẮNG" at bounding box center [98, 103] width 82 height 10
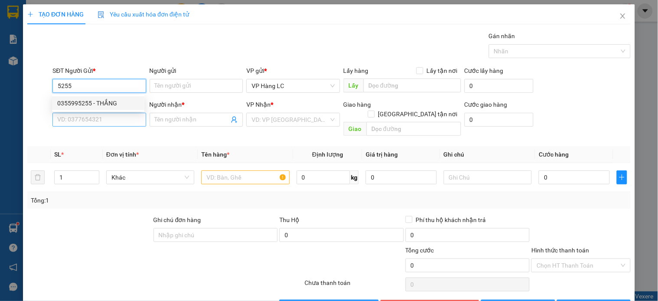
type input "0355995255"
type input "THẮNG"
type input "0397000268"
type input "NGÂN KG"
type input "0355995255"
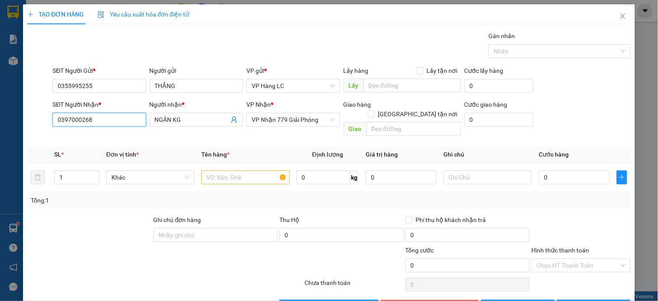
click at [113, 125] on input "0397000268" at bounding box center [98, 120] width 93 height 14
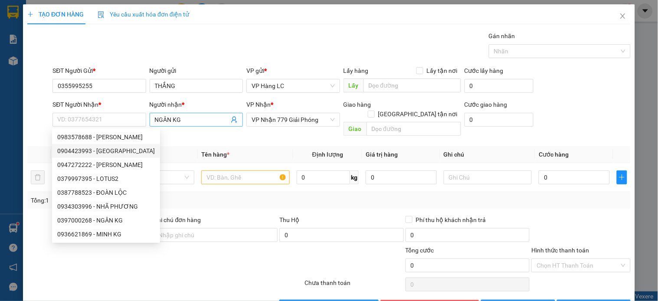
click at [231, 119] on icon "user-add" at bounding box center [234, 119] width 7 height 7
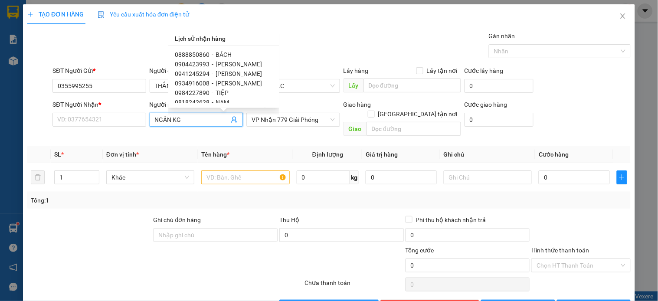
scroll to position [144, 0]
click at [226, 63] on span "[PERSON_NAME]" at bounding box center [239, 63] width 46 height 7
type input "0898675912"
type input "[PERSON_NAME]"
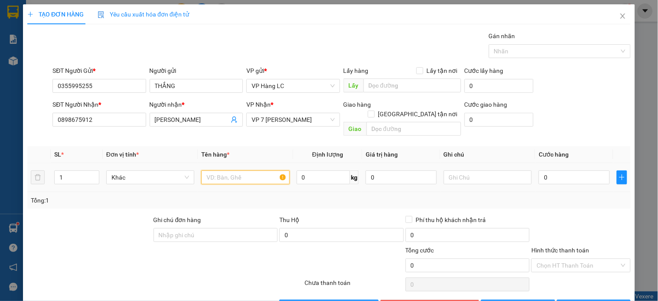
click at [211, 170] on input "text" at bounding box center [245, 177] width 88 height 14
type input "TẢI XANH LK"
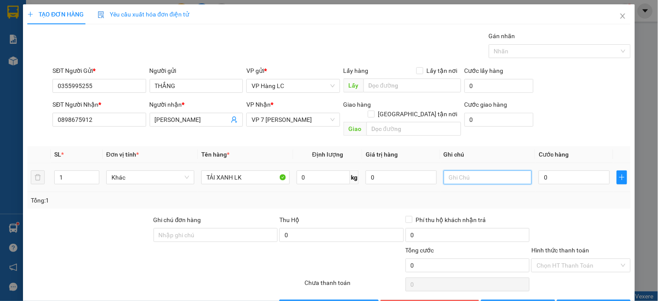
click at [462, 170] on input "text" at bounding box center [488, 177] width 88 height 14
type input "DỄ VỠ NHẸ TAY"
type input "4"
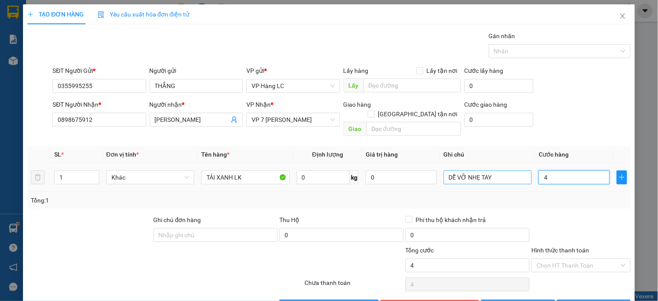
type input "40"
click at [591, 215] on div at bounding box center [580, 230] width 101 height 30
type input "40.000"
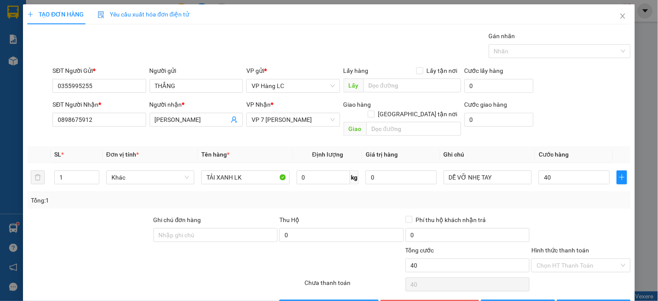
type input "40.000"
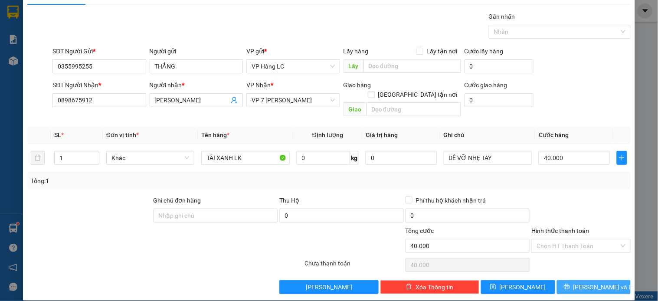
drag, startPoint x: 600, startPoint y: 274, endPoint x: 480, endPoint y: 218, distance: 131.9
click at [597, 282] on span "[PERSON_NAME] và In" at bounding box center [603, 287] width 61 height 10
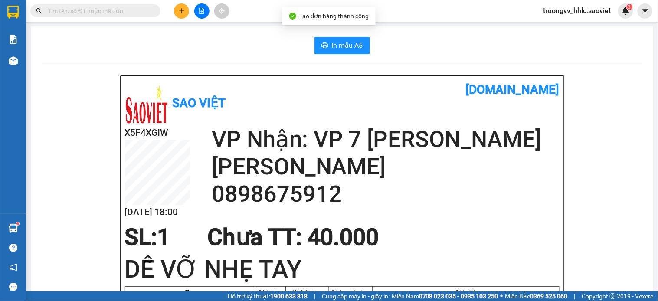
click at [336, 38] on button "In mẫu A5" at bounding box center [341, 45] width 55 height 17
click at [179, 13] on icon "plus" at bounding box center [182, 11] width 6 height 6
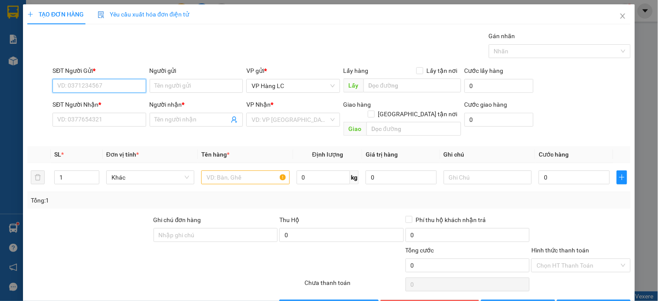
click at [101, 88] on input "SĐT Người Gửi *" at bounding box center [98, 86] width 93 height 14
click at [89, 103] on div "0355995255 - THẮNG" at bounding box center [98, 103] width 82 height 10
type input "0355995255"
type input "THẮNG"
type input "0898675912"
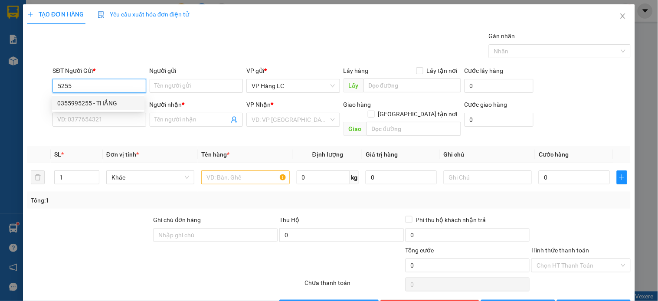
type input "[PERSON_NAME]"
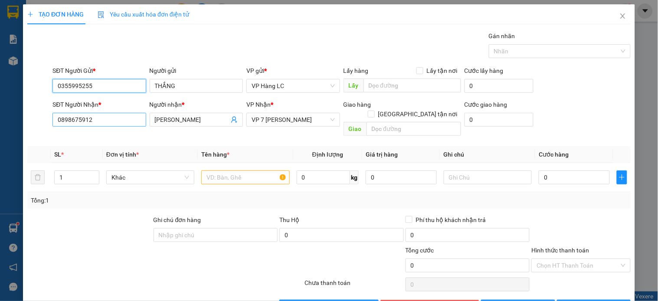
type input "0355995255"
click at [103, 121] on input "0898675912" at bounding box center [98, 120] width 93 height 14
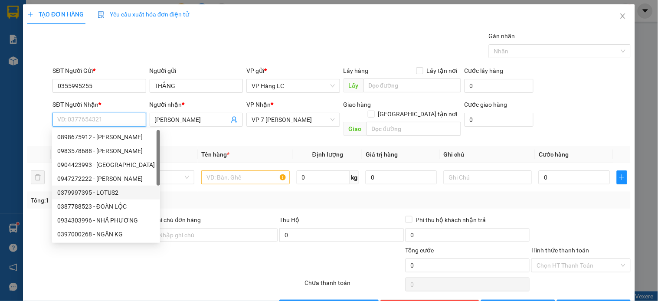
click at [112, 196] on div "0379997395 - LOTUS2" at bounding box center [106, 193] width 98 height 10
type input "0379997395"
type input "LOTUS2"
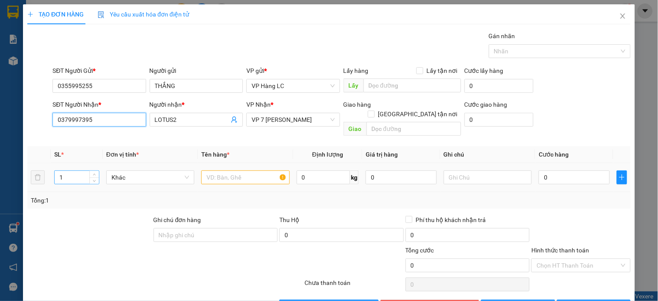
type input "0379997395"
click at [74, 171] on input "1" at bounding box center [77, 177] width 44 height 13
type input "2"
click at [223, 170] on input "text" at bounding box center [245, 177] width 88 height 14
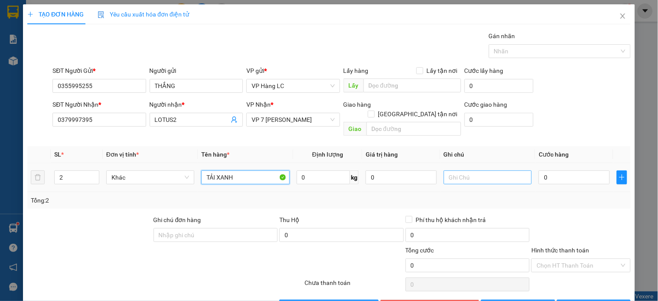
type input "TẢI XANH"
click at [461, 170] on input "text" at bounding box center [488, 177] width 88 height 14
type input "NHẸ TAY DỄ VỠ"
click at [248, 170] on input "TẢI XANH" at bounding box center [245, 177] width 88 height 14
type input "TẢI XANH LK"
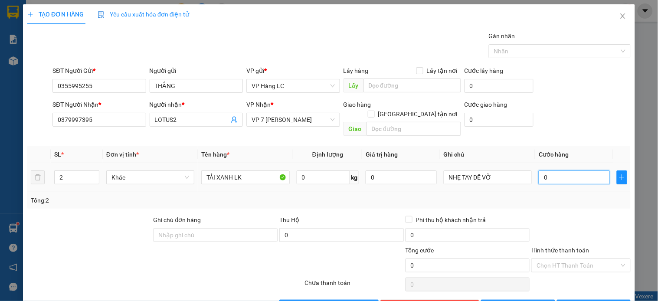
click at [554, 170] on input "0" at bounding box center [573, 177] width 71 height 14
type input "1"
type input "16"
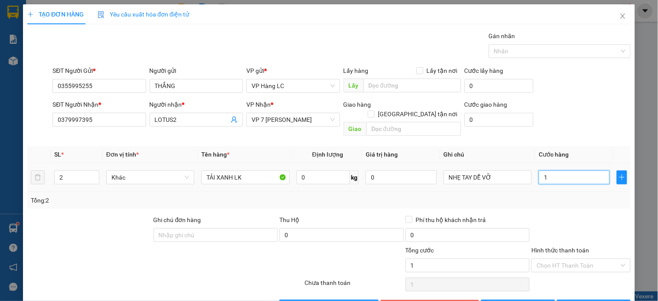
type input "16"
type input "160"
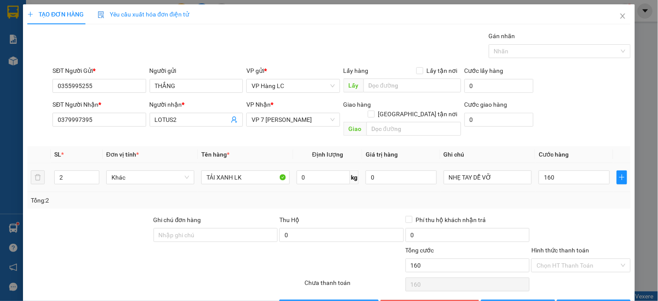
type input "160.000"
click at [555, 183] on div "SL * Đơn vị tính * Tên hàng * Định lượng Giá trị hàng Ghi chú Cước hàng 2 Khác …" at bounding box center [328, 177] width 603 height 62
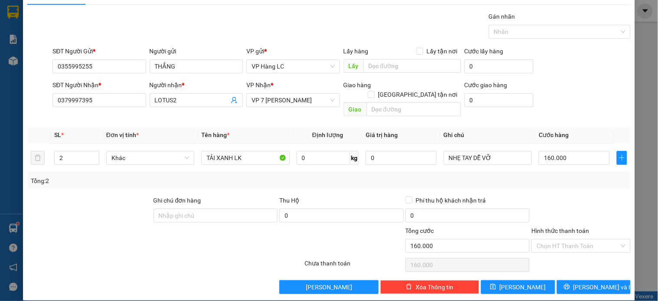
click at [554, 186] on div "Transit Pickup Surcharge Ids Transit Deliver Surcharge Ids Transit Deliver Surc…" at bounding box center [328, 153] width 603 height 282
click at [552, 196] on div at bounding box center [580, 211] width 101 height 30
drag, startPoint x: 575, startPoint y: 274, endPoint x: 556, endPoint y: 256, distance: 26.4
click at [574, 280] on button "[PERSON_NAME] và In" at bounding box center [594, 287] width 74 height 14
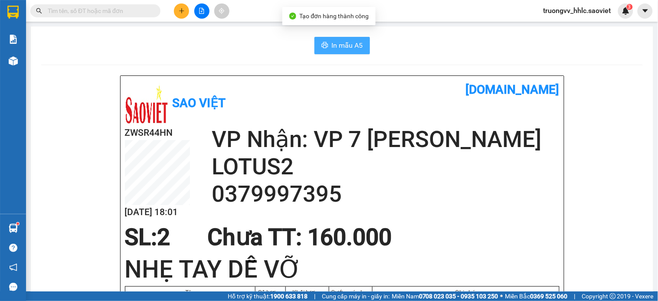
click at [344, 43] on span "In mẫu A5" at bounding box center [347, 45] width 31 height 11
click at [179, 11] on icon "plus" at bounding box center [182, 11] width 6 height 6
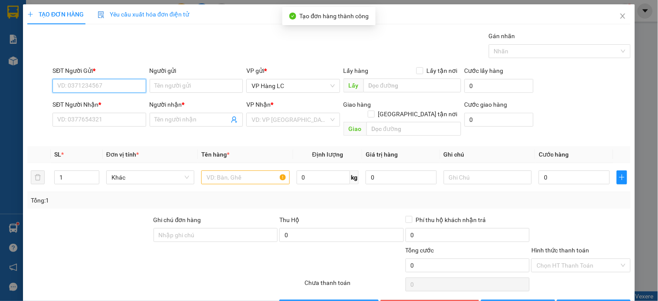
drag, startPoint x: 91, startPoint y: 89, endPoint x: 122, endPoint y: 53, distance: 47.6
click at [107, 71] on div "SĐT Người Gửi * VD: 0371234567" at bounding box center [98, 81] width 93 height 30
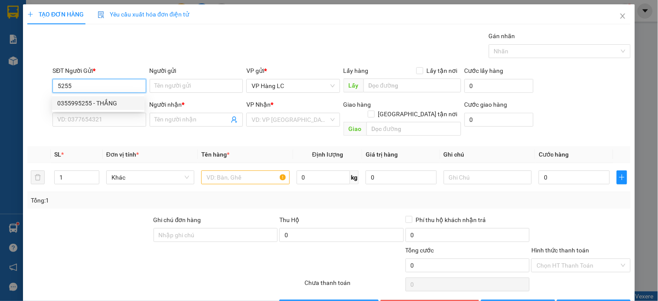
click at [102, 104] on div "0355995255 - THẮNG" at bounding box center [98, 103] width 82 height 10
type input "0355995255"
type input "THẮNG"
type input "0379997395"
type input "LOTUS2"
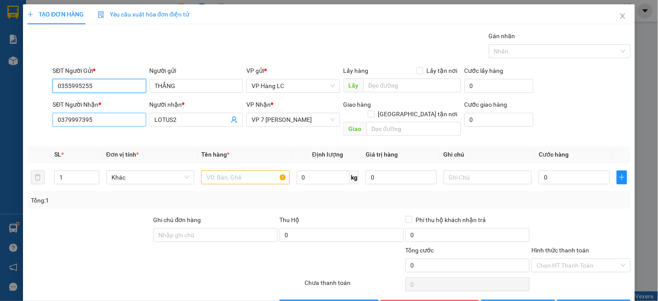
type input "0355995255"
click at [111, 124] on input "0379997395" at bounding box center [98, 120] width 93 height 14
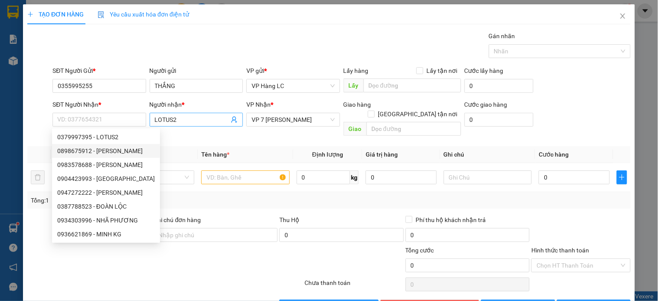
click at [231, 122] on icon "user-add" at bounding box center [234, 119] width 7 height 7
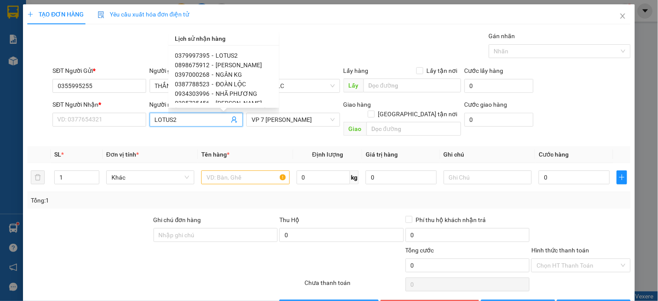
click at [225, 85] on span "ĐOÀN LỘC" at bounding box center [231, 84] width 30 height 7
type input "0387788523"
type input "ĐOÀN LỘC"
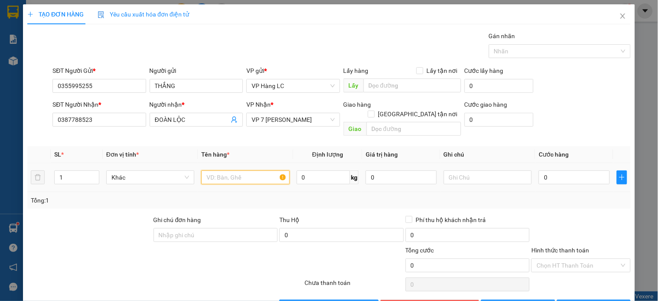
click at [216, 170] on input "text" at bounding box center [245, 177] width 88 height 14
type input "TẢI XANH"
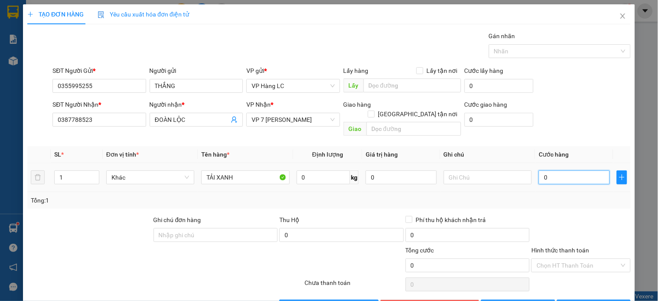
click at [553, 170] on input "0" at bounding box center [573, 177] width 71 height 14
click at [449, 170] on input "text" at bounding box center [488, 177] width 88 height 14
type input "NHẸ TAY"
type input "7"
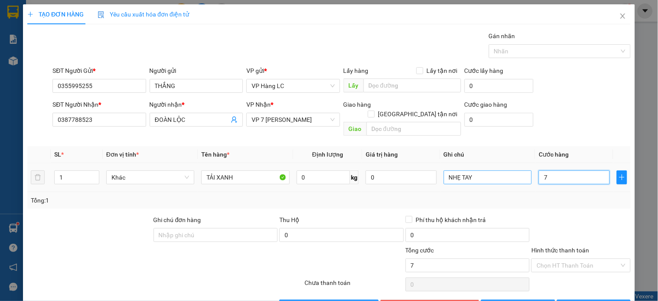
type input "7"
type input "70"
type input "70.000"
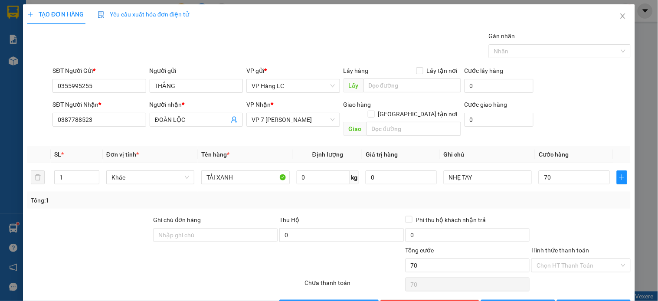
type input "70.000"
click at [567, 225] on div at bounding box center [580, 230] width 101 height 30
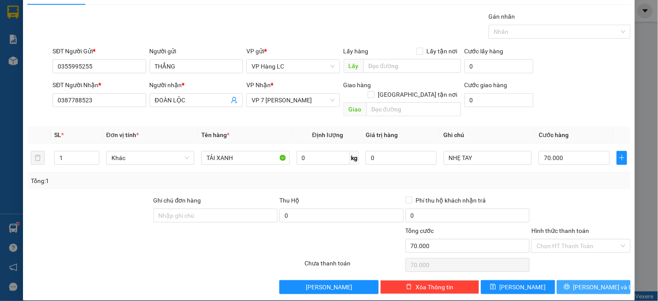
click at [586, 282] on span "[PERSON_NAME] và In" at bounding box center [603, 287] width 61 height 10
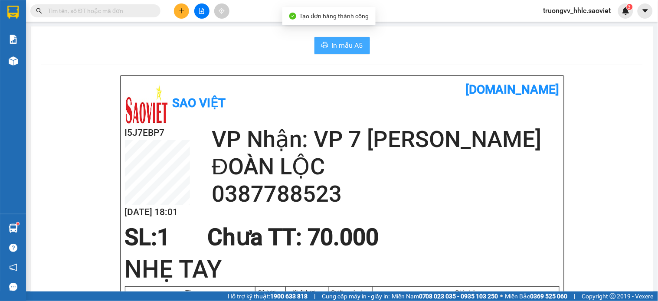
click at [332, 49] on span "In mẫu A5" at bounding box center [347, 45] width 31 height 11
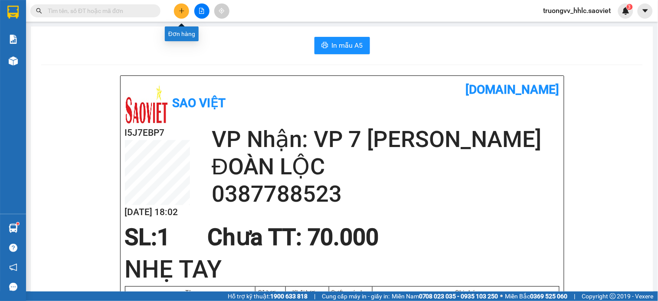
click at [181, 8] on icon "plus" at bounding box center [182, 11] width 6 height 6
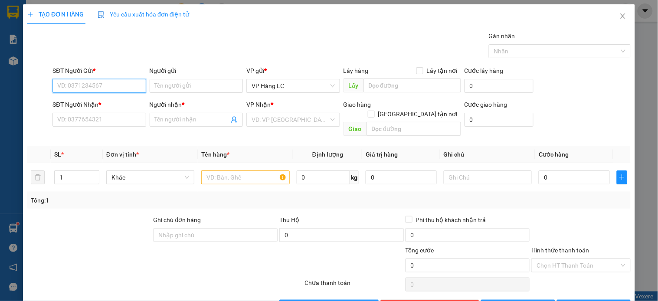
click at [111, 89] on input "SĐT Người Gửi *" at bounding box center [98, 86] width 93 height 14
click at [111, 102] on div "0355995255 - THẮNG" at bounding box center [98, 103] width 82 height 10
type input "0355995255"
type input "THẮNG"
type input "0387788523"
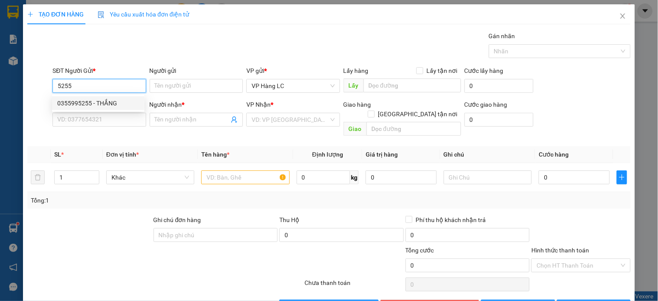
type input "ĐOÀN LỘC"
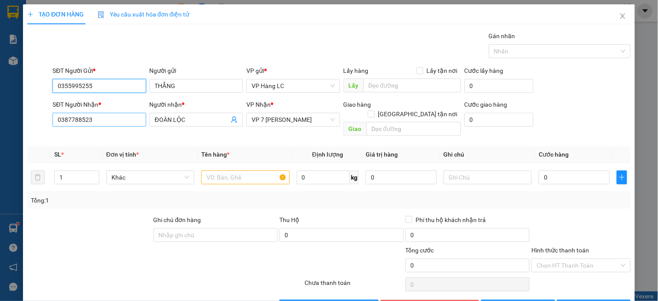
type input "0355995255"
click at [109, 118] on input "0387788523" at bounding box center [98, 120] width 93 height 14
click at [108, 119] on input "0387788523" at bounding box center [98, 120] width 93 height 14
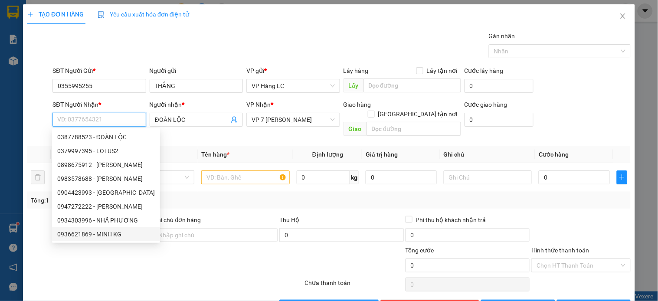
drag, startPoint x: 101, startPoint y: 234, endPoint x: 116, endPoint y: 228, distance: 16.5
click at [101, 233] on div "0936621869 - MINH KG" at bounding box center [106, 234] width 98 height 10
type input "0936621869"
type input "MINH KG"
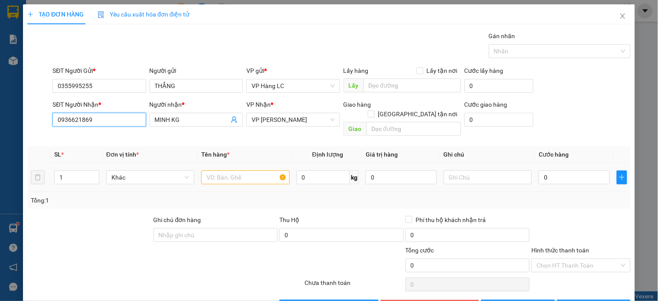
type input "0936621869"
click at [219, 170] on input "text" at bounding box center [245, 177] width 88 height 14
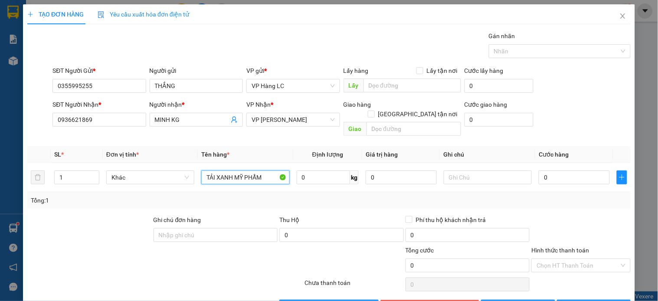
type input "TẢI XANH MỸ PHẨM"
click at [233, 196] on div "Tổng: 1" at bounding box center [143, 201] width 224 height 10
click at [461, 170] on input "text" at bounding box center [488, 177] width 88 height 14
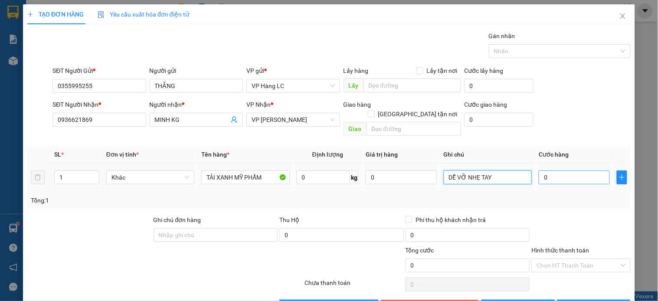
type input "DỄ VỠ NHẸ TAY"
click at [555, 171] on input "0" at bounding box center [573, 177] width 71 height 14
type input "6"
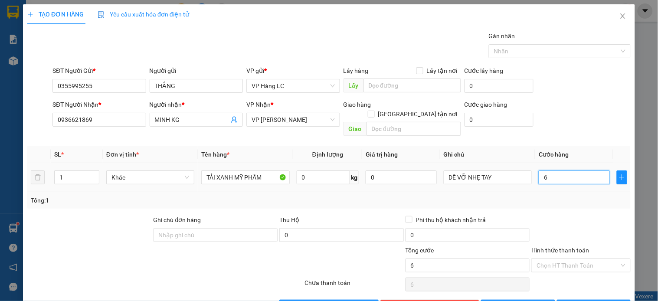
type input "60"
type input "60.000"
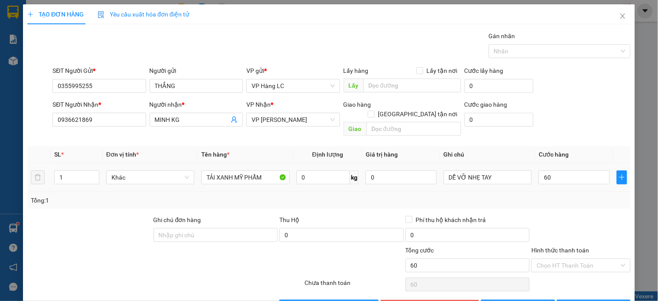
type input "60.000"
click at [555, 192] on div "Tổng: 1" at bounding box center [328, 200] width 603 height 16
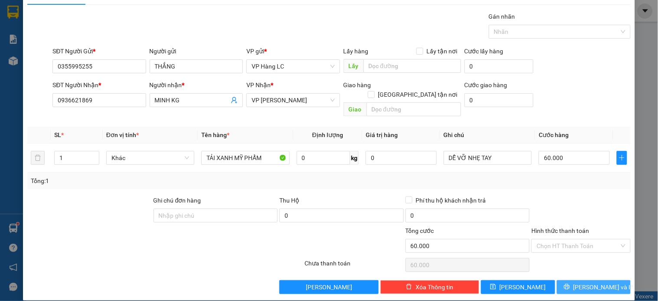
drag, startPoint x: 576, startPoint y: 278, endPoint x: 555, endPoint y: 263, distance: 25.4
click at [577, 280] on button "[PERSON_NAME] và In" at bounding box center [594, 287] width 74 height 14
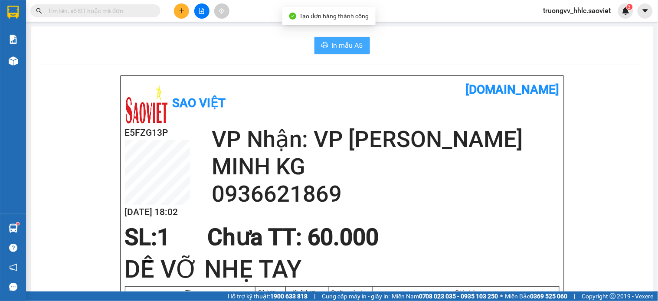
click at [339, 48] on span "In mẫu A5" at bounding box center [347, 45] width 31 height 11
click at [180, 9] on icon "plus" at bounding box center [182, 11] width 6 height 6
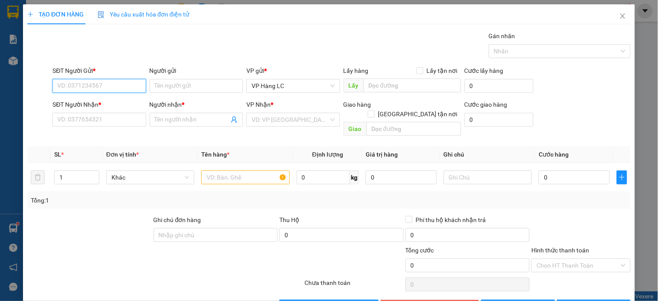
click at [95, 84] on input "SĐT Người Gửi *" at bounding box center [98, 86] width 93 height 14
click at [104, 105] on div "0355995255 - THẮNG" at bounding box center [98, 103] width 82 height 10
type input "0355995255"
type input "THẮNG"
type input "0936621869"
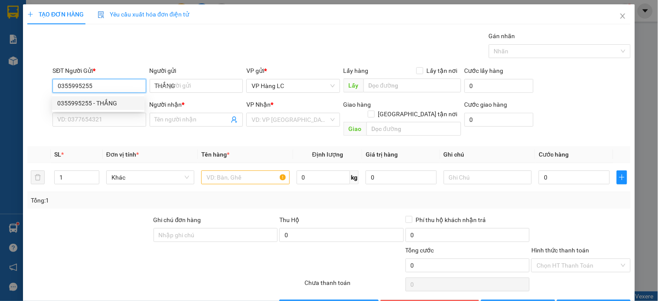
type input "MINH KG"
type input "0355995255"
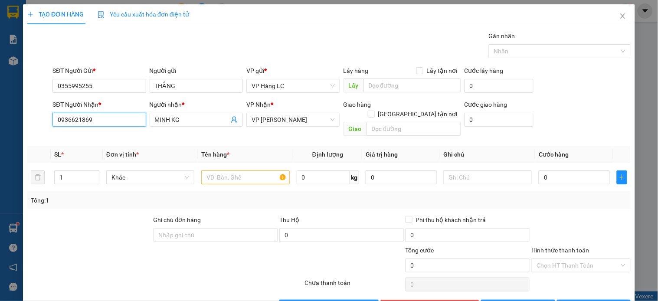
click at [110, 117] on input "0936621869" at bounding box center [98, 120] width 93 height 14
click at [102, 137] on div "0358136633 - A ĐAM" at bounding box center [98, 137] width 82 height 10
type input "0358136633"
type input "A ĐAM"
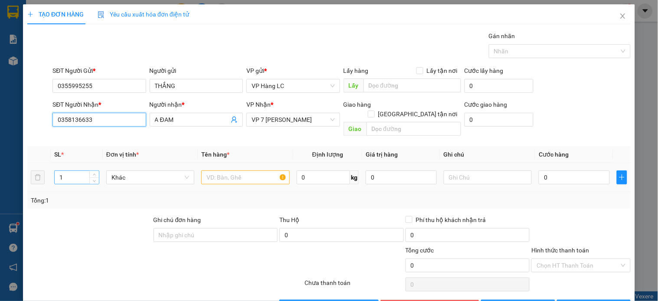
type input "0358136633"
click at [73, 171] on input "1" at bounding box center [77, 177] width 44 height 13
type input "2"
click at [220, 170] on input "text" at bounding box center [245, 177] width 88 height 14
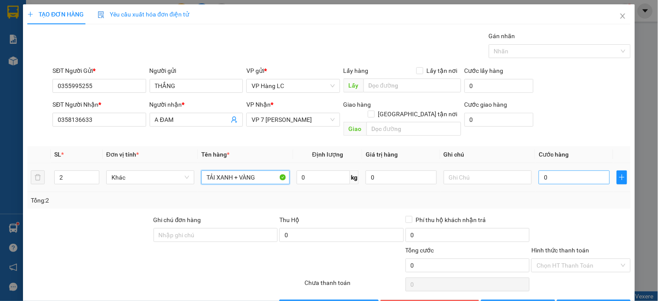
type input "TẢI XANH + VÀNG"
click at [554, 170] on input "0" at bounding box center [573, 177] width 71 height 14
type input "1"
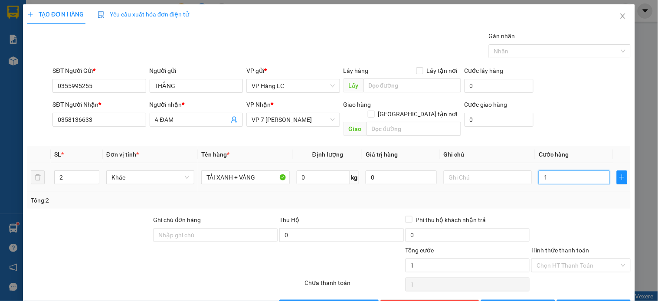
type input "14"
type input "140"
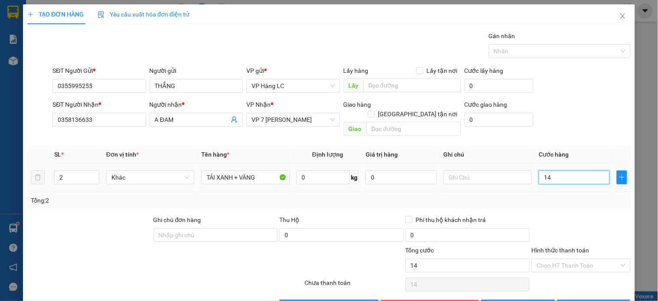
type input "140"
type input "1.400"
type input "14.000"
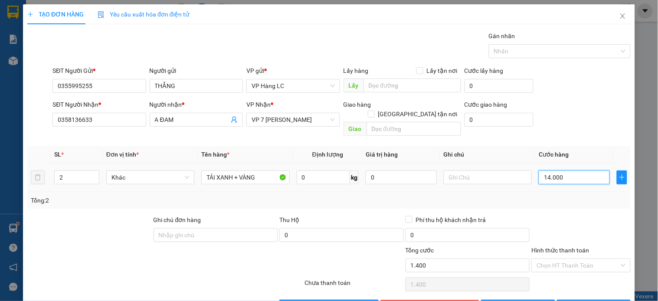
type input "14.000"
type input "140.000"
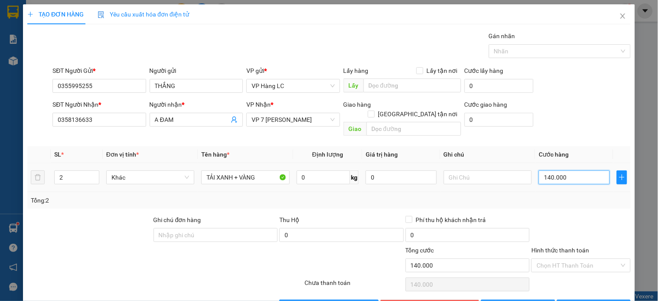
type input "140.000"
click at [555, 201] on div "Transit Pickup Surcharge Ids Transit Deliver Surcharge Ids Transit Deliver Surc…" at bounding box center [328, 172] width 603 height 282
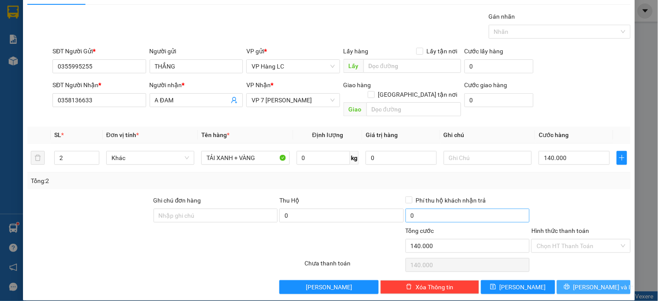
drag, startPoint x: 574, startPoint y: 276, endPoint x: 450, endPoint y: 209, distance: 141.6
click at [570, 284] on icon "printer" at bounding box center [567, 287] width 6 height 6
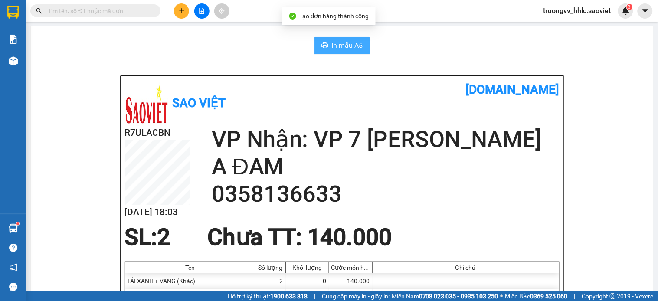
click at [340, 41] on span "In mẫu A5" at bounding box center [347, 45] width 31 height 11
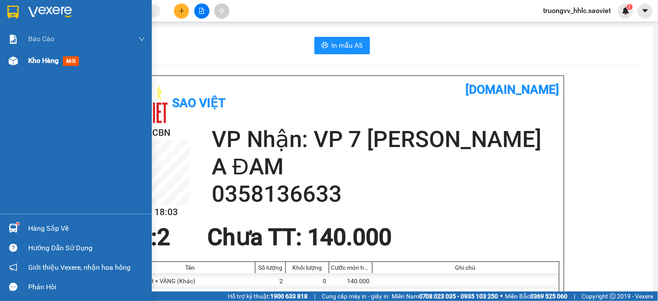
click at [38, 61] on span "Kho hàng" at bounding box center [43, 60] width 30 height 8
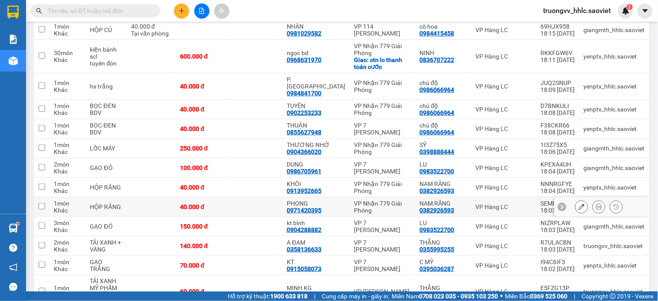
scroll to position [48, 0]
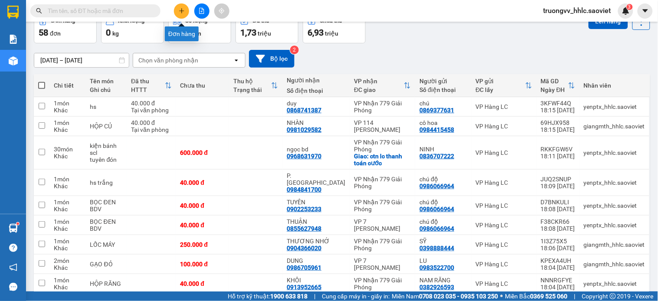
click at [179, 11] on icon "plus" at bounding box center [181, 10] width 5 height 0
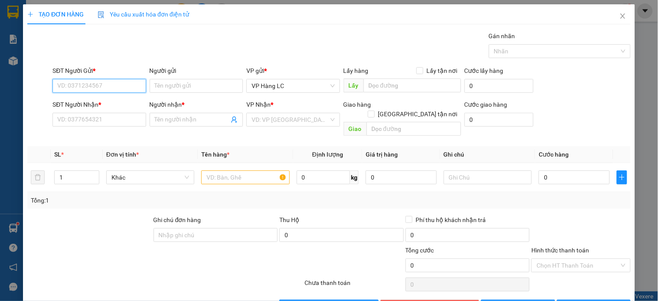
drag, startPoint x: 114, startPoint y: 88, endPoint x: 111, endPoint y: 84, distance: 5.4
click at [106, 86] on input "SĐT Người Gửi *" at bounding box center [98, 86] width 93 height 14
click at [89, 104] on div "0355995255 - THẮNG" at bounding box center [98, 103] width 82 height 10
type input "0355995255"
type input "THẮNG"
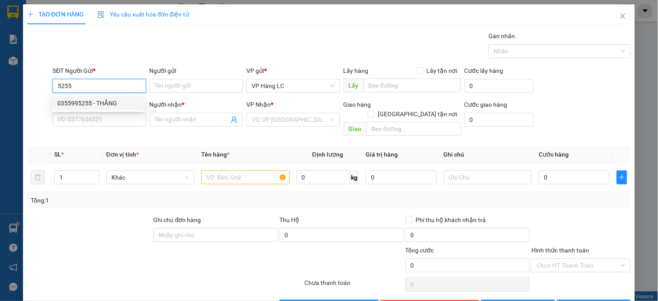
type input "0358136633"
type input "A ĐAM"
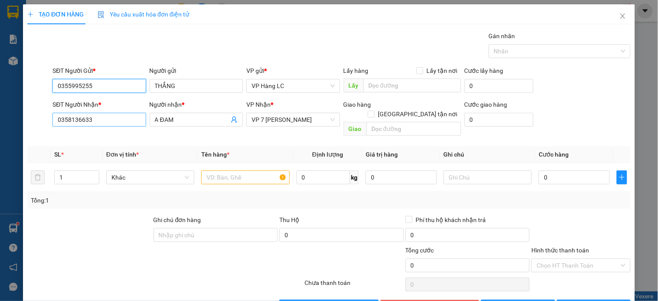
type input "0355995255"
click at [105, 120] on input "0358136633" at bounding box center [98, 120] width 93 height 14
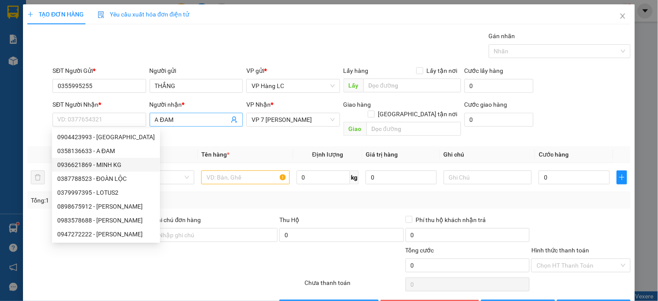
click at [231, 118] on icon "user-add" at bounding box center [234, 119] width 7 height 7
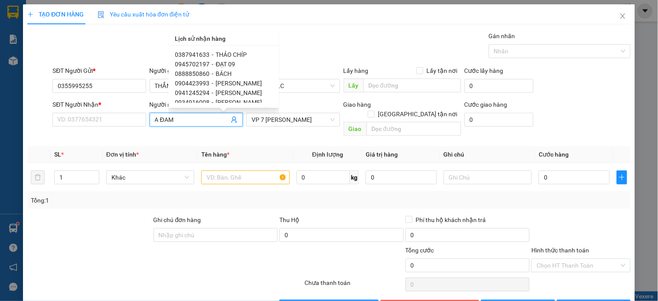
scroll to position [48, 0]
click at [243, 62] on span "NHÃ PHƯƠNG" at bounding box center [237, 64] width 42 height 7
type input "0934303996"
type input "NHÃ PHƯƠNG"
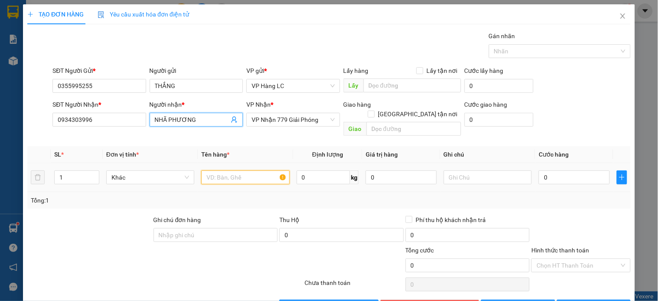
click at [233, 170] on input "text" at bounding box center [245, 177] width 88 height 14
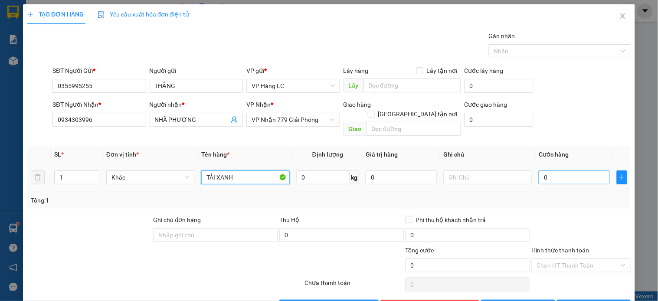
type input "TẢI XANH"
click at [547, 170] on input "0" at bounding box center [573, 177] width 71 height 14
type input "7"
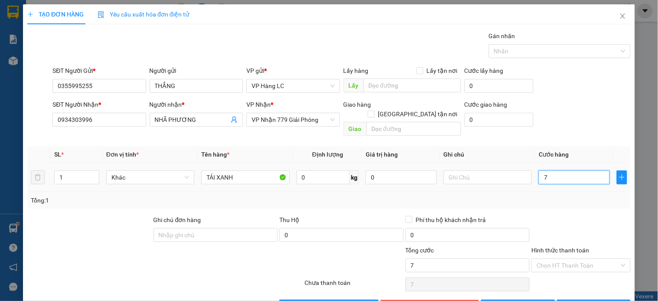
type input "70"
type input "70.000"
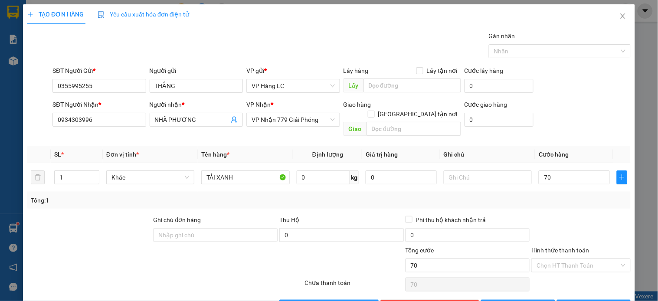
type input "70.000"
drag, startPoint x: 560, startPoint y: 197, endPoint x: 561, endPoint y: 202, distance: 5.2
click at [560, 198] on div "Tổng: 1" at bounding box center [328, 200] width 603 height 16
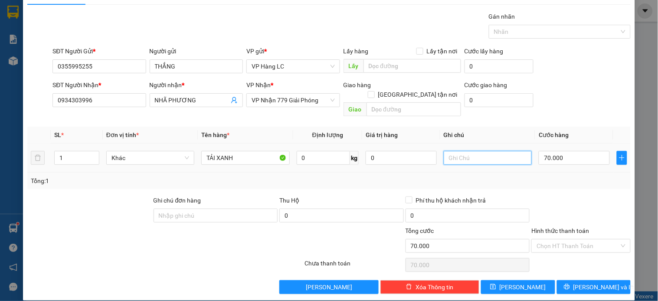
click at [457, 151] on input "text" at bounding box center [488, 158] width 88 height 14
type input "NHẸ TAY"
click at [558, 176] on div "Tổng: 1" at bounding box center [329, 181] width 596 height 10
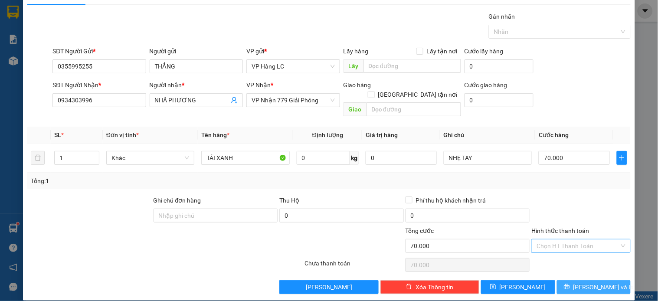
drag, startPoint x: 600, startPoint y: 276, endPoint x: 537, endPoint y: 235, distance: 75.3
click at [598, 282] on span "[PERSON_NAME] và In" at bounding box center [603, 287] width 61 height 10
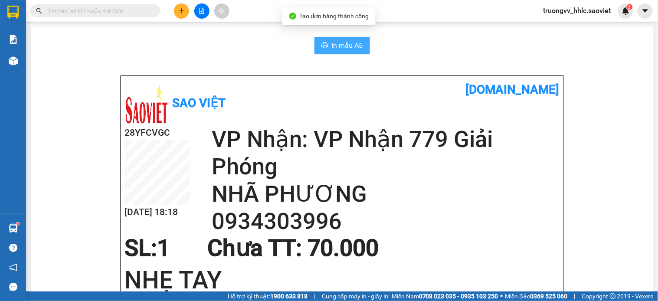
click at [349, 46] on span "In mẫu A5" at bounding box center [347, 45] width 31 height 11
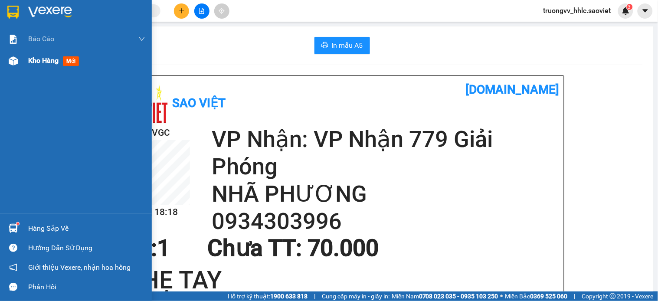
click at [31, 66] on div "Kho hàng mới" at bounding box center [55, 60] width 54 height 11
drag, startPoint x: 47, startPoint y: 61, endPoint x: 42, endPoint y: 59, distance: 5.1
click at [49, 59] on span "Kho hàng" at bounding box center [43, 60] width 30 height 8
click at [50, 59] on span "Kho hàng" at bounding box center [43, 60] width 30 height 8
click at [57, 59] on span "Kho hàng" at bounding box center [43, 60] width 30 height 8
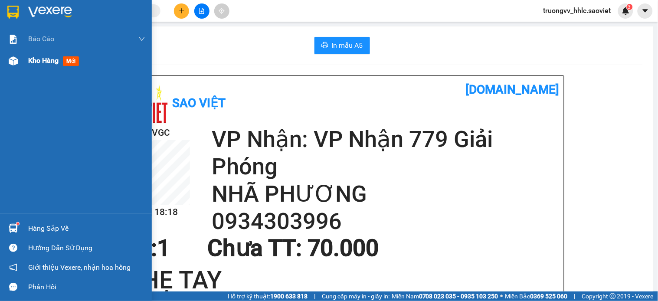
click at [56, 59] on span "Kho hàng" at bounding box center [43, 60] width 30 height 8
click at [54, 59] on span "Kho hàng" at bounding box center [43, 60] width 30 height 8
click at [58, 61] on span "Kho hàng" at bounding box center [43, 60] width 30 height 8
click at [49, 58] on span "Kho hàng" at bounding box center [43, 60] width 30 height 8
click at [42, 59] on span "Kho hàng" at bounding box center [43, 60] width 30 height 8
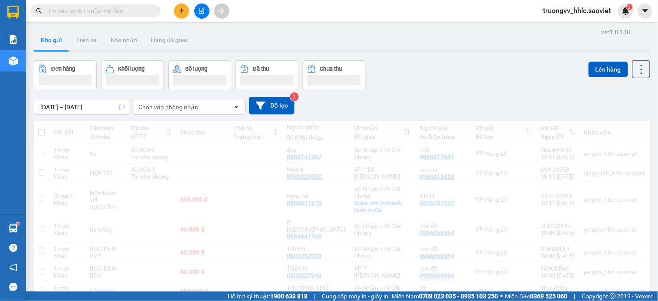
click at [444, 107] on div "12/08/2025 – 14/08/2025 Press the down arrow key to interact with the calendar …" at bounding box center [342, 106] width 616 height 18
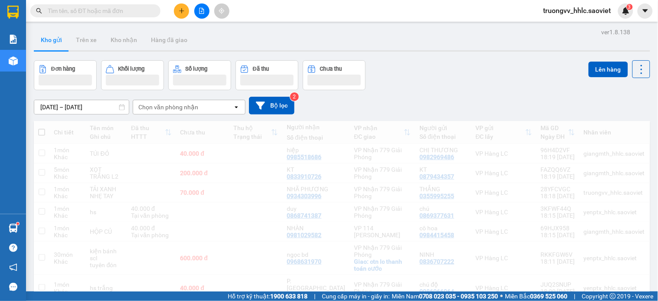
click at [202, 113] on div "Chọn văn phòng nhận" at bounding box center [183, 107] width 100 height 14
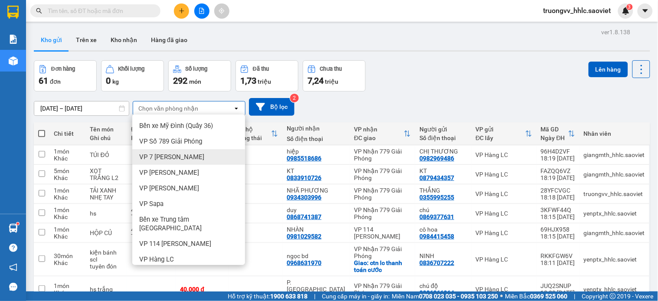
click at [185, 151] on div "VP 7 [PERSON_NAME]" at bounding box center [188, 157] width 113 height 16
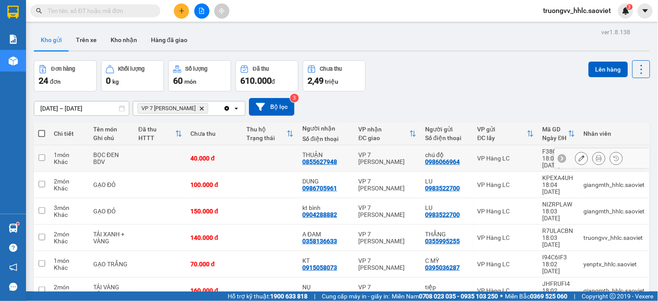
scroll to position [48, 0]
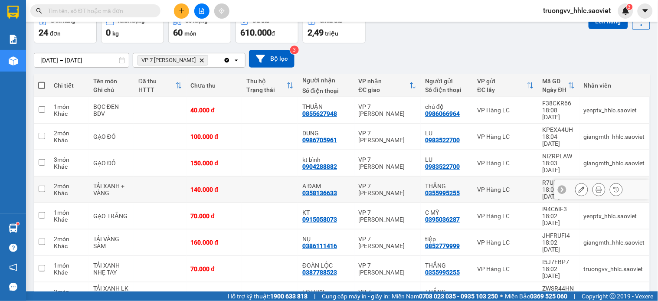
click at [294, 176] on td at bounding box center [270, 189] width 56 height 26
checkbox input "true"
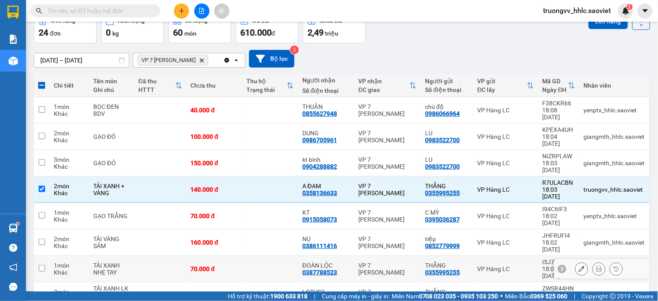
click at [284, 256] on td at bounding box center [270, 269] width 56 height 26
checkbox input "true"
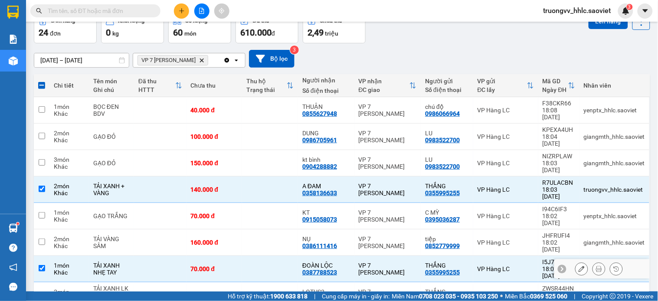
scroll to position [96, 0]
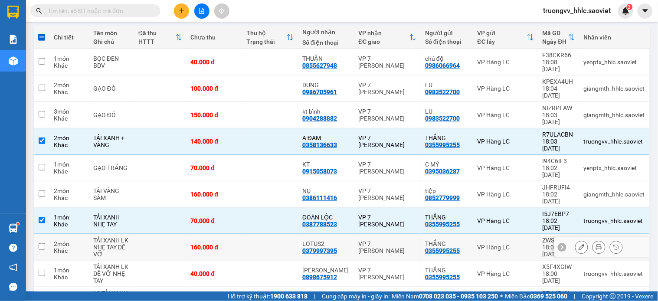
click at [284, 234] on td at bounding box center [270, 247] width 56 height 26
checkbox input "true"
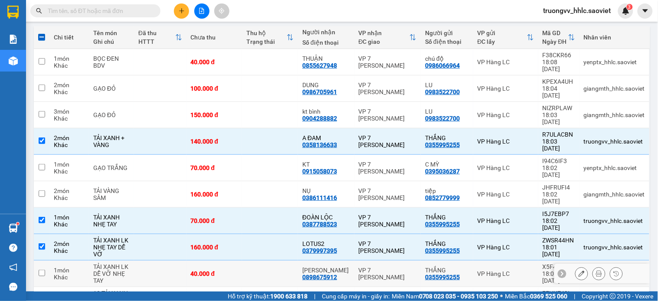
click at [284, 261] on td at bounding box center [270, 274] width 56 height 26
checkbox input "true"
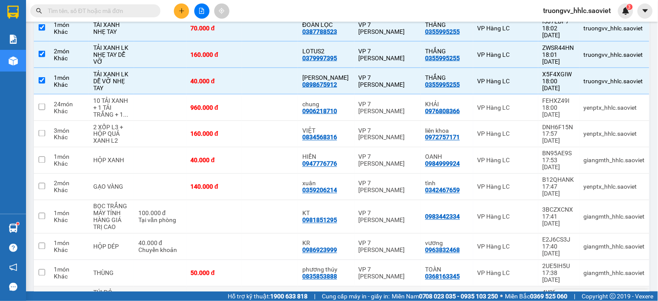
scroll to position [421, 0]
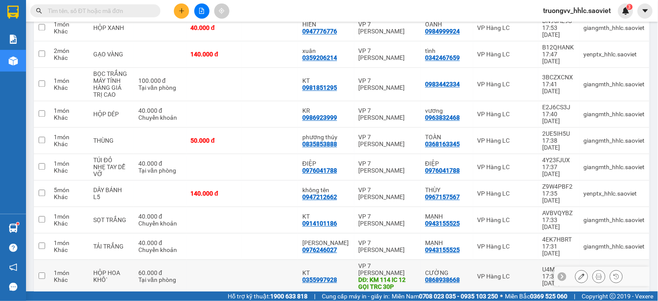
click at [290, 260] on td at bounding box center [270, 276] width 56 height 33
checkbox input "true"
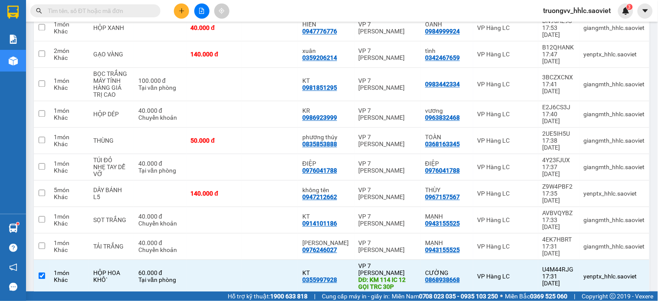
checkbox input "true"
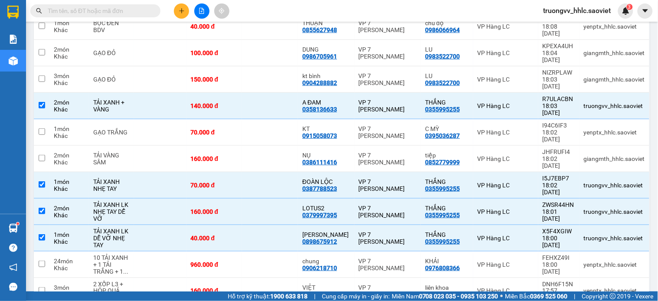
scroll to position [0, 0]
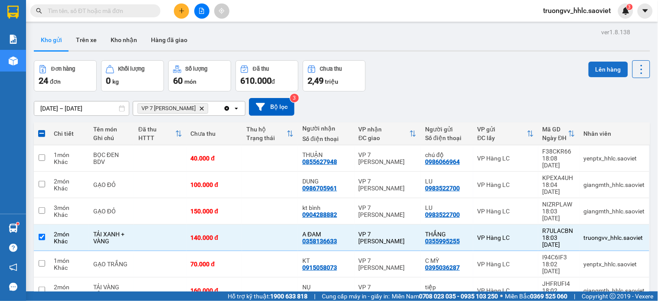
click at [605, 64] on button "Lên hàng" at bounding box center [607, 70] width 39 height 16
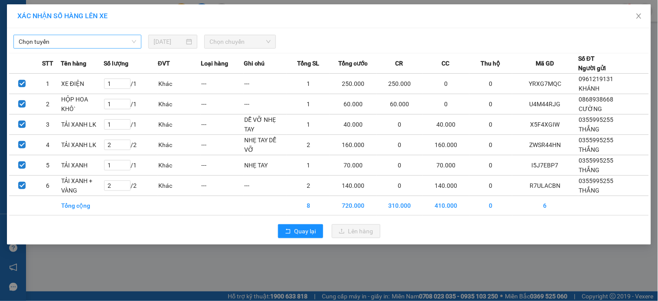
click at [100, 42] on span "Chọn tuyến" at bounding box center [77, 41] width 117 height 13
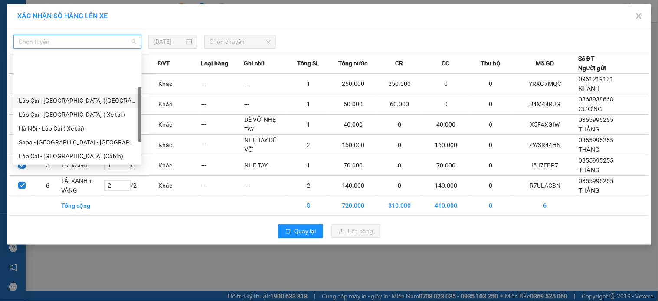
scroll to position [69, 0]
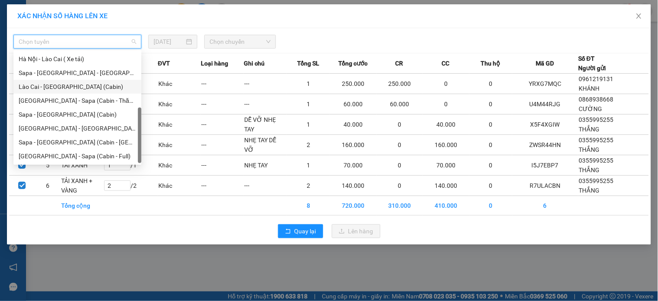
click at [46, 86] on div "Lào Cai - [GEOGRAPHIC_DATA] (Cabin)" at bounding box center [77, 87] width 117 height 10
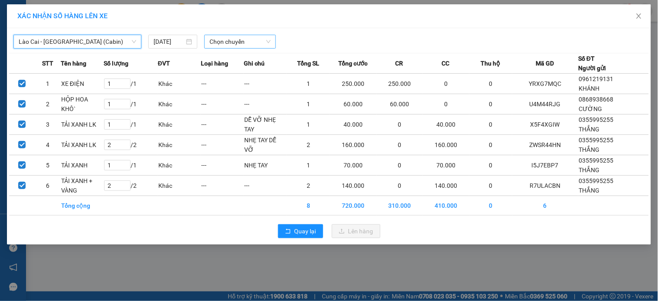
click at [211, 46] on span "Chọn chuyến" at bounding box center [239, 41] width 61 height 13
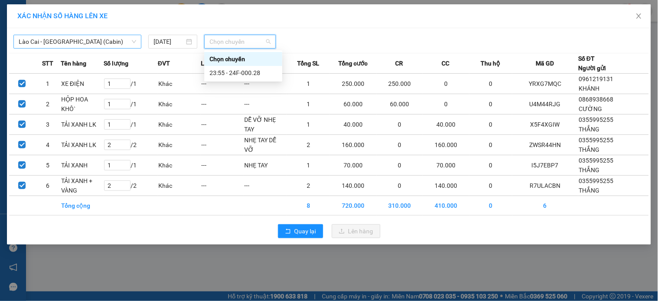
click at [64, 46] on span "Lào Cai - [GEOGRAPHIC_DATA] (Cabin)" at bounding box center [77, 41] width 117 height 13
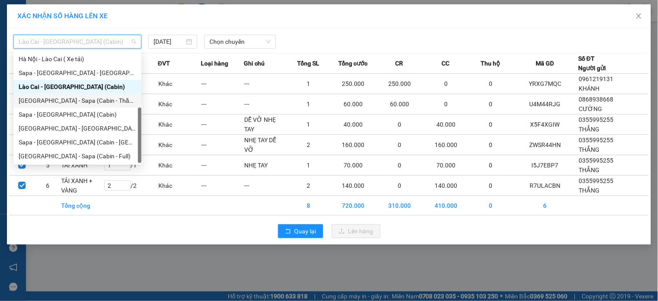
scroll to position [0, 0]
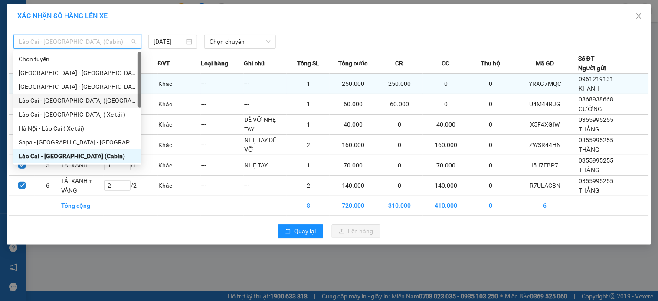
drag, startPoint x: 58, startPoint y: 101, endPoint x: 71, endPoint y: 90, distance: 17.0
click at [59, 100] on div "Lào Cai - [GEOGRAPHIC_DATA] ([GEOGRAPHIC_DATA])" at bounding box center [77, 101] width 117 height 10
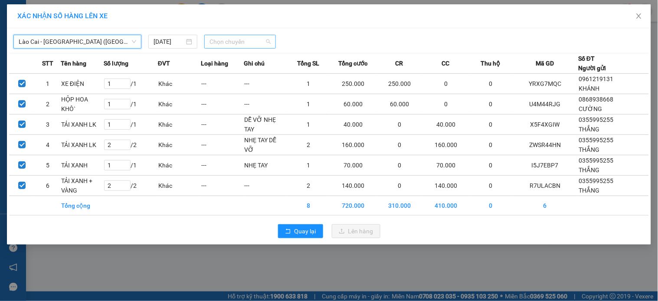
click at [230, 44] on span "Chọn chuyến" at bounding box center [239, 41] width 61 height 13
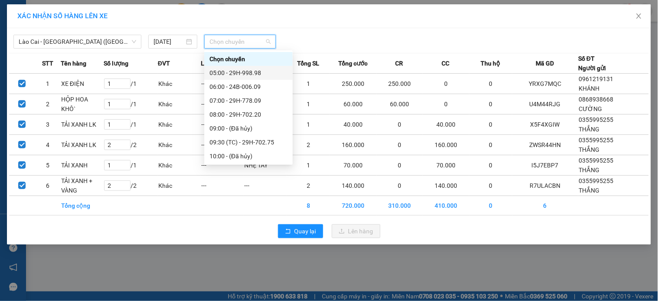
scroll to position [111, 0]
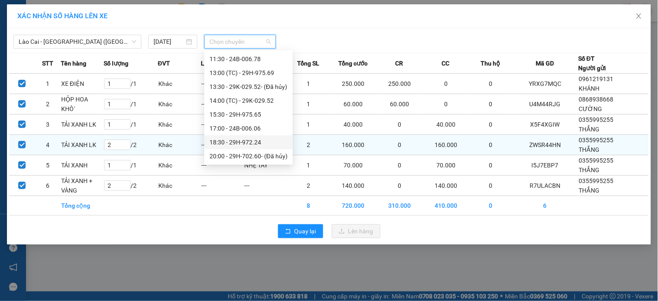
click at [254, 141] on div "18:30 - 29H-972.24" at bounding box center [248, 142] width 78 height 10
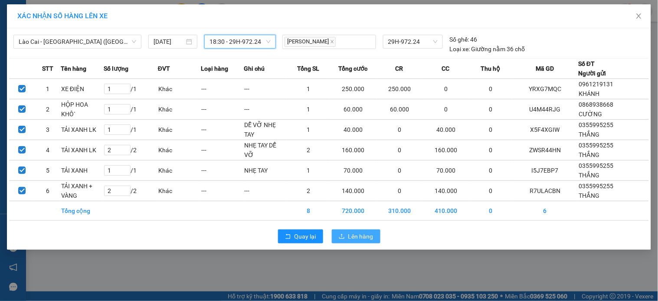
click at [355, 233] on span "Lên hàng" at bounding box center [360, 237] width 25 height 10
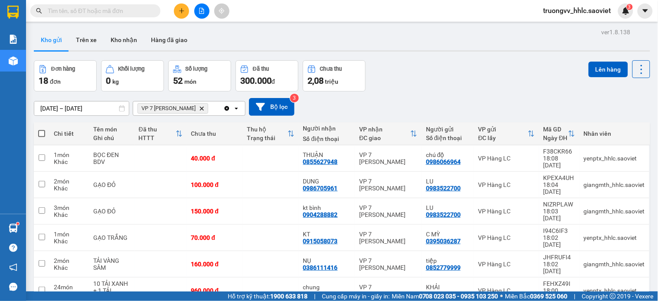
click at [203, 107] on icon "Delete" at bounding box center [201, 108] width 5 height 5
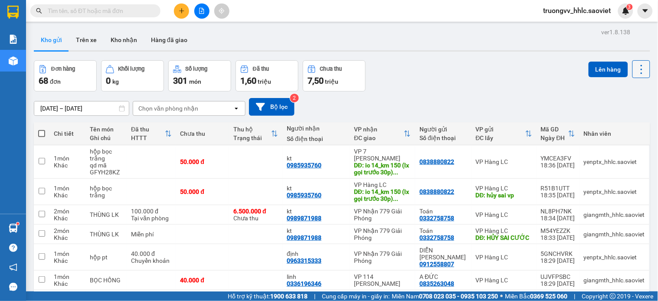
drag, startPoint x: 636, startPoint y: 66, endPoint x: 636, endPoint y: 72, distance: 6.6
click at [636, 67] on icon at bounding box center [641, 69] width 12 height 12
drag, startPoint x: 617, startPoint y: 124, endPoint x: 570, endPoint y: 119, distance: 48.0
click at [615, 126] on span "Làm mới" at bounding box center [621, 124] width 24 height 9
click at [635, 67] on icon at bounding box center [641, 69] width 12 height 12
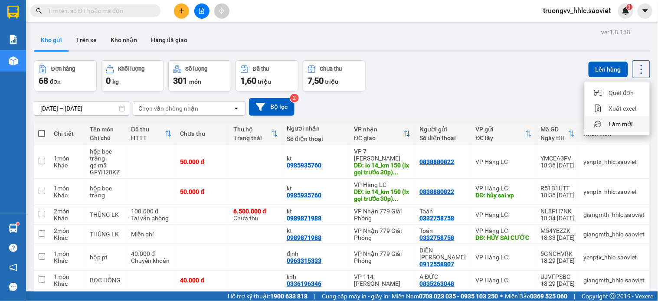
click at [624, 124] on span "Làm mới" at bounding box center [621, 124] width 24 height 9
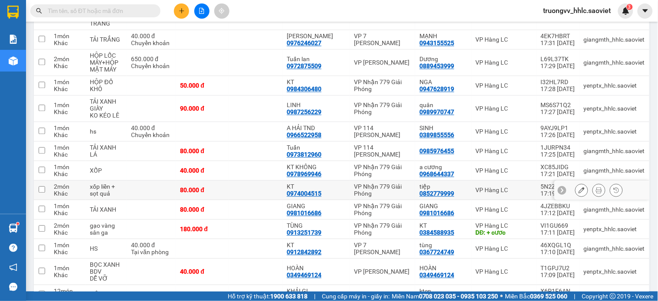
drag, startPoint x: 254, startPoint y: 141, endPoint x: 250, endPoint y: 137, distance: 5.2
click at [252, 180] on td at bounding box center [255, 190] width 53 height 20
checkbox input "true"
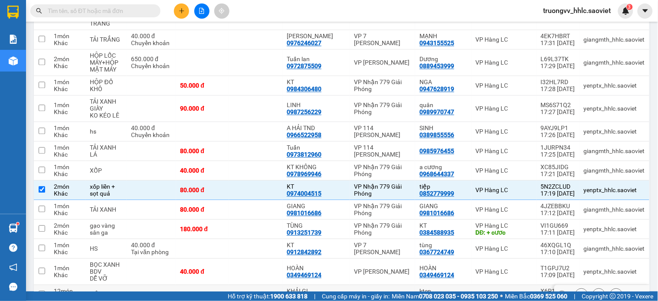
drag, startPoint x: 257, startPoint y: 243, endPoint x: 265, endPoint y: 222, distance: 21.8
click at [258, 285] on td at bounding box center [255, 295] width 53 height 20
checkbox input "true"
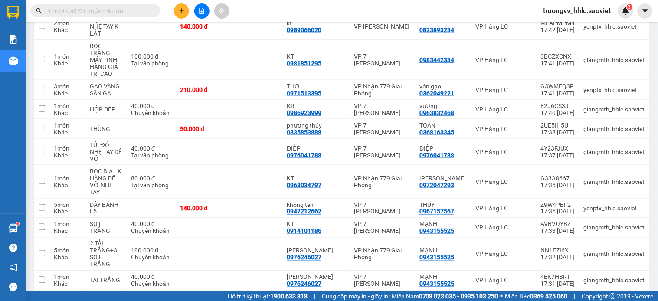
scroll to position [1249, 0]
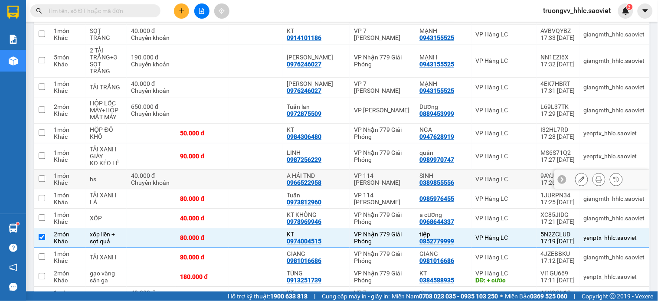
click at [271, 170] on td at bounding box center [255, 180] width 53 height 20
checkbox input "true"
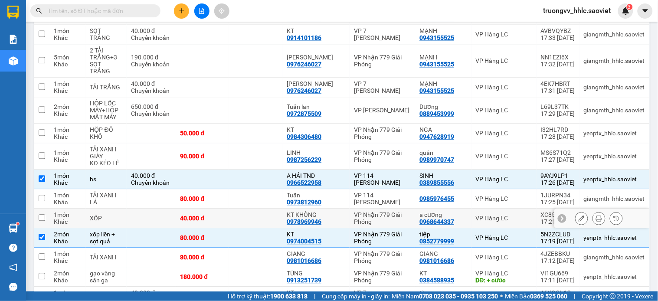
click at [247, 209] on td at bounding box center [255, 219] width 53 height 20
checkbox input "true"
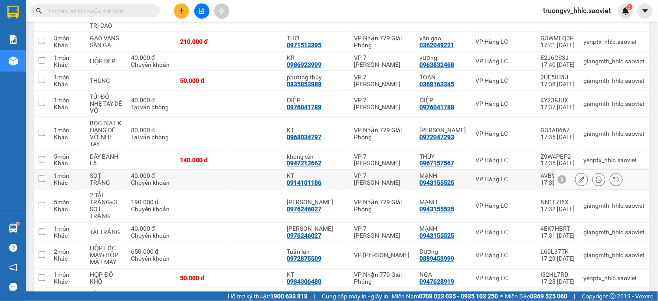
scroll to position [1201, 0]
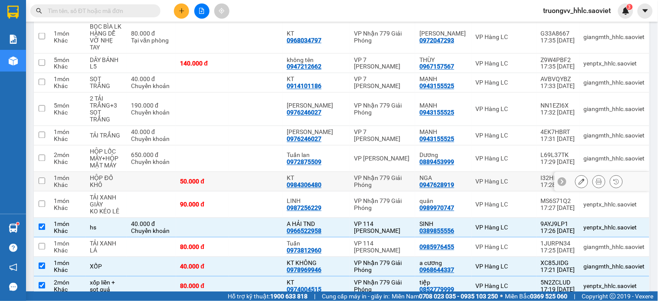
drag, startPoint x: 245, startPoint y: 137, endPoint x: 252, endPoint y: 128, distance: 10.8
click at [245, 172] on td at bounding box center [255, 182] width 53 height 20
checkbox input "true"
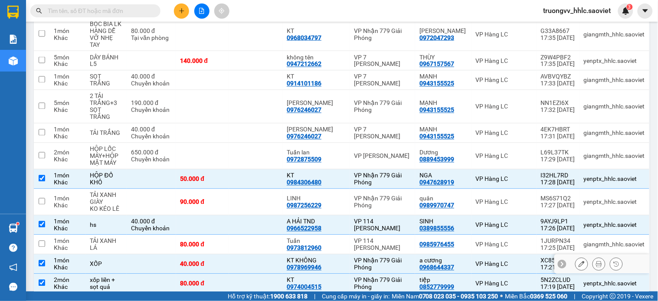
scroll to position [1426, 0]
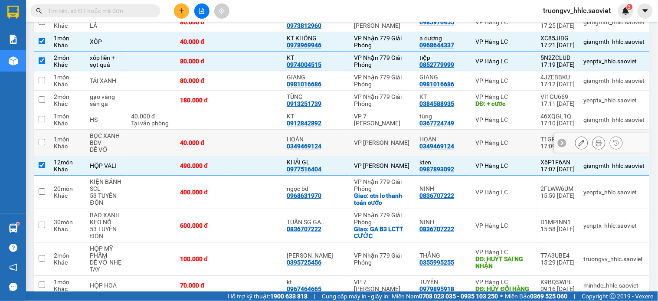
click at [247, 130] on td at bounding box center [255, 143] width 53 height 26
checkbox input "true"
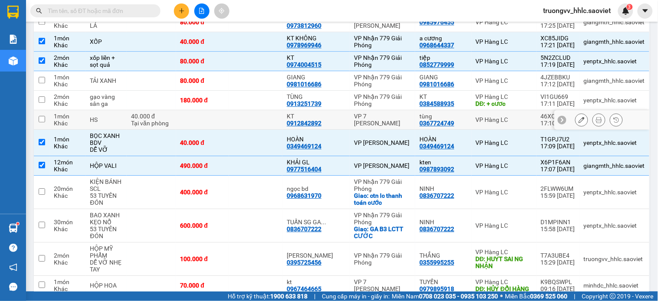
scroll to position [1233, 0]
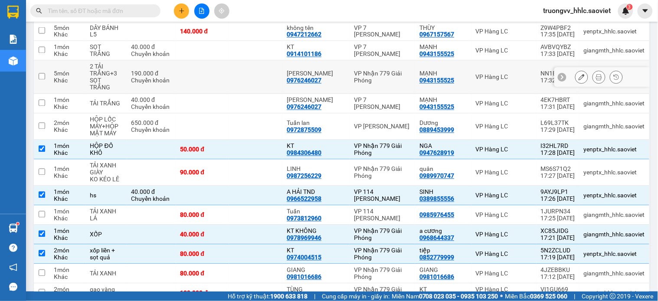
click at [250, 61] on td at bounding box center [255, 77] width 53 height 33
checkbox input "true"
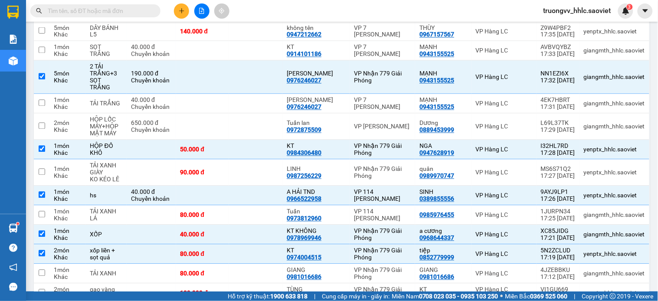
scroll to position [1041, 0]
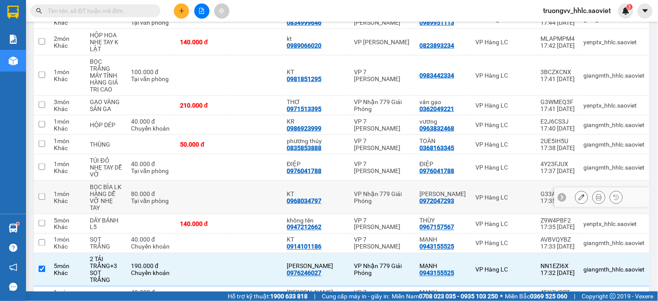
click at [258, 181] on td at bounding box center [255, 197] width 53 height 33
checkbox input "true"
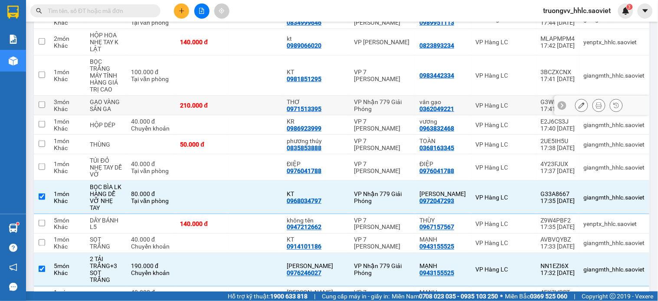
click at [260, 96] on td at bounding box center [255, 106] width 53 height 20
checkbox input "true"
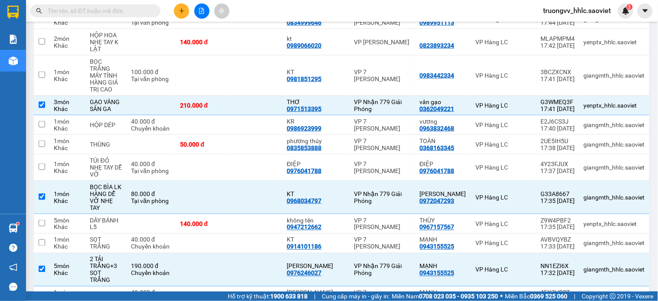
scroll to position [1337, 0]
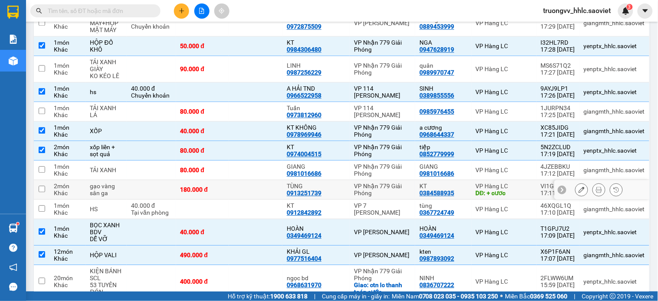
click at [225, 186] on div "180.000 đ" at bounding box center [202, 189] width 45 height 7
checkbox input "true"
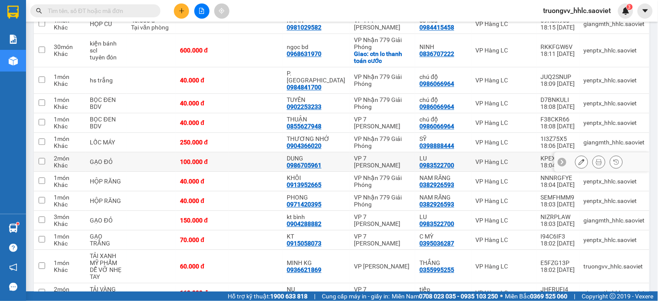
scroll to position [326, 0]
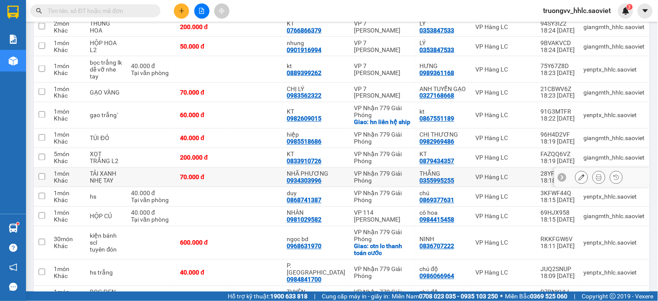
click at [263, 168] on td at bounding box center [255, 178] width 53 height 20
checkbox input "true"
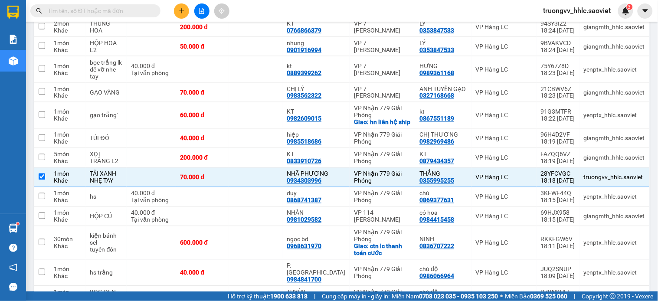
scroll to position [629, 0]
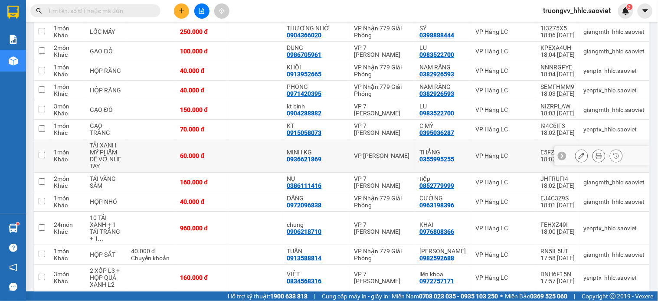
click at [245, 150] on td at bounding box center [255, 155] width 53 height 33
checkbox input "true"
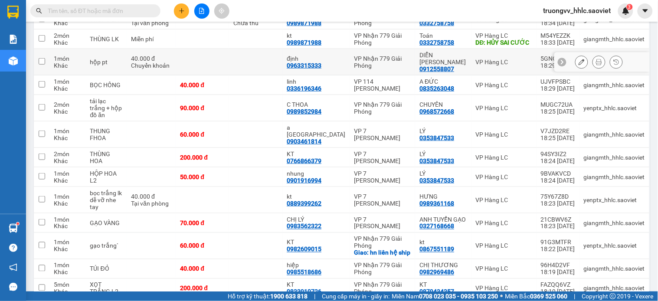
scroll to position [0, 0]
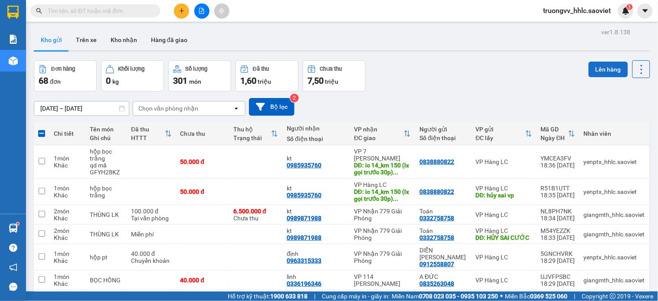
click at [595, 67] on button "Lên hàng" at bounding box center [607, 70] width 39 height 16
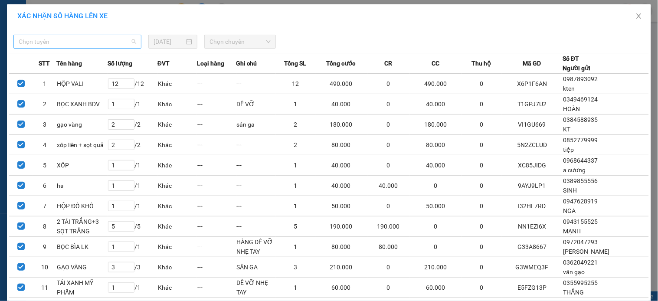
drag, startPoint x: 117, startPoint y: 40, endPoint x: 84, endPoint y: 66, distance: 41.7
click at [116, 40] on span "Chọn tuyến" at bounding box center [77, 41] width 117 height 13
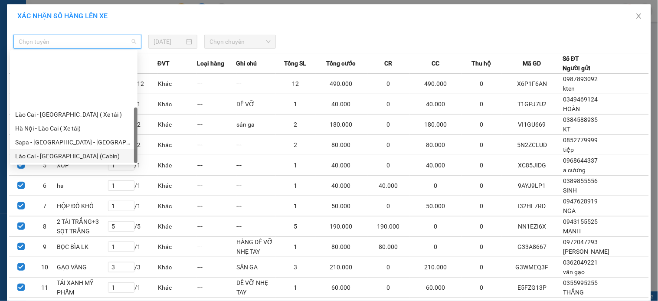
scroll to position [69, 0]
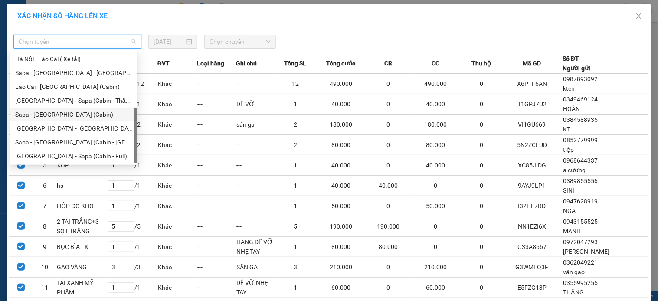
click at [39, 112] on div "Sapa - [GEOGRAPHIC_DATA] (Cabin)" at bounding box center [73, 115] width 117 height 10
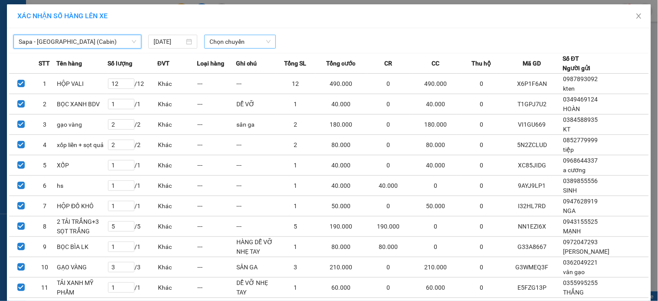
click at [222, 37] on span "Chọn chuyến" at bounding box center [239, 41] width 61 height 13
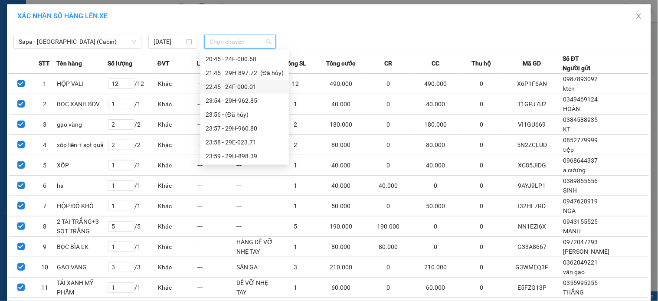
scroll to position [257, 0]
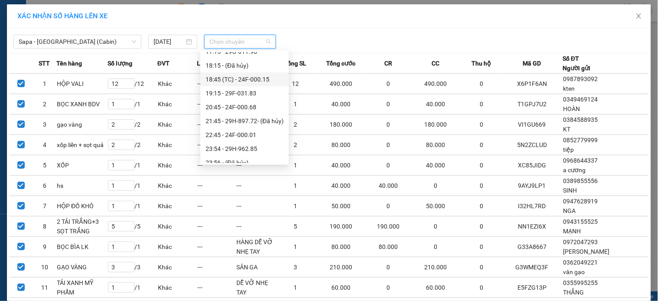
click at [259, 78] on div "18:45 (TC) - 24F-000.15" at bounding box center [244, 80] width 78 height 10
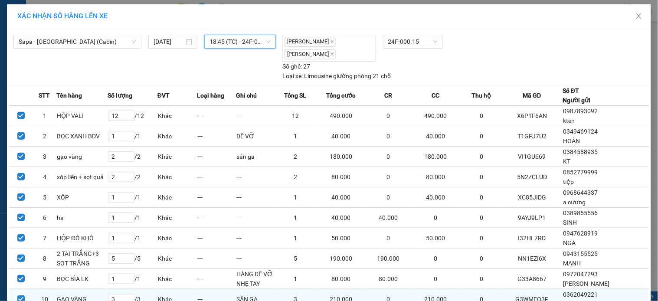
scroll to position [109, 0]
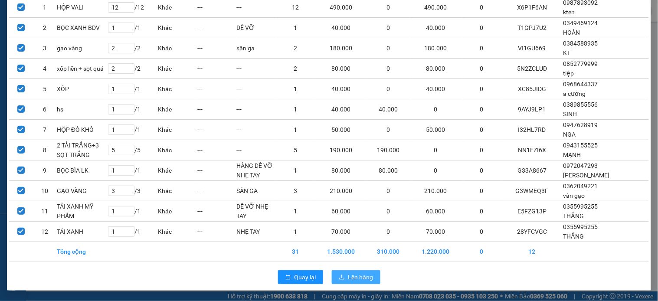
click at [349, 275] on span "Lên hàng" at bounding box center [360, 277] width 25 height 10
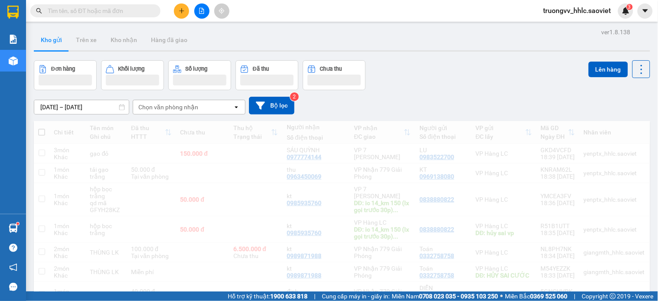
click at [95, 10] on input "text" at bounding box center [99, 11] width 102 height 10
click at [95, 12] on input "text" at bounding box center [99, 11] width 102 height 10
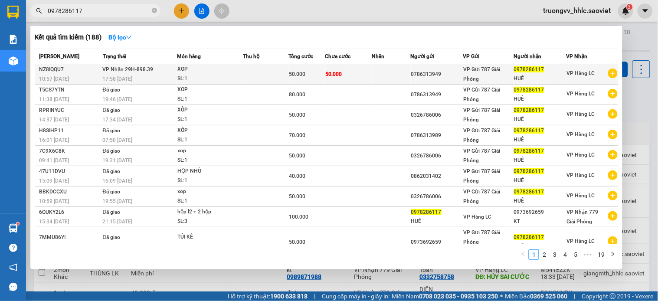
type input "0978286117"
click at [218, 69] on div "XOP" at bounding box center [209, 70] width 65 height 10
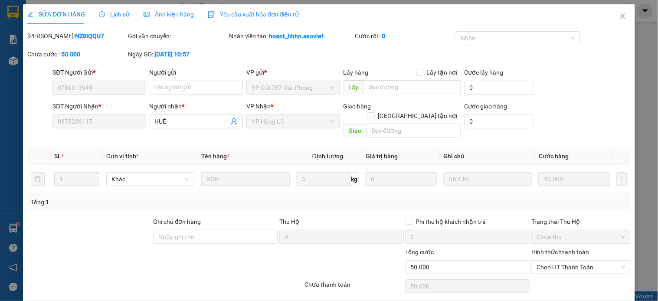
type input "0786313949"
type input "0978286117"
type input "HUÊ"
type input "50.000"
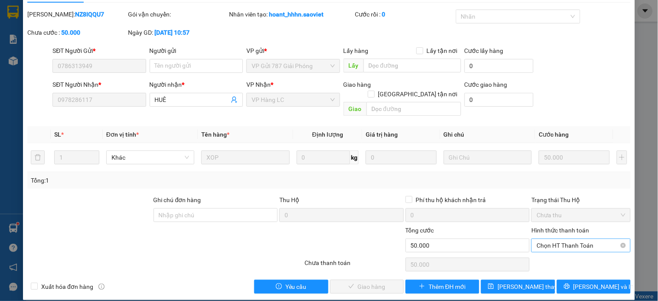
click at [552, 239] on span "Chọn HT Thanh Toán" at bounding box center [580, 245] width 88 height 13
click at [548, 265] on div "Chuyển khoản" at bounding box center [575, 267] width 88 height 10
type input "0"
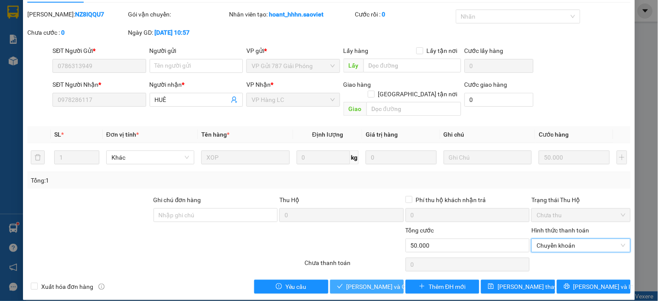
click at [375, 282] on span "Lưu và Giao hàng" at bounding box center [387, 287] width 83 height 10
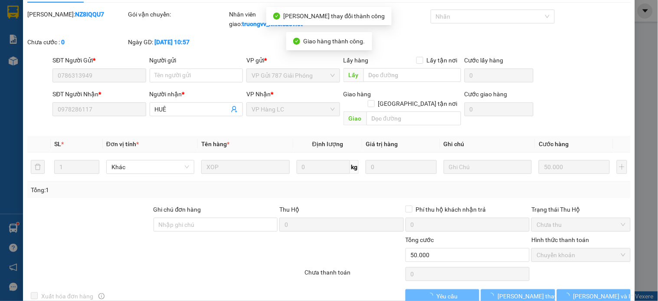
scroll to position [0, 0]
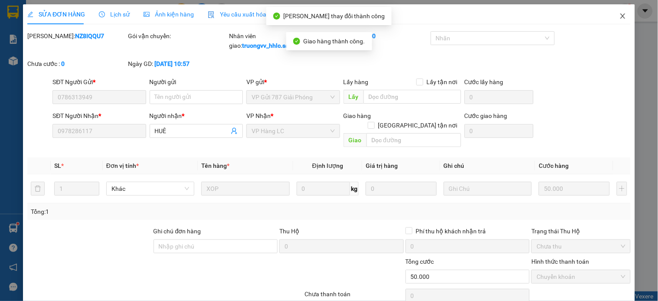
click at [619, 16] on icon "close" at bounding box center [622, 16] width 7 height 7
click at [612, 15] on span "truongvv_hhlc.saoviet" at bounding box center [577, 10] width 82 height 11
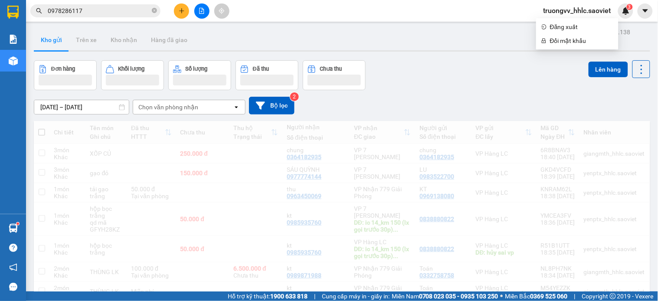
click at [98, 7] on input "0978286117" at bounding box center [99, 11] width 102 height 10
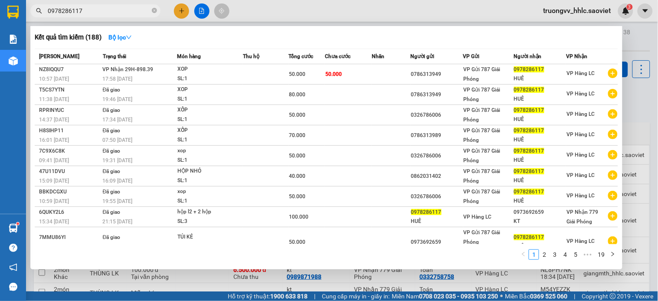
scroll to position [492, 322]
click at [178, 15] on div at bounding box center [329, 150] width 658 height 301
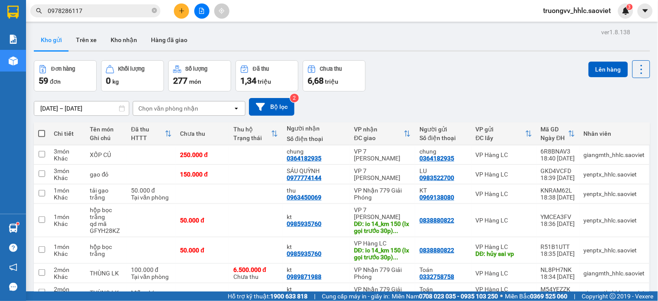
click at [183, 11] on icon "plus" at bounding box center [182, 11] width 6 height 6
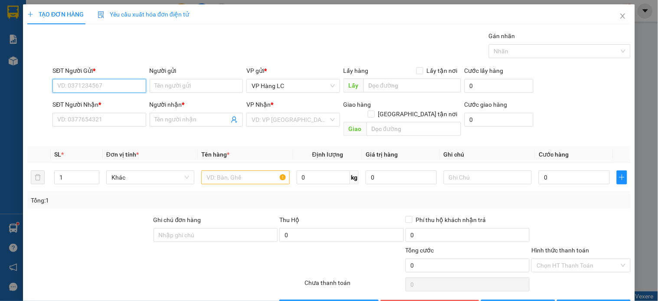
click at [84, 88] on input "SĐT Người Gửi *" at bounding box center [98, 86] width 93 height 14
click at [98, 102] on div "0979772368 - AN" at bounding box center [98, 103] width 82 height 10
type input "0979772368"
type input "AN"
type input "0911210676"
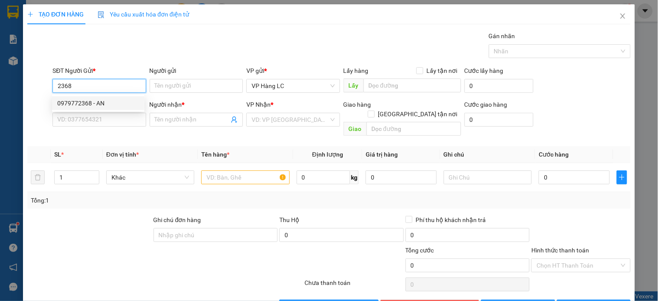
type input "LÂM"
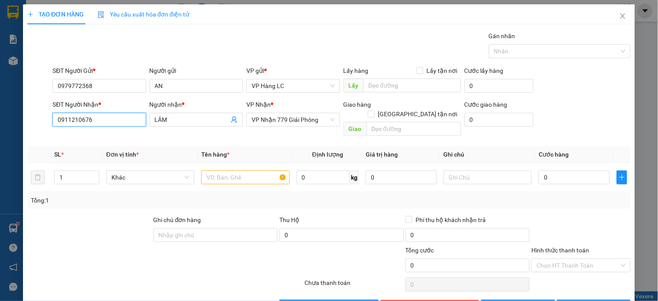
click at [102, 116] on input "0911210676" at bounding box center [98, 120] width 93 height 14
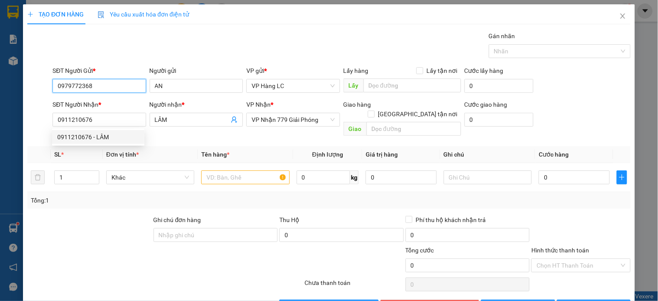
click at [105, 85] on input "0979772368" at bounding box center [98, 86] width 93 height 14
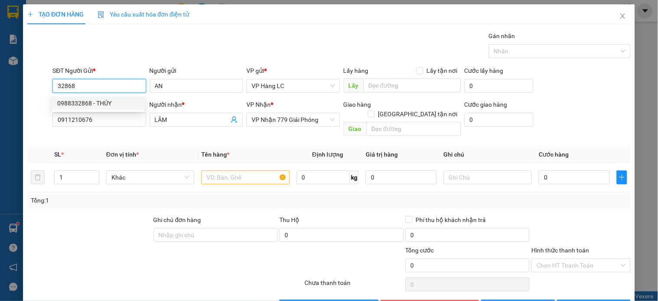
click at [110, 102] on div "0988332868 - THÚY" at bounding box center [98, 103] width 82 height 10
type input "0988332868"
type input "THÚY"
type input "0988332868"
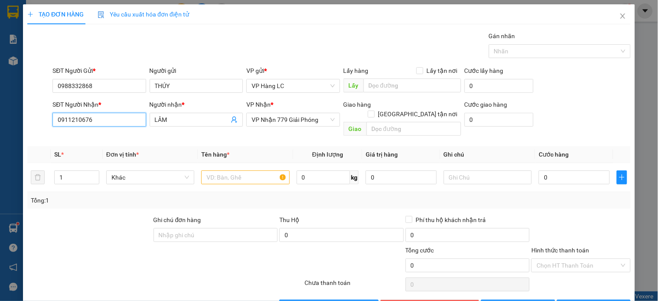
click at [112, 116] on input "0911210676" at bounding box center [98, 120] width 93 height 14
click at [108, 136] on div "0903769348 - DŨNG" at bounding box center [98, 137] width 82 height 10
type input "0903769348"
type input "DŨNG"
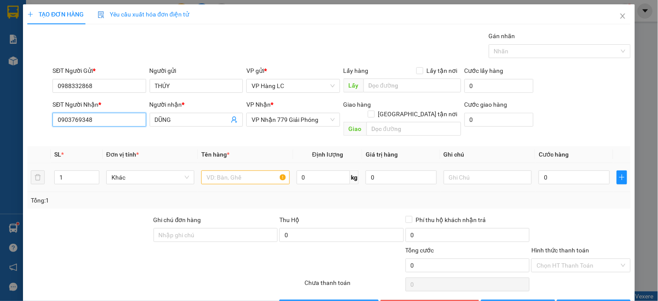
type input "0903769348"
click at [215, 170] on input "text" at bounding box center [245, 177] width 88 height 14
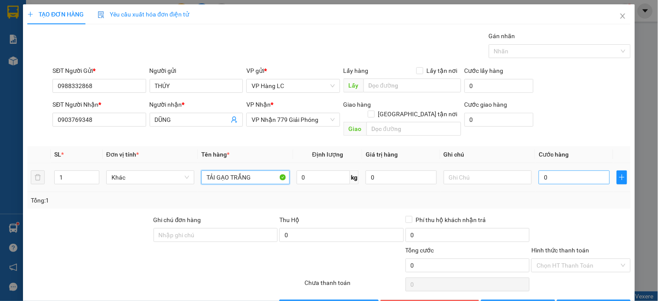
type input "TẢI GẠO TRẮNG"
click at [560, 170] on input "0" at bounding box center [573, 177] width 71 height 14
type input "5"
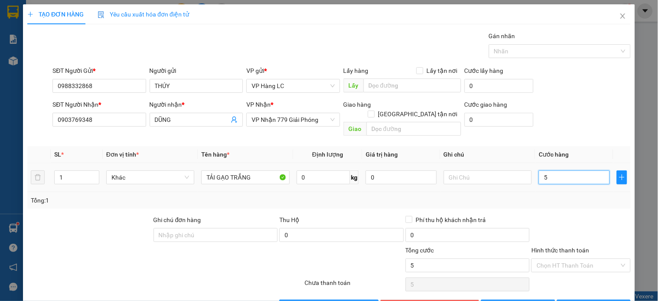
type input "50"
type input "50.000"
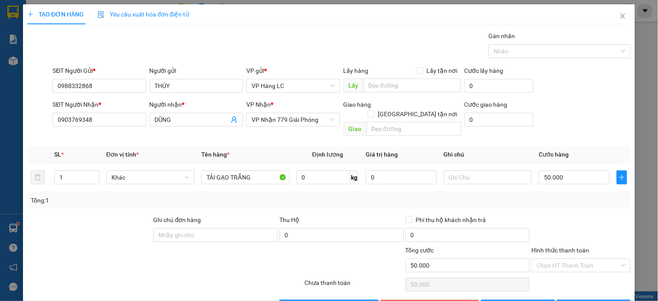
click at [585, 200] on div "Transit Pickup Surcharge Ids Transit Deliver Surcharge Ids Transit Deliver Surc…" at bounding box center [328, 172] width 603 height 282
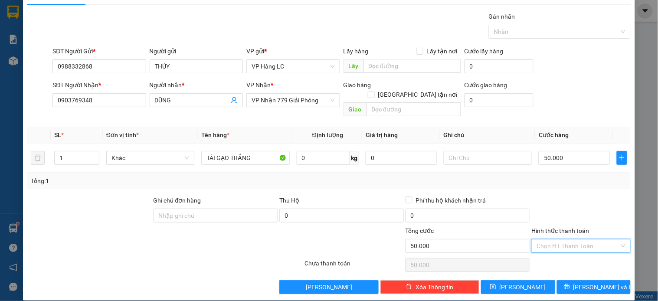
click at [570, 240] on input "Hình thức thanh toán" at bounding box center [577, 245] width 82 height 13
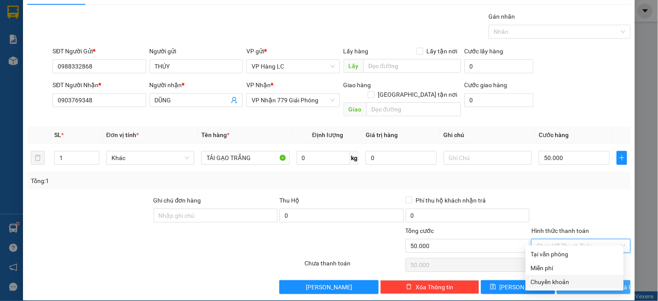
click at [563, 279] on div "Chuyển khoản" at bounding box center [575, 282] width 88 height 10
type input "0"
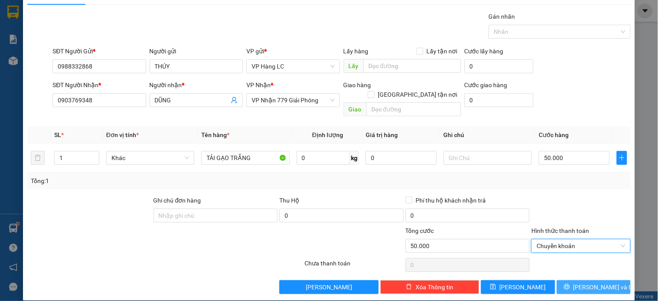
click at [570, 284] on icon "printer" at bounding box center [567, 287] width 6 height 6
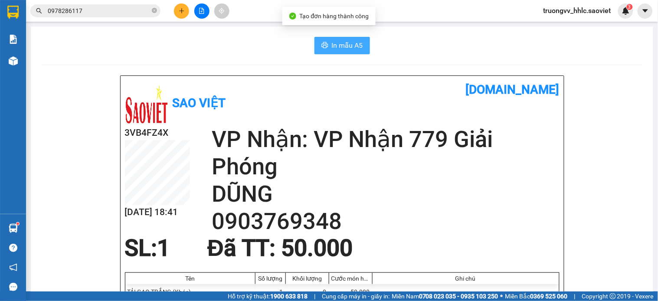
click at [357, 45] on span "In mẫu A5" at bounding box center [347, 45] width 31 height 11
click at [199, 13] on icon "file-add" at bounding box center [202, 11] width 6 height 6
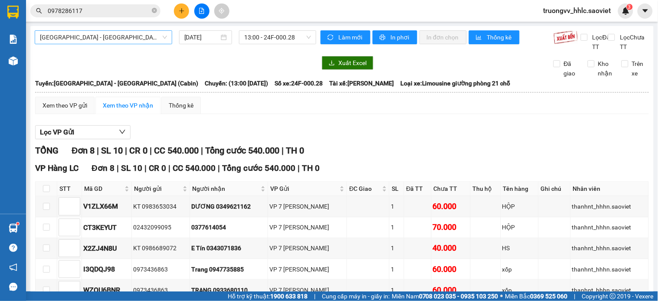
click at [137, 41] on span "[GEOGRAPHIC_DATA] - [GEOGRAPHIC_DATA] (Cabin)" at bounding box center [103, 37] width 127 height 13
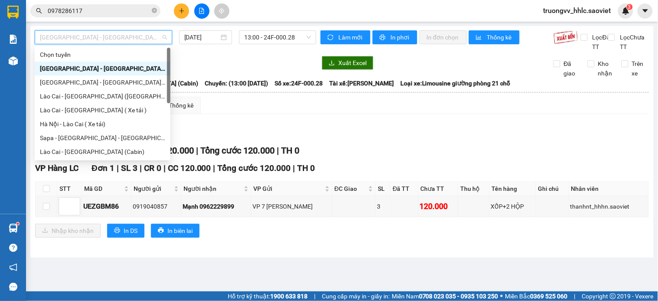
click at [231, 67] on div at bounding box center [175, 63] width 281 height 14
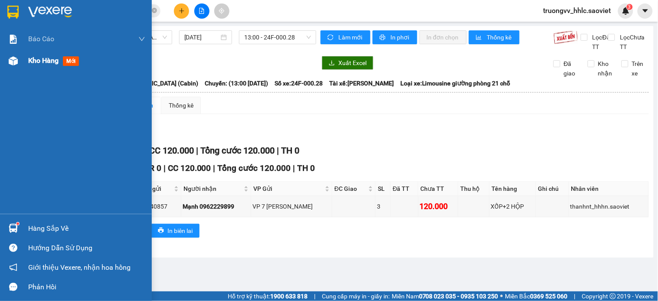
click at [26, 62] on div "Kho hàng mới" at bounding box center [76, 61] width 152 height 22
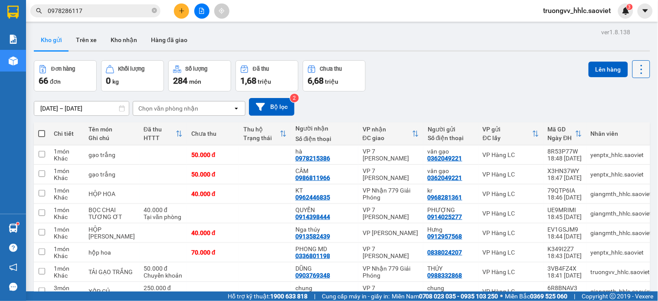
click at [640, 74] on button at bounding box center [641, 69] width 18 height 18
drag, startPoint x: 623, startPoint y: 122, endPoint x: 606, endPoint y: 119, distance: 17.2
click at [623, 122] on span "Làm mới" at bounding box center [621, 124] width 24 height 9
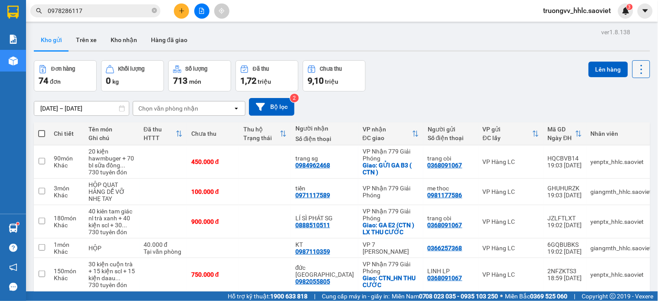
click at [638, 68] on icon at bounding box center [641, 69] width 12 height 12
click at [621, 125] on span "Làm mới" at bounding box center [621, 124] width 24 height 9
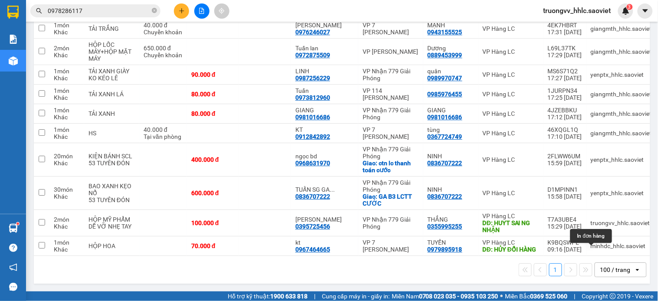
scroll to position [586, 0]
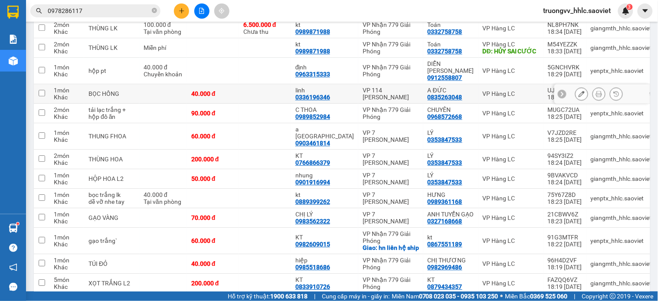
click at [228, 97] on div "40.000 đ" at bounding box center [212, 93] width 43 height 7
checkbox input "true"
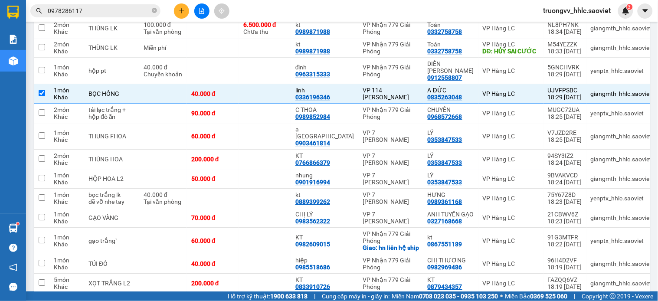
scroll to position [1070, 0]
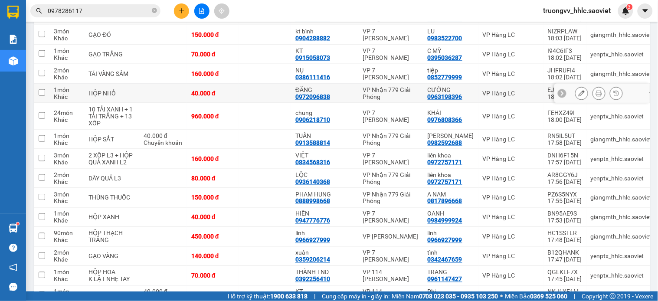
click at [235, 103] on td "40.000 đ" at bounding box center [213, 94] width 52 height 20
checkbox input "true"
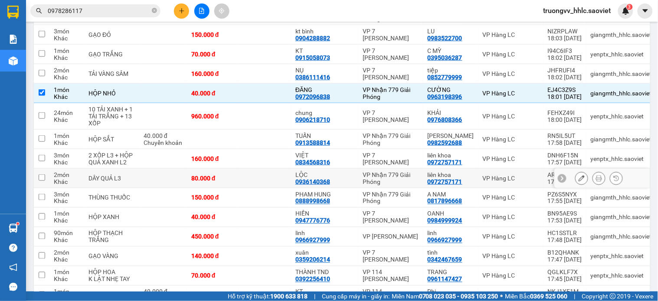
click at [261, 188] on td at bounding box center [265, 179] width 52 height 20
checkbox input "true"
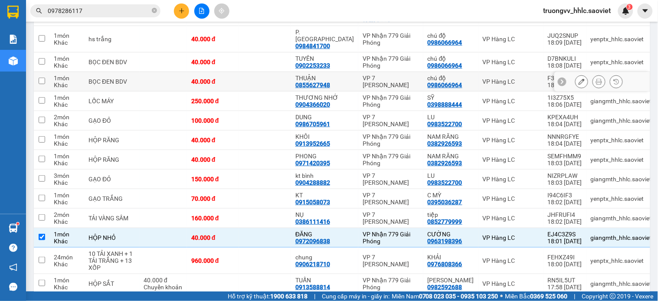
scroll to position [733, 0]
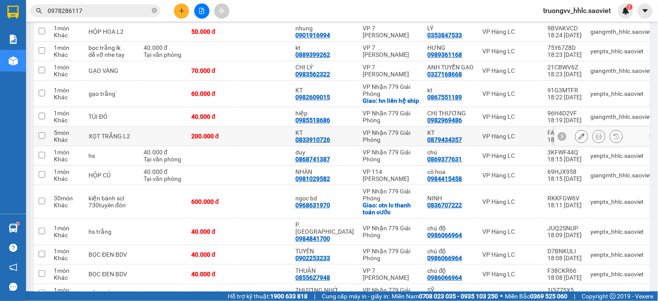
click at [239, 146] on td "200.000 đ" at bounding box center [213, 137] width 52 height 20
checkbox input "true"
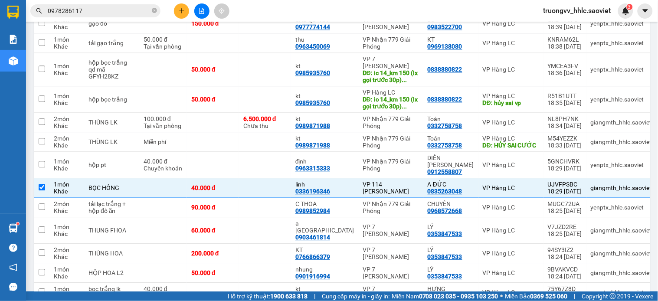
scroll to position [396, 0]
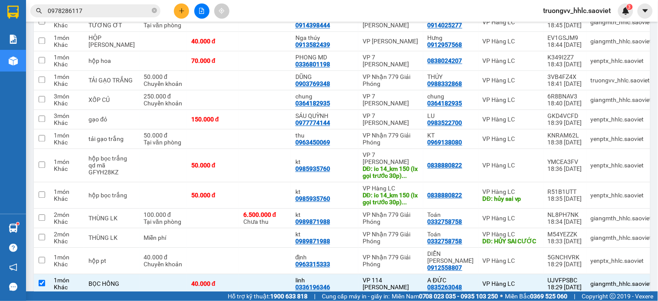
click at [280, 13] on td at bounding box center [265, 3] width 52 height 20
checkbox input "true"
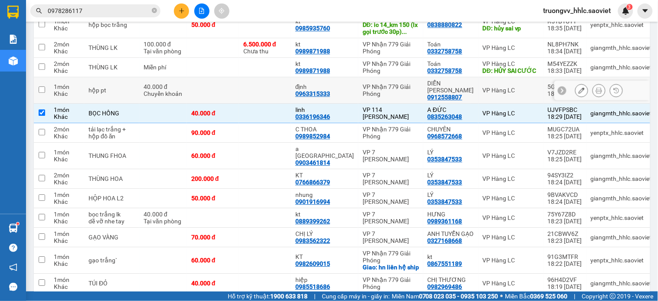
click at [239, 104] on td at bounding box center [213, 90] width 52 height 26
checkbox input "true"
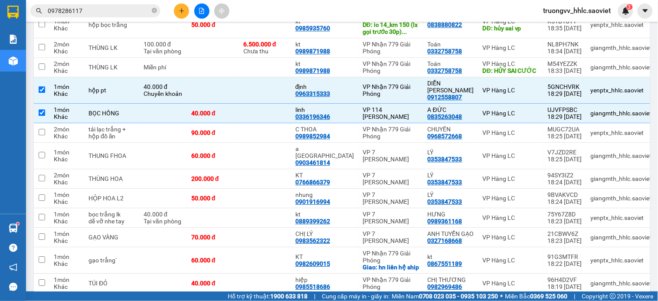
scroll to position [1123, 0]
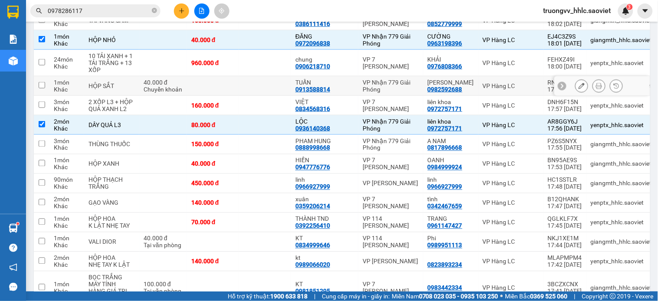
drag, startPoint x: 206, startPoint y: 135, endPoint x: 212, endPoint y: 133, distance: 5.6
click at [206, 96] on td at bounding box center [213, 86] width 52 height 20
checkbox input "true"
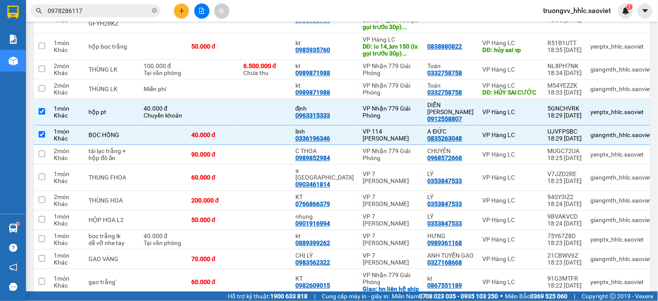
scroll to position [401, 0]
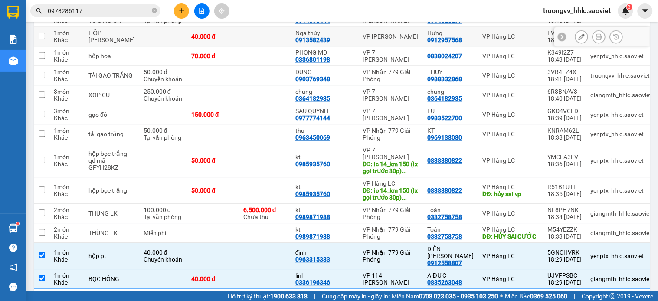
click at [275, 47] on td at bounding box center [265, 37] width 52 height 20
checkbox input "true"
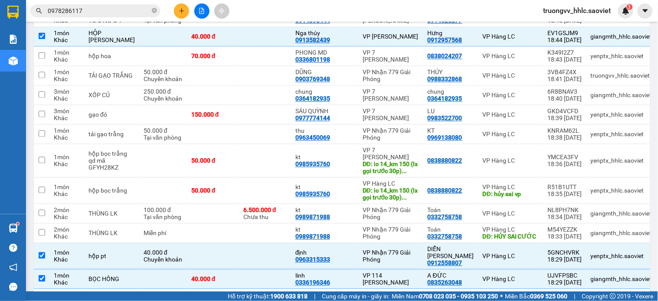
scroll to position [763, 0]
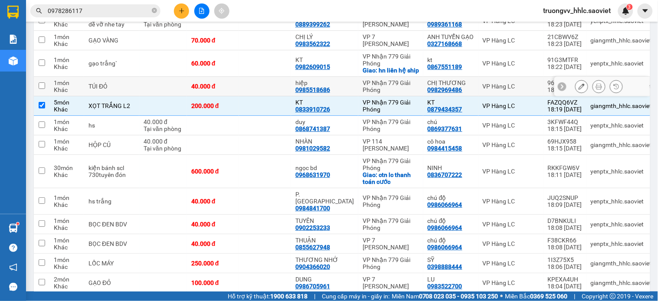
click at [173, 96] on td at bounding box center [163, 87] width 48 height 20
checkbox input "true"
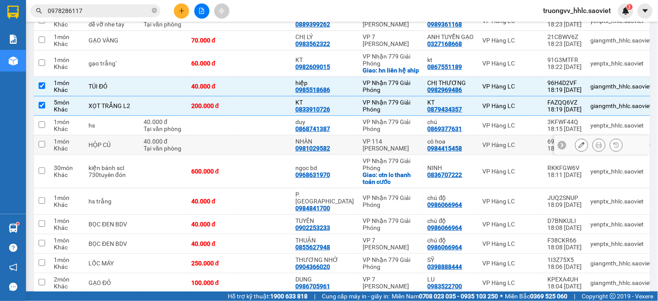
click at [267, 155] on td at bounding box center [265, 145] width 52 height 20
checkbox input "true"
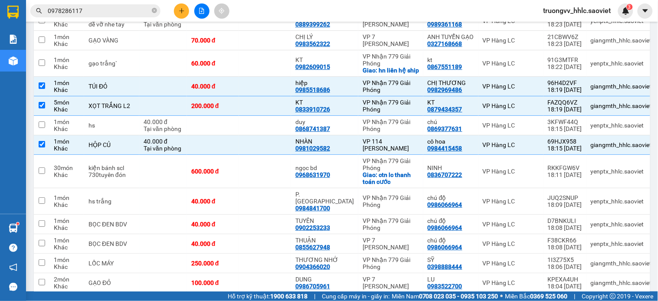
scroll to position [1293, 0]
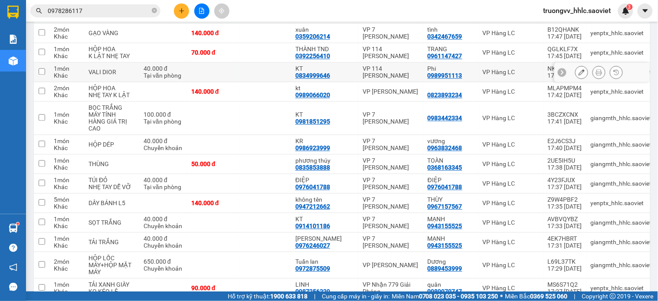
click at [219, 82] on td at bounding box center [213, 72] width 52 height 20
checkbox input "true"
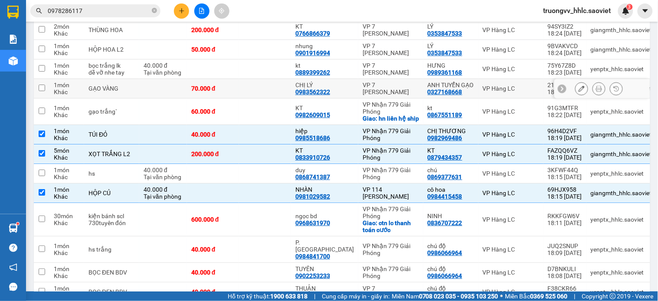
scroll to position [619, 0]
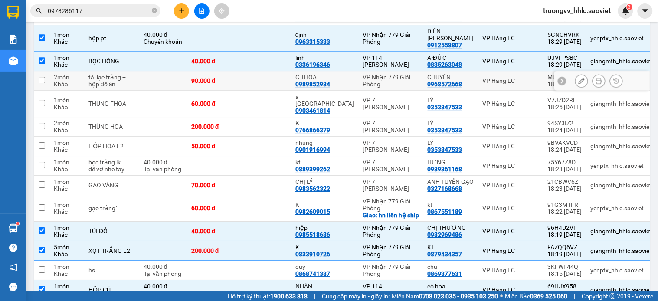
click at [280, 91] on td at bounding box center [265, 81] width 52 height 20
checkbox input "true"
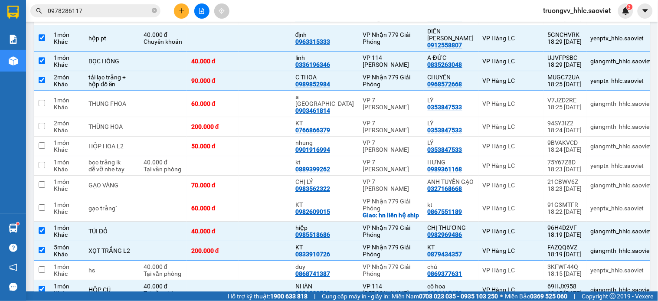
scroll to position [1271, 0]
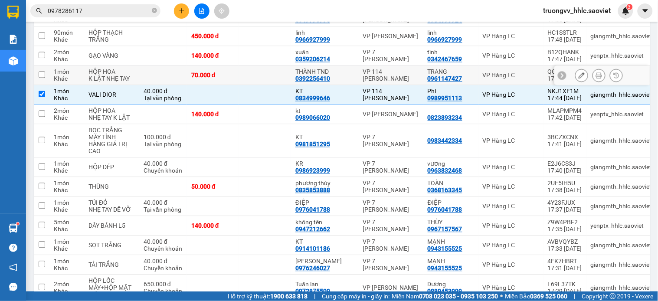
click at [252, 85] on td at bounding box center [265, 75] width 52 height 20
checkbox input "true"
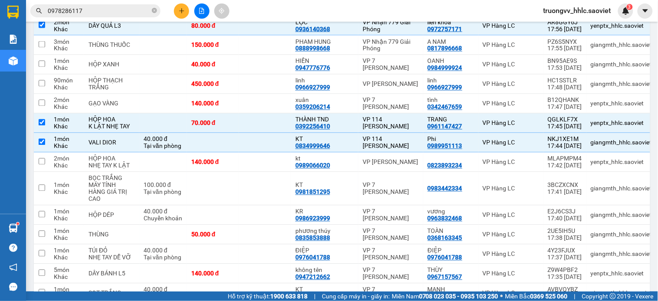
scroll to position [1030, 0]
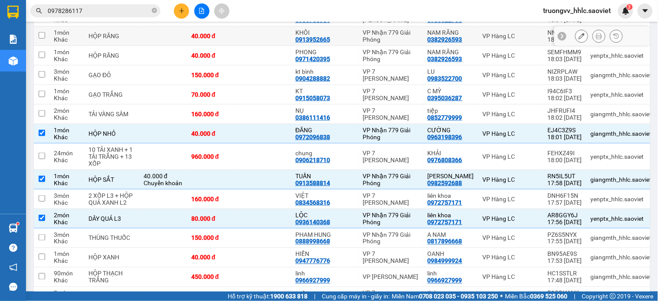
click at [280, 46] on td at bounding box center [265, 36] width 52 height 20
checkbox input "true"
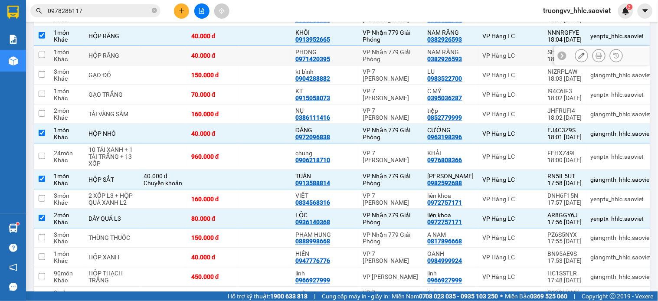
click at [256, 65] on td at bounding box center [265, 56] width 52 height 20
checkbox input "true"
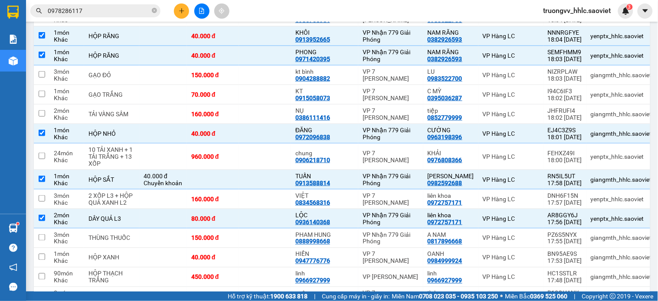
scroll to position [885, 0]
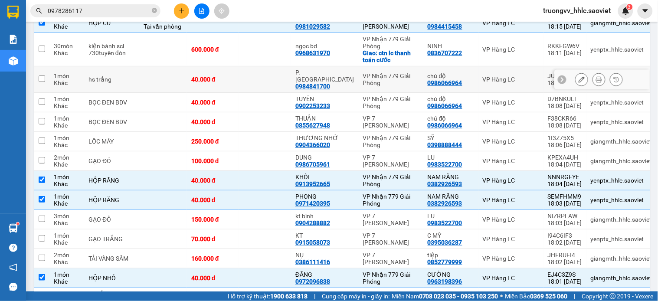
click at [265, 93] on td at bounding box center [265, 79] width 52 height 26
checkbox input "true"
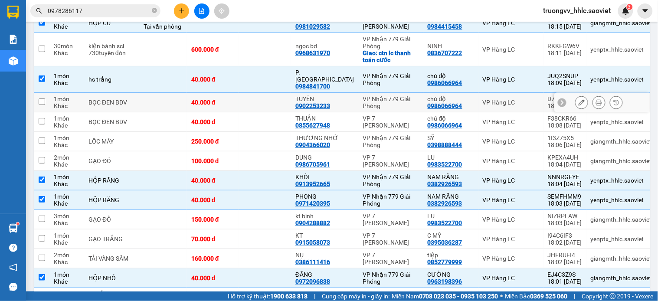
click at [250, 112] on td at bounding box center [265, 103] width 52 height 20
checkbox input "true"
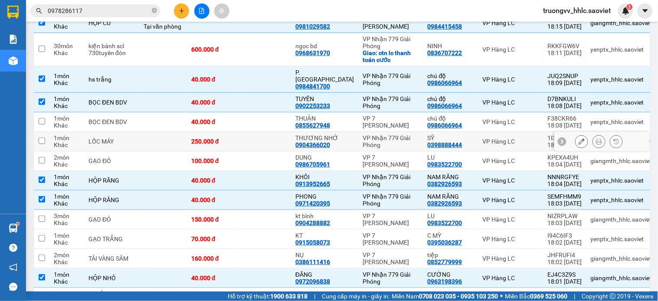
click at [232, 145] on div "250.000 đ" at bounding box center [212, 141] width 43 height 7
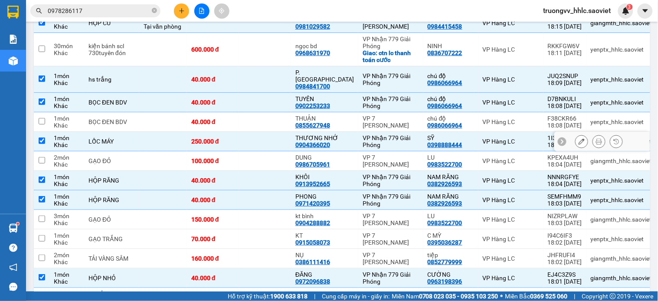
checkbox input "true"
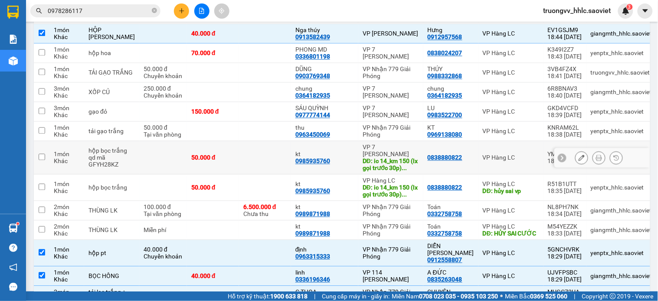
scroll to position [211, 0]
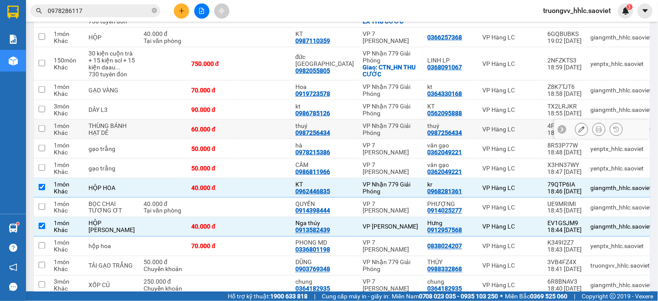
click at [279, 139] on td at bounding box center [265, 130] width 52 height 20
checkbox input "true"
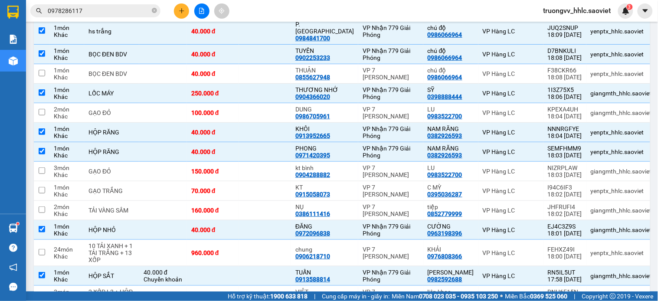
scroll to position [1477, 0]
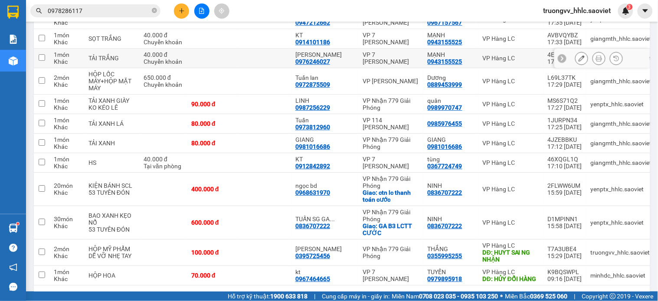
click at [245, 68] on td at bounding box center [265, 59] width 52 height 20
checkbox input "true"
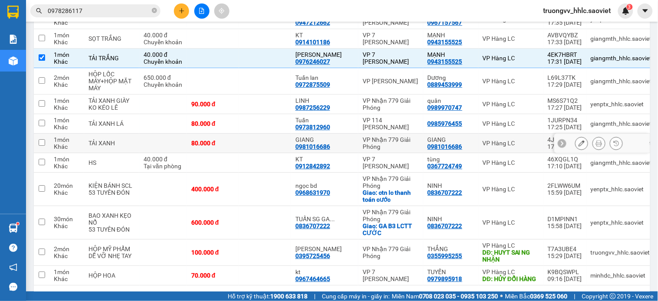
drag, startPoint x: 254, startPoint y: 229, endPoint x: 262, endPoint y: 209, distance: 21.7
click at [255, 153] on td at bounding box center [265, 144] width 52 height 20
checkbox input "true"
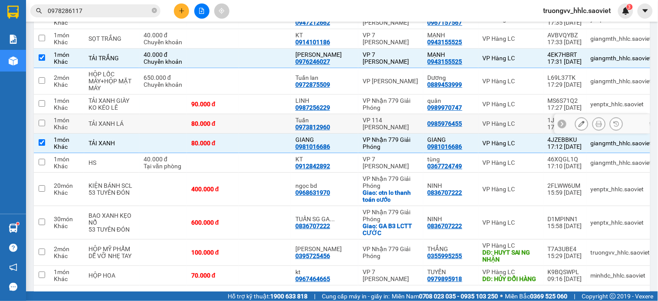
click at [256, 134] on td at bounding box center [265, 124] width 52 height 20
checkbox input "true"
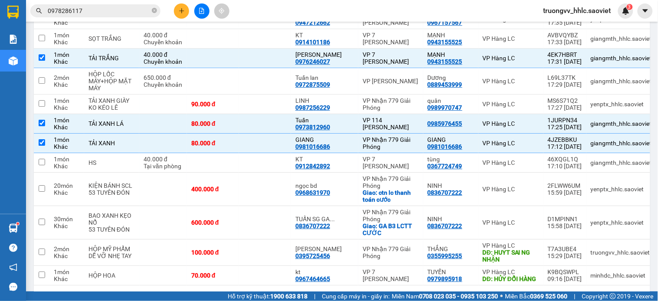
scroll to position [448, 0]
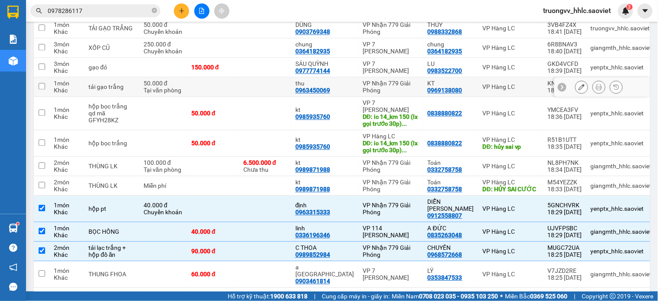
click at [261, 97] on td at bounding box center [265, 87] width 52 height 20
checkbox input "true"
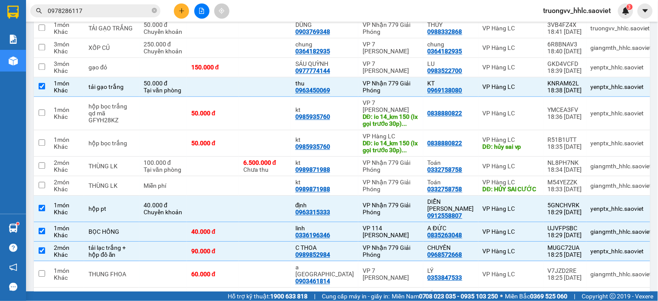
click at [275, 19] on td at bounding box center [265, 9] width 52 height 20
checkbox input "true"
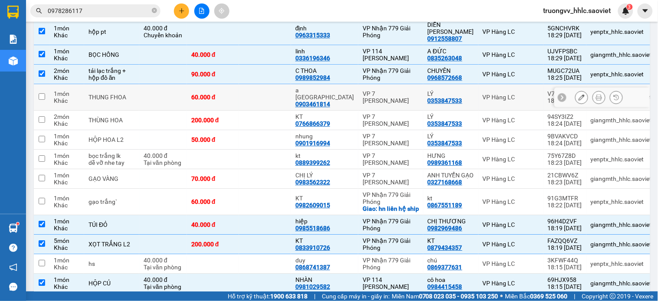
click at [264, 111] on td at bounding box center [265, 97] width 52 height 26
checkbox input "true"
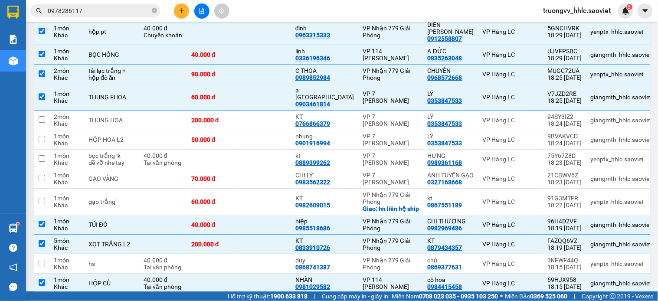
scroll to position [1146, 0]
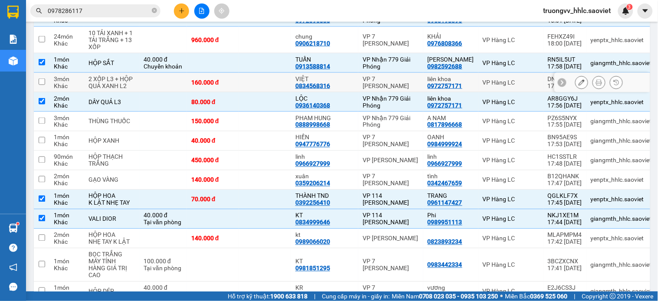
click at [248, 92] on td at bounding box center [265, 83] width 52 height 20
checkbox input "true"
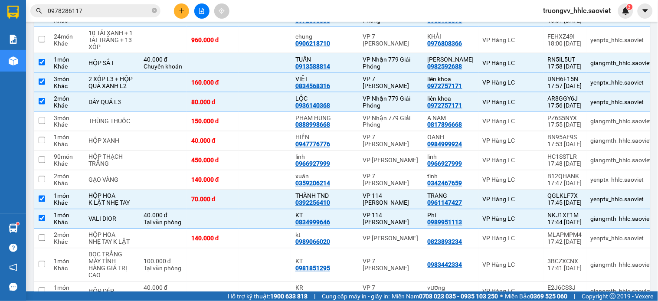
scroll to position [1458, 0]
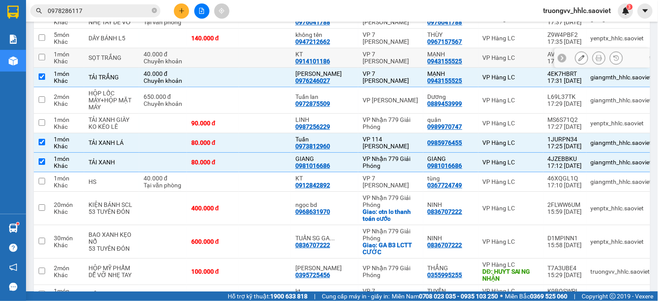
click at [251, 68] on td at bounding box center [265, 58] width 52 height 20
checkbox input "true"
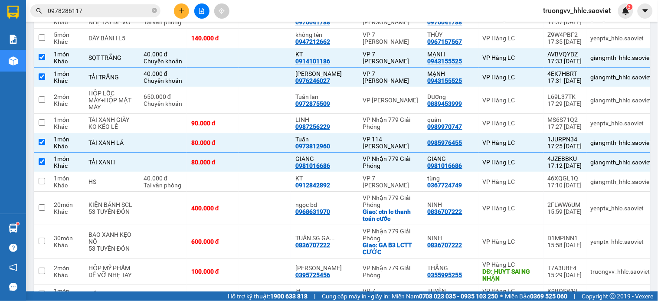
checkbox input "true"
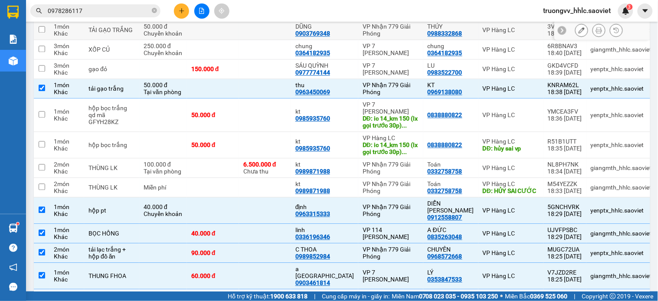
scroll to position [350, 0]
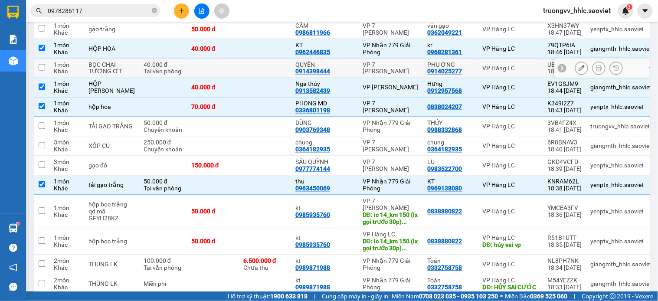
click at [247, 78] on td at bounding box center [265, 69] width 52 height 20
checkbox input "true"
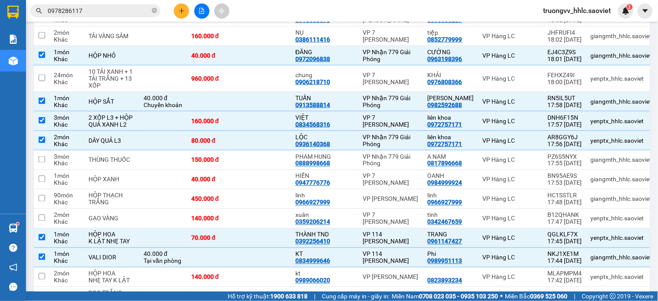
scroll to position [1397, 0]
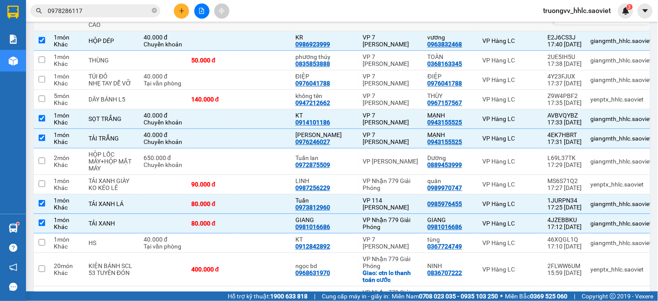
click at [250, 31] on td at bounding box center [265, 14] width 52 height 33
checkbox input "true"
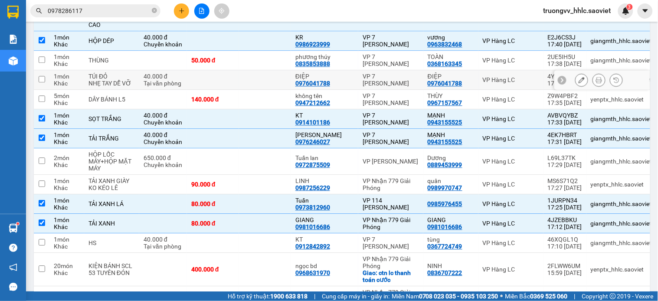
drag, startPoint x: 207, startPoint y: 161, endPoint x: 222, endPoint y: 148, distance: 19.7
click at [208, 90] on td at bounding box center [213, 80] width 52 height 20
checkbox input "true"
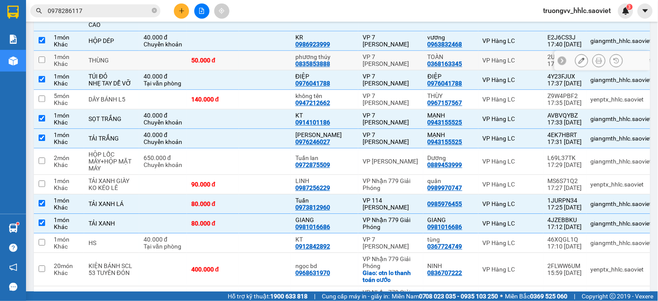
click at [235, 64] on div "50.000 đ" at bounding box center [212, 60] width 43 height 7
checkbox input "true"
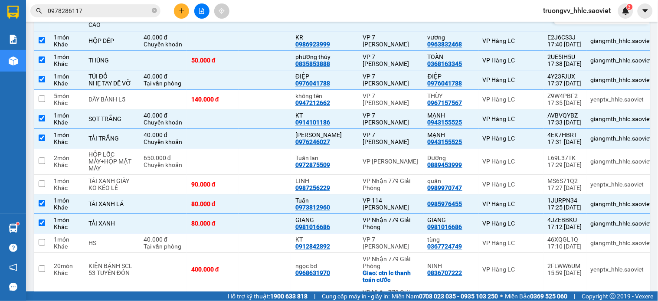
scroll to position [1252, 0]
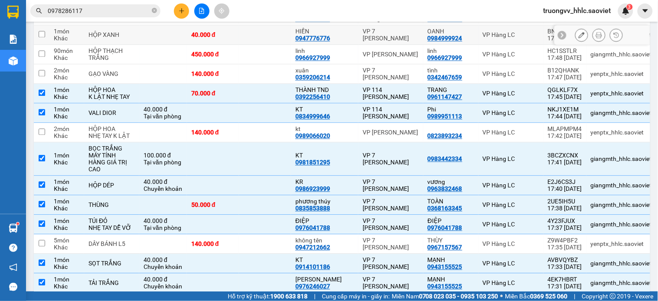
click at [270, 45] on td at bounding box center [265, 36] width 52 height 20
checkbox input "true"
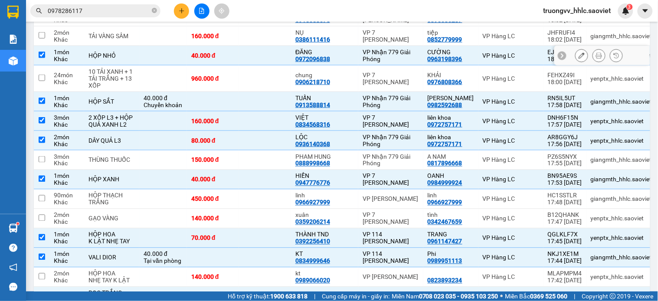
scroll to position [915, 0]
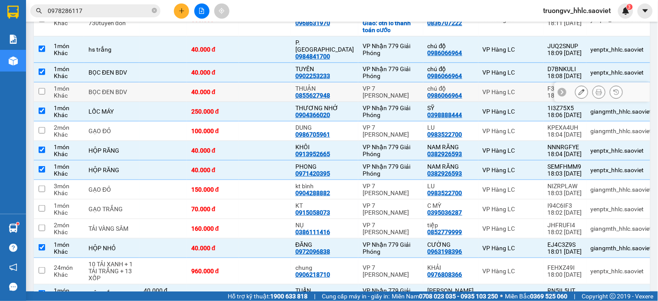
drag, startPoint x: 247, startPoint y: 140, endPoint x: 263, endPoint y: 126, distance: 20.9
click at [248, 102] on td at bounding box center [265, 92] width 52 height 20
checkbox input "true"
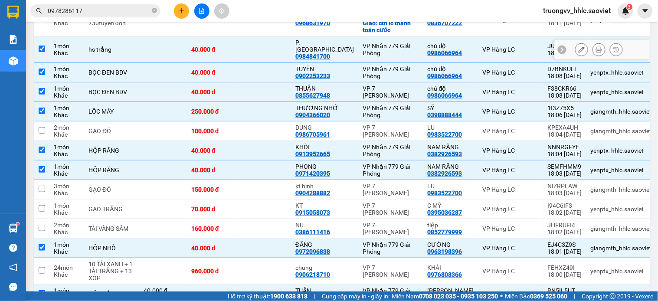
scroll to position [770, 0]
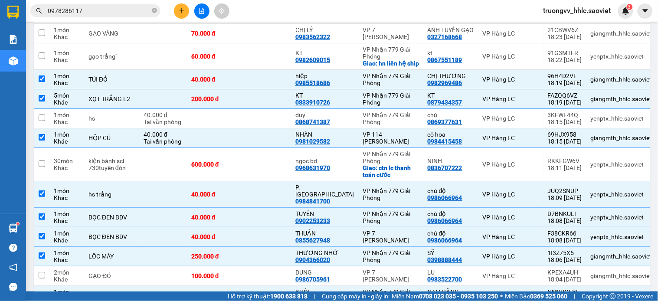
click at [218, 24] on td at bounding box center [213, 14] width 52 height 20
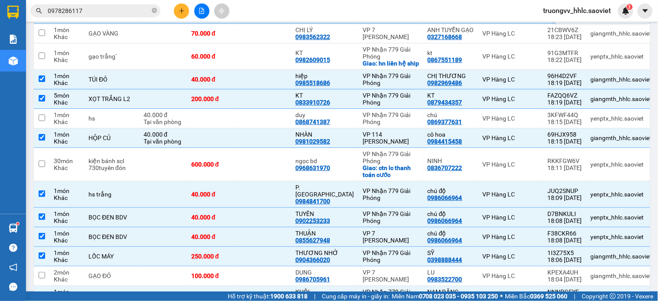
checkbox input "true"
click at [255, 128] on td at bounding box center [265, 119] width 52 height 20
checkbox input "true"
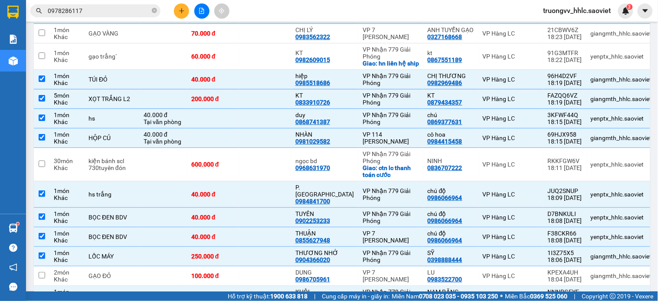
scroll to position [1589, 0]
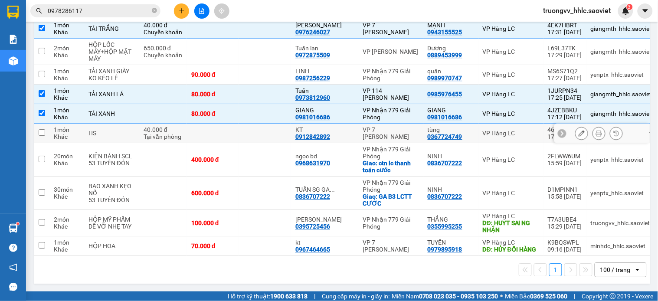
click at [270, 139] on td at bounding box center [265, 134] width 52 height 20
checkbox input "true"
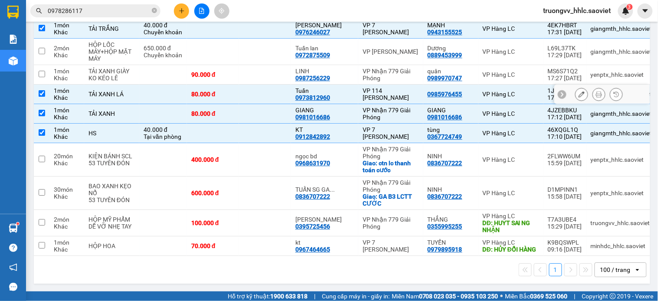
scroll to position [1445, 0]
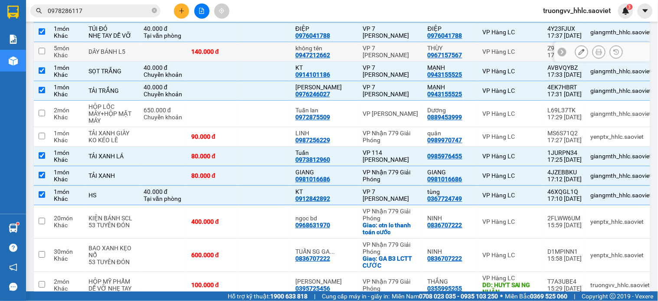
click at [277, 62] on td at bounding box center [265, 52] width 52 height 20
checkbox input "true"
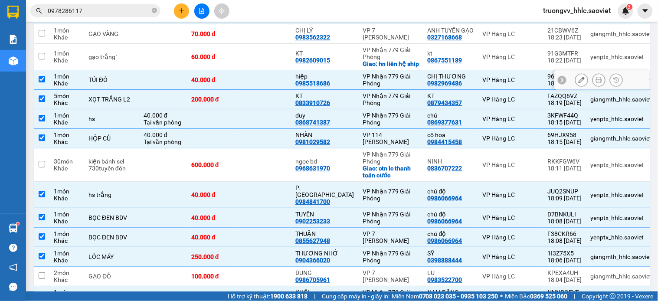
scroll to position [674, 0]
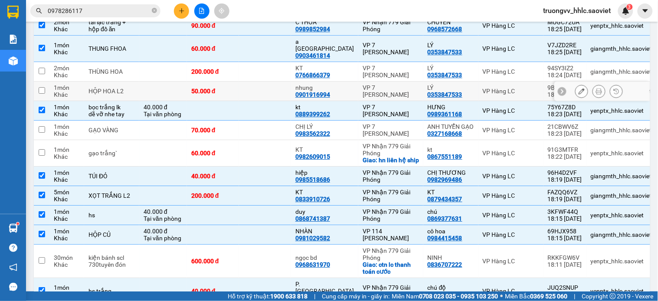
click at [287, 101] on td at bounding box center [265, 92] width 52 height 20
checkbox input "true"
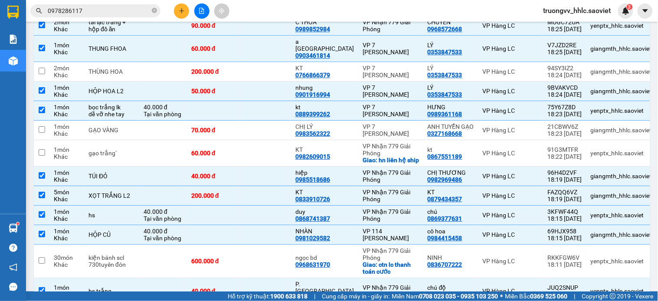
scroll to position [1051, 0]
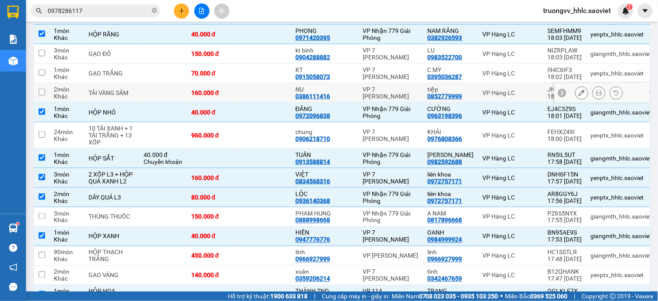
click at [272, 103] on td at bounding box center [265, 93] width 52 height 20
checkbox input "true"
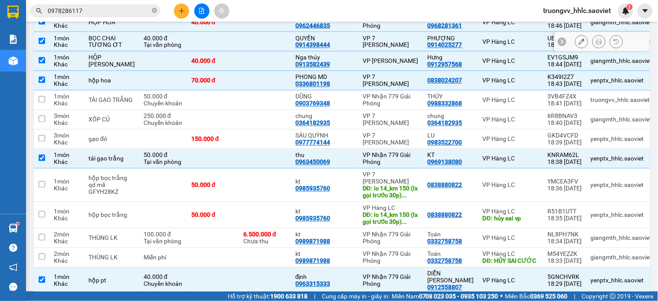
scroll to position [328, 0]
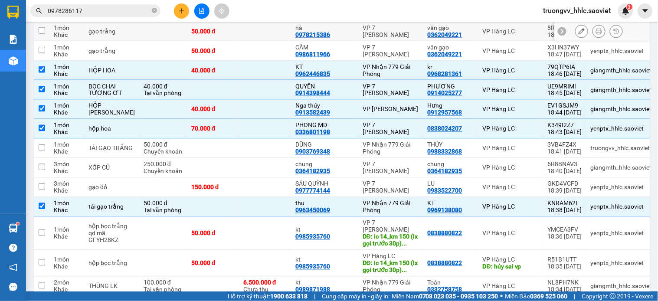
click at [269, 41] on td at bounding box center [265, 32] width 52 height 20
checkbox input "true"
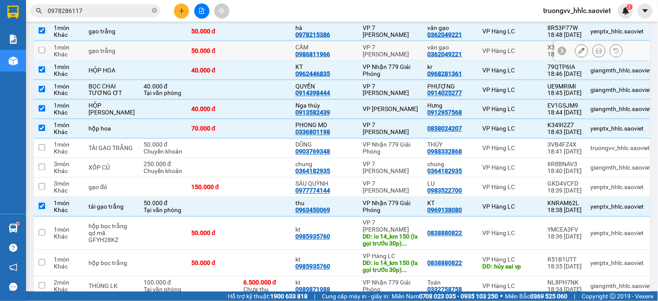
click at [218, 61] on td "50.000 đ" at bounding box center [213, 51] width 52 height 20
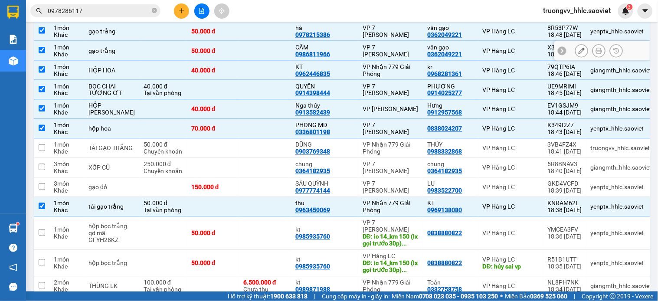
checkbox input "true"
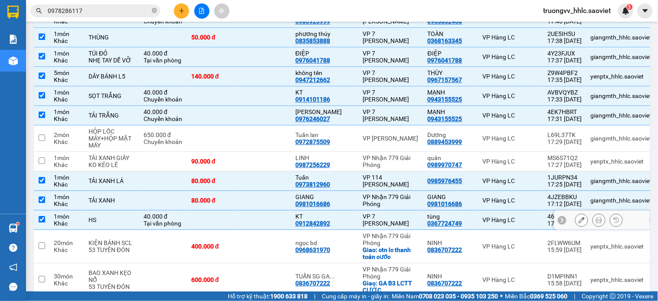
scroll to position [1372, 0]
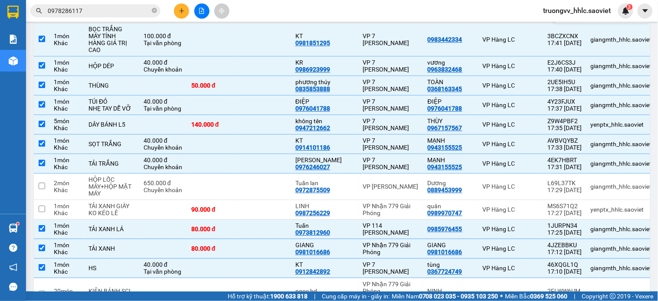
click at [246, 23] on td at bounding box center [265, 13] width 52 height 20
checkbox input "true"
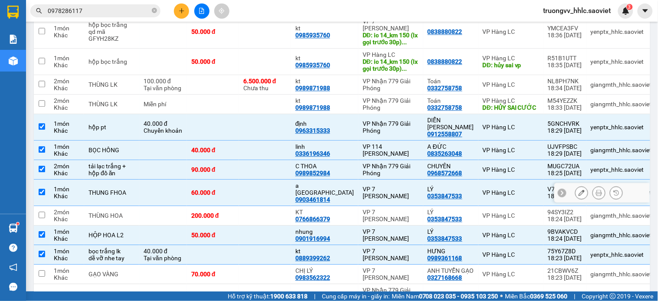
scroll to position [578, 0]
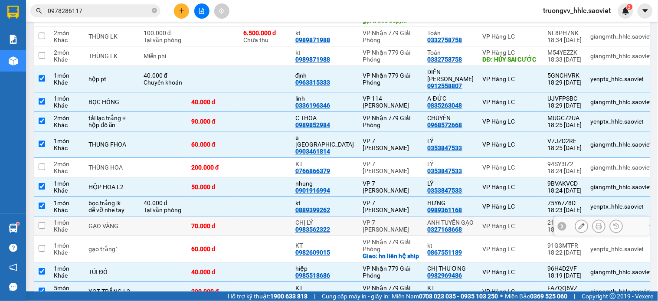
click at [271, 236] on td at bounding box center [265, 226] width 52 height 20
checkbox input "true"
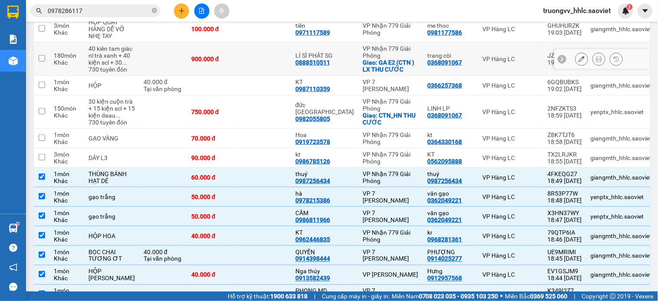
scroll to position [0, 0]
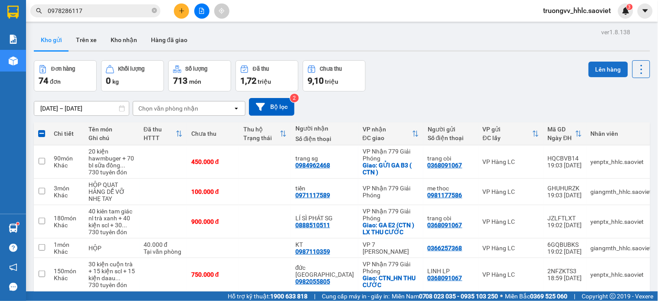
click at [596, 72] on button "Lên hàng" at bounding box center [607, 70] width 39 height 16
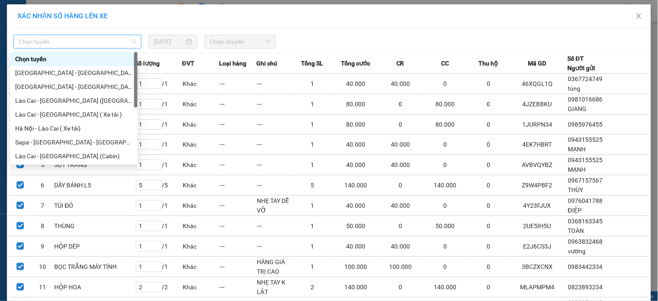
click at [89, 44] on span "Chọn tuyến" at bounding box center [77, 41] width 117 height 13
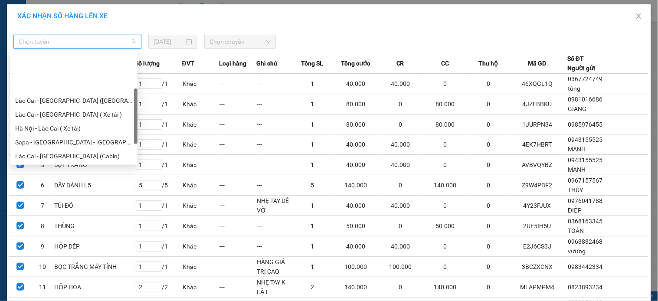
scroll to position [69, 0]
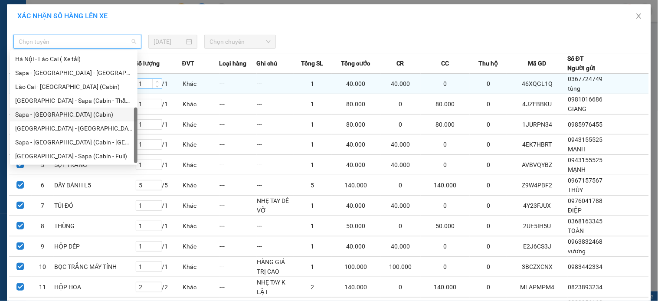
drag, startPoint x: 38, startPoint y: 113, endPoint x: 101, endPoint y: 89, distance: 67.8
click at [39, 113] on div "Sapa - [GEOGRAPHIC_DATA] (Cabin)" at bounding box center [73, 115] width 117 height 10
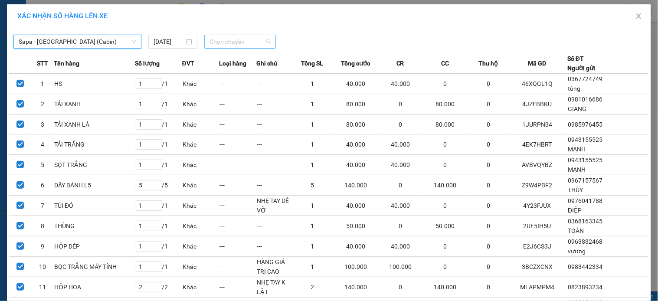
click at [224, 43] on span "Chọn chuyến" at bounding box center [239, 41] width 61 height 13
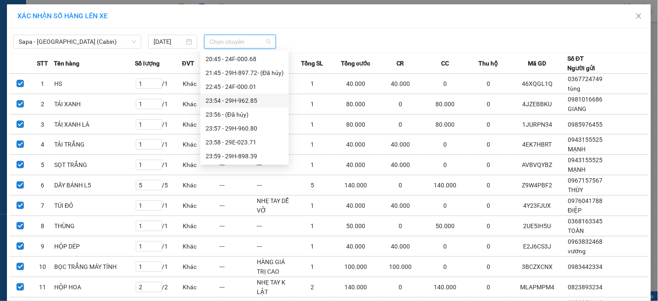
scroll to position [257, 0]
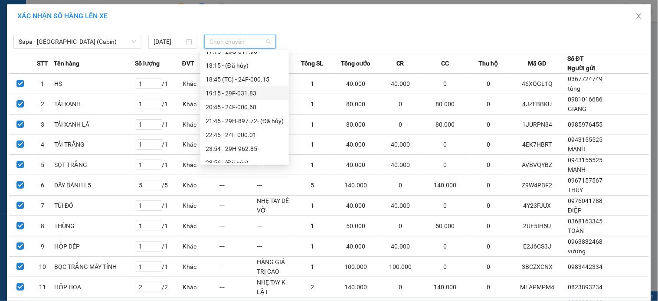
click at [248, 93] on div "19:15 - 29F-031.83" at bounding box center [244, 93] width 78 height 10
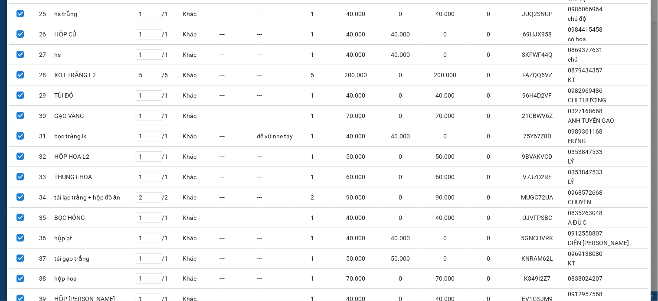
scroll to position [757, 0]
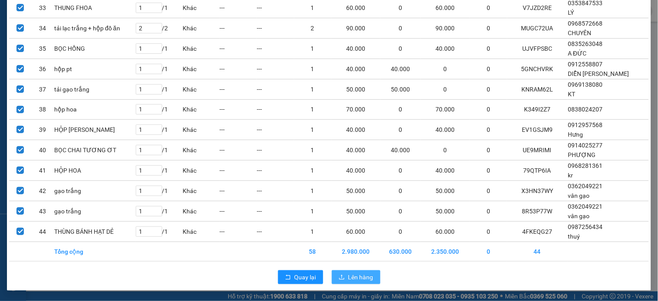
click at [355, 277] on span "Lên hàng" at bounding box center [360, 277] width 25 height 10
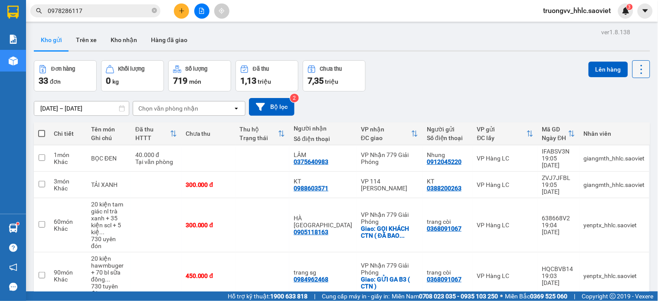
click at [635, 70] on icon at bounding box center [641, 69] width 12 height 12
click at [615, 122] on span "Làm mới" at bounding box center [621, 124] width 24 height 9
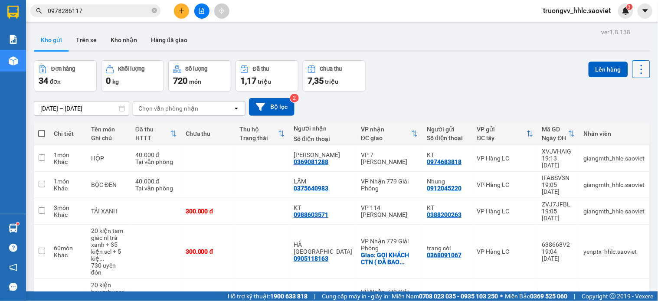
click at [639, 66] on icon at bounding box center [641, 69] width 12 height 12
click at [622, 123] on span "Làm mới" at bounding box center [621, 124] width 24 height 9
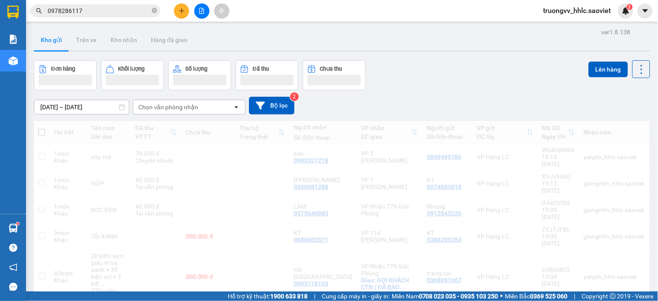
click at [118, 11] on input "0978286117" at bounding box center [99, 11] width 102 height 10
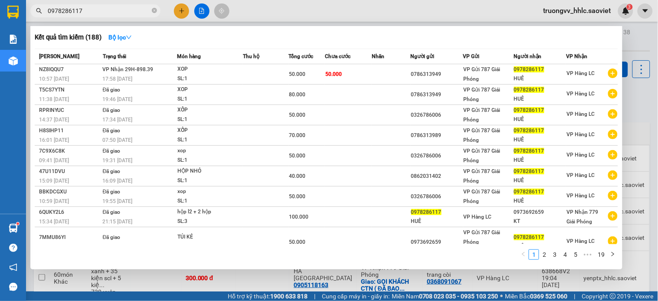
click at [118, 11] on input "0978286117" at bounding box center [99, 11] width 102 height 10
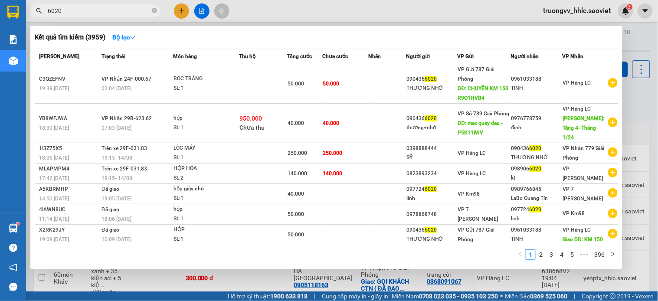
type input "6020"
click at [629, 87] on div at bounding box center [329, 150] width 658 height 301
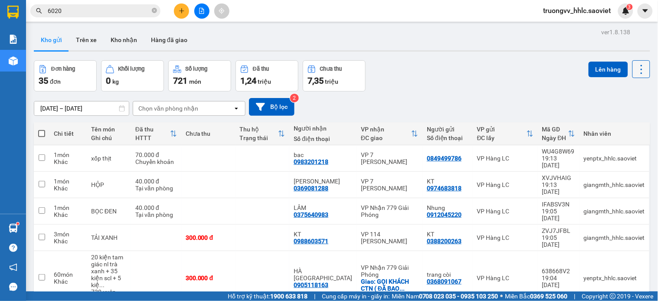
click at [635, 72] on icon at bounding box center [641, 69] width 12 height 12
drag, startPoint x: 620, startPoint y: 121, endPoint x: 580, endPoint y: 98, distance: 46.6
click at [619, 121] on span "Làm mới" at bounding box center [621, 124] width 24 height 9
click at [635, 68] on icon at bounding box center [641, 69] width 12 height 12
click at [620, 121] on span "Làm mới" at bounding box center [621, 124] width 24 height 9
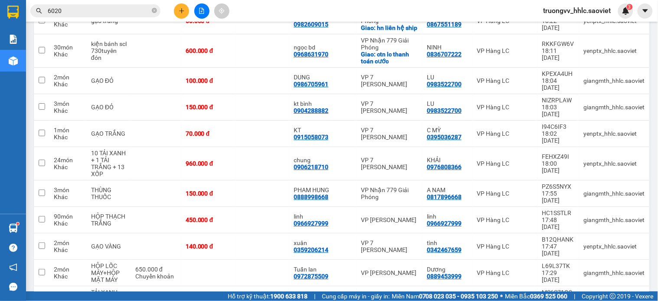
scroll to position [823, 0]
